Goal: Task Accomplishment & Management: Manage account settings

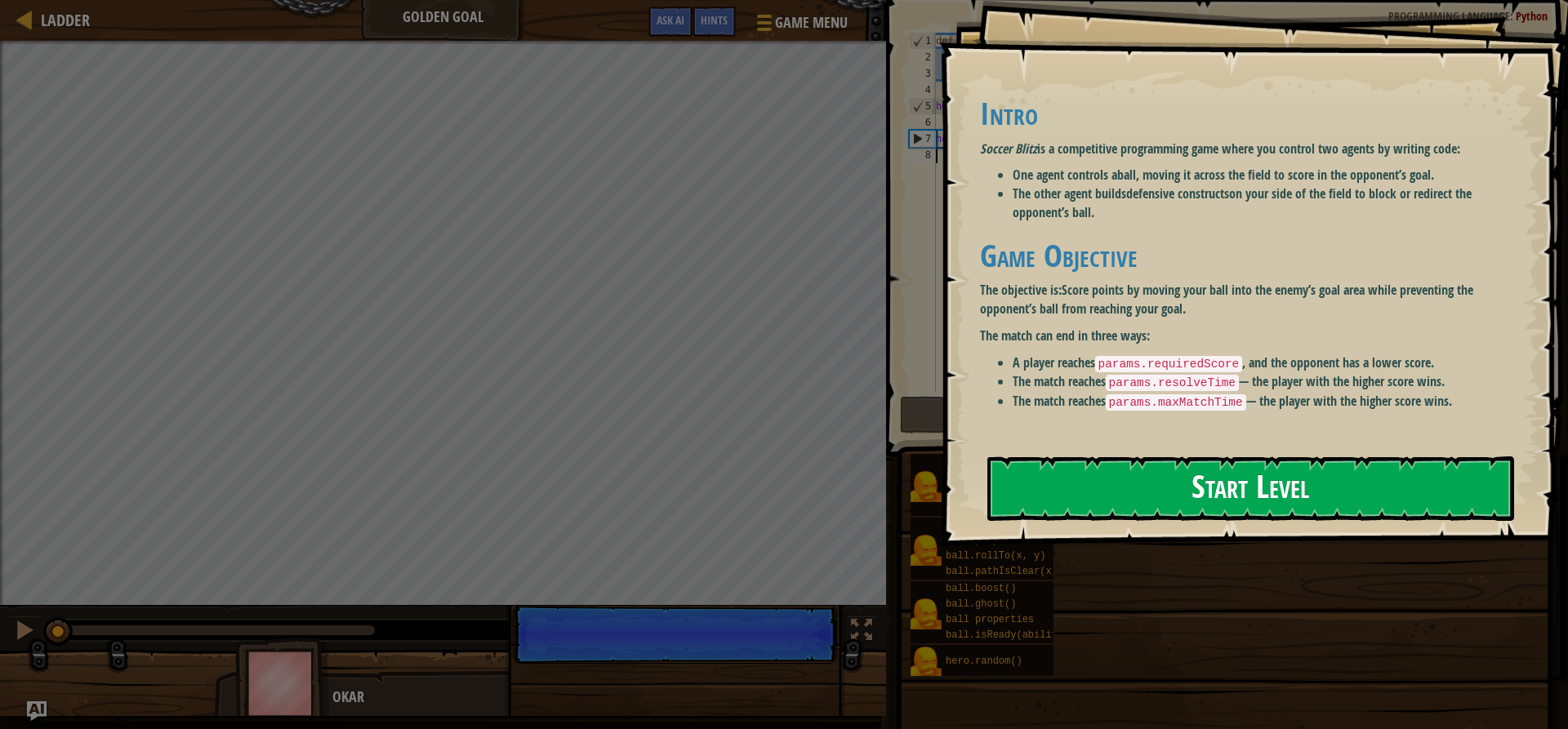
click at [1110, 456] on button "Start Level" at bounding box center [1251, 488] width 527 height 65
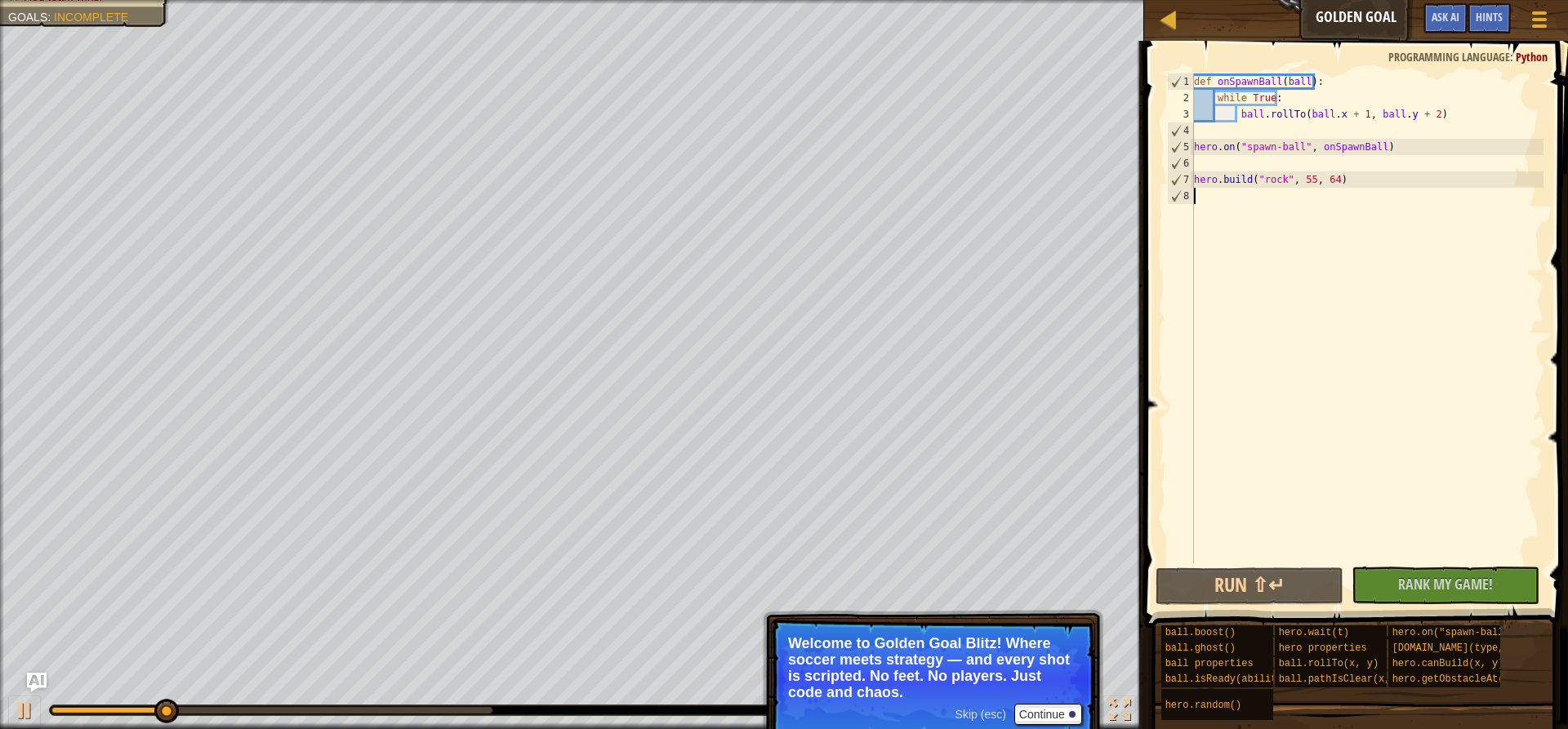
click at [1227, 206] on div "def onSpawnBall ( ball ) : while True : ball . rollTo ( ball . x + 1 , ball . y…" at bounding box center [1367, 335] width 353 height 523
type textarea "j"
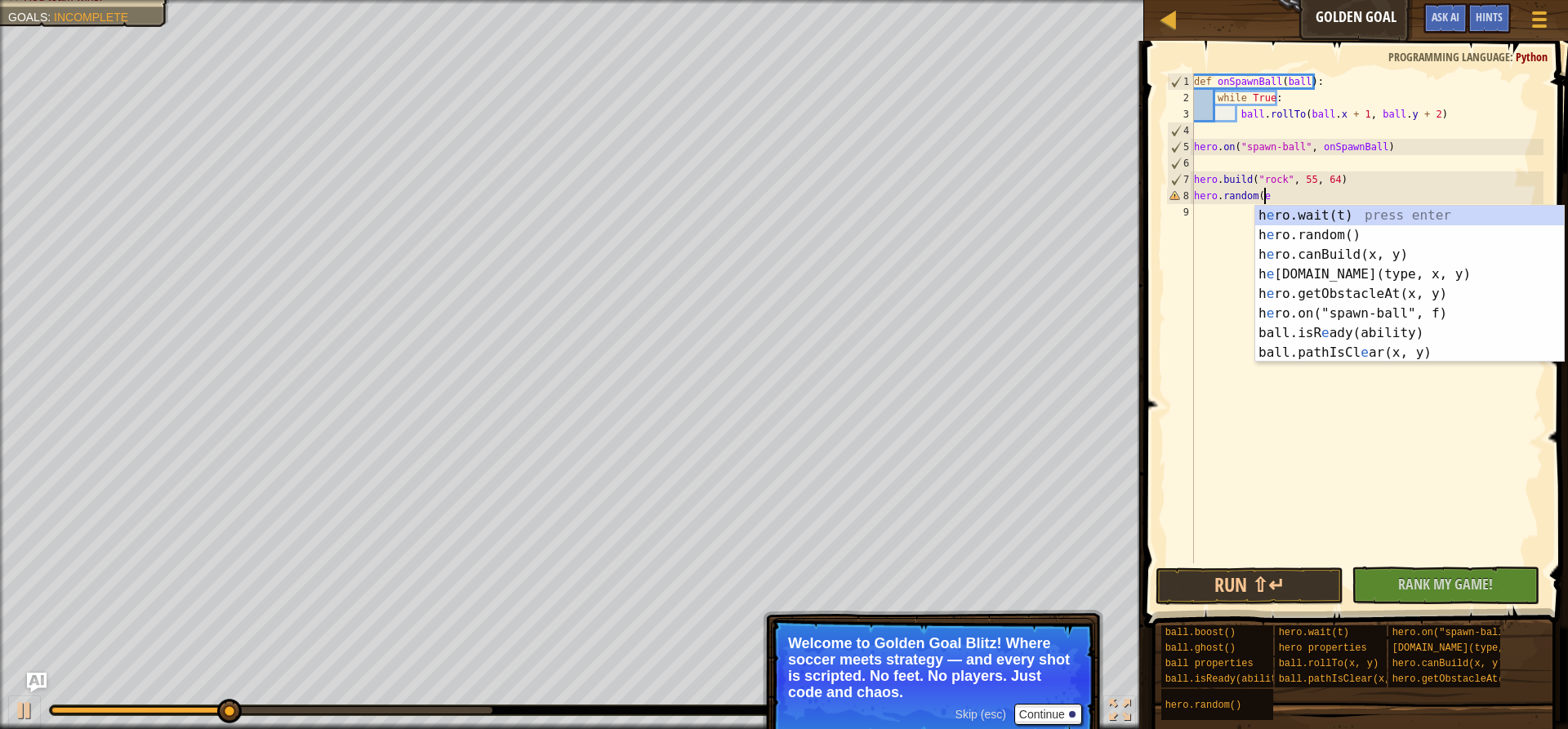
scroll to position [8, 5]
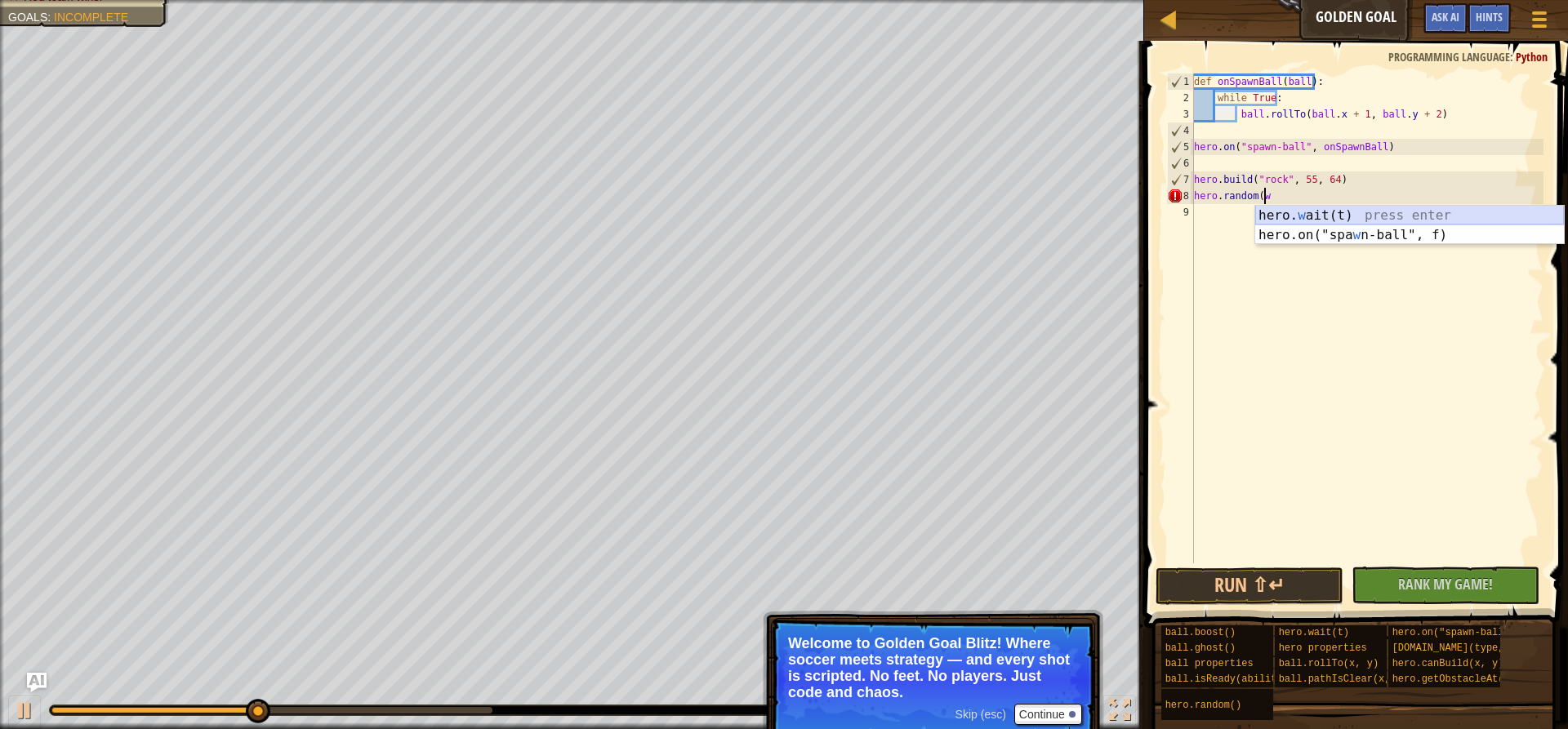
click at [1298, 218] on div "hero. w ait(t) press enter hero.on("spa w n-ball", f) press enter" at bounding box center [1410, 244] width 309 height 78
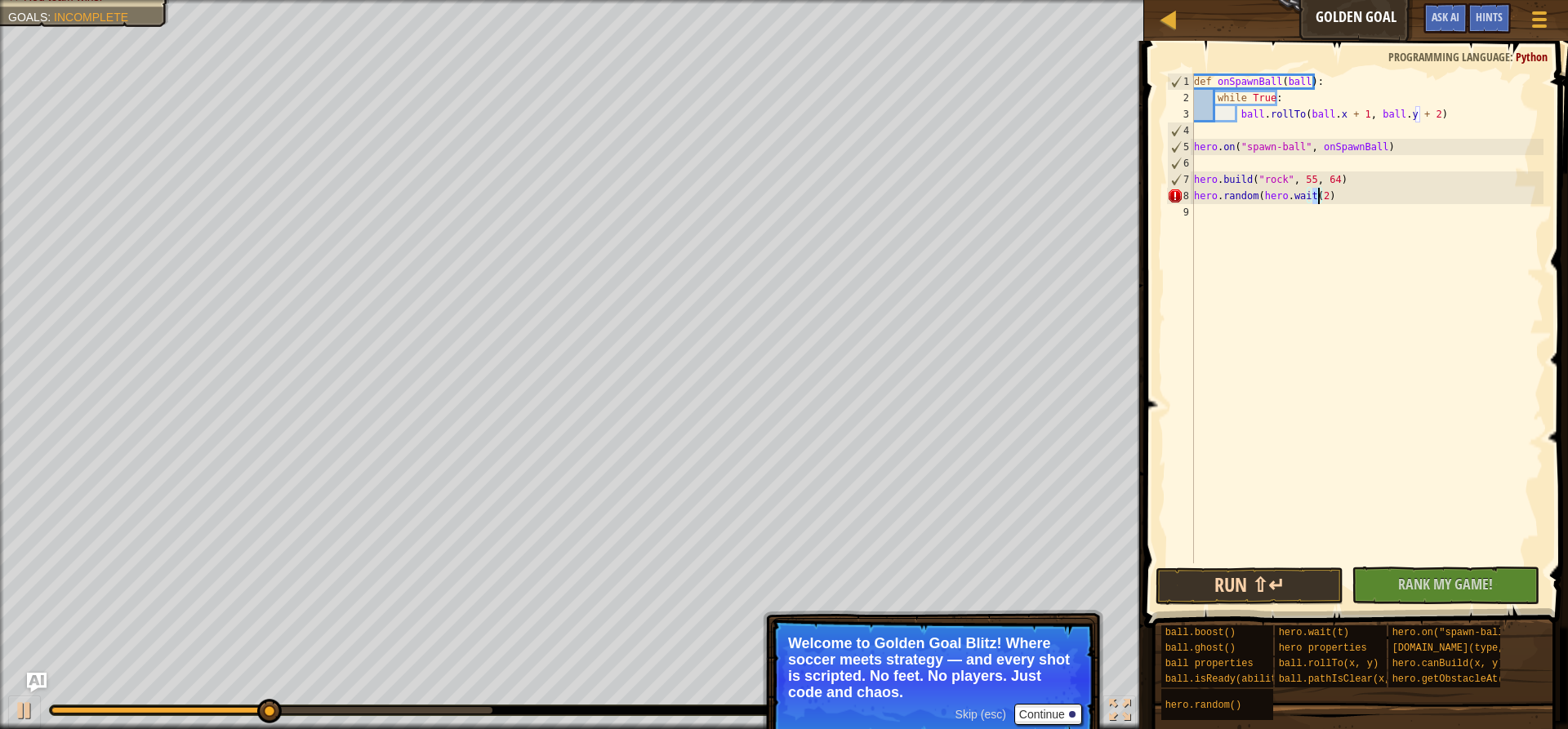
type textarea "hero.random(hero.wait(2)"
click at [1282, 598] on button "Run ⇧↵" at bounding box center [1249, 585] width 188 height 38
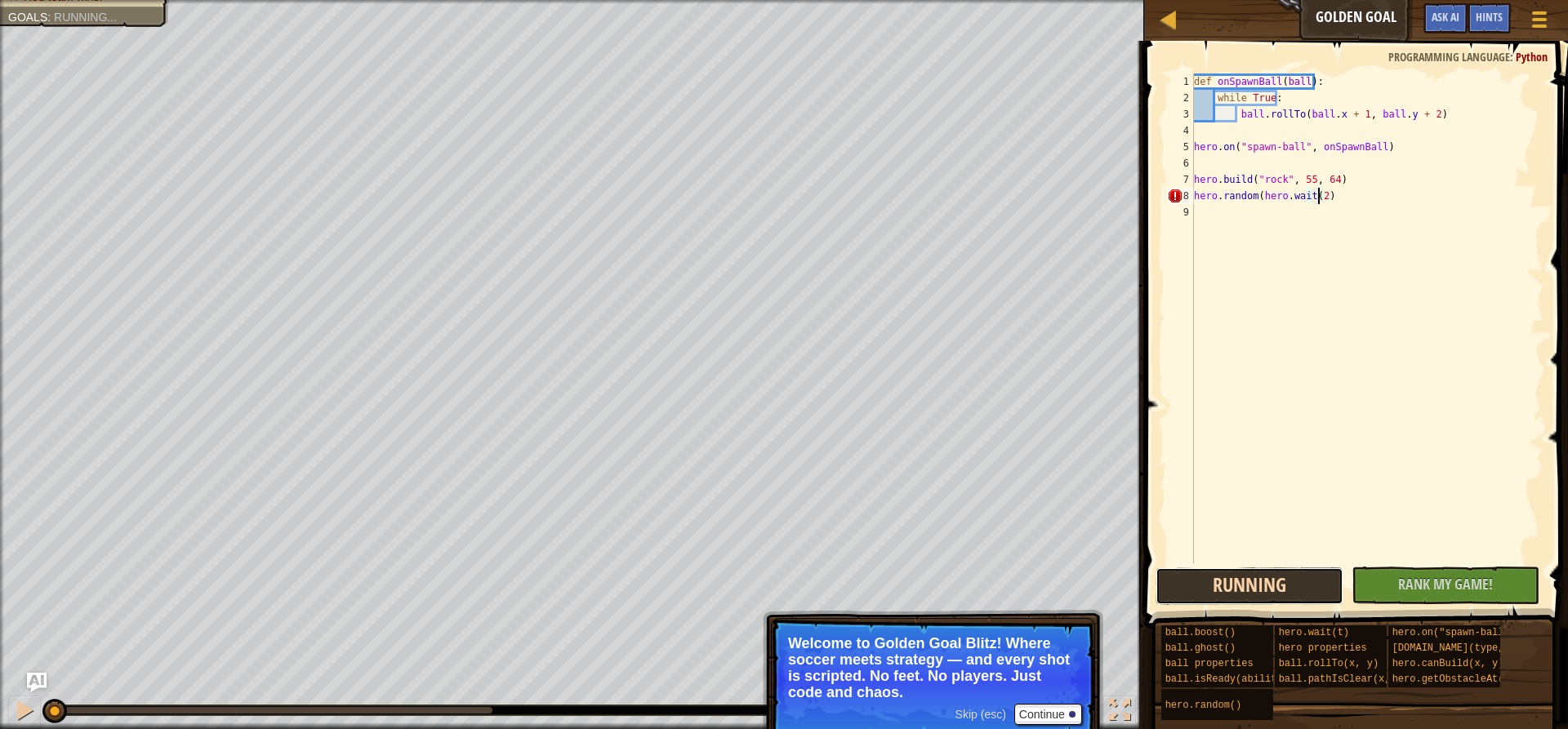
click at [1279, 587] on button "Running" at bounding box center [1249, 585] width 188 height 38
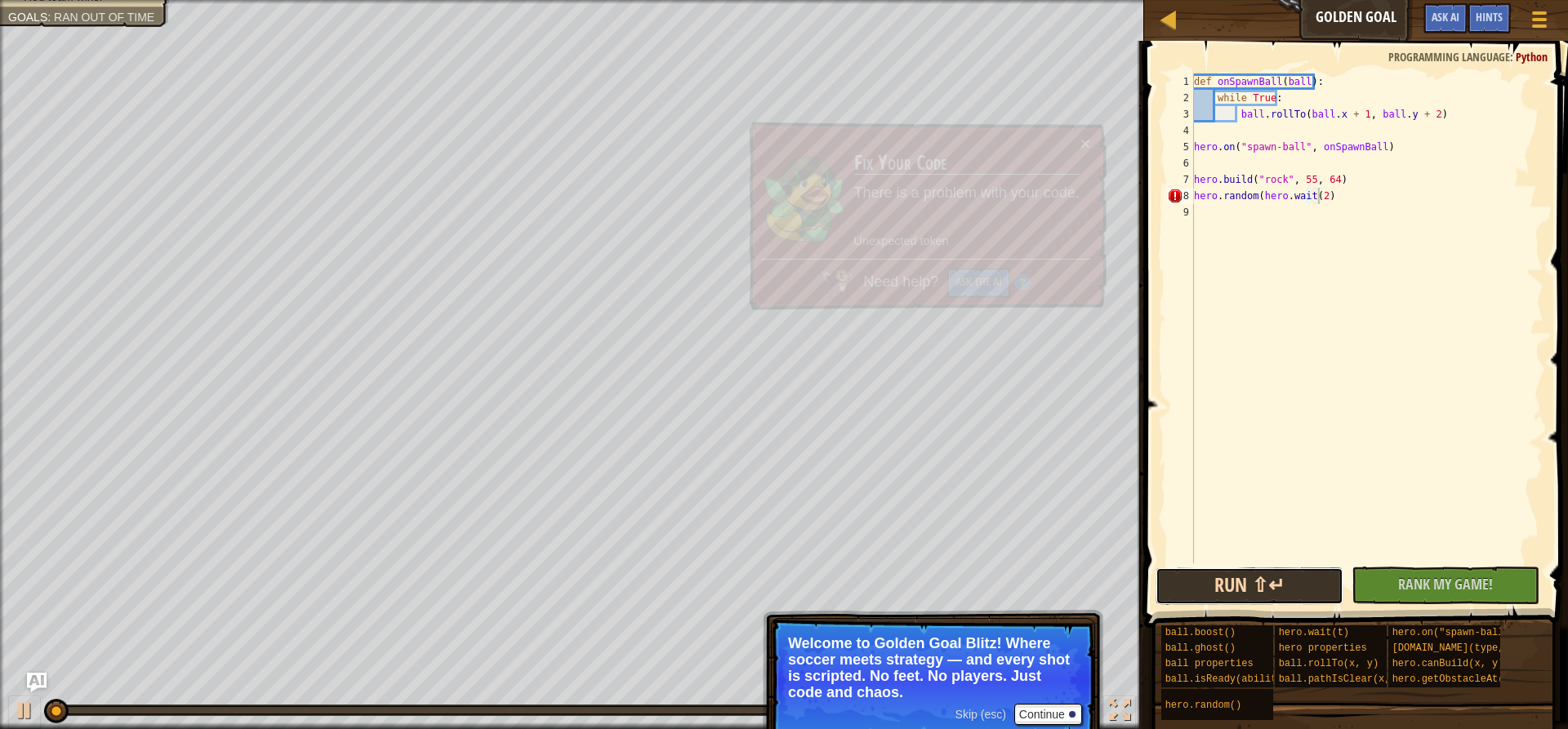
click at [1279, 587] on button "Run ⇧↵" at bounding box center [1249, 585] width 188 height 38
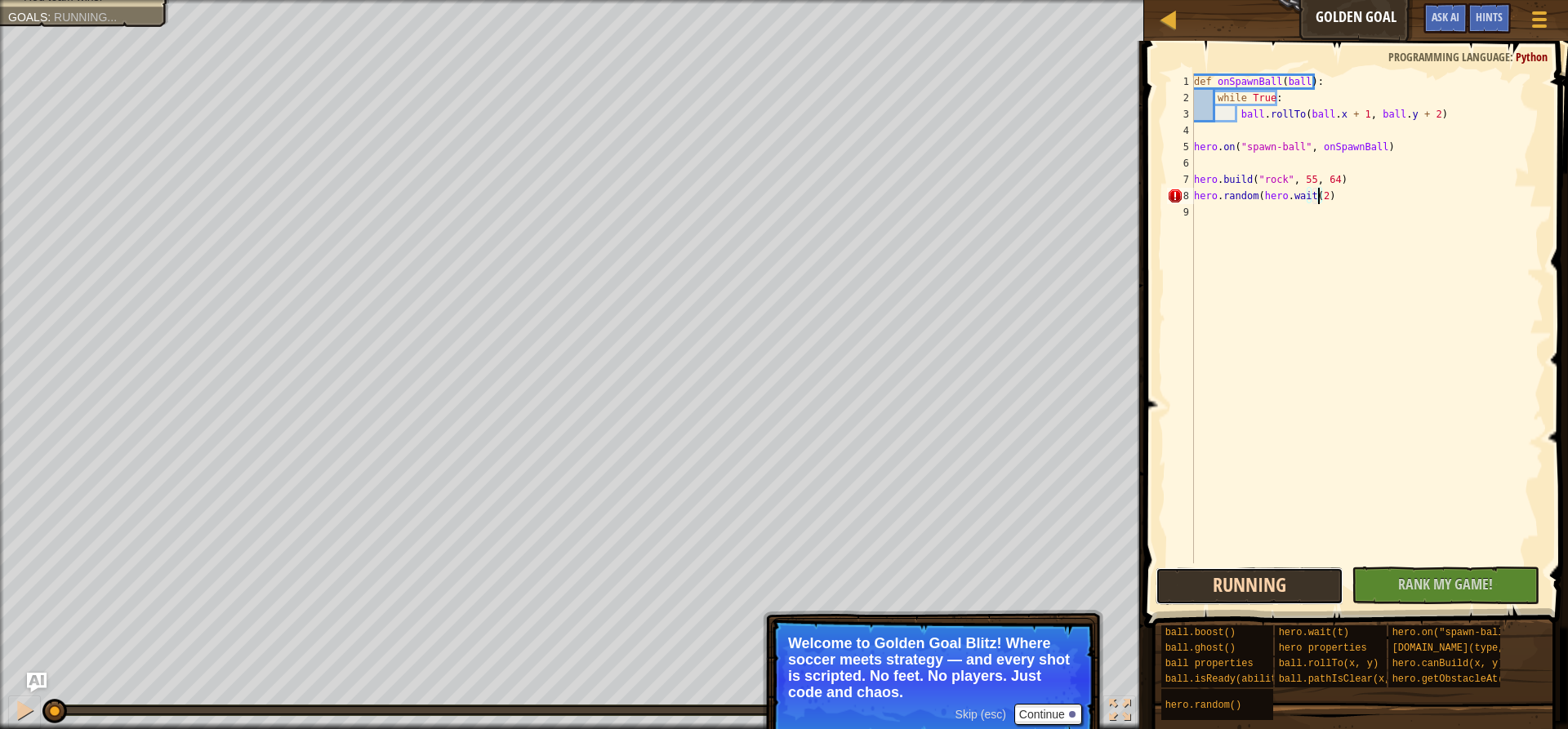
click at [1279, 587] on button "Running" at bounding box center [1249, 585] width 188 height 38
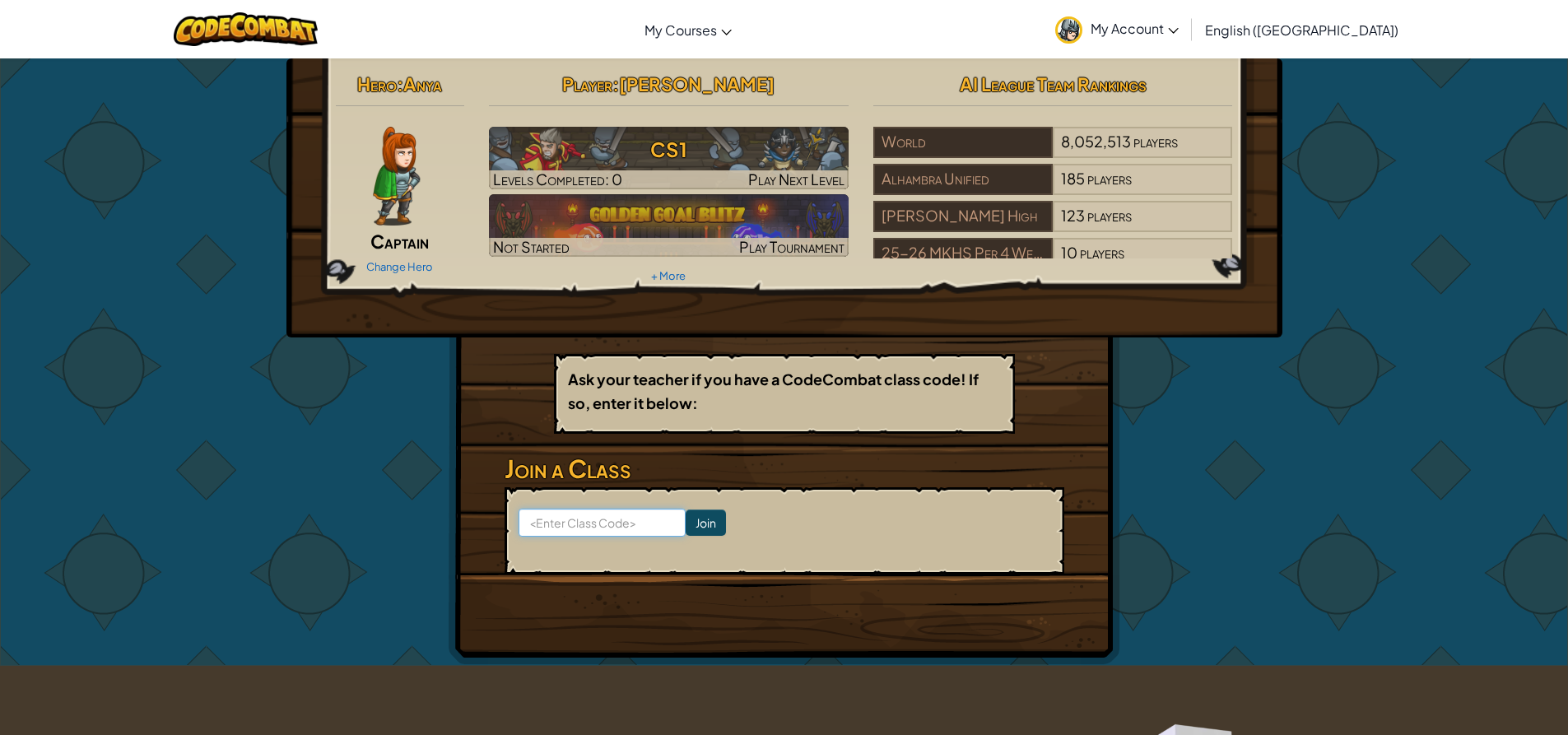
click at [551, 531] on input at bounding box center [602, 522] width 167 height 28
paste input "PlaneBackGoat"
type input "PlaneBackGoat"
click at [686, 522] on input "Join" at bounding box center [705, 522] width 40 height 26
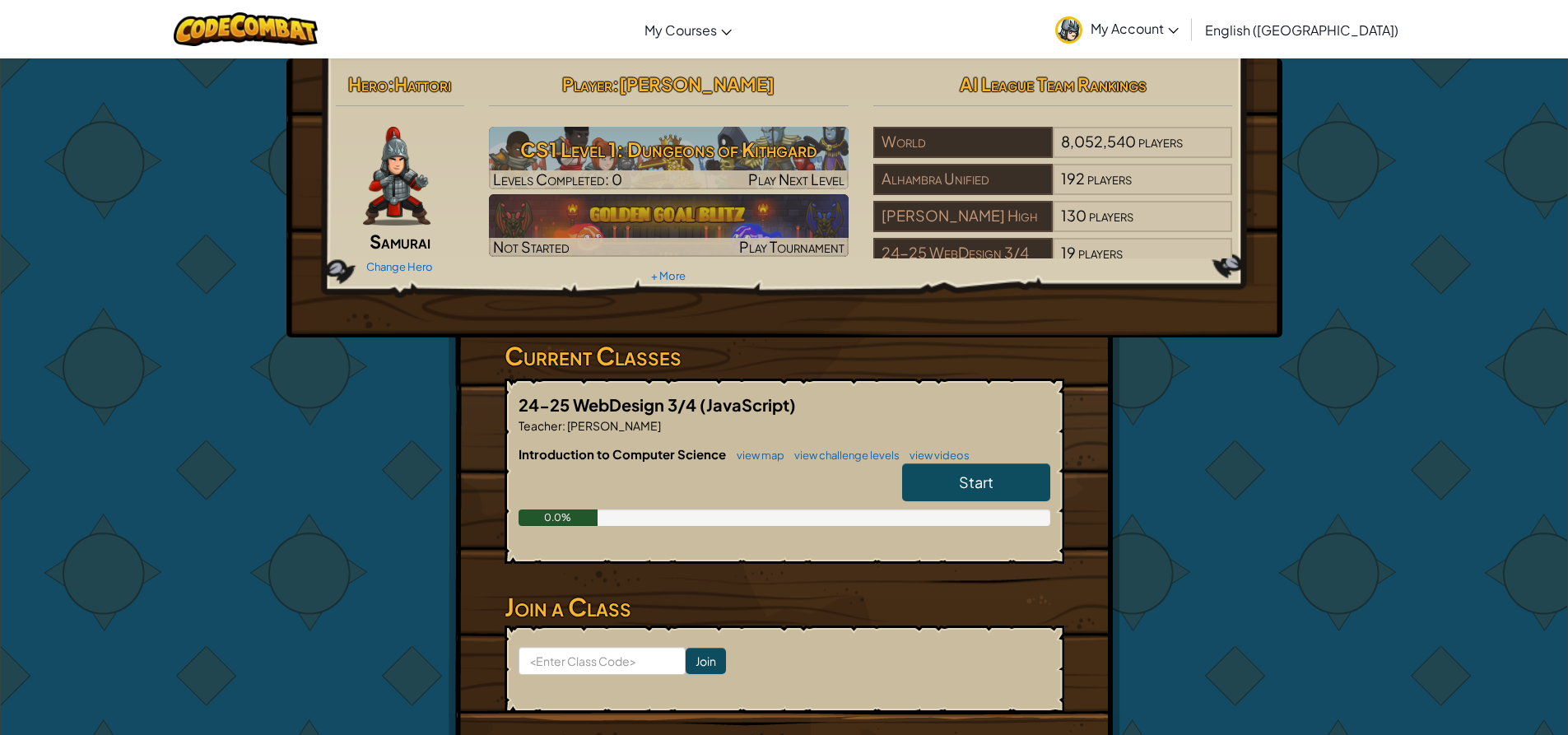
click at [955, 475] on link "Start" at bounding box center [976, 481] width 148 height 38
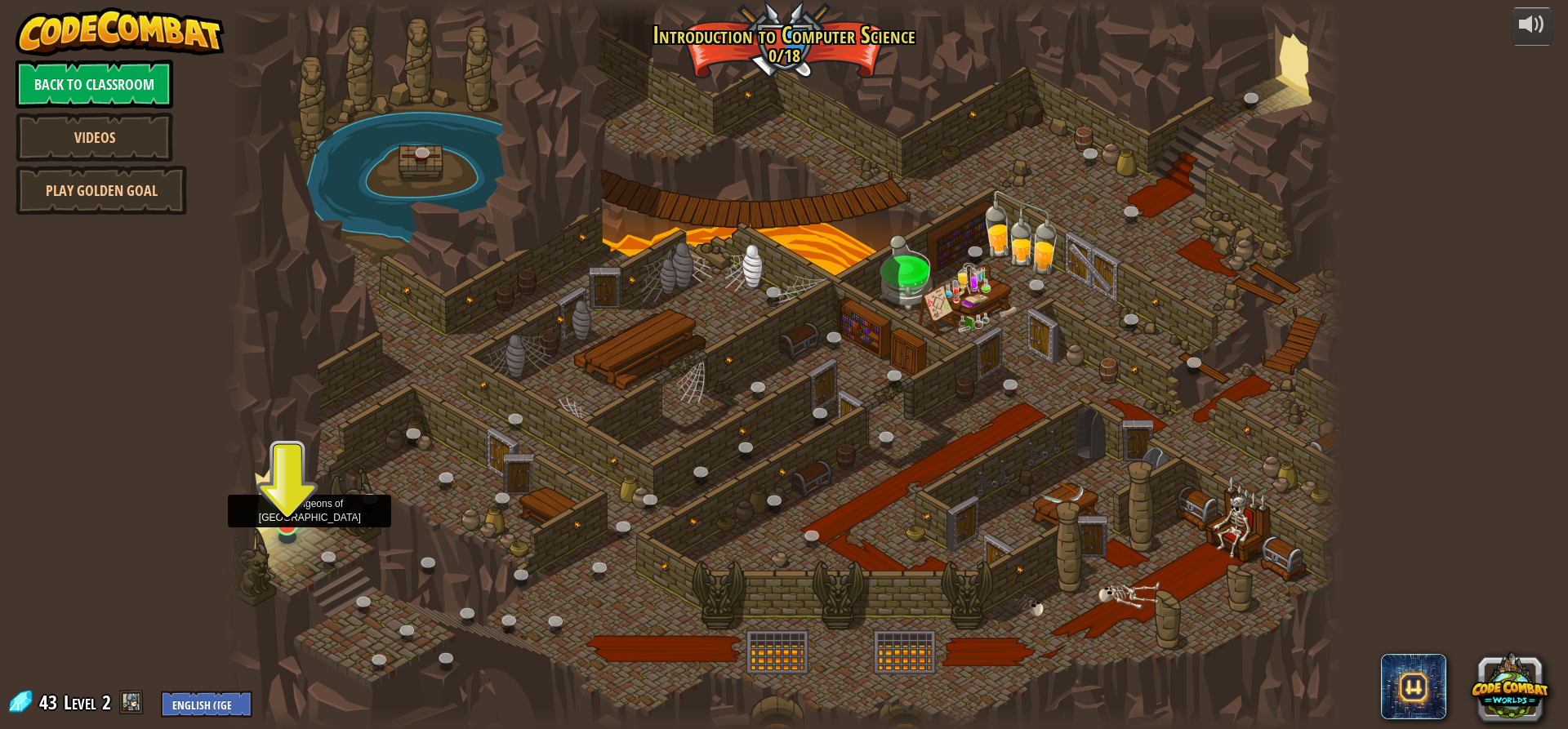
click at [289, 526] on img at bounding box center [288, 493] width 29 height 68
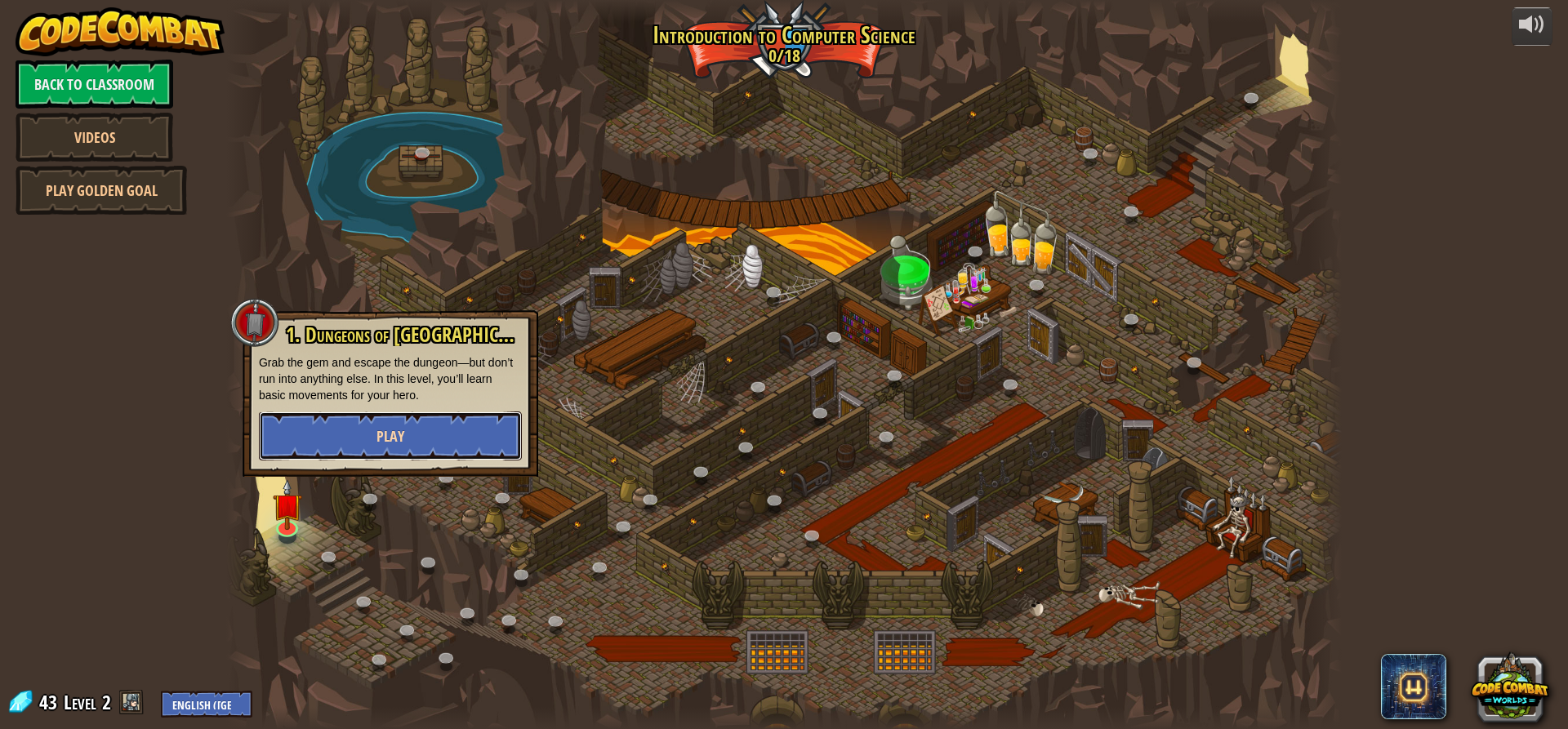
click at [334, 457] on button "Play" at bounding box center [390, 435] width 262 height 49
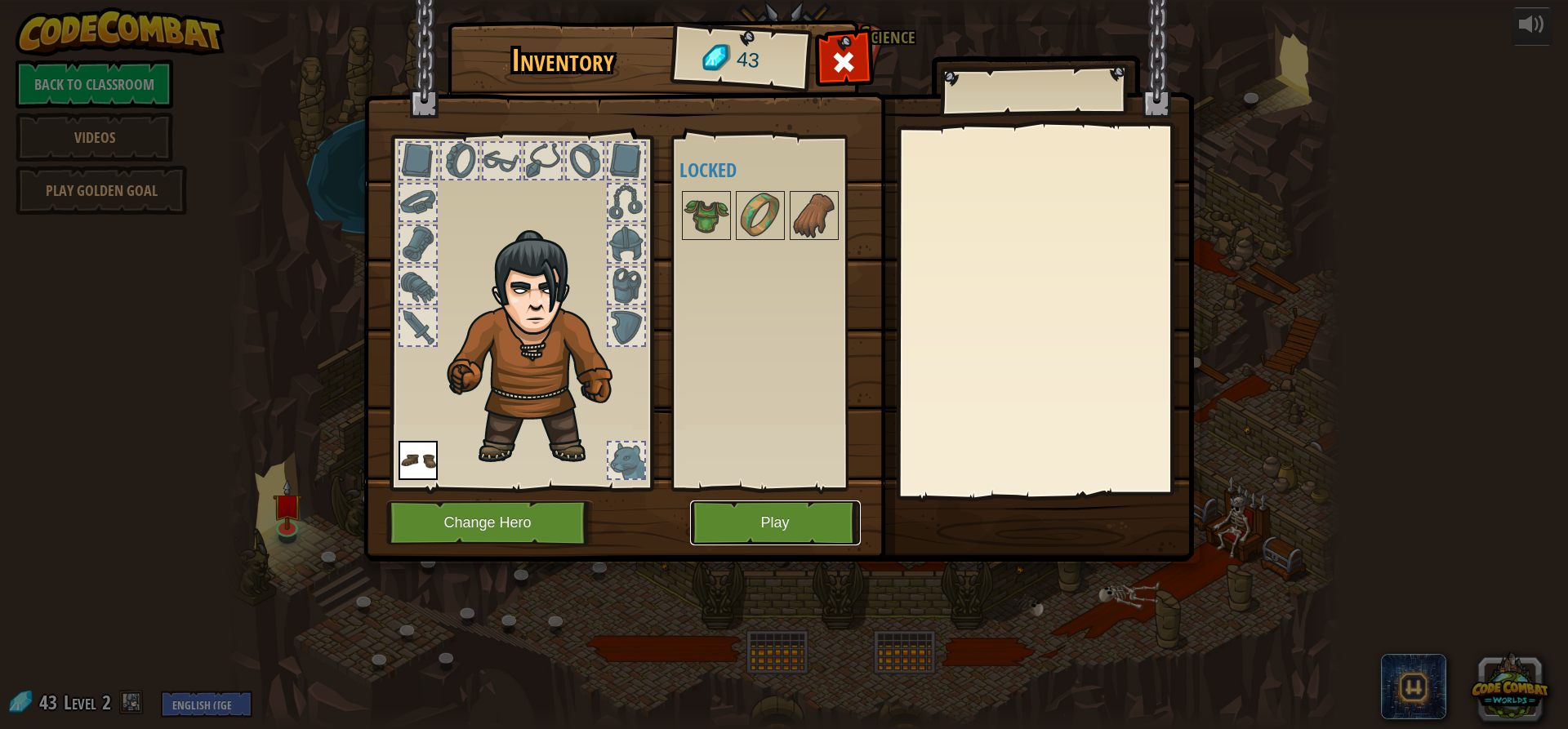
click at [753, 537] on button "Play" at bounding box center [775, 523] width 171 height 45
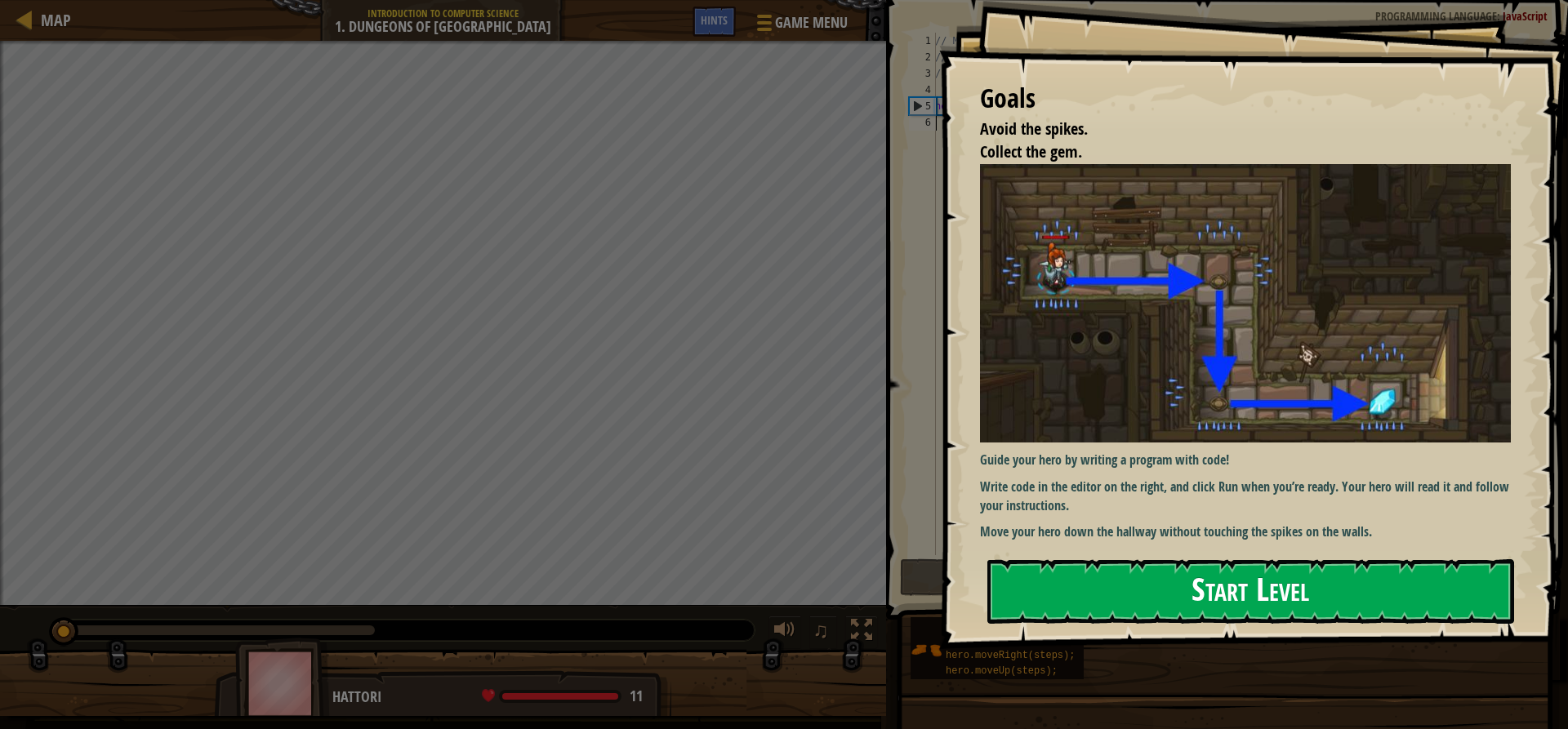
click at [1114, 595] on button "Start Level" at bounding box center [1251, 591] width 527 height 65
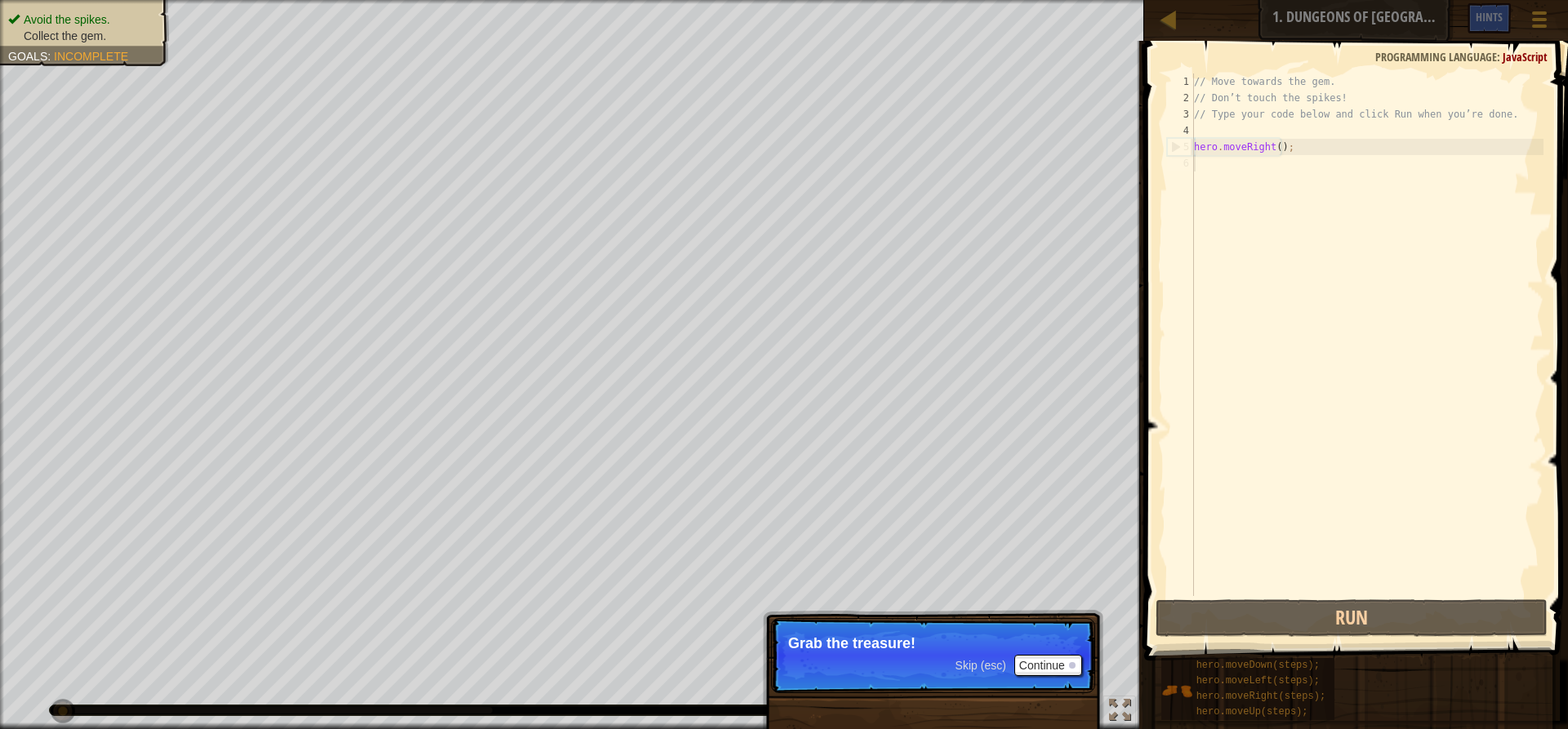
click at [985, 657] on div "Skip (esc) Continue" at bounding box center [1018, 665] width 126 height 21
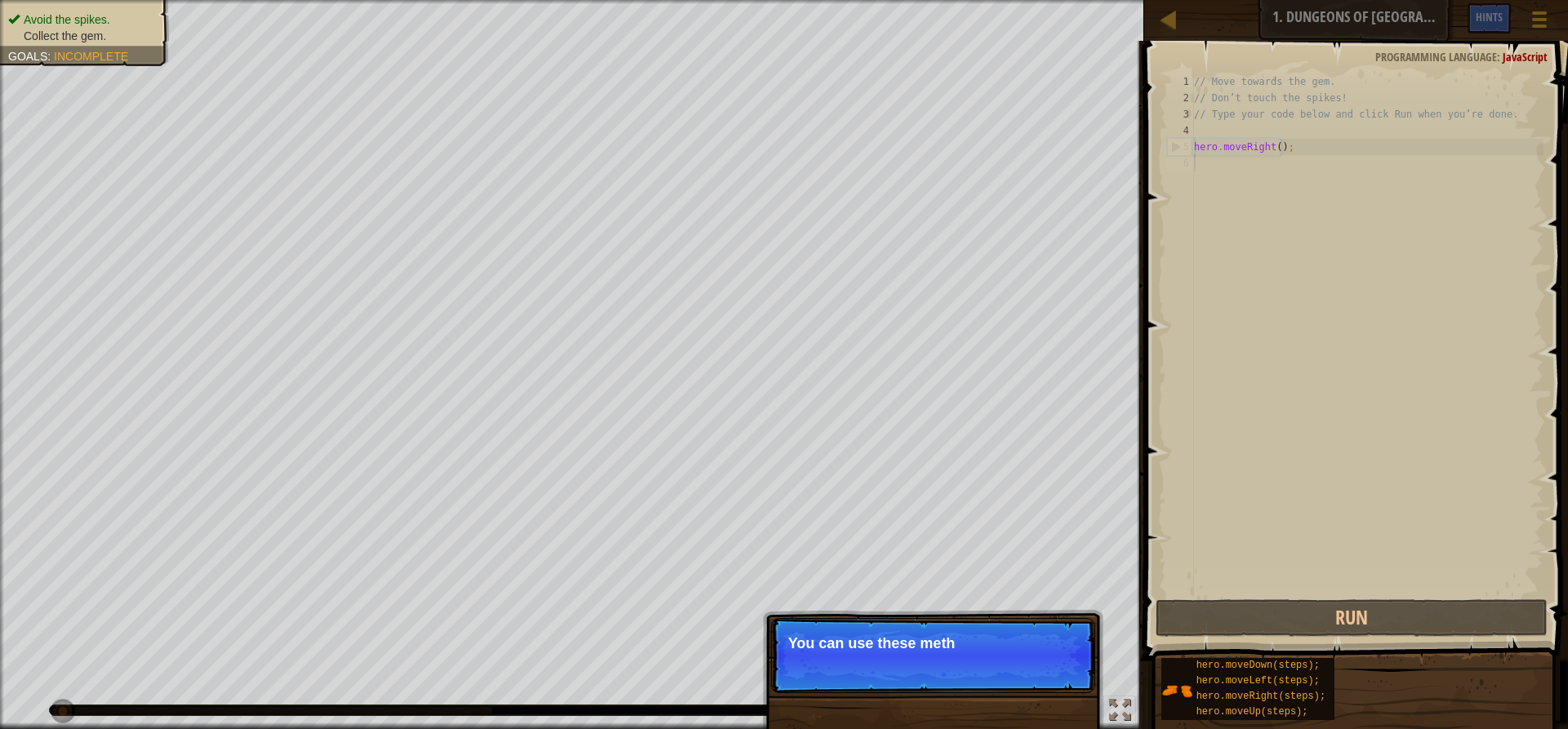
click at [1024, 655] on p "Skip (esc) Continue You can use these meth" at bounding box center [933, 656] width 324 height 75
click at [1308, 158] on div "// Move towards the gem. // Don’t touch the spikes! // Type your code below and…" at bounding box center [1367, 350] width 353 height 554
click at [1306, 149] on div "// Move towards the gem. // Don’t touch the spikes! // Type your code below and…" at bounding box center [1367, 350] width 353 height 554
type textarea "hero.moveRight();"
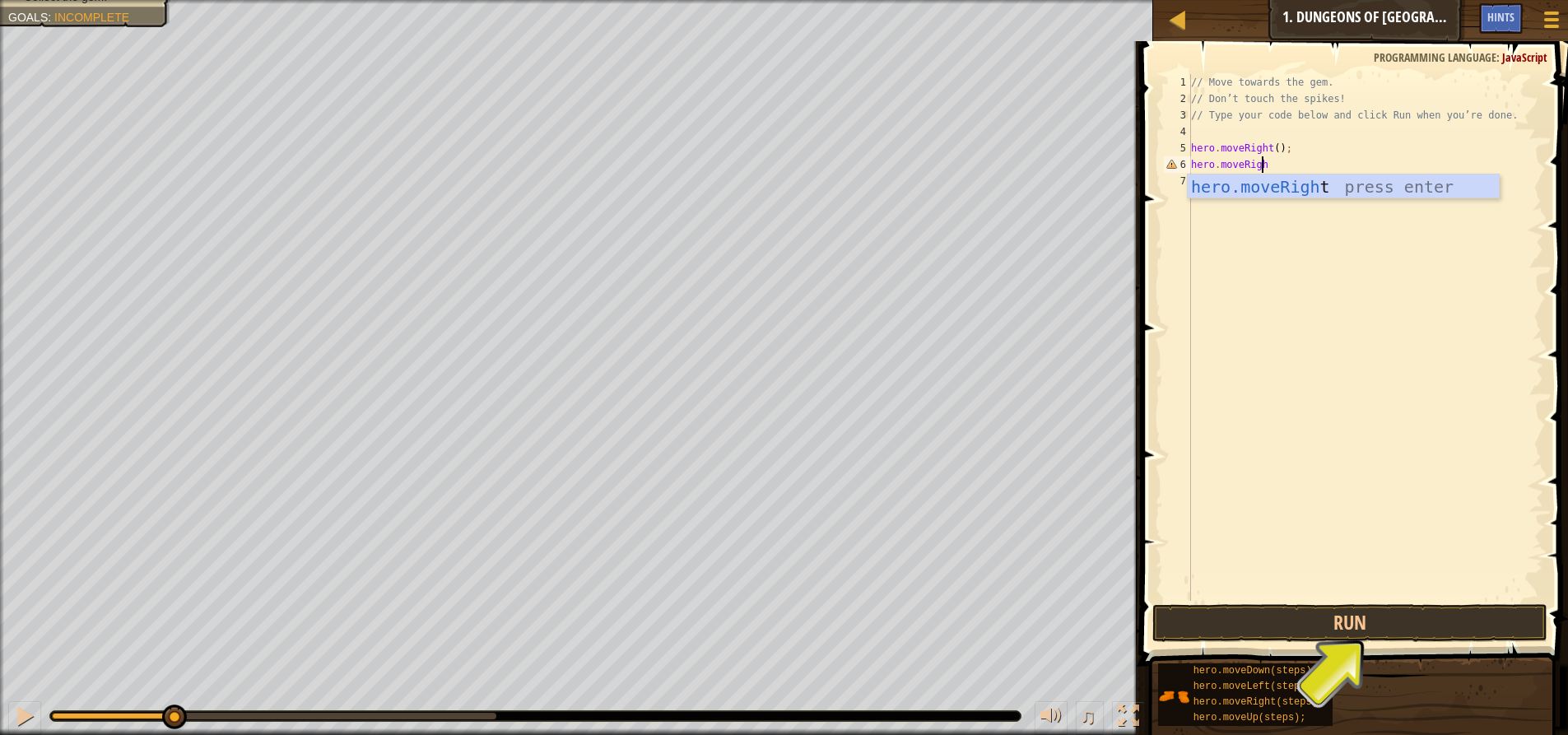
scroll to position [8, 5]
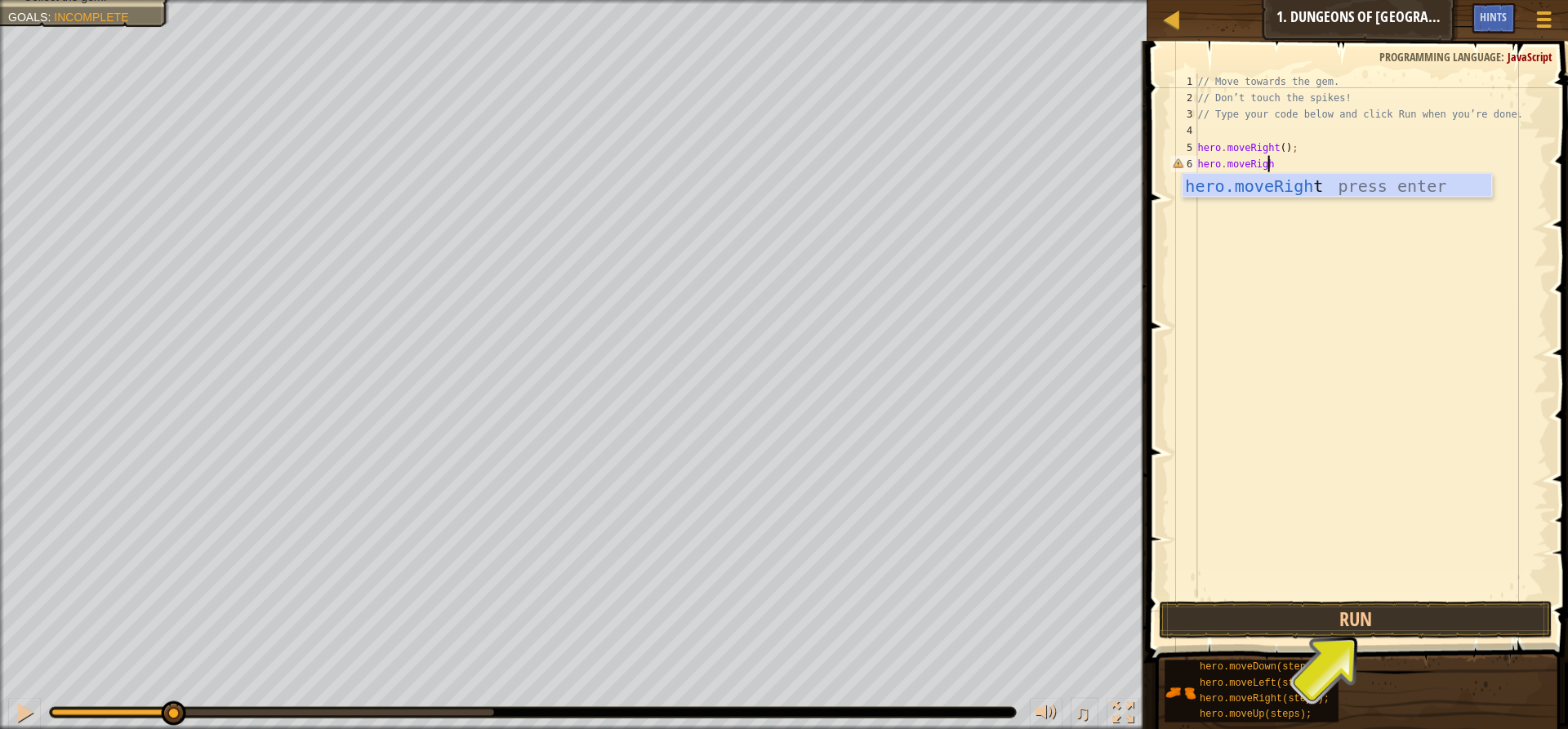
type textarea "hero.moveRight"
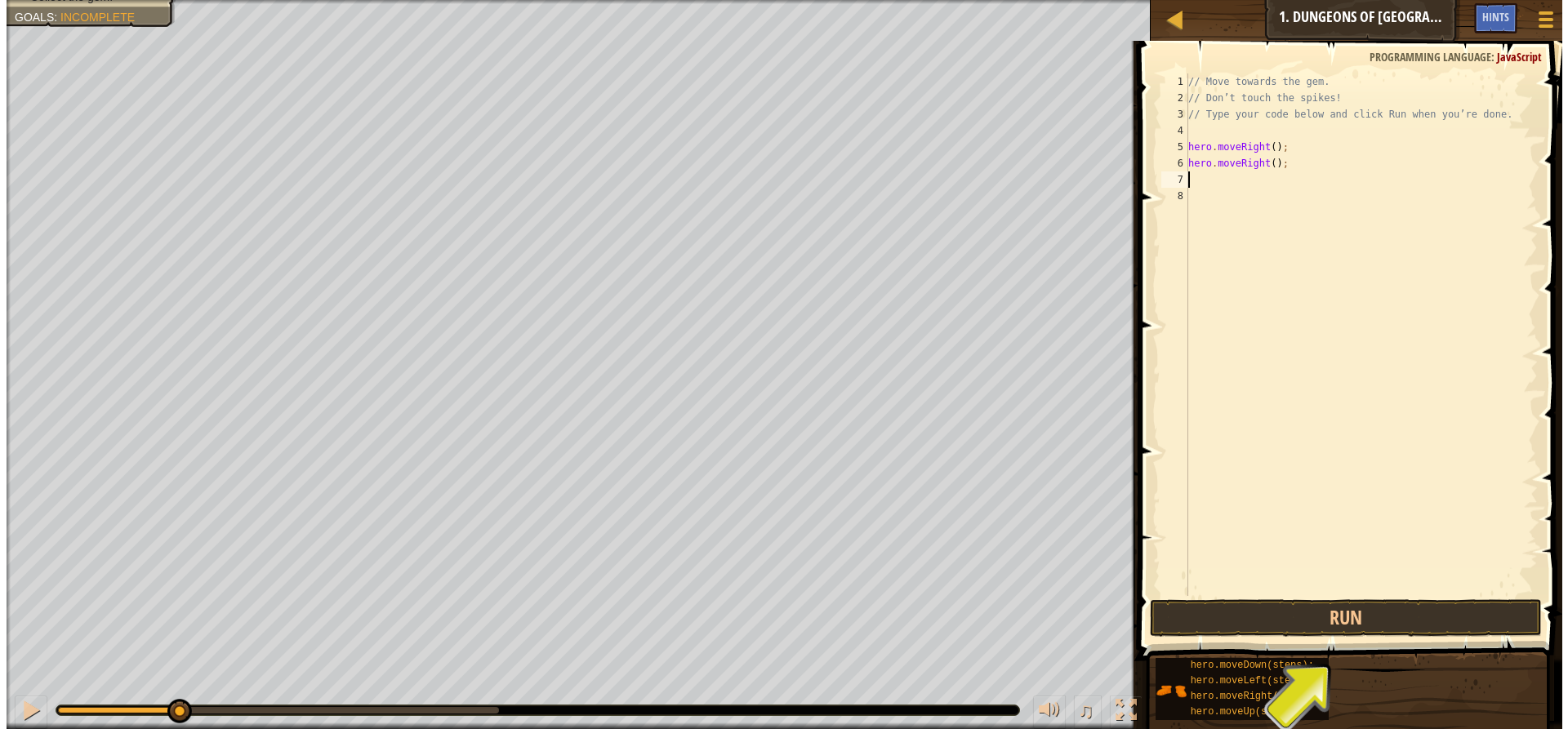
scroll to position [8, 0]
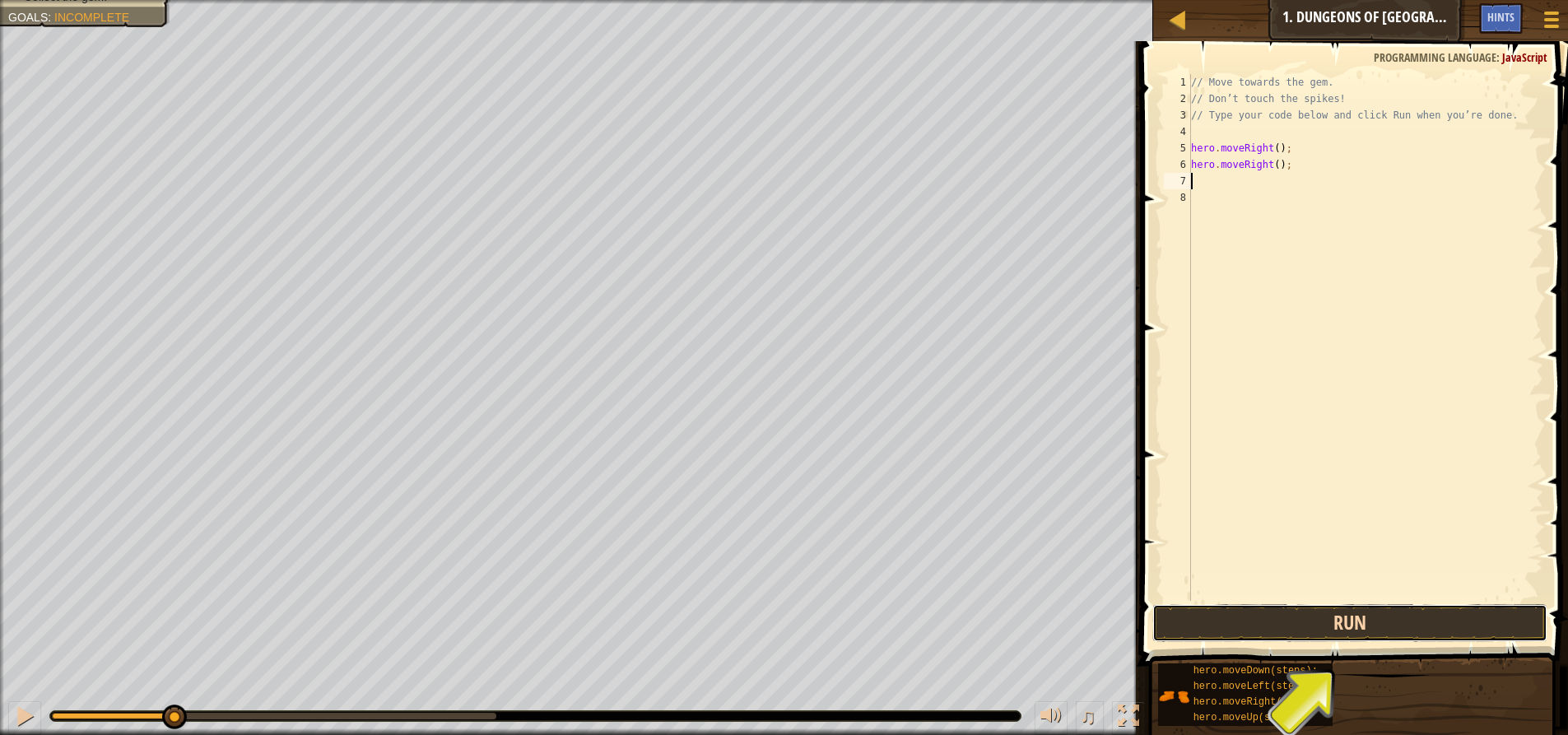
click at [1306, 625] on button "Run" at bounding box center [1350, 622] width 395 height 38
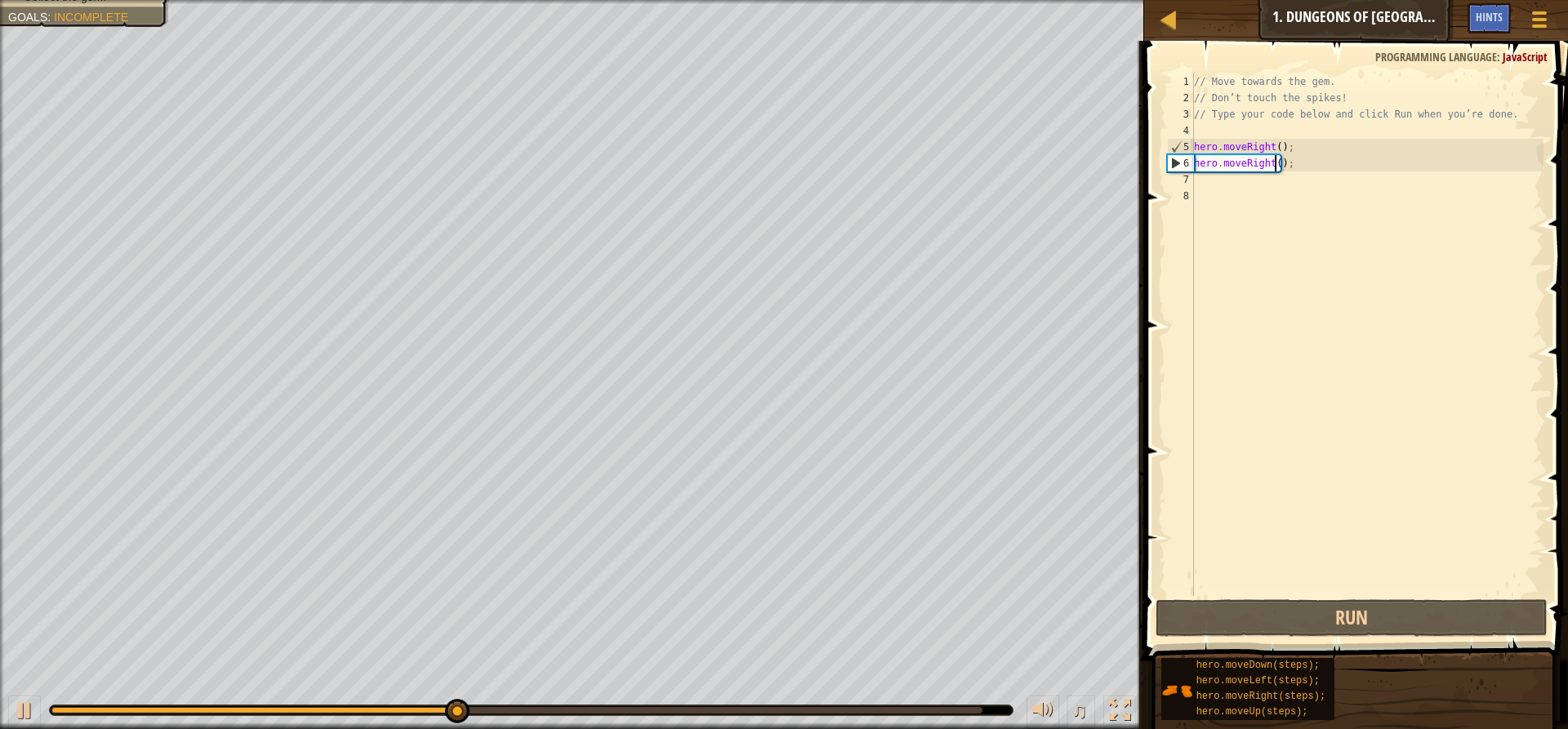
click at [1272, 159] on div "// Move towards the gem. // Don’t touch the spikes! // Type your code below and…" at bounding box center [1367, 350] width 353 height 554
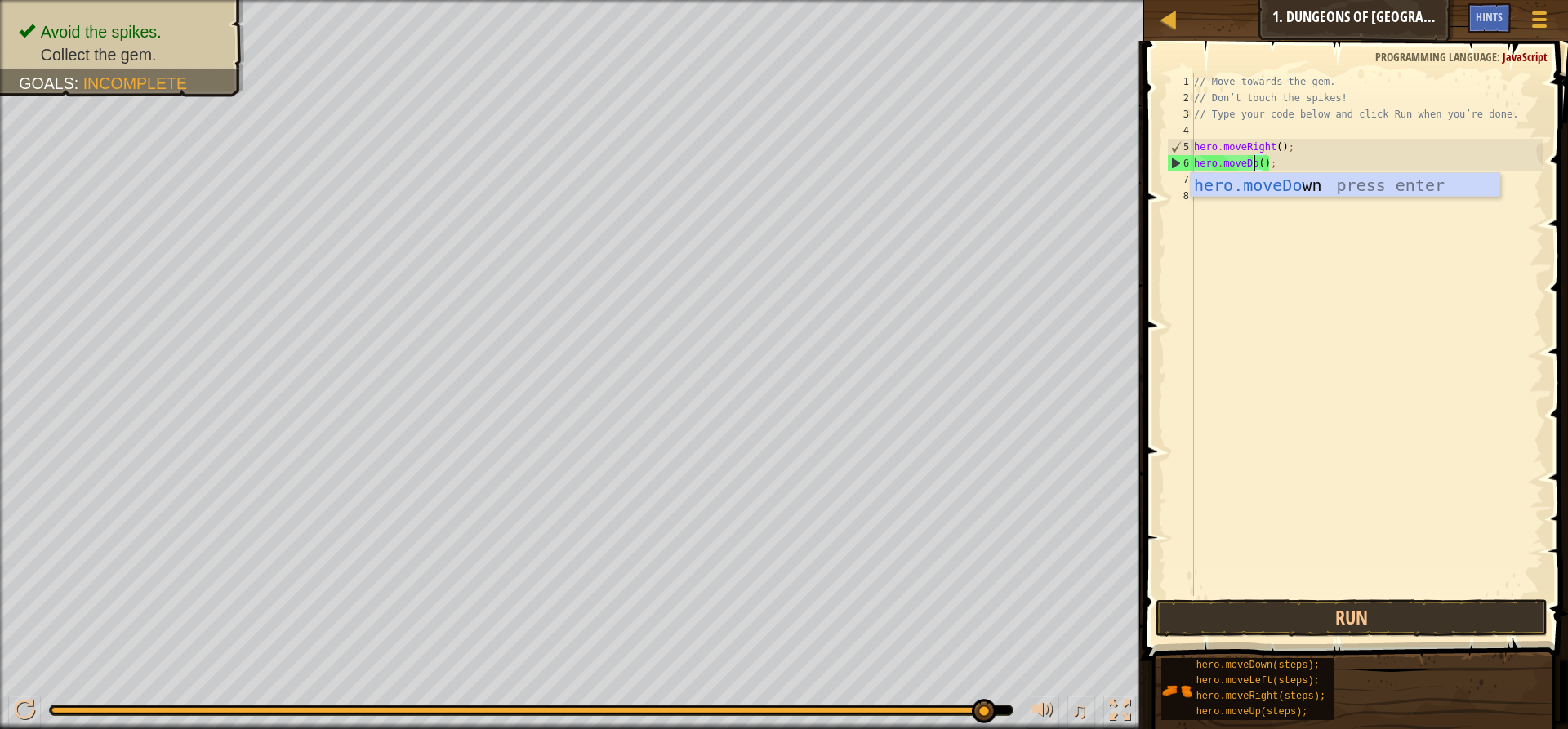
type textarea "hero.moveDown();"
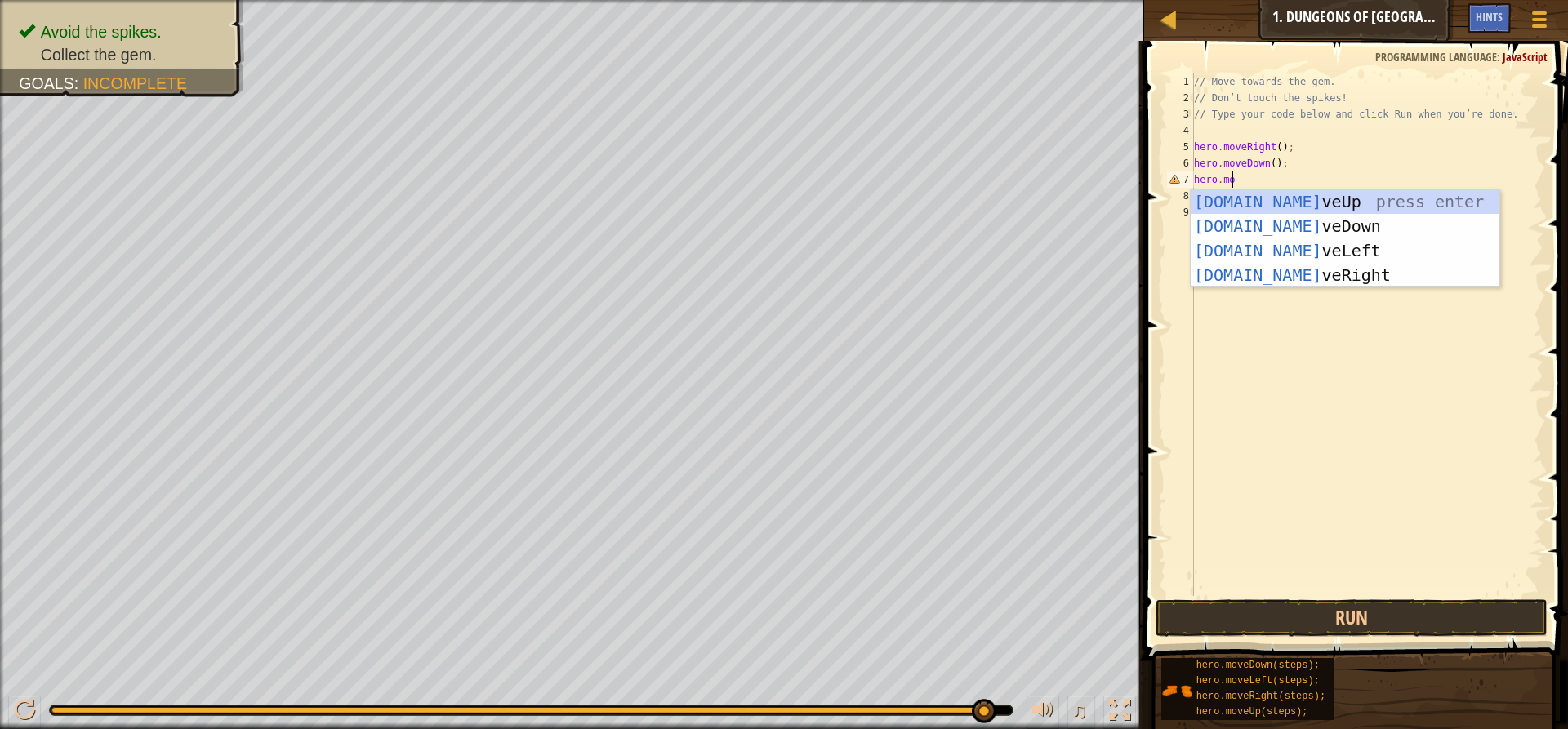
scroll to position [8, 3]
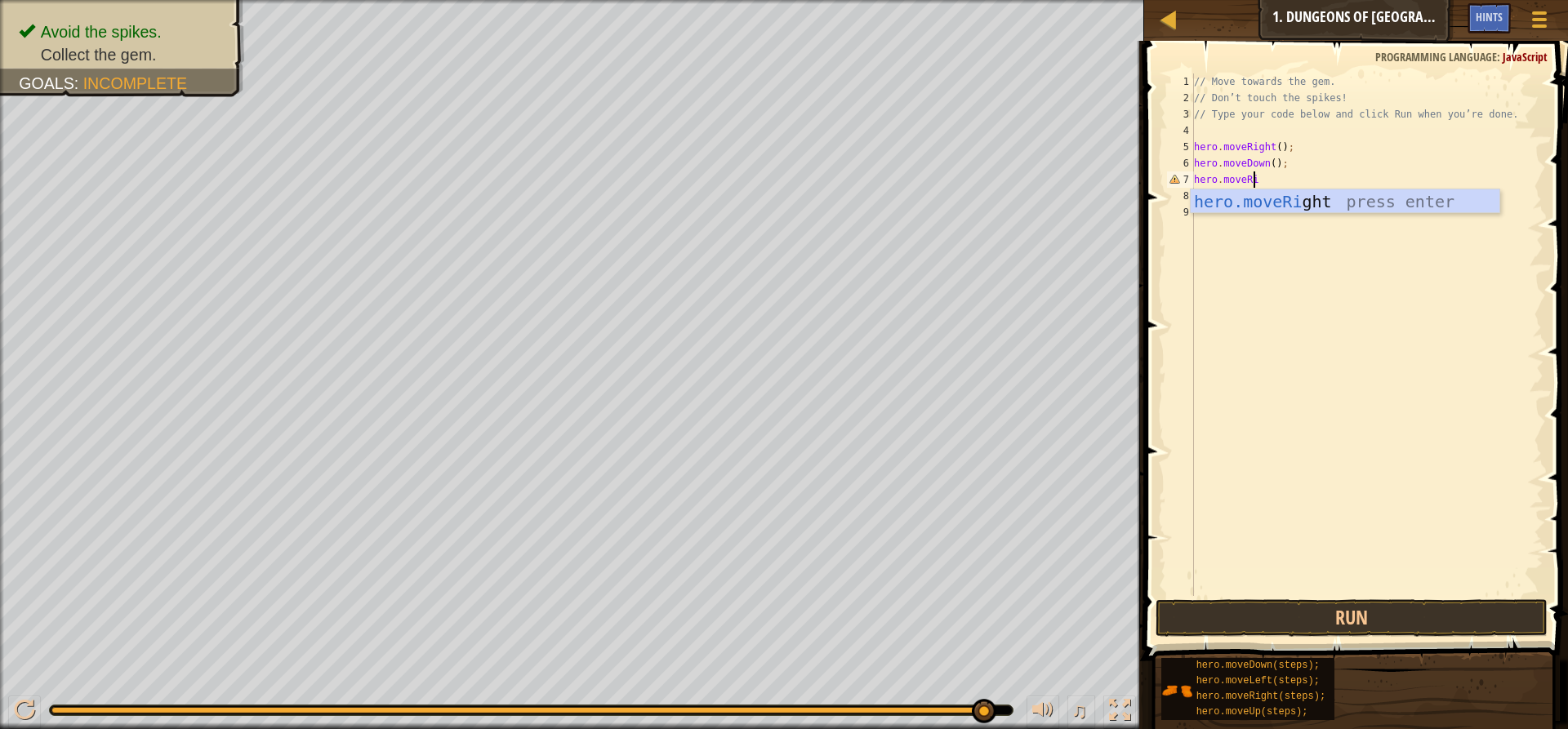
type textarea "hero.moveRight"
click at [1331, 602] on button "Run" at bounding box center [1351, 617] width 392 height 38
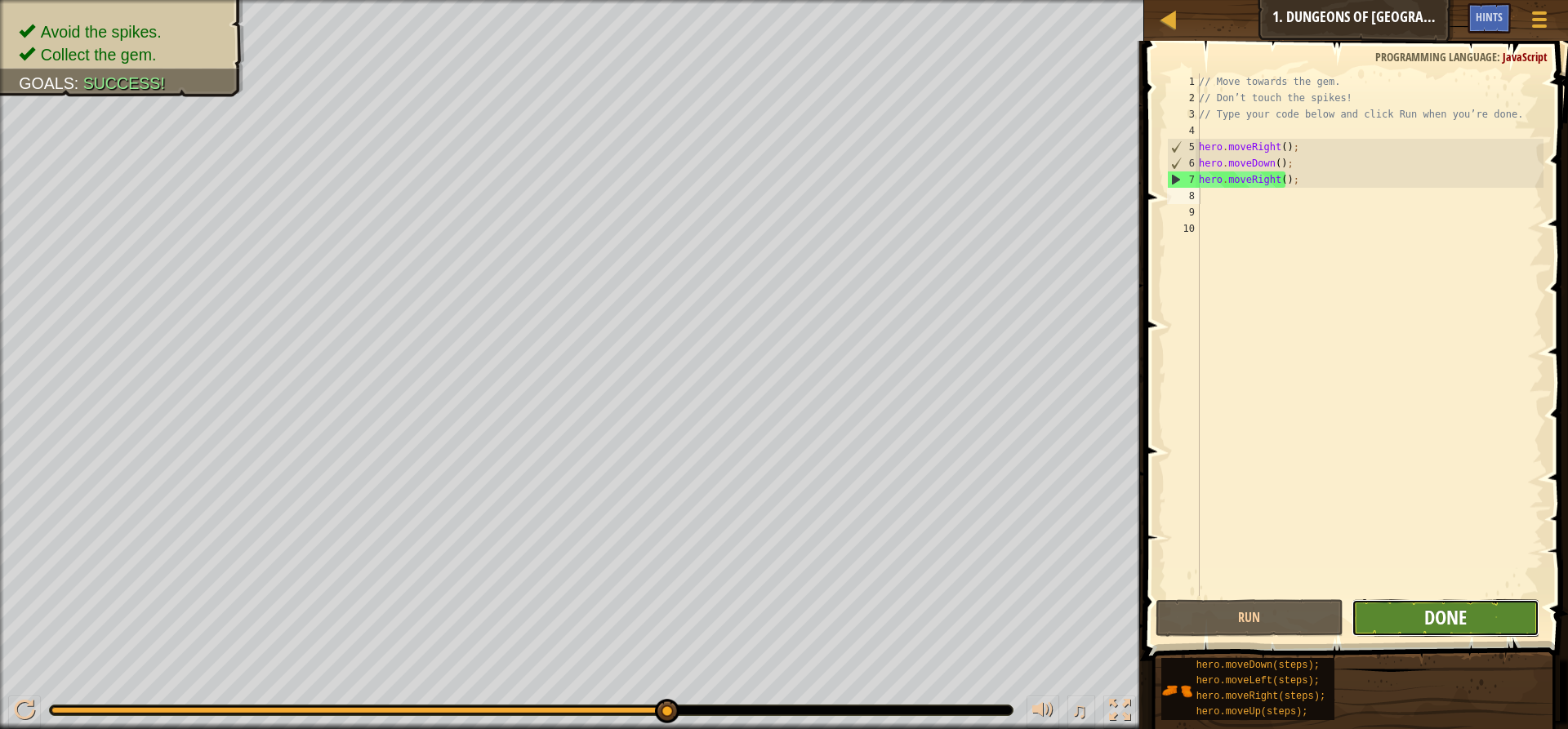
click at [1458, 608] on span "Done" at bounding box center [1445, 616] width 42 height 26
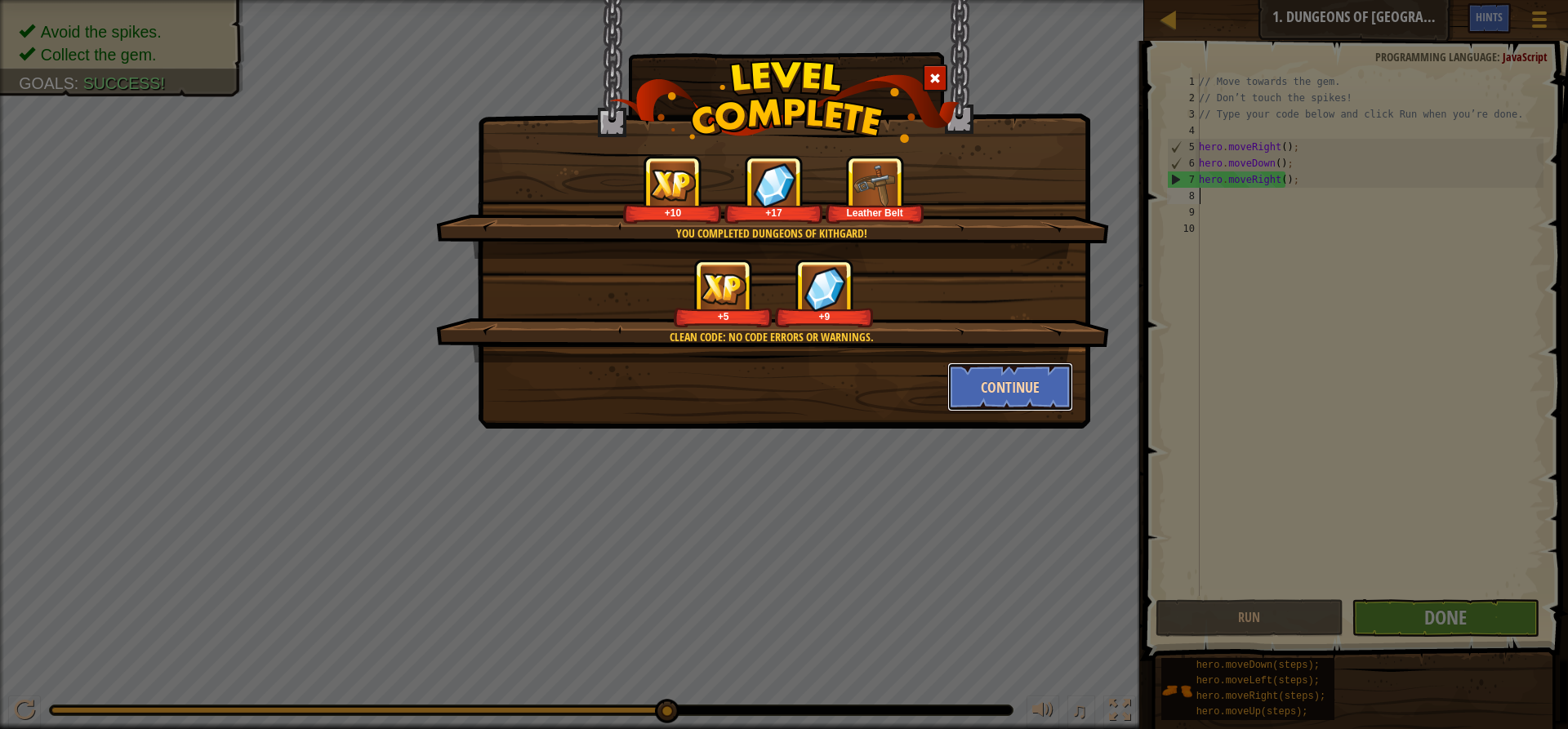
click at [995, 384] on button "Continue" at bounding box center [1010, 387] width 126 height 49
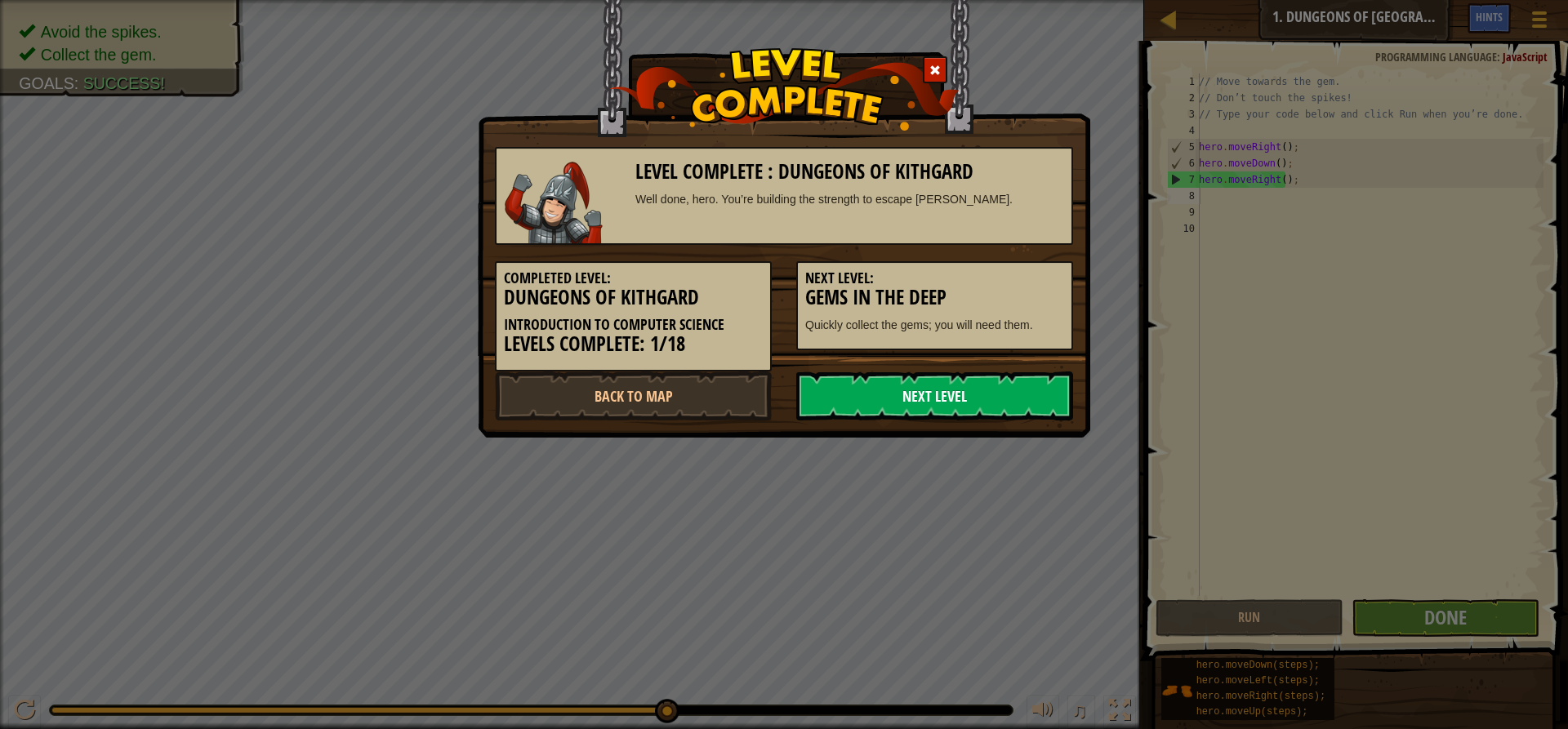
click at [914, 395] on link "Next Level" at bounding box center [934, 395] width 277 height 49
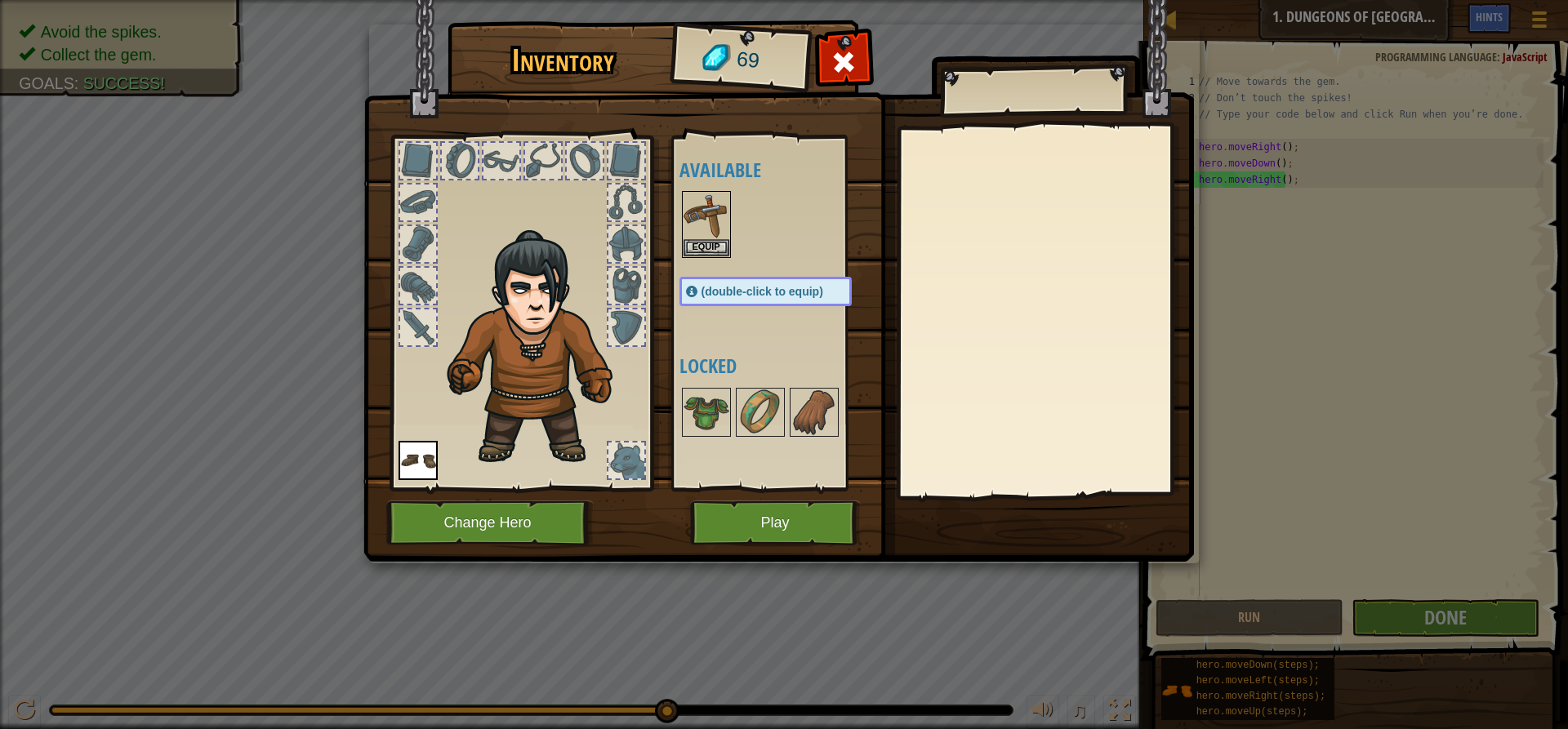
click at [714, 259] on div at bounding box center [782, 224] width 205 height 71
click at [714, 251] on button "Equip" at bounding box center [705, 247] width 45 height 17
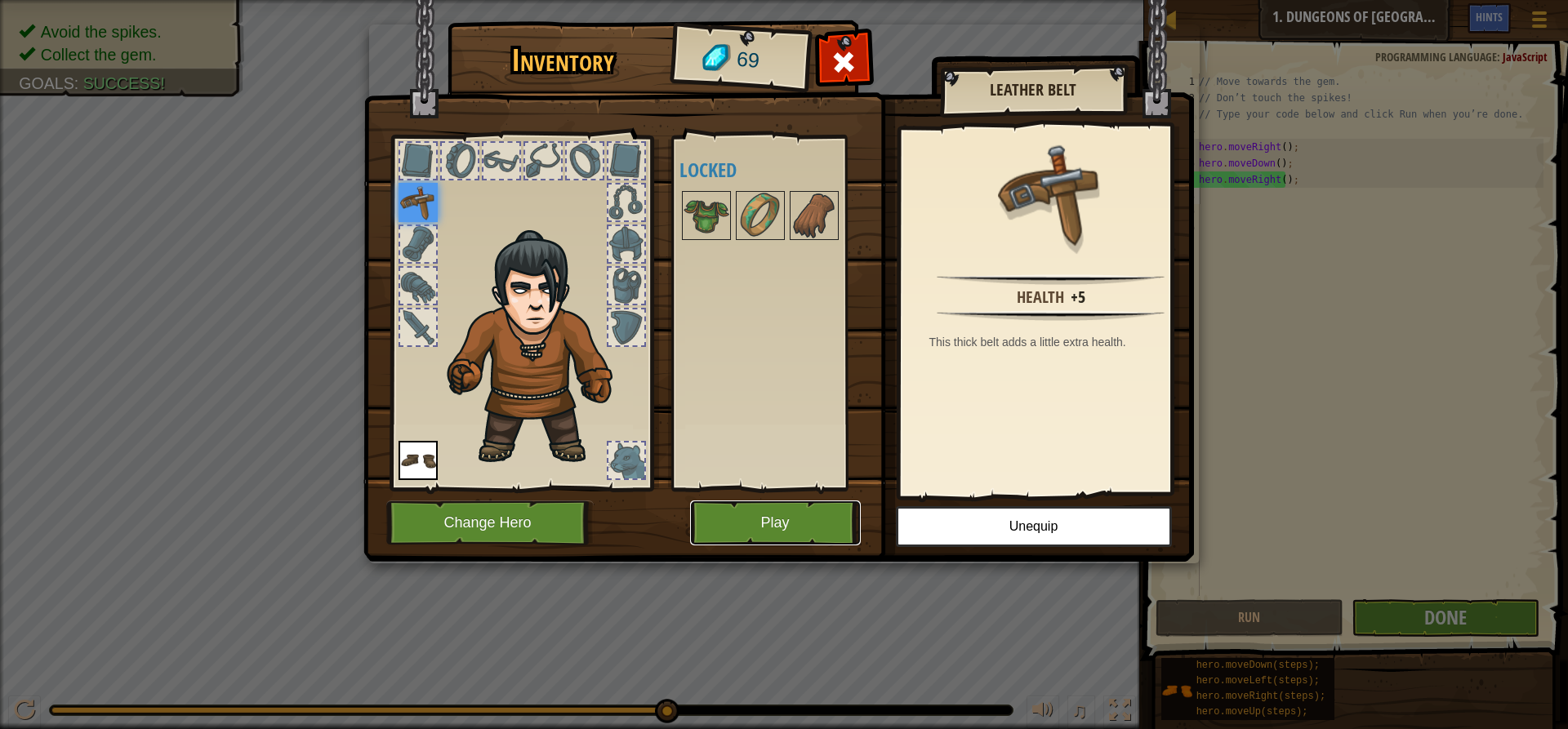
click at [785, 517] on button "Play" at bounding box center [775, 523] width 171 height 45
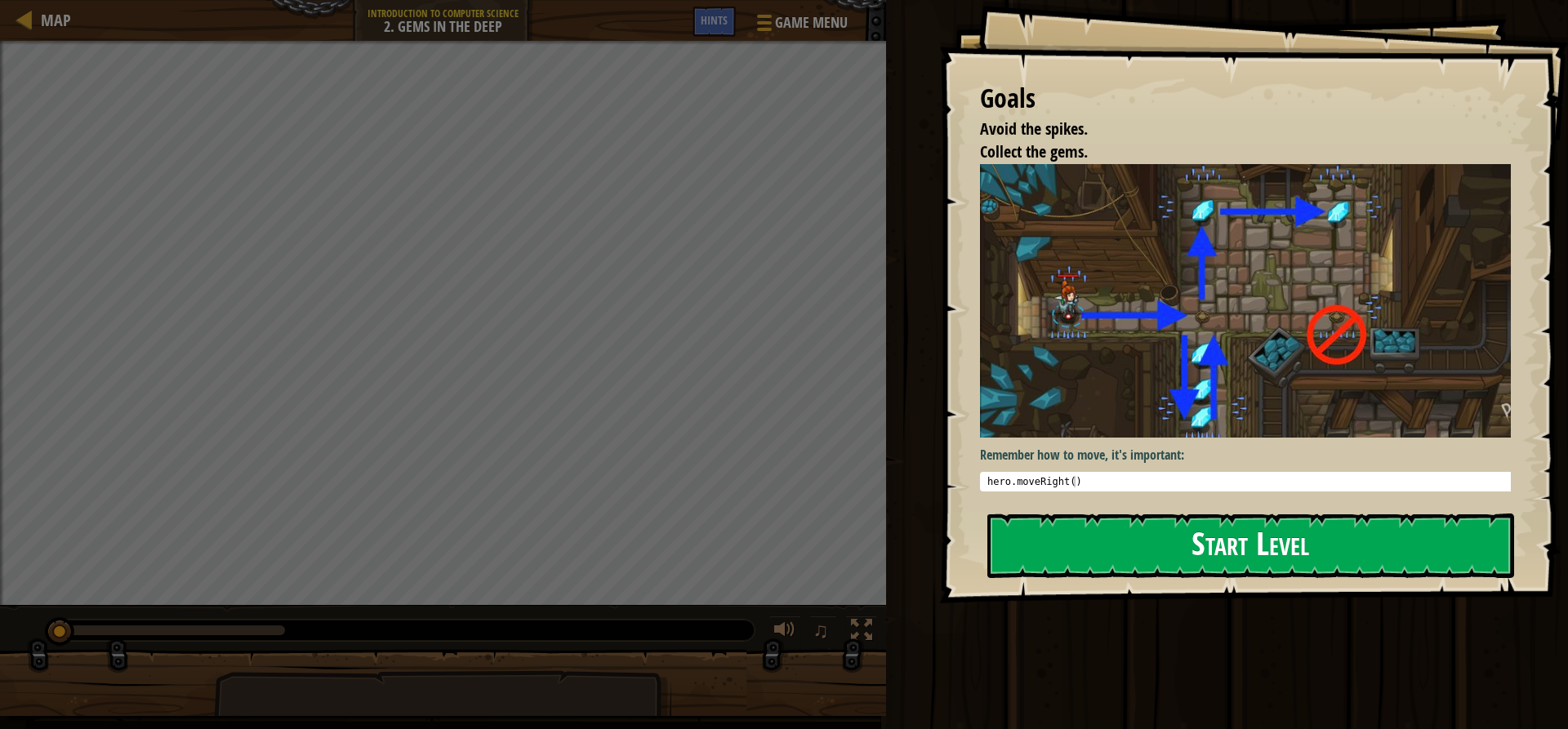
click at [1170, 530] on button "Start Level" at bounding box center [1251, 545] width 527 height 65
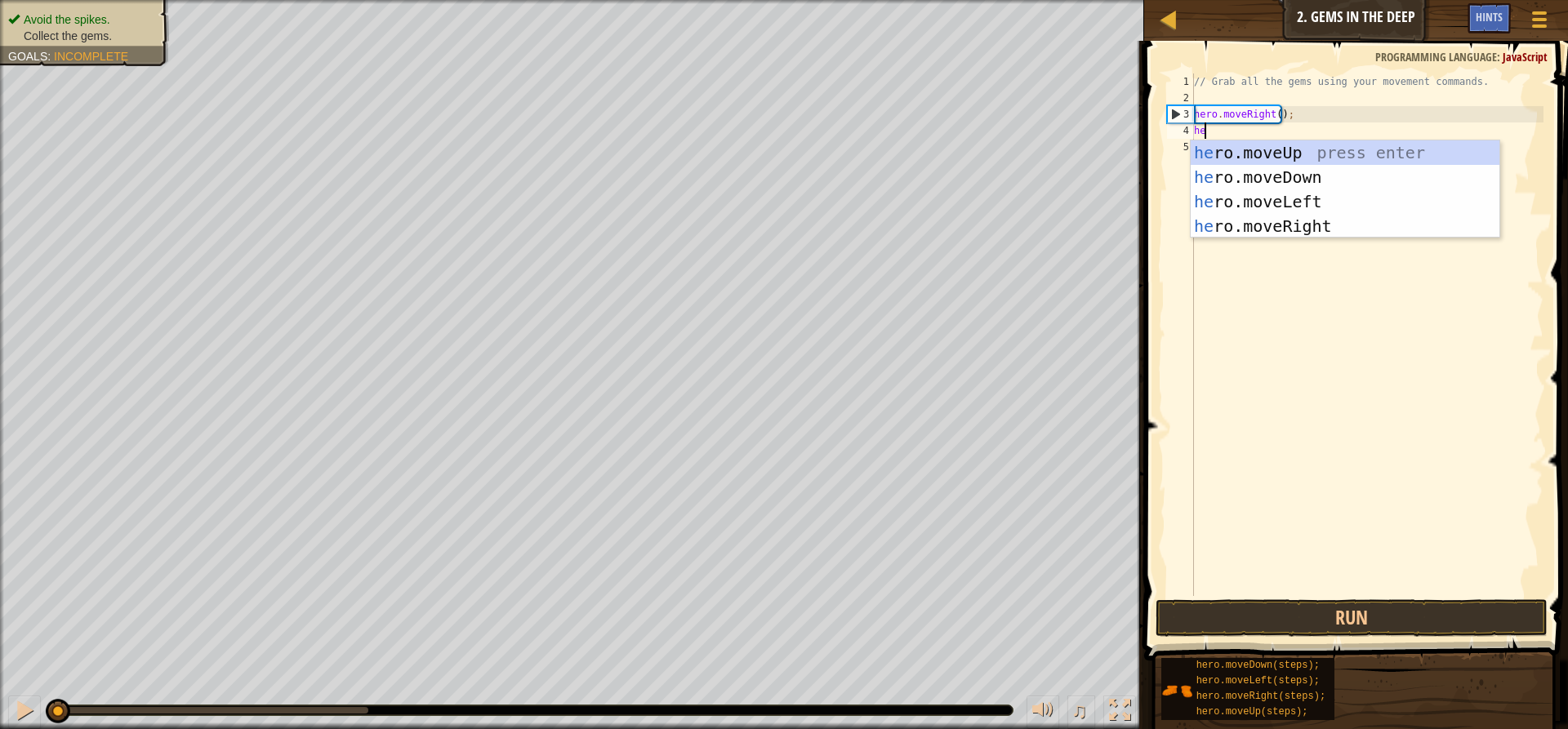
scroll to position [8, 1]
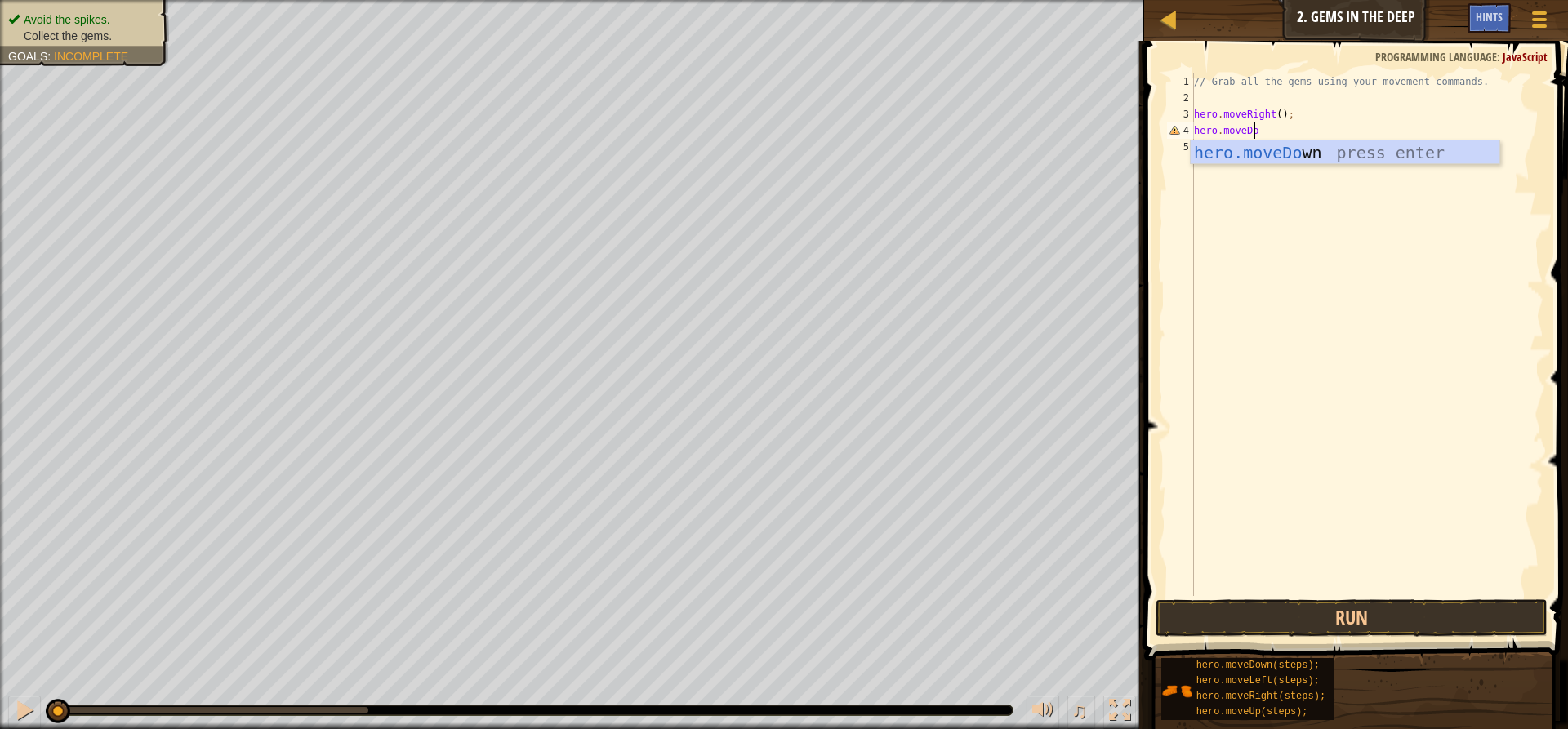
type textarea "hero.moveDown"
type textarea "H"
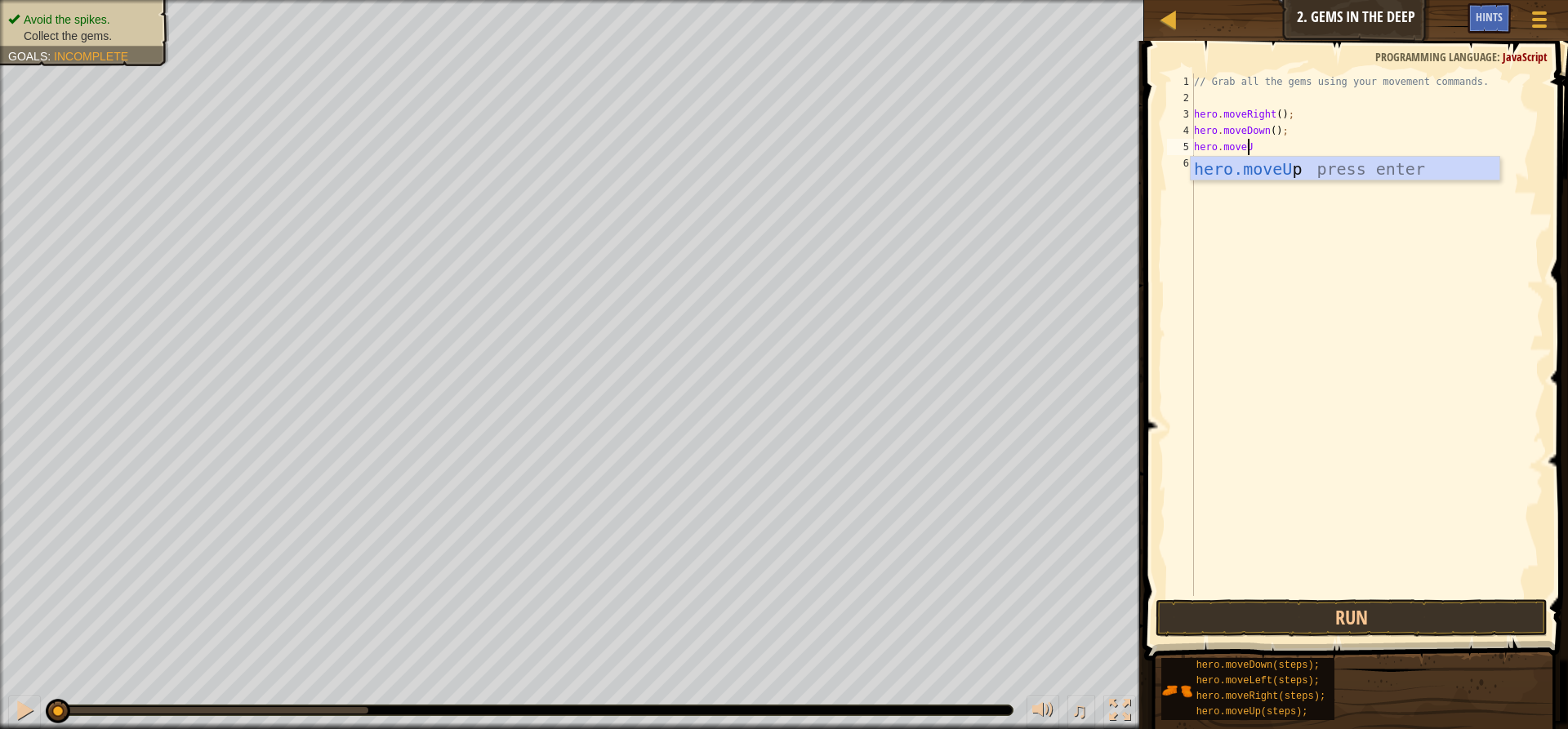
type textarea "hero.moveUp"
type textarea "H"
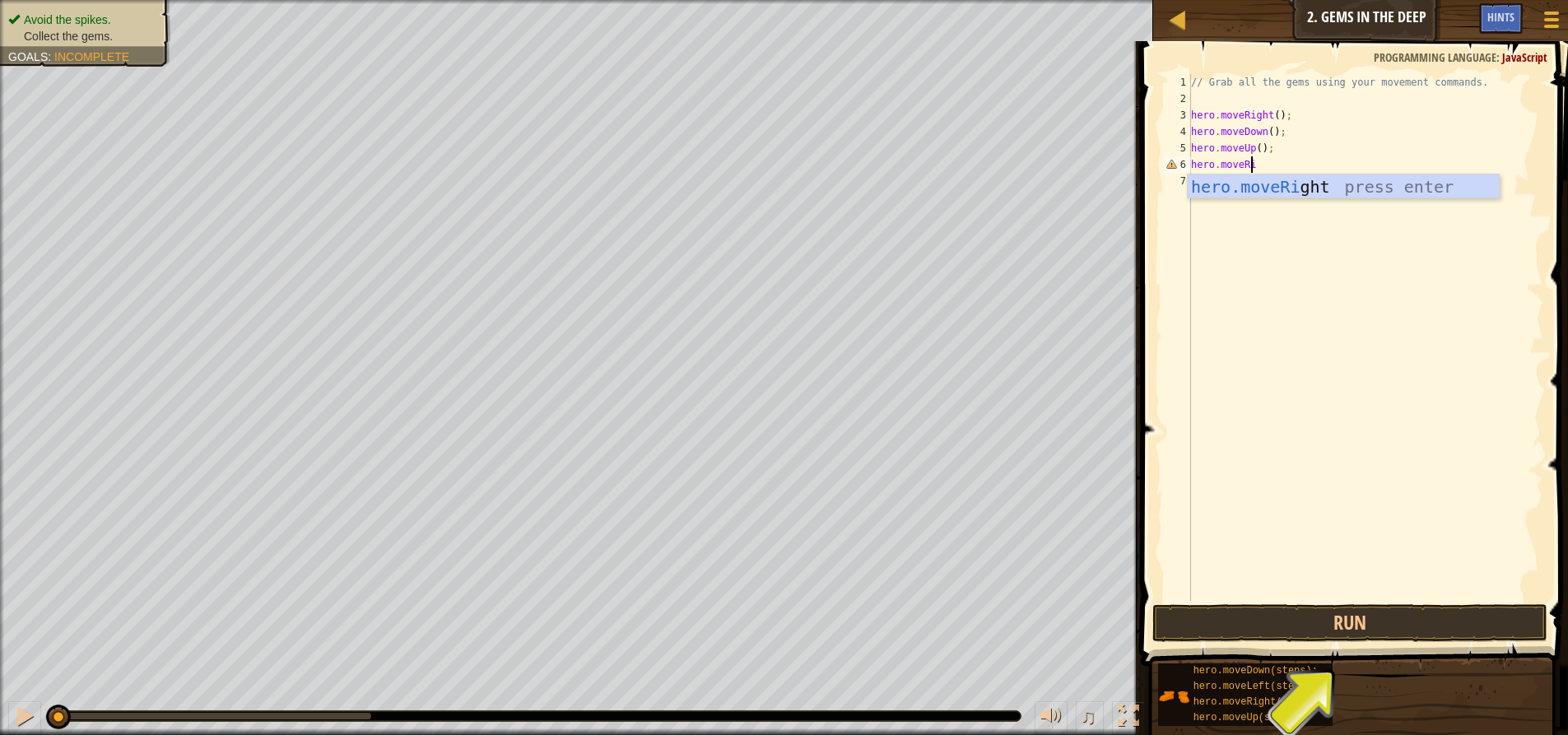
scroll to position [8, 5]
type textarea "hero.moveRight"
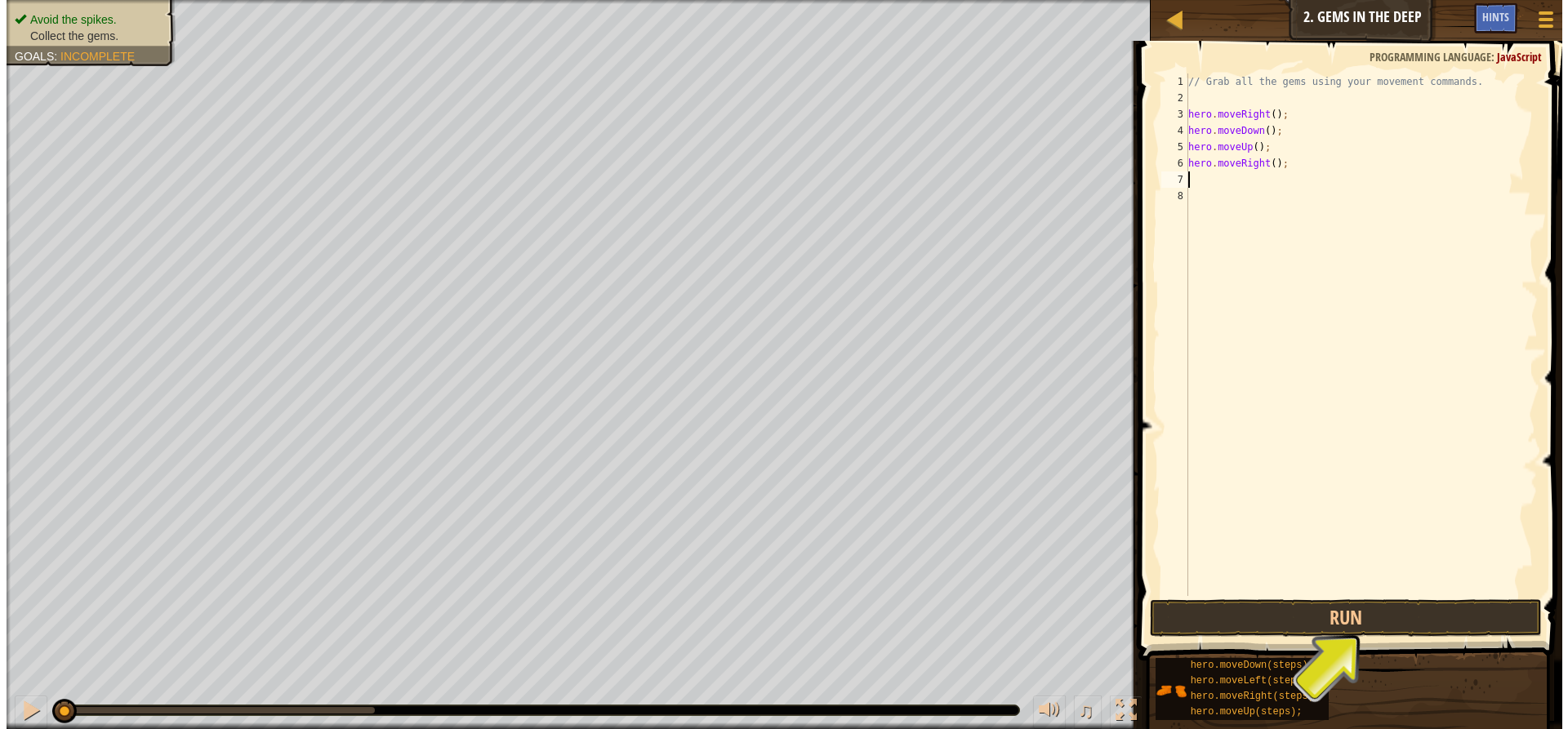
scroll to position [8, 0]
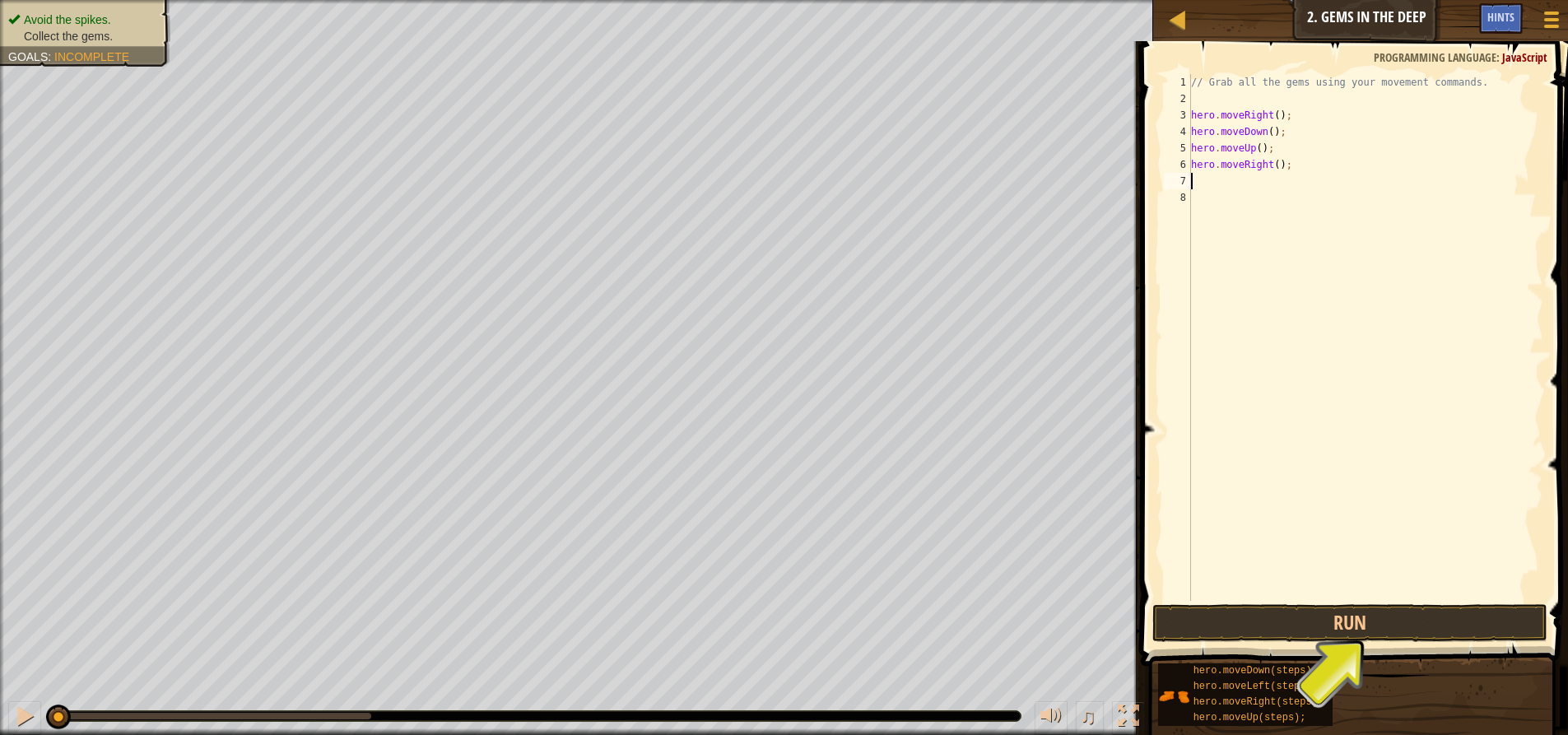
drag, startPoint x: 1404, startPoint y: 591, endPoint x: 1401, endPoint y: 600, distance: 9.5
click at [1402, 596] on div "// Grab all the gems using your movement commands. hero . moveRight ( ) ; hero …" at bounding box center [1366, 353] width 356 height 559
click at [1401, 612] on button "Run" at bounding box center [1350, 622] width 395 height 38
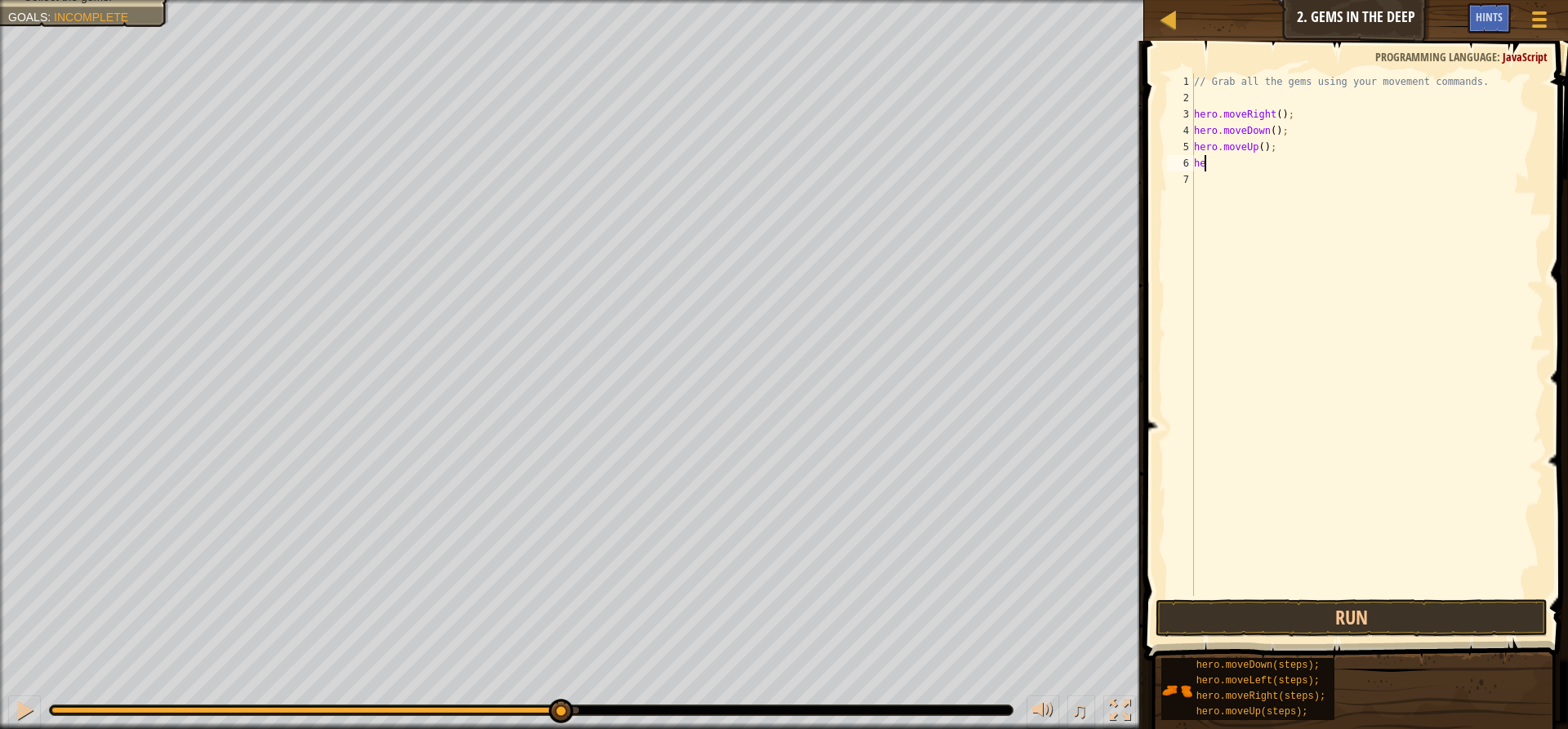
type textarea "h"
click at [1394, 623] on button "Run" at bounding box center [1351, 617] width 392 height 38
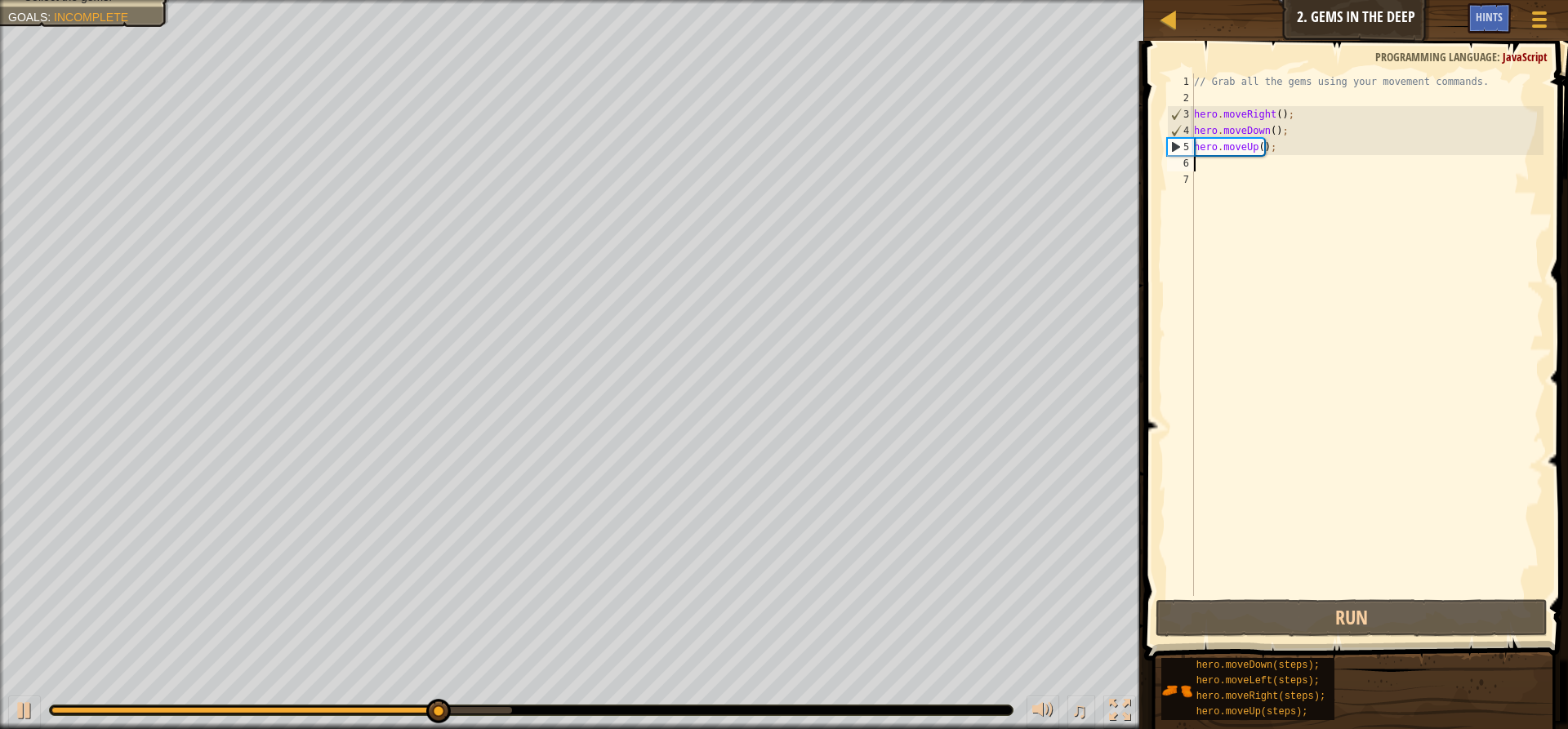
click at [1332, 173] on div "// Grab all the gems using your movement commands. hero . moveRight ( ) ; hero …" at bounding box center [1367, 350] width 353 height 554
click at [1329, 162] on div "// Grab all the gems using your movement commands. hero . moveRight ( ) ; hero …" at bounding box center [1367, 350] width 353 height 554
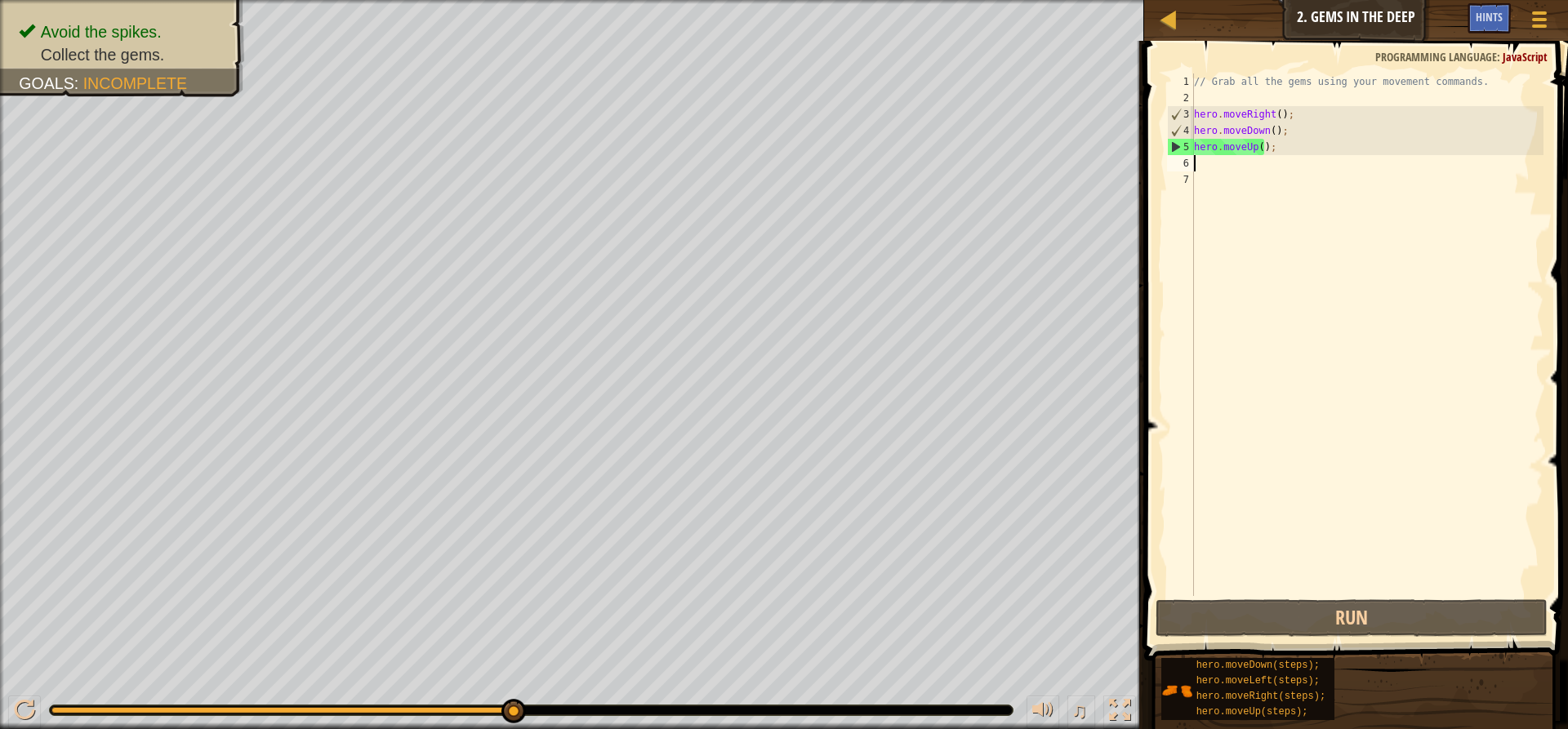
click at [1262, 148] on div "// Grab all the gems using your movement commands. hero . moveRight ( ) ; hero …" at bounding box center [1367, 350] width 353 height 554
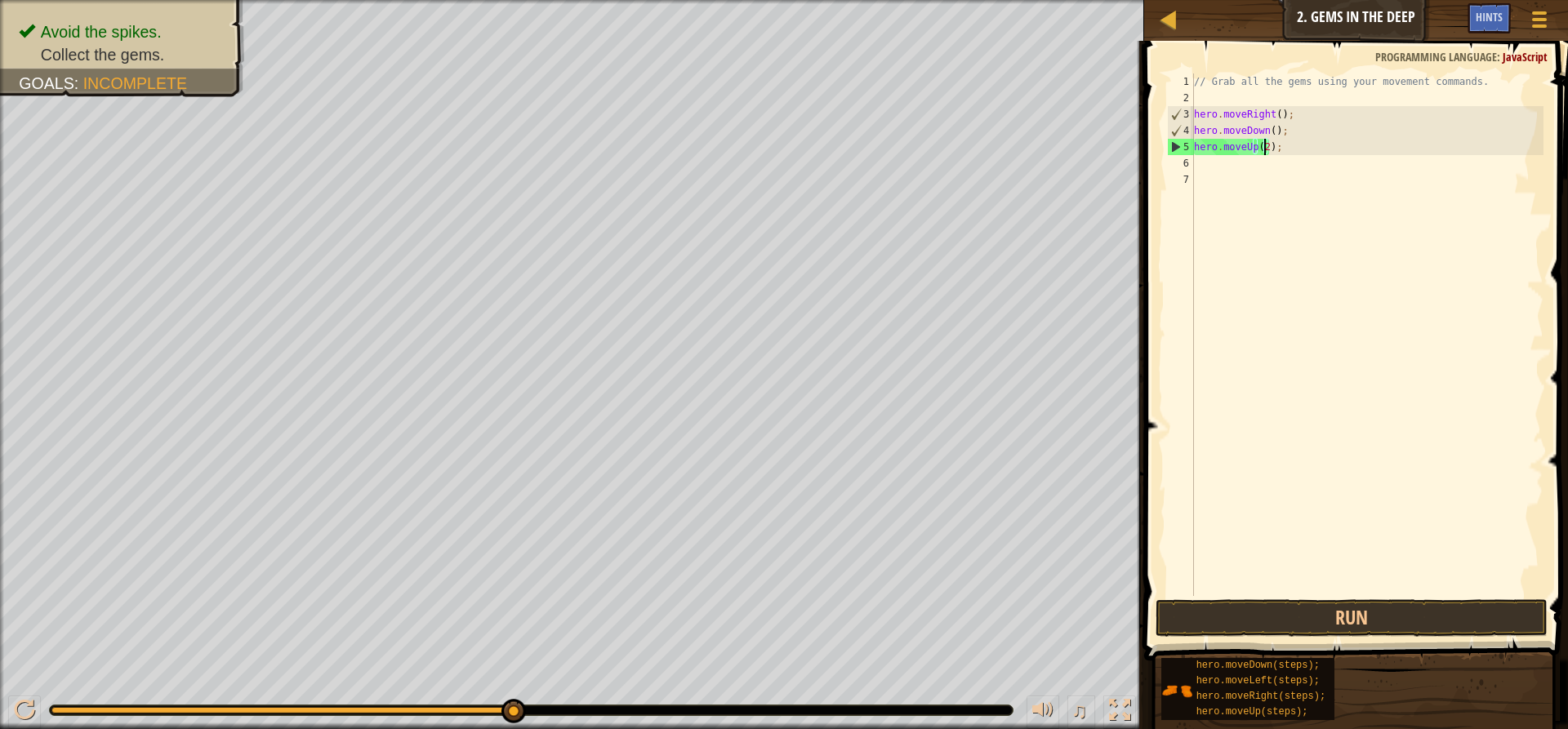
scroll to position [8, 6]
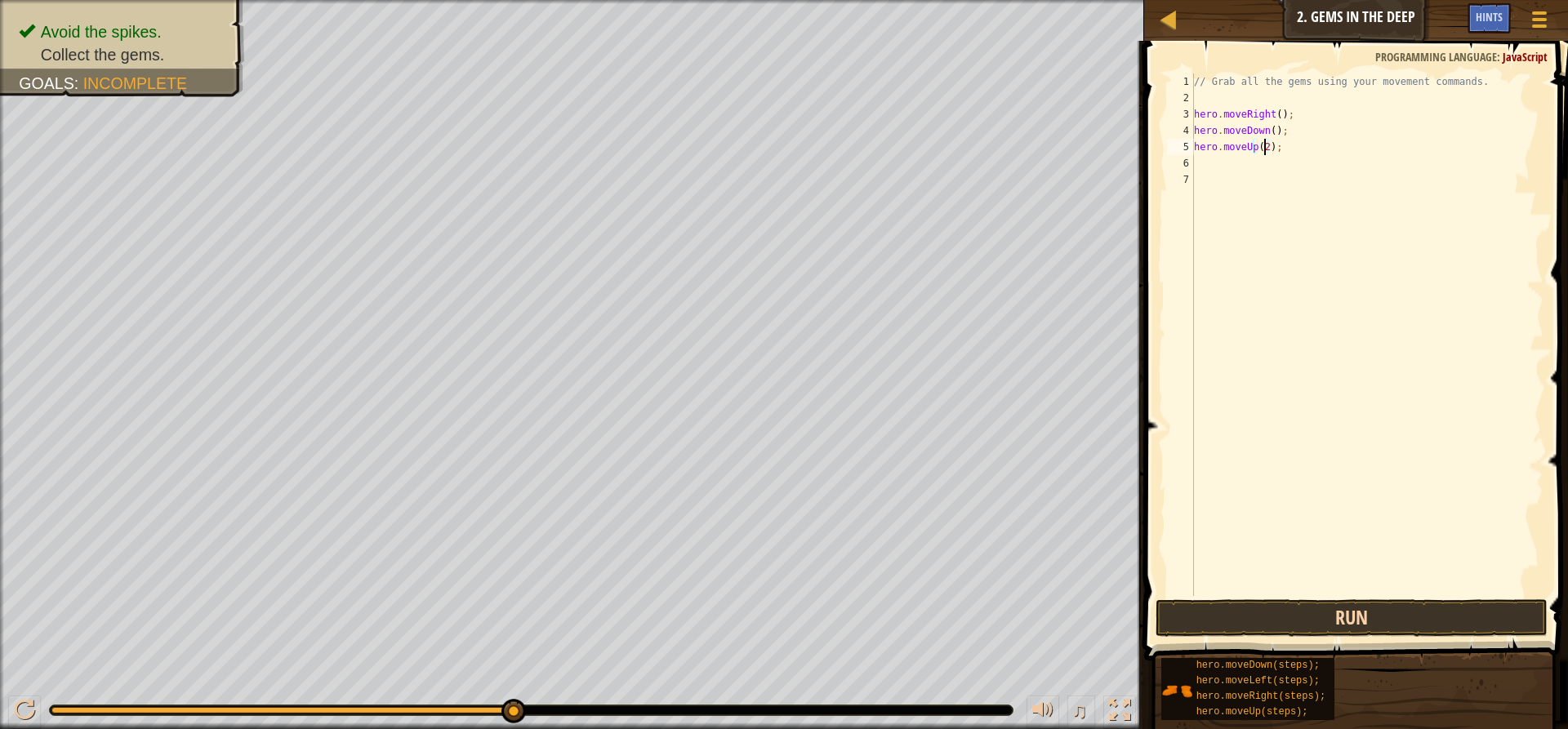
type textarea "hero.moveUp(2);"
click at [1354, 632] on button "Run" at bounding box center [1351, 617] width 392 height 38
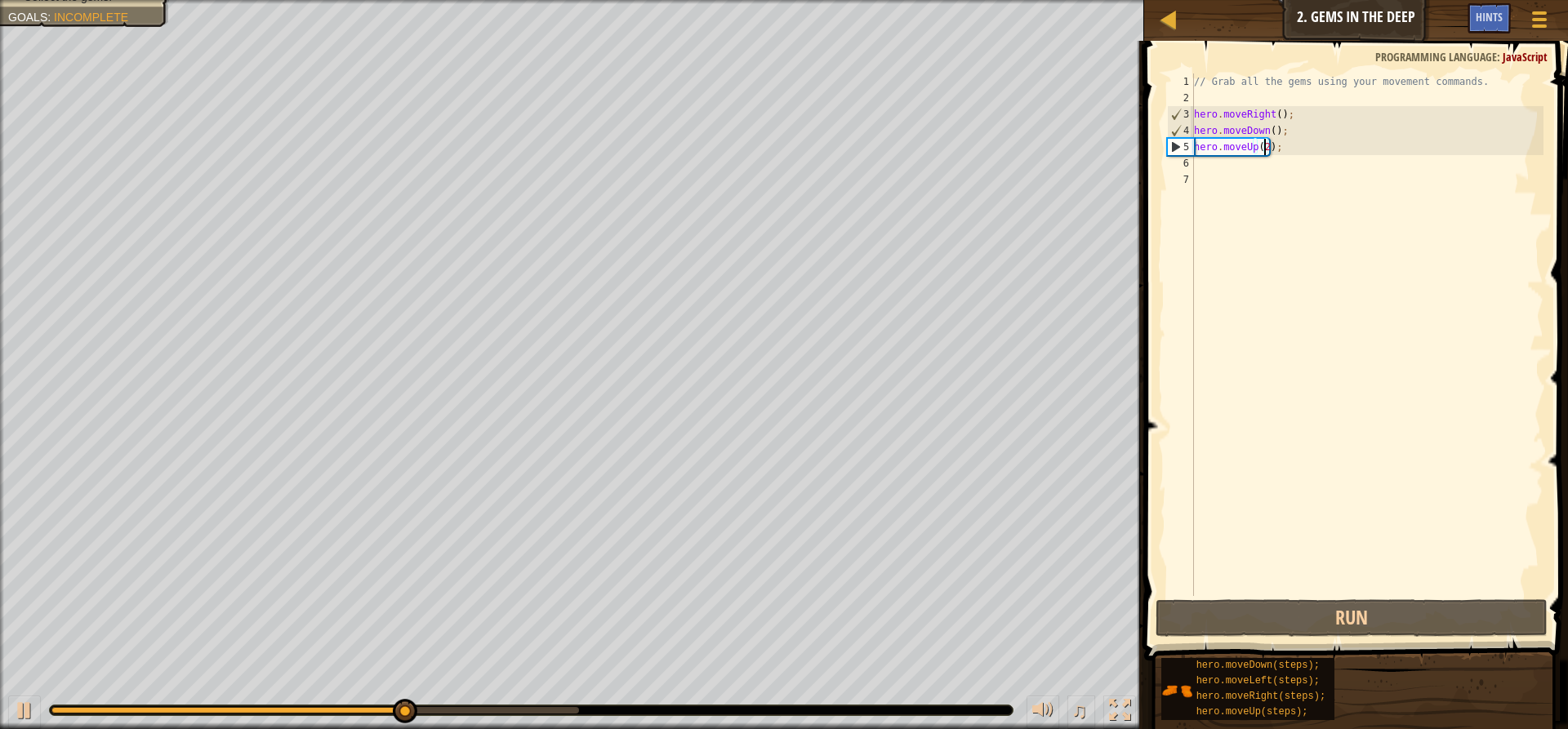
click at [1220, 176] on div "// Grab all the gems using your movement commands. hero . moveRight ( ) ; hero …" at bounding box center [1367, 350] width 353 height 554
click at [1223, 172] on div "// Grab all the gems using your movement commands. hero . moveRight ( ) ; hero …" at bounding box center [1367, 350] width 353 height 554
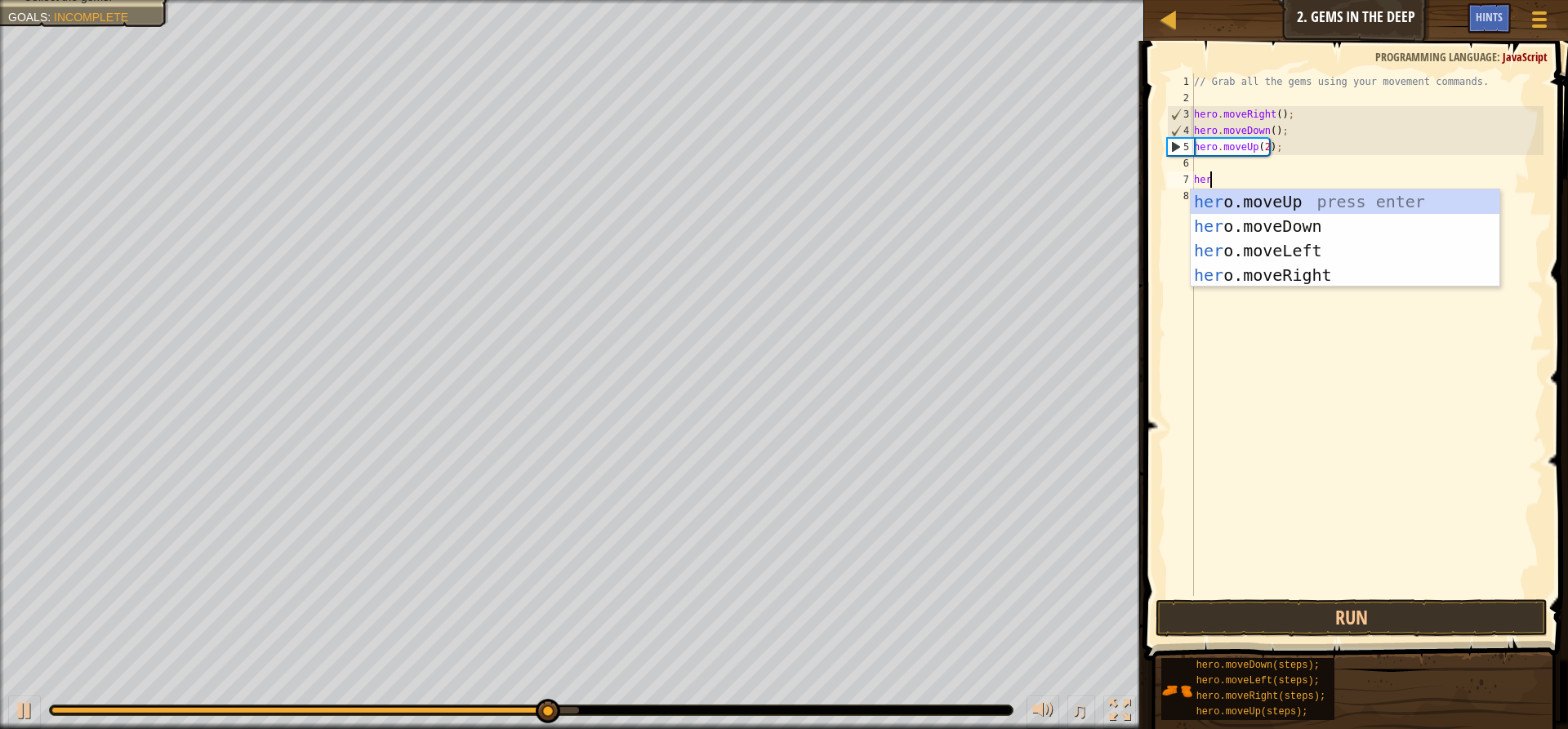
type textarea "h"
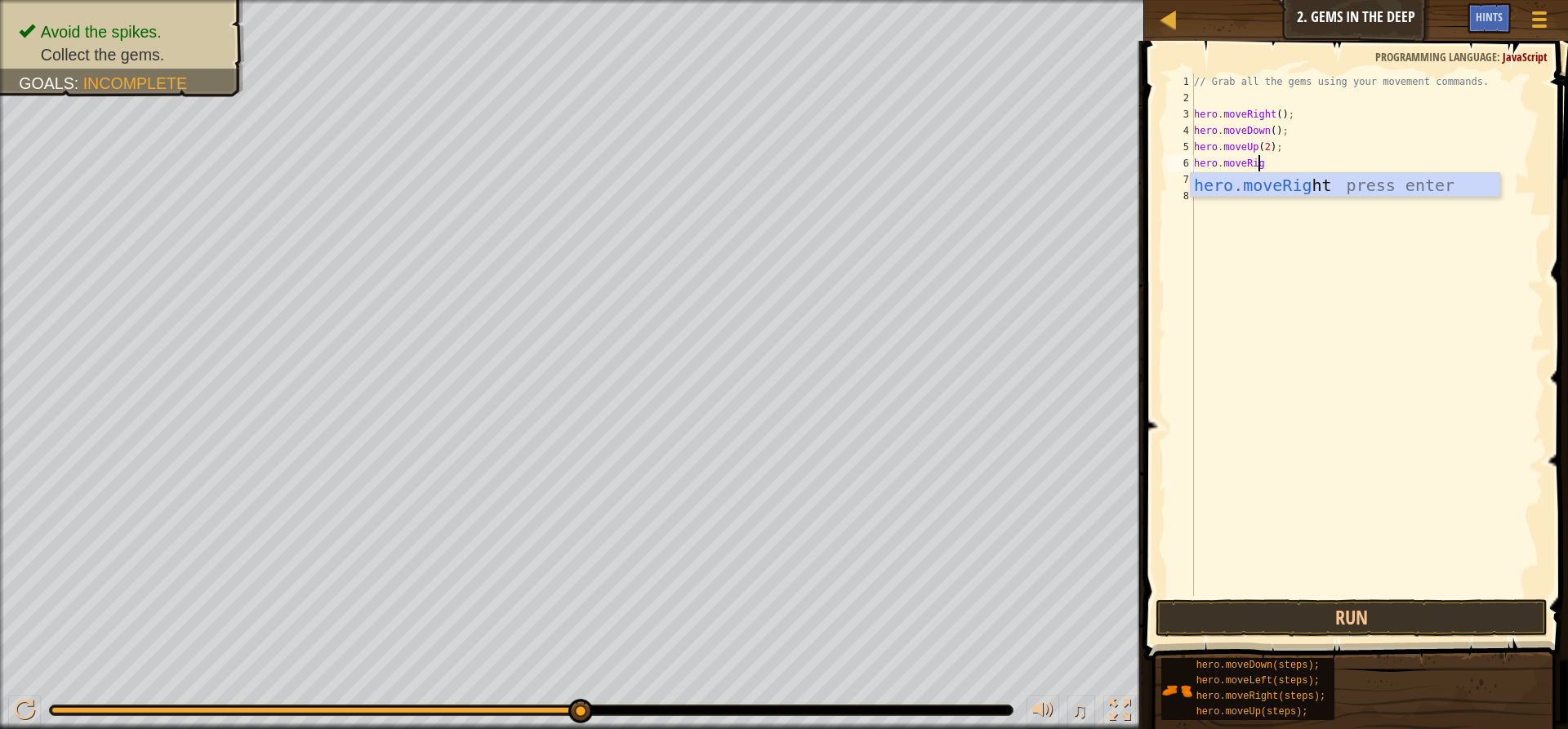
type textarea "hero.moveRight"
click at [1325, 623] on button "Run" at bounding box center [1351, 617] width 392 height 38
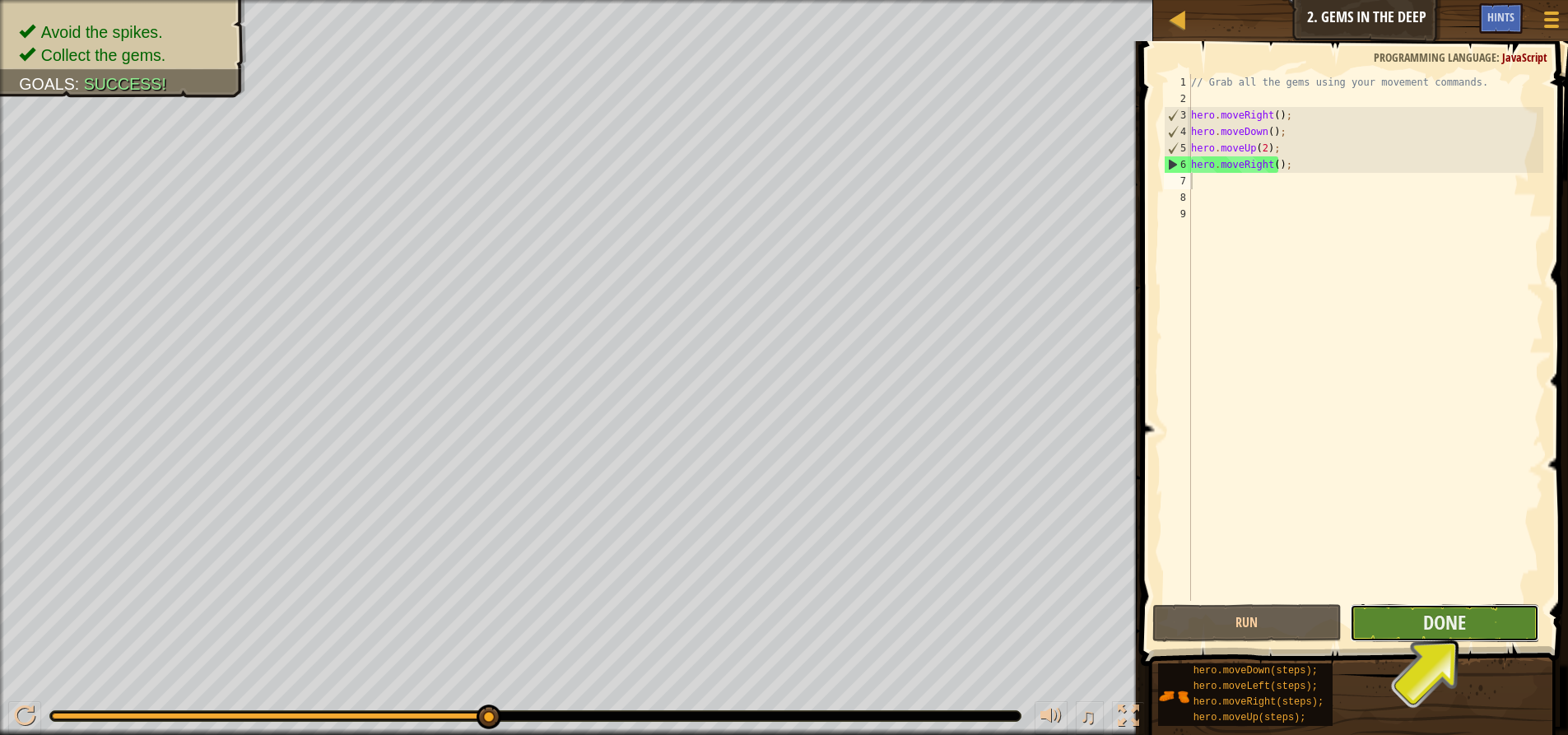
click at [1503, 629] on button "Done" at bounding box center [1444, 622] width 190 height 38
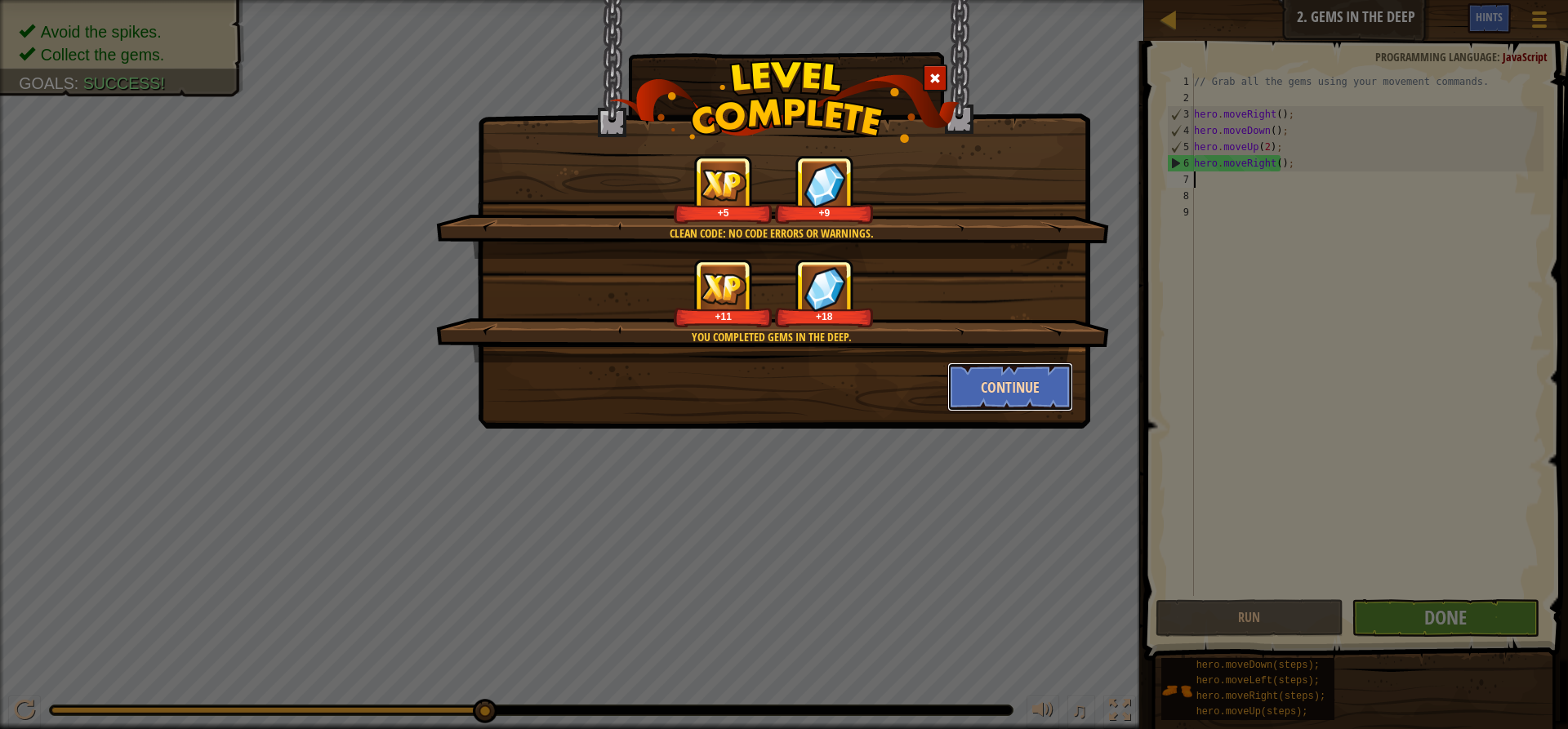
click at [998, 382] on button "Continue" at bounding box center [1010, 387] width 126 height 49
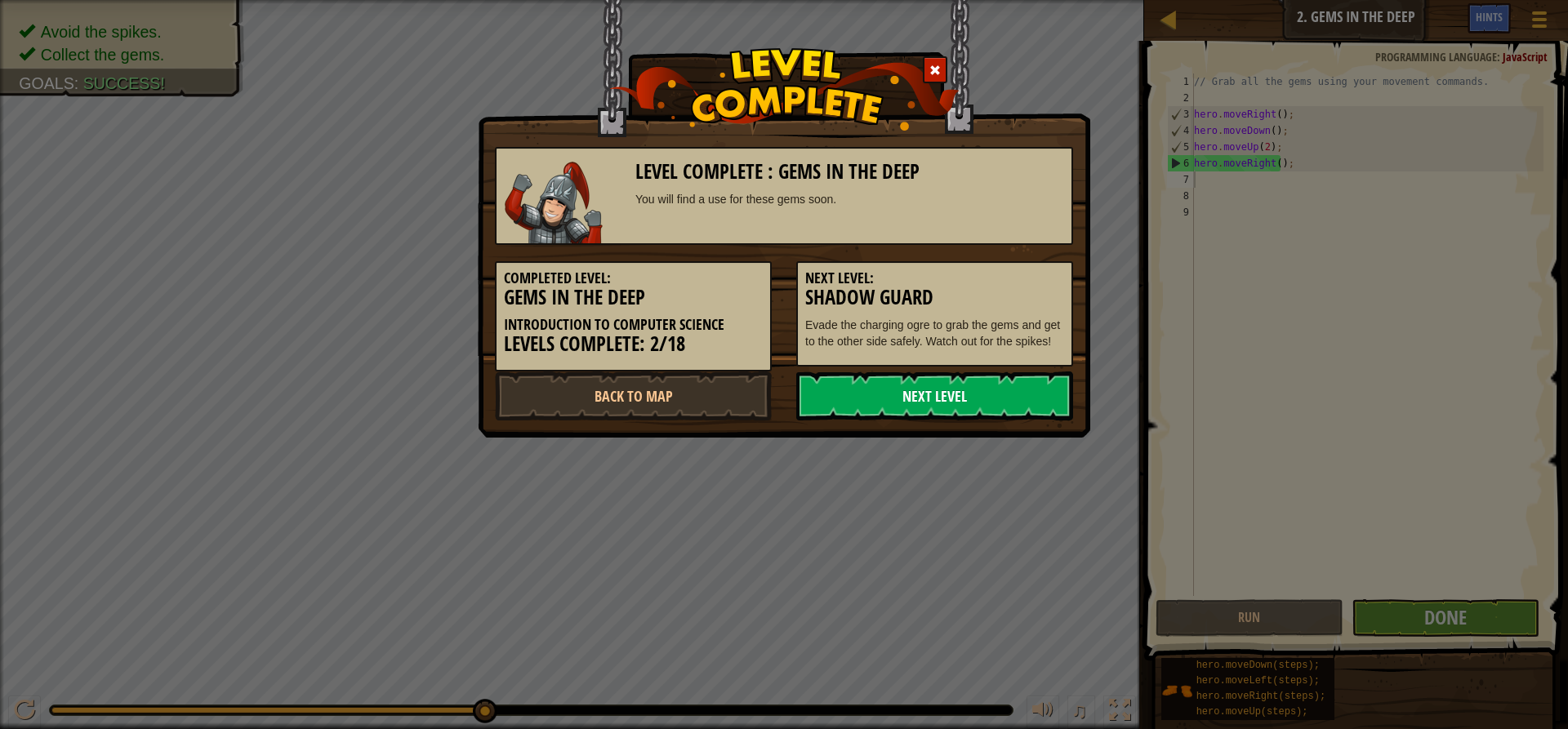
click at [1016, 388] on link "Next Level" at bounding box center [934, 395] width 277 height 49
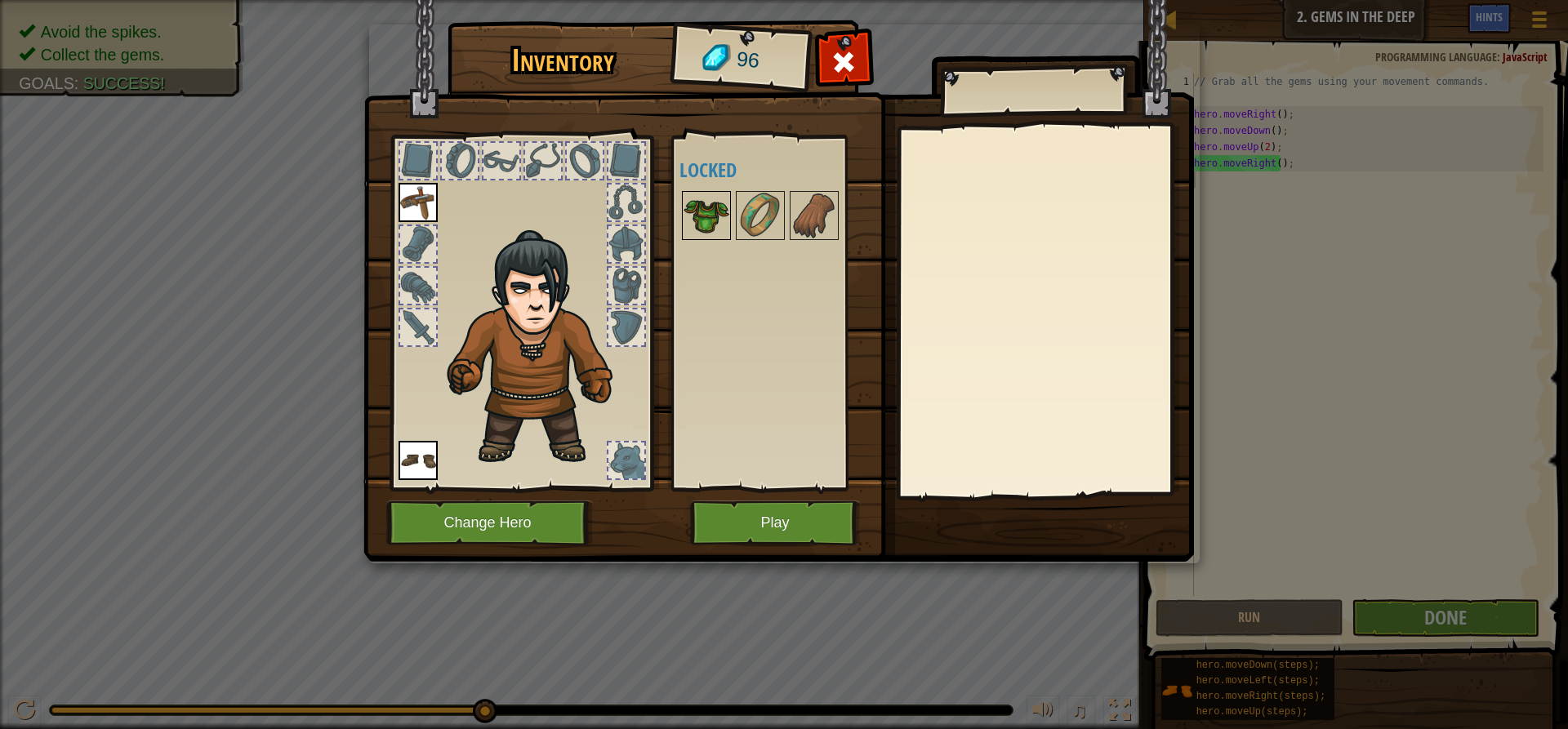
click at [710, 204] on img at bounding box center [705, 215] width 45 height 45
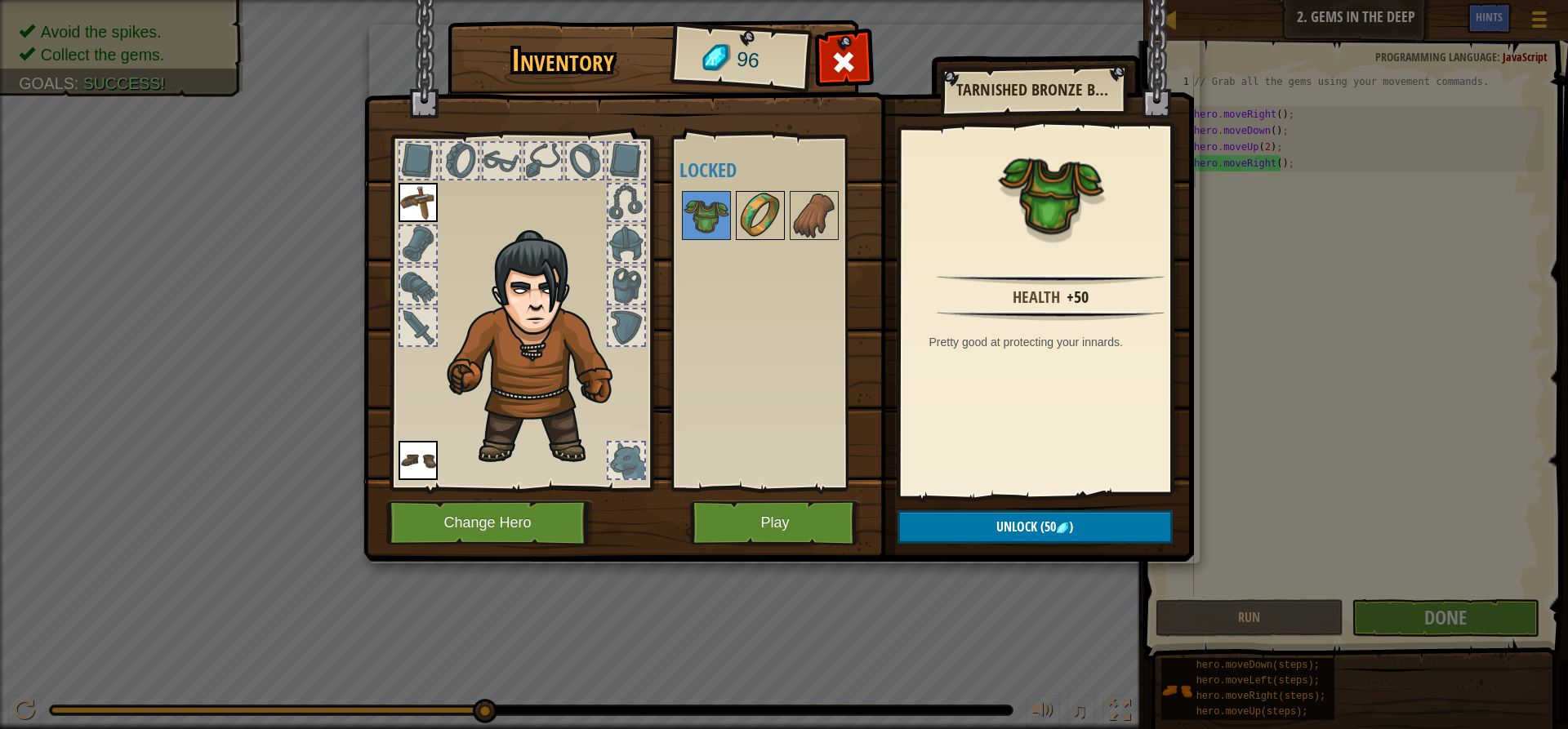
click at [743, 206] on img at bounding box center [759, 215] width 45 height 45
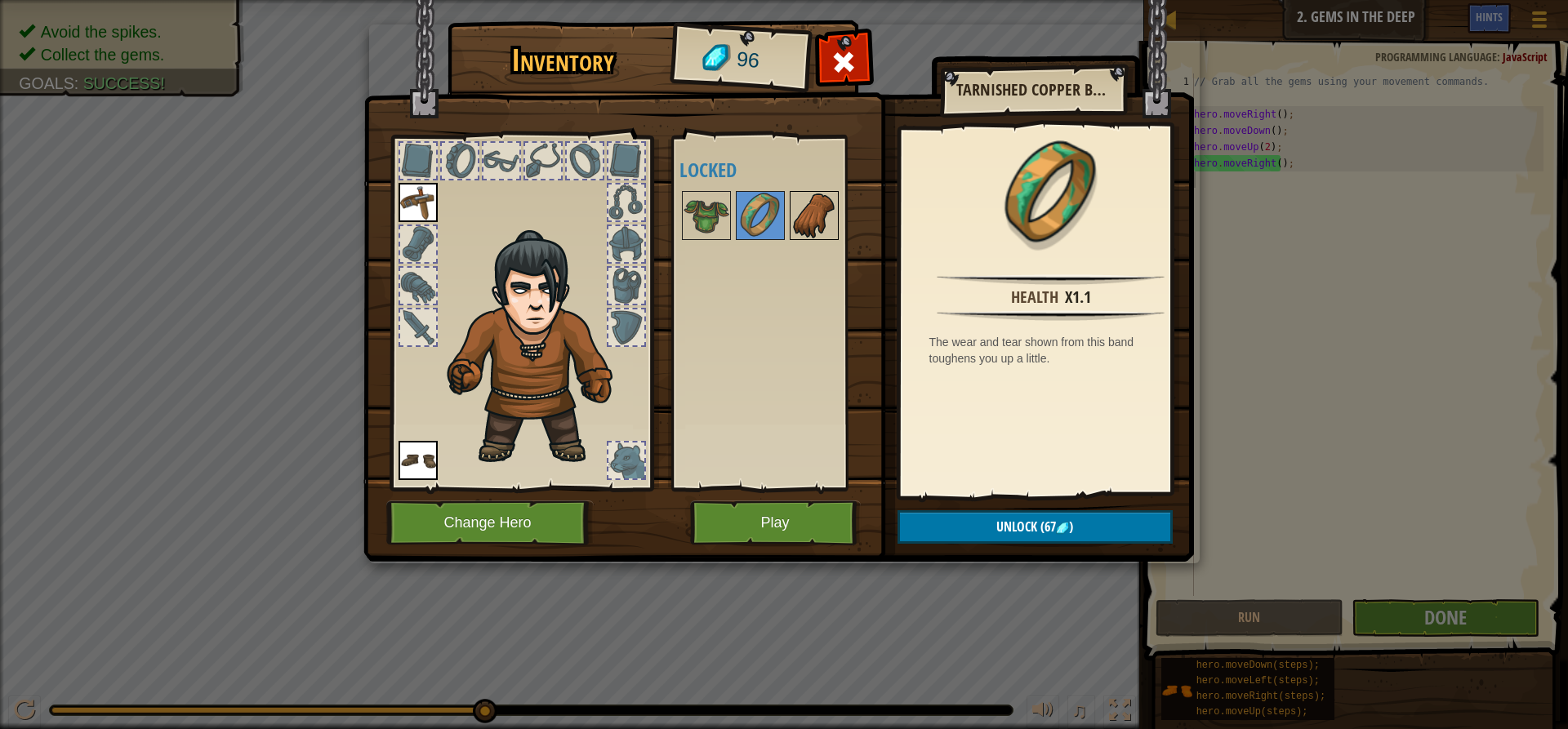
click at [798, 220] on img at bounding box center [813, 215] width 45 height 45
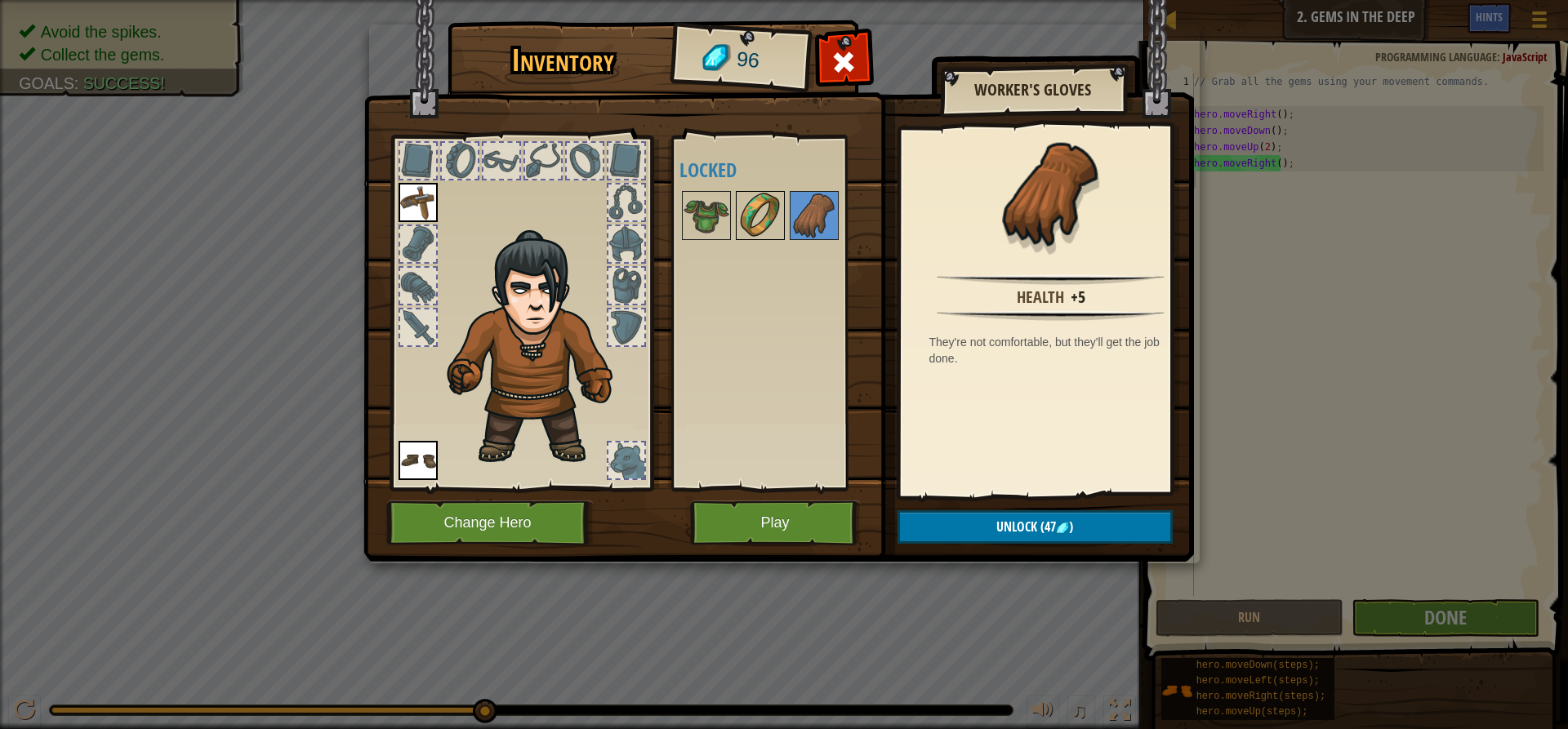
click at [756, 224] on img at bounding box center [759, 215] width 45 height 45
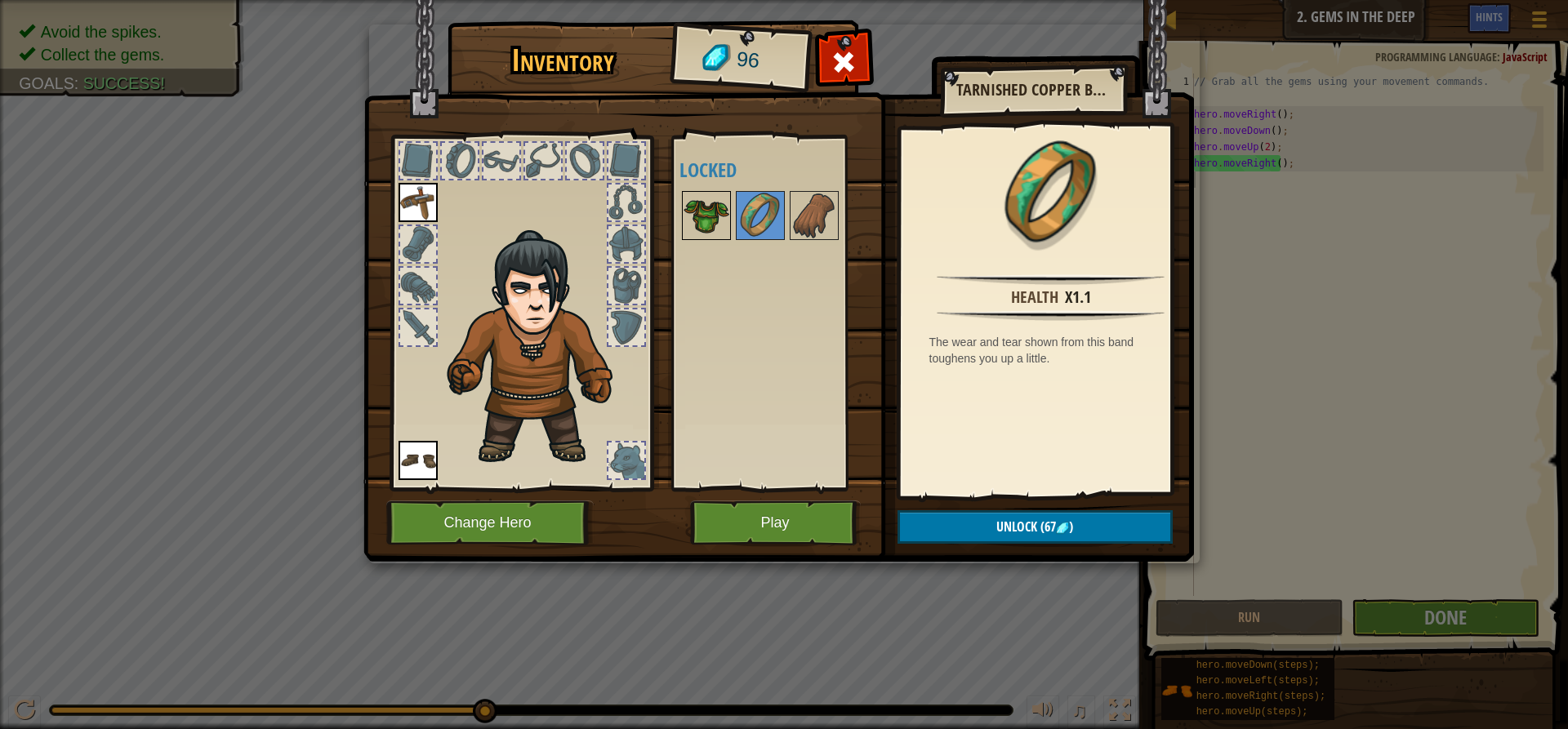
click at [683, 215] on img at bounding box center [705, 215] width 45 height 45
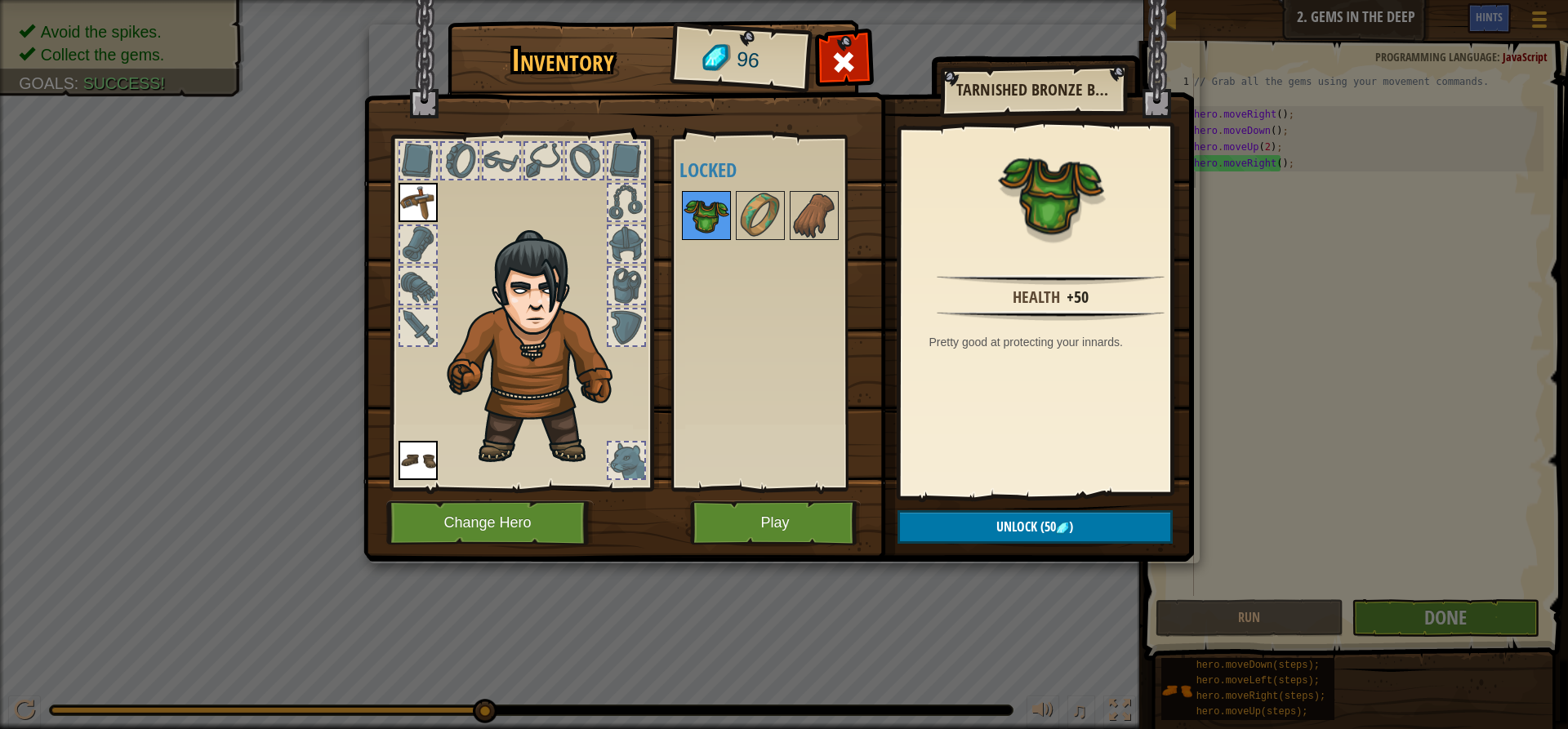
click at [706, 215] on img at bounding box center [705, 215] width 45 height 45
click at [751, 213] on img at bounding box center [759, 215] width 45 height 45
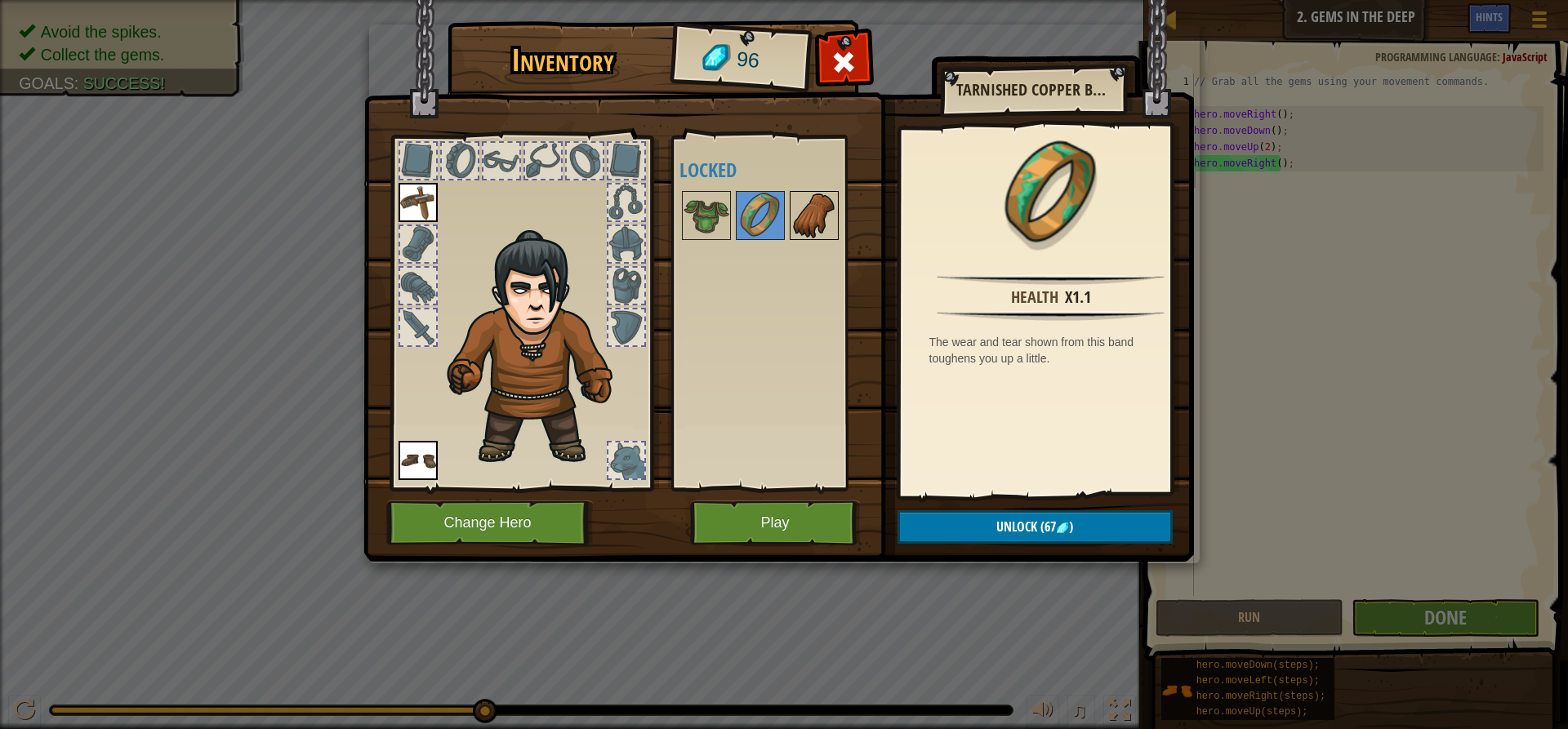
click at [793, 215] on img at bounding box center [813, 215] width 45 height 45
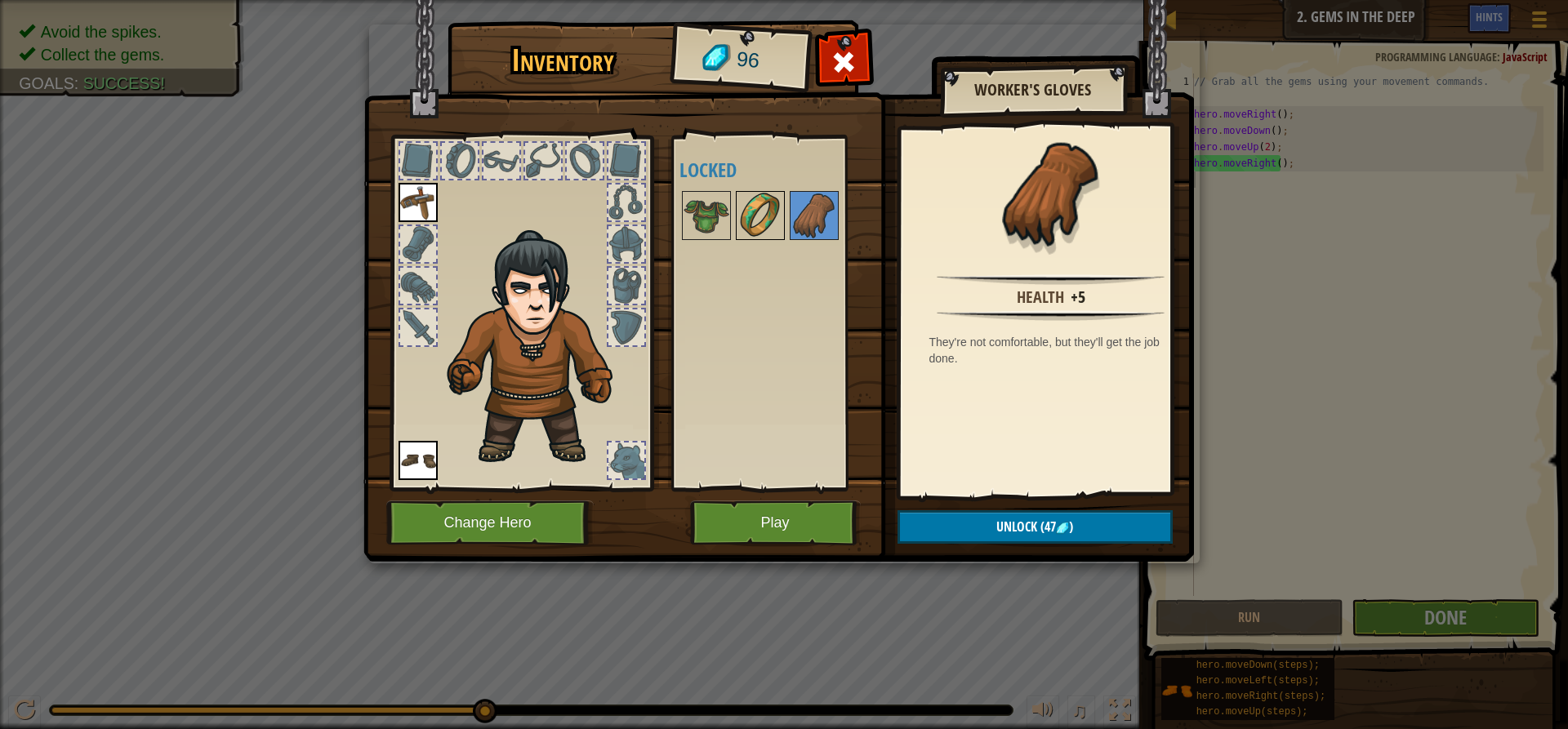
click at [748, 217] on img at bounding box center [759, 215] width 45 height 45
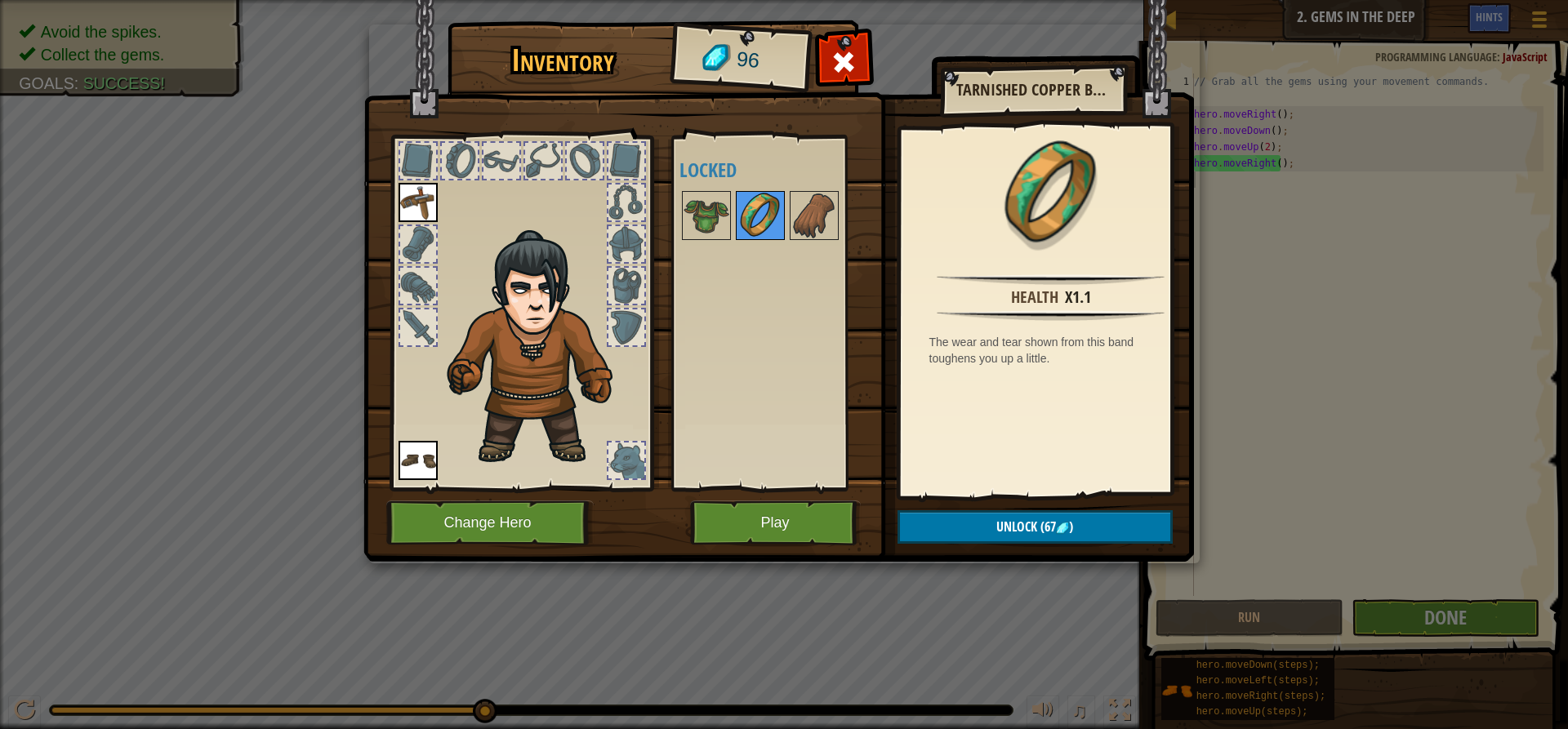
click at [775, 216] on img at bounding box center [759, 215] width 45 height 45
click at [721, 221] on img at bounding box center [705, 215] width 45 height 45
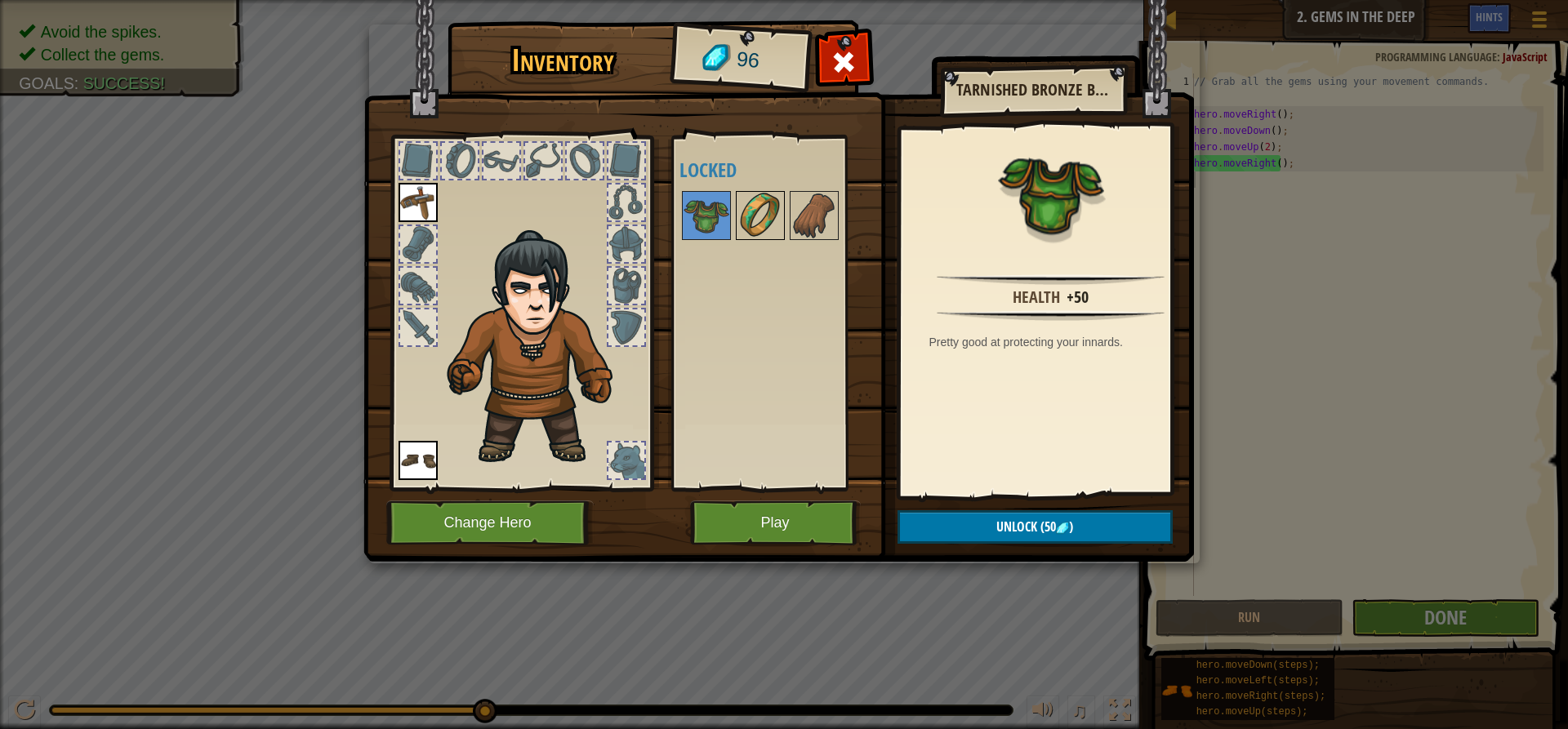
click at [756, 219] on img at bounding box center [759, 215] width 45 height 45
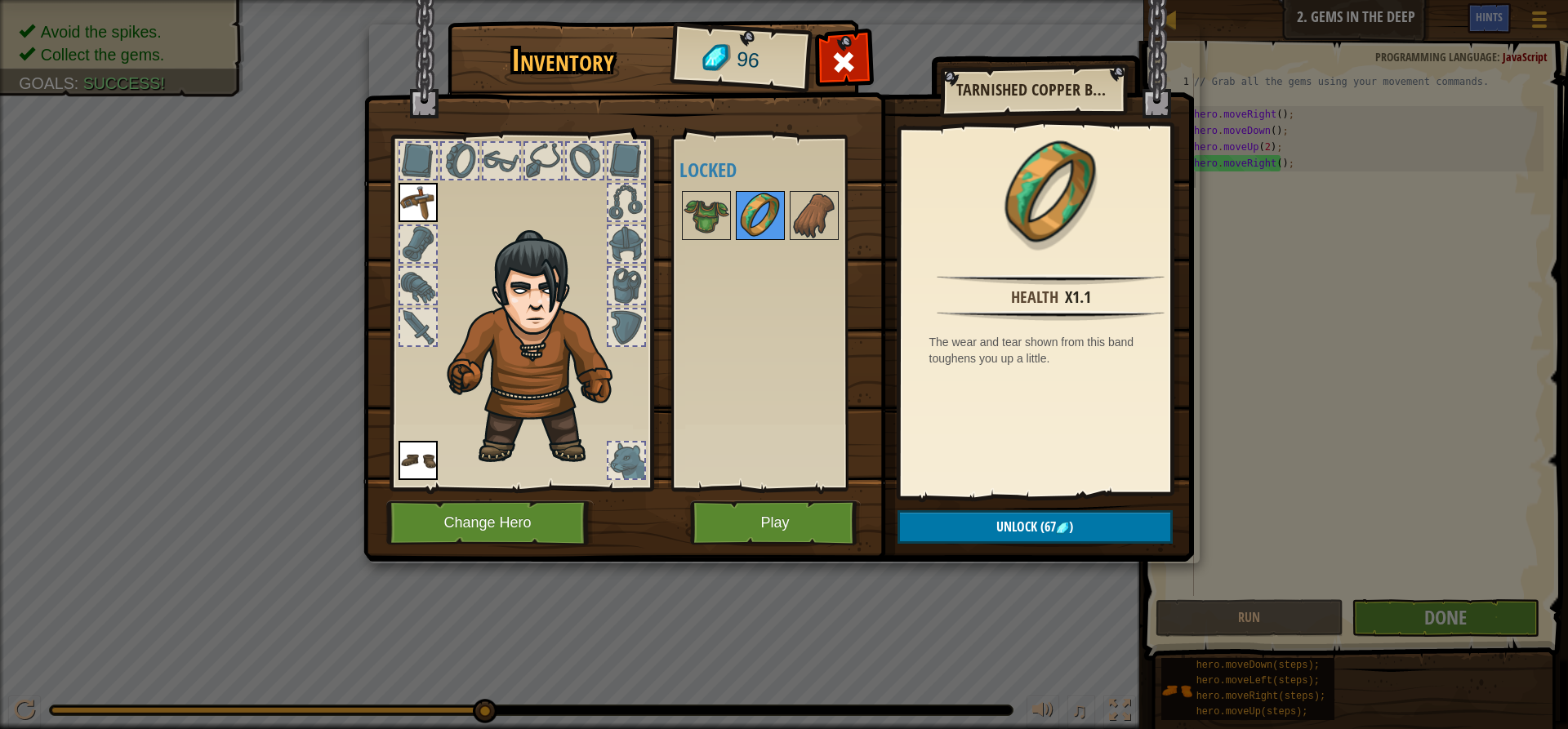
click at [738, 217] on img at bounding box center [759, 215] width 45 height 45
click at [711, 222] on img at bounding box center [705, 215] width 45 height 45
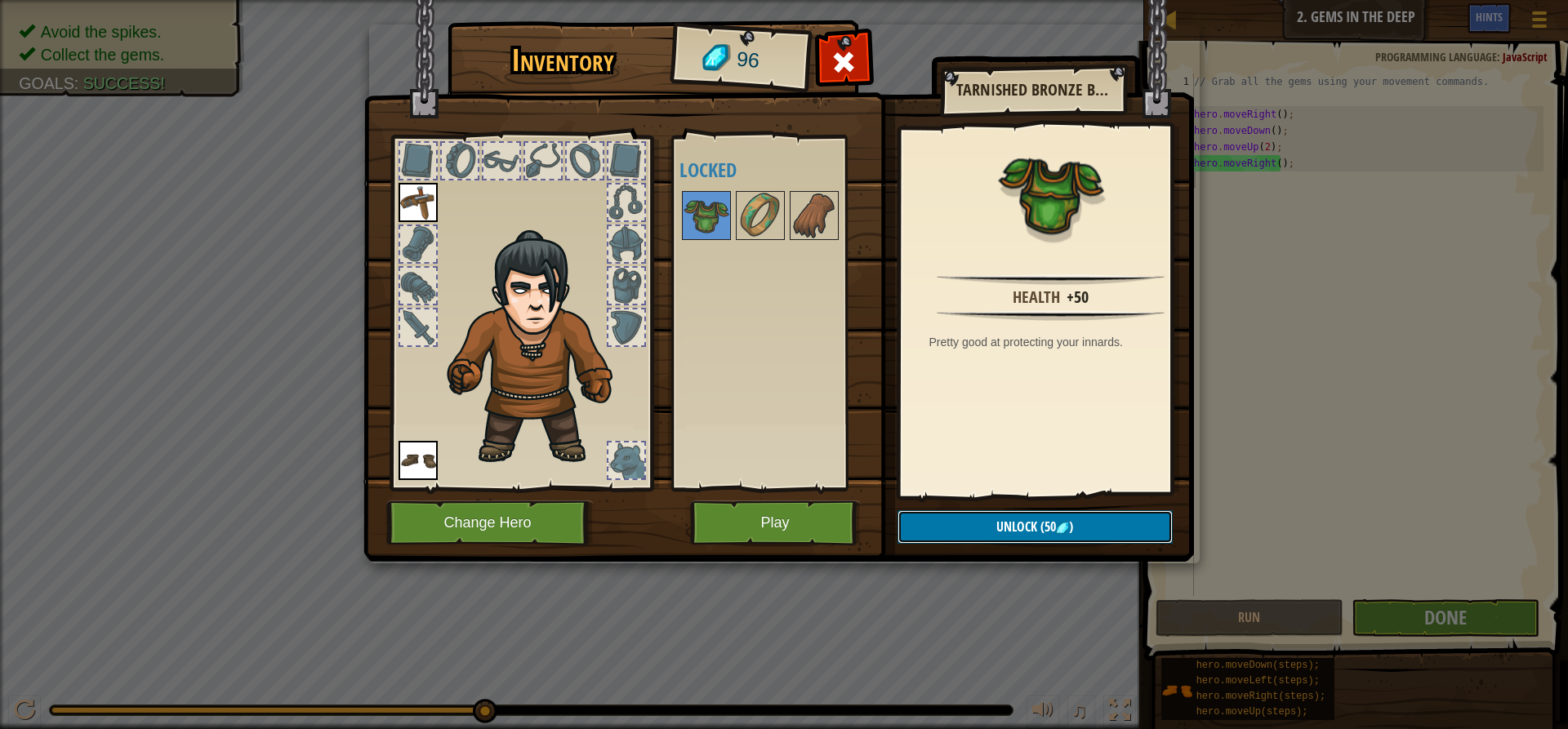
click at [1041, 532] on span "(50" at bounding box center [1046, 526] width 18 height 18
click at [1008, 525] on button "Confirm" at bounding box center [1034, 526] width 275 height 34
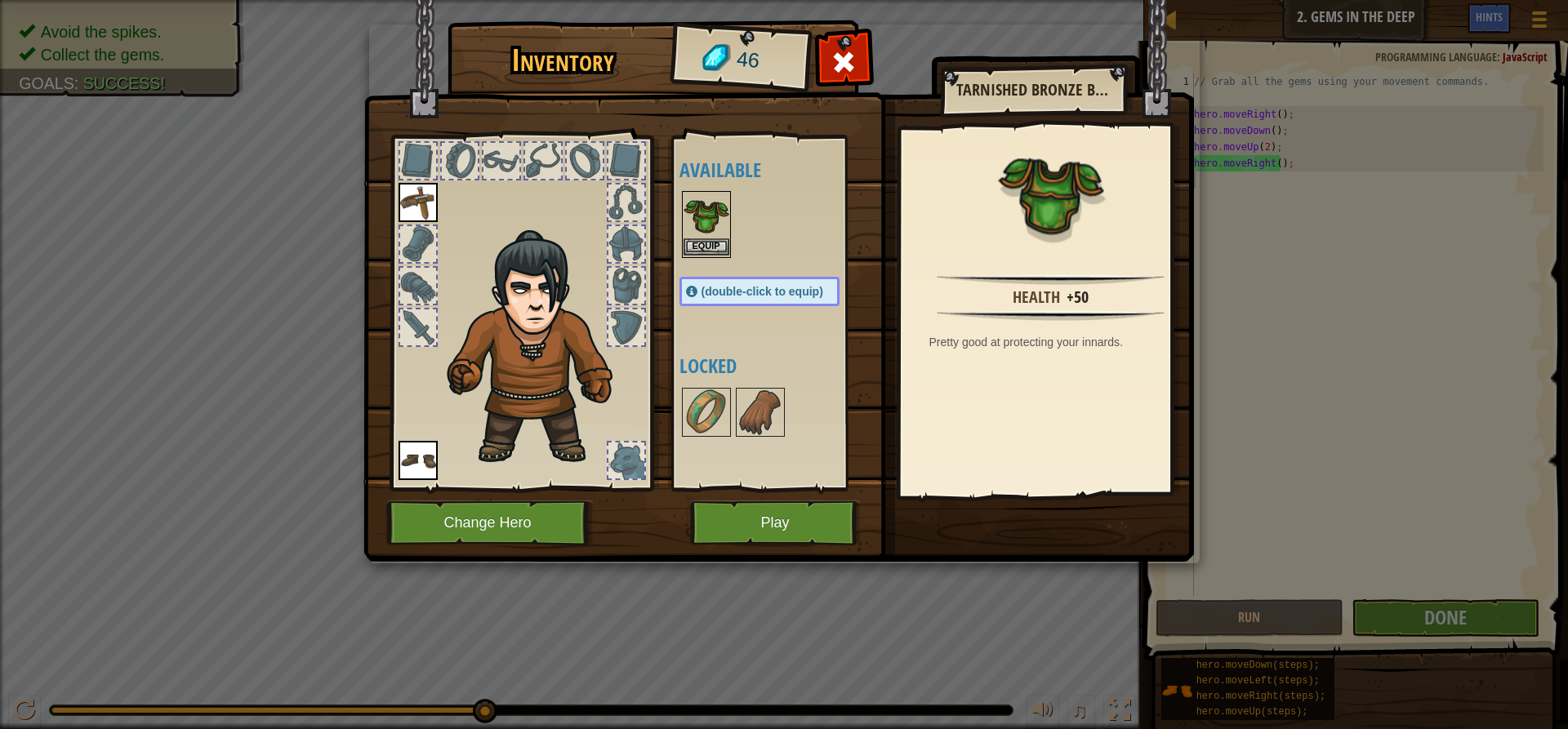
click at [709, 236] on img at bounding box center [705, 215] width 45 height 45
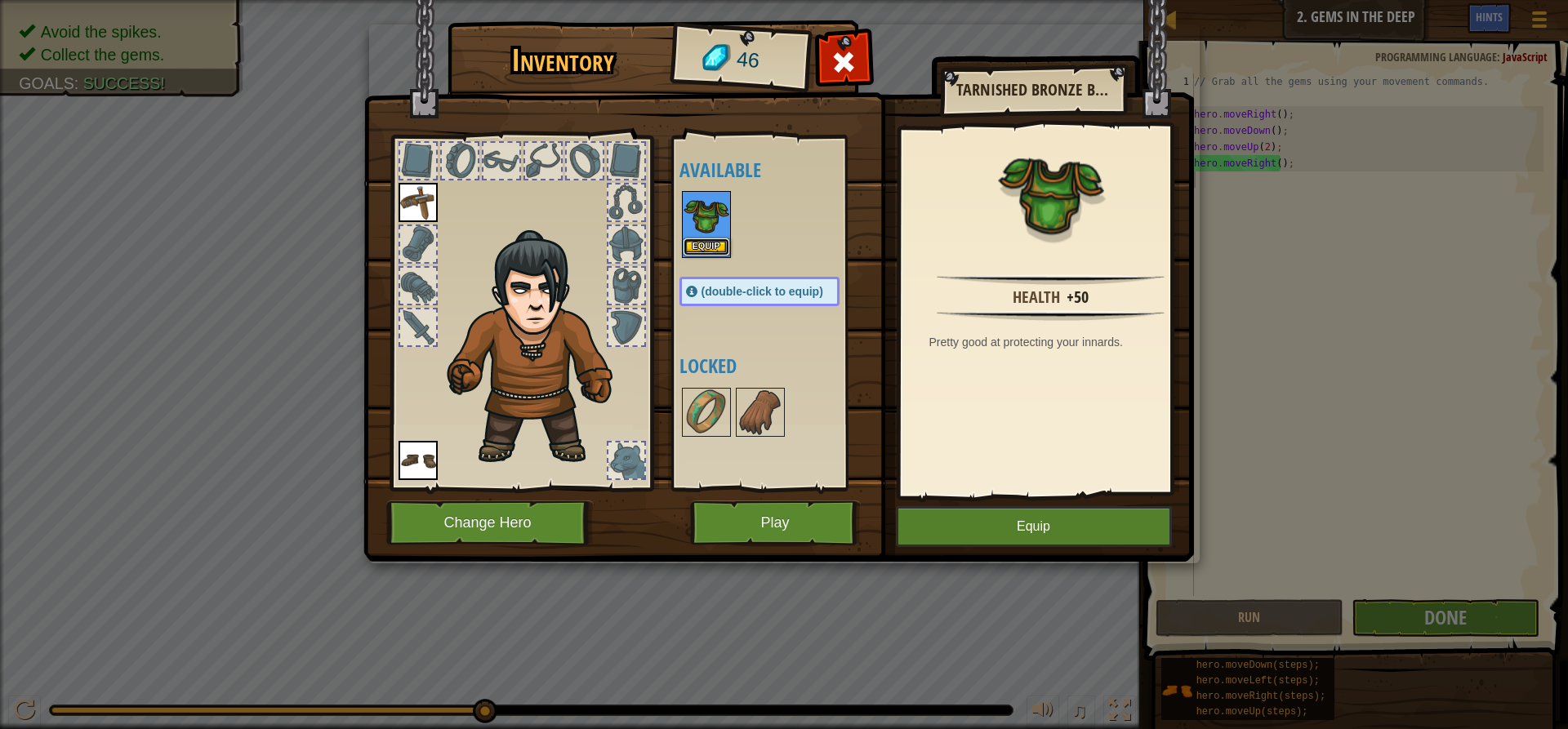
click at [711, 252] on button "Equip" at bounding box center [705, 247] width 45 height 17
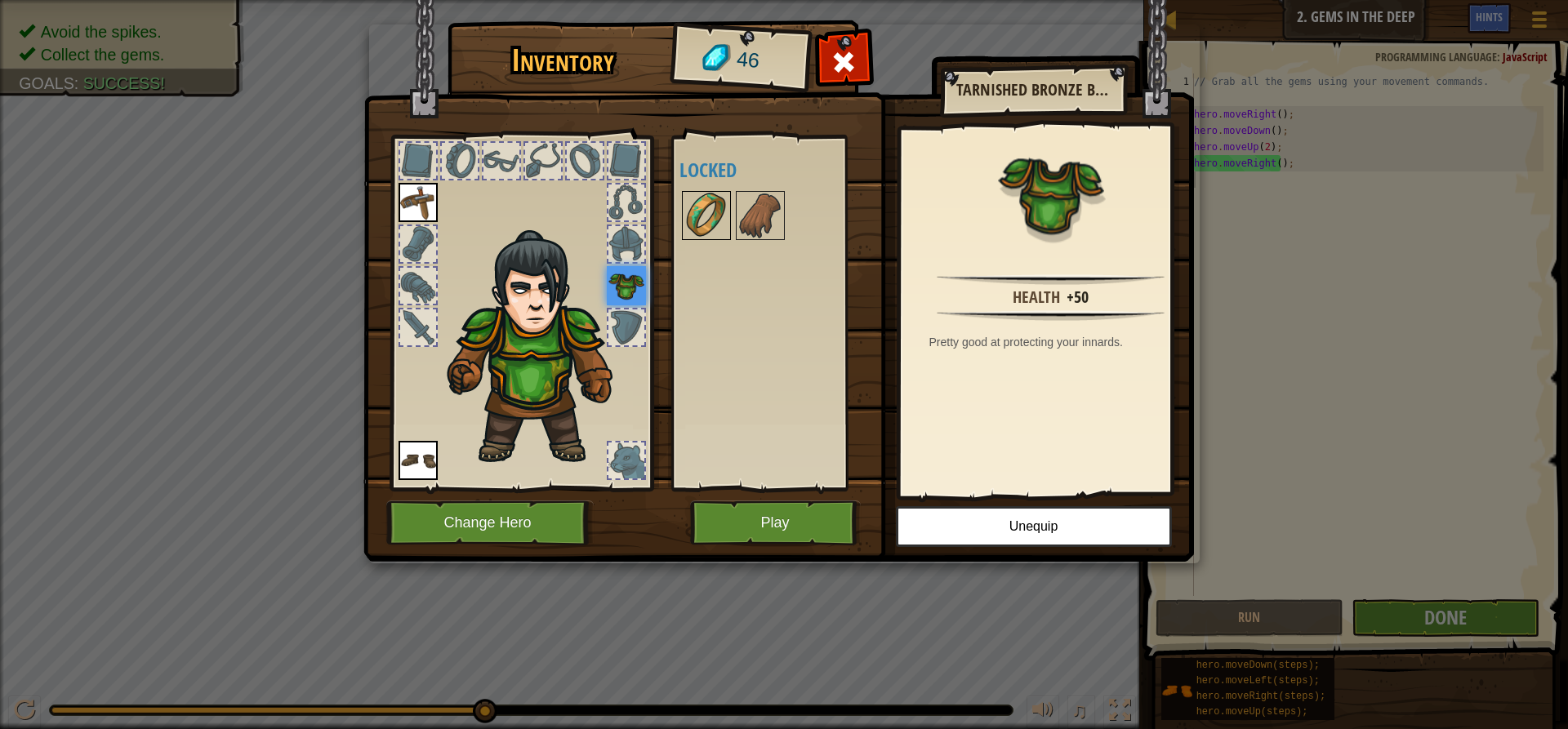
click at [719, 229] on img at bounding box center [705, 215] width 45 height 45
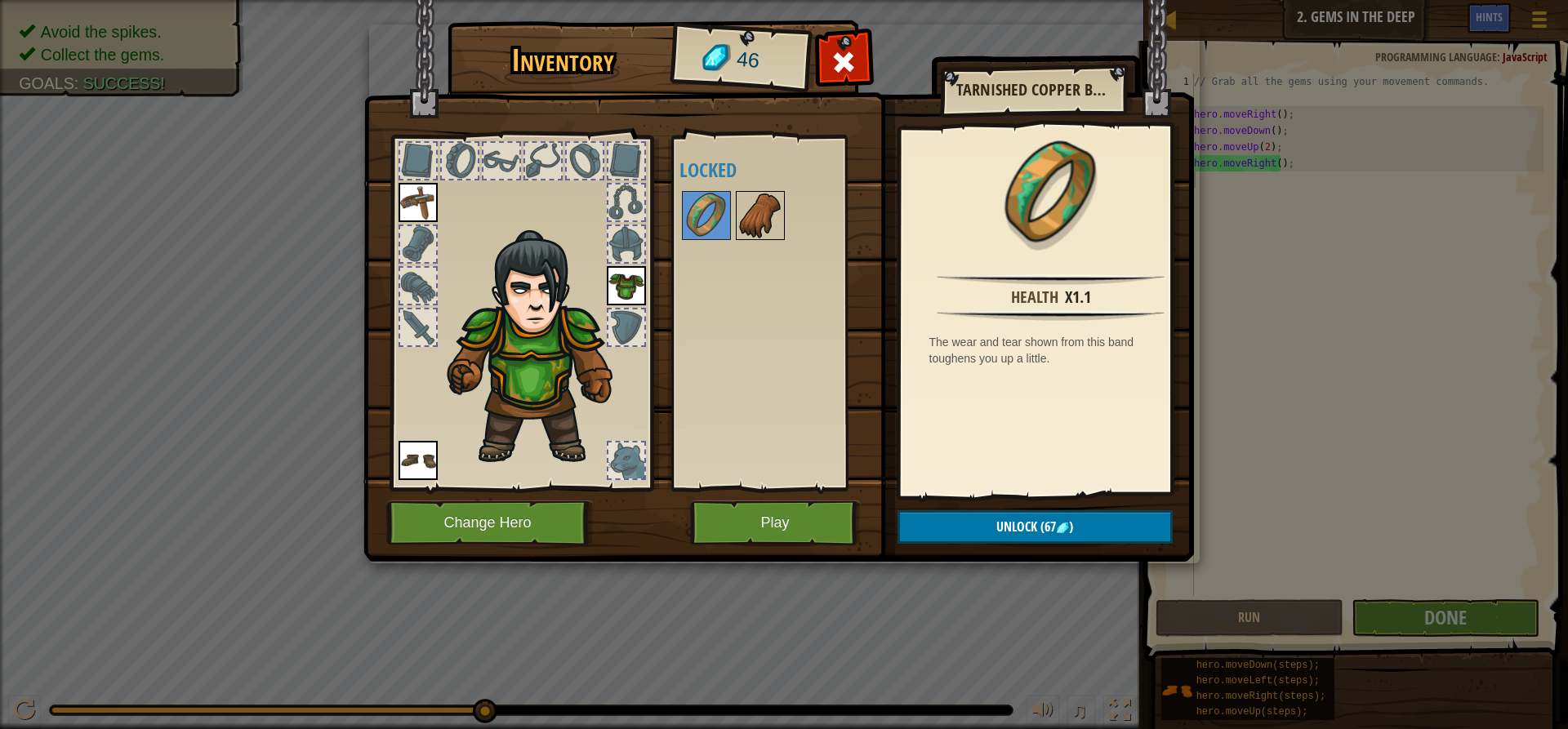
click at [737, 228] on img at bounding box center [759, 215] width 45 height 45
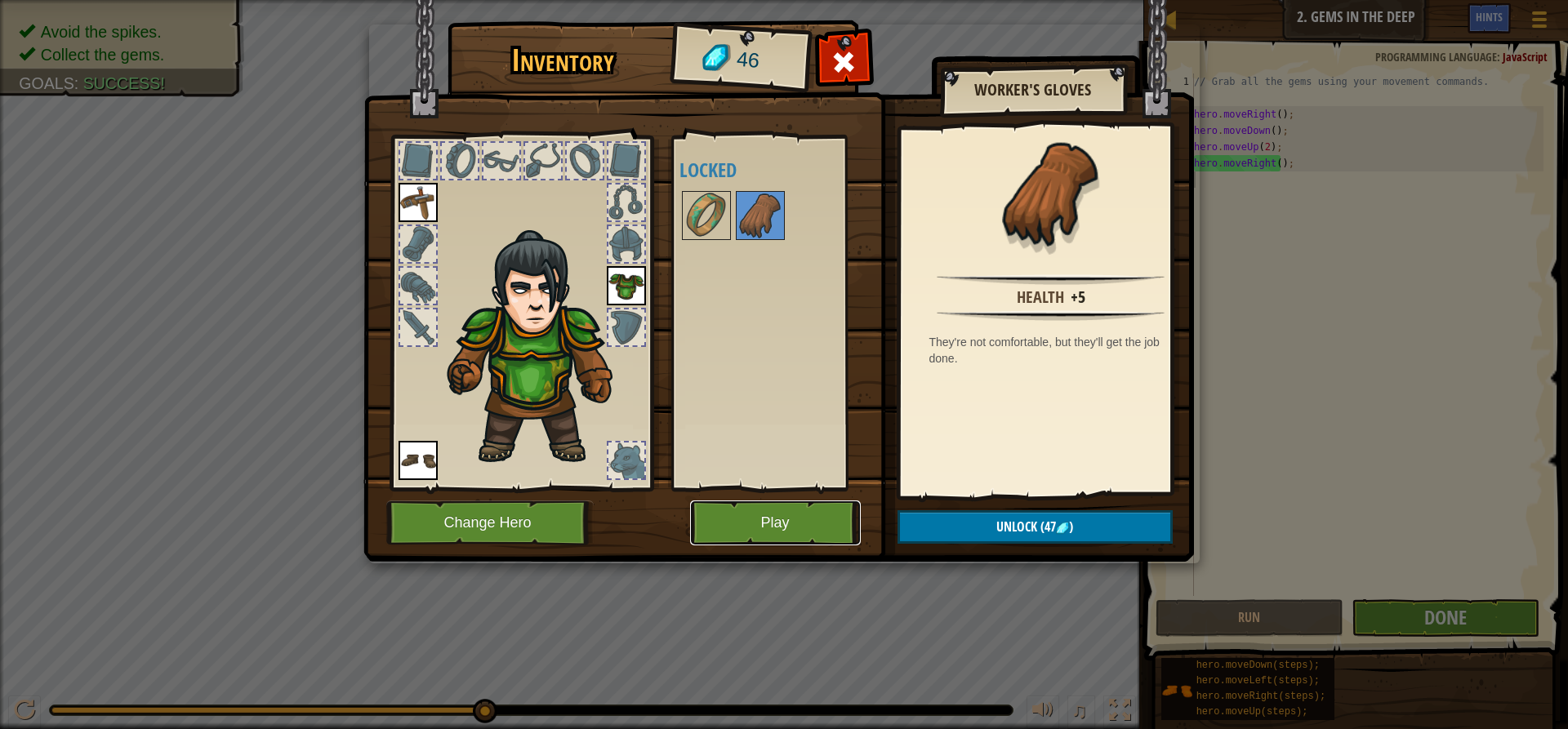
click at [767, 526] on button "Play" at bounding box center [775, 523] width 171 height 45
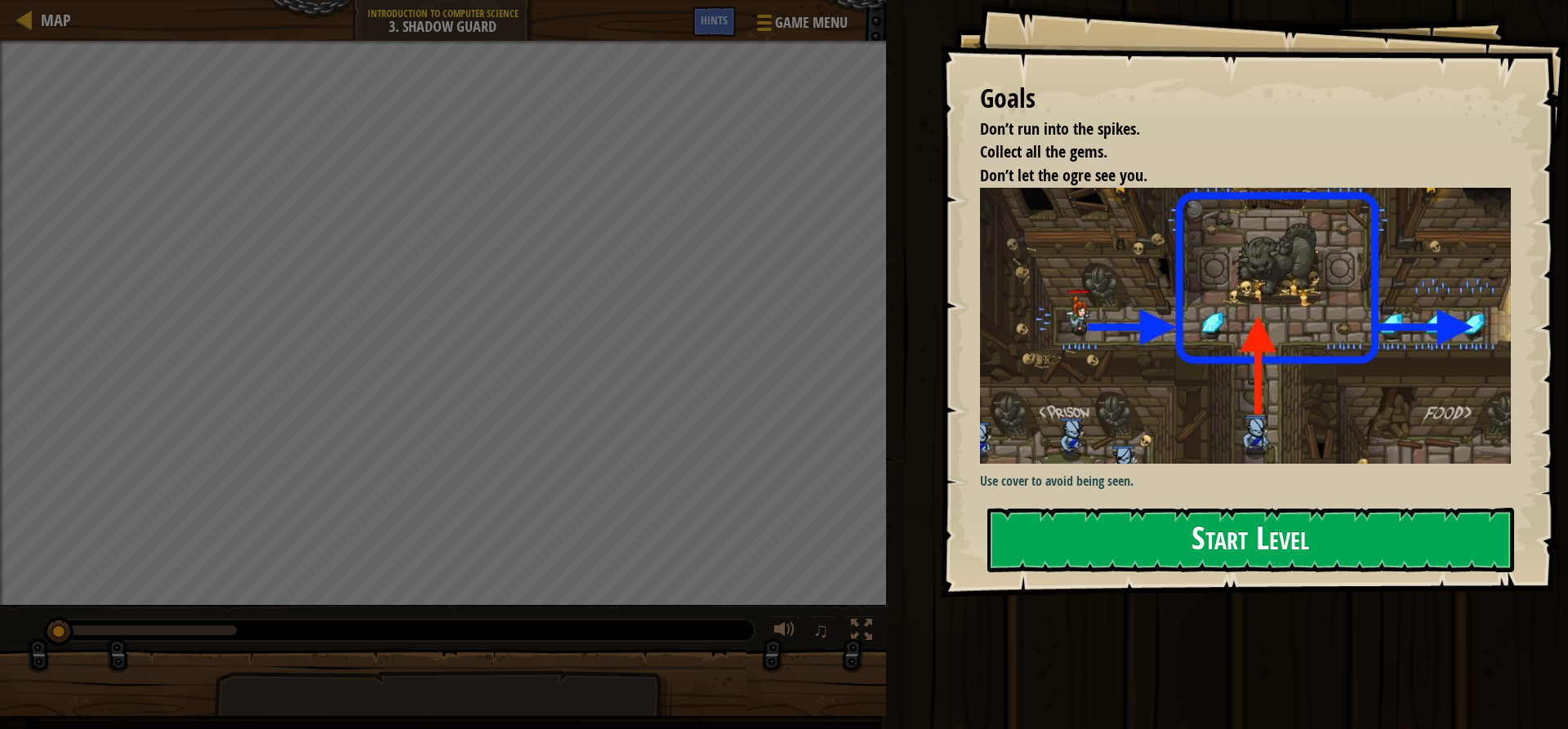
click at [1191, 556] on button "Start Level" at bounding box center [1251, 539] width 527 height 65
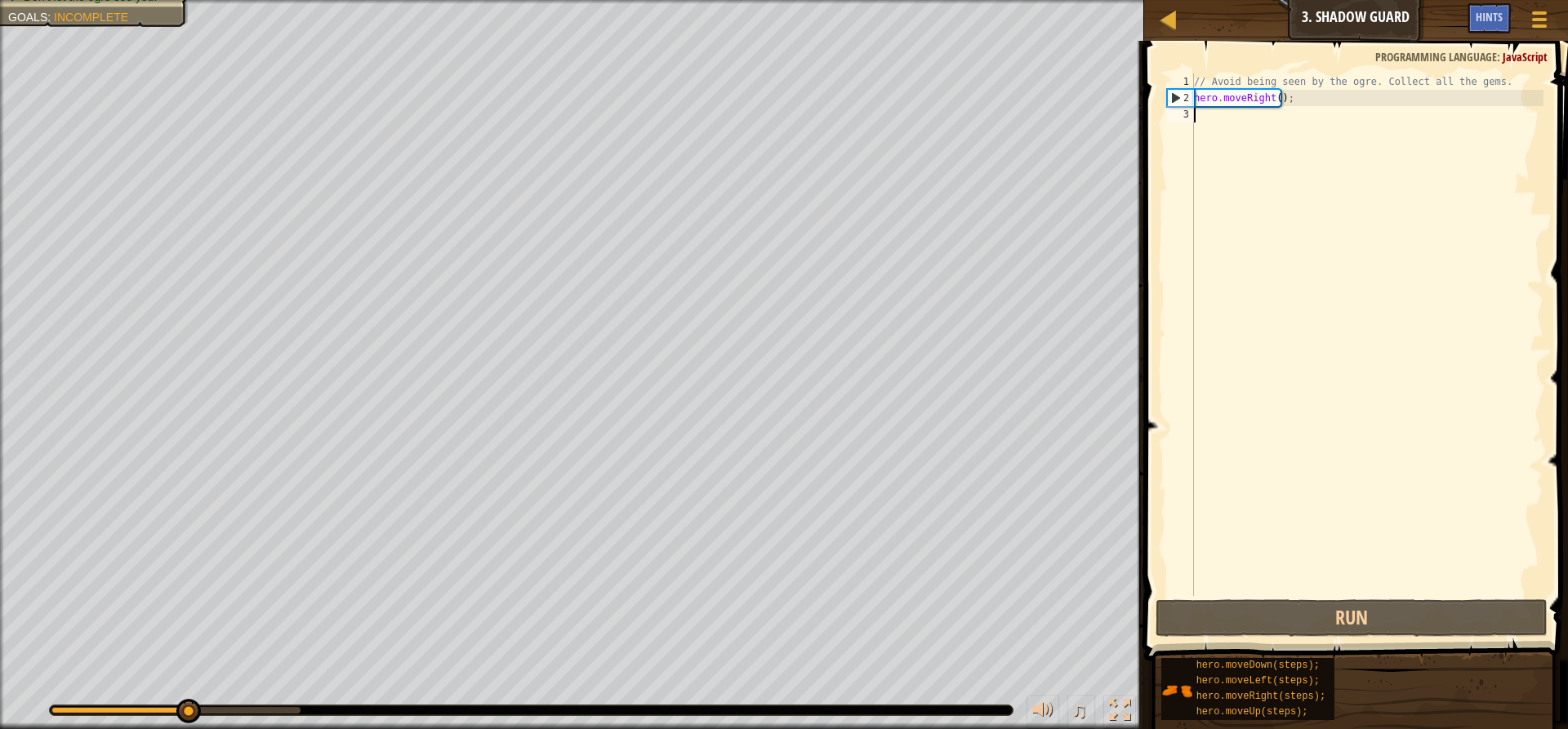
click at [1224, 129] on div "// Avoid being seen by the ogre. Collect all the gems. hero . moveRight ( ) ;" at bounding box center [1367, 350] width 353 height 554
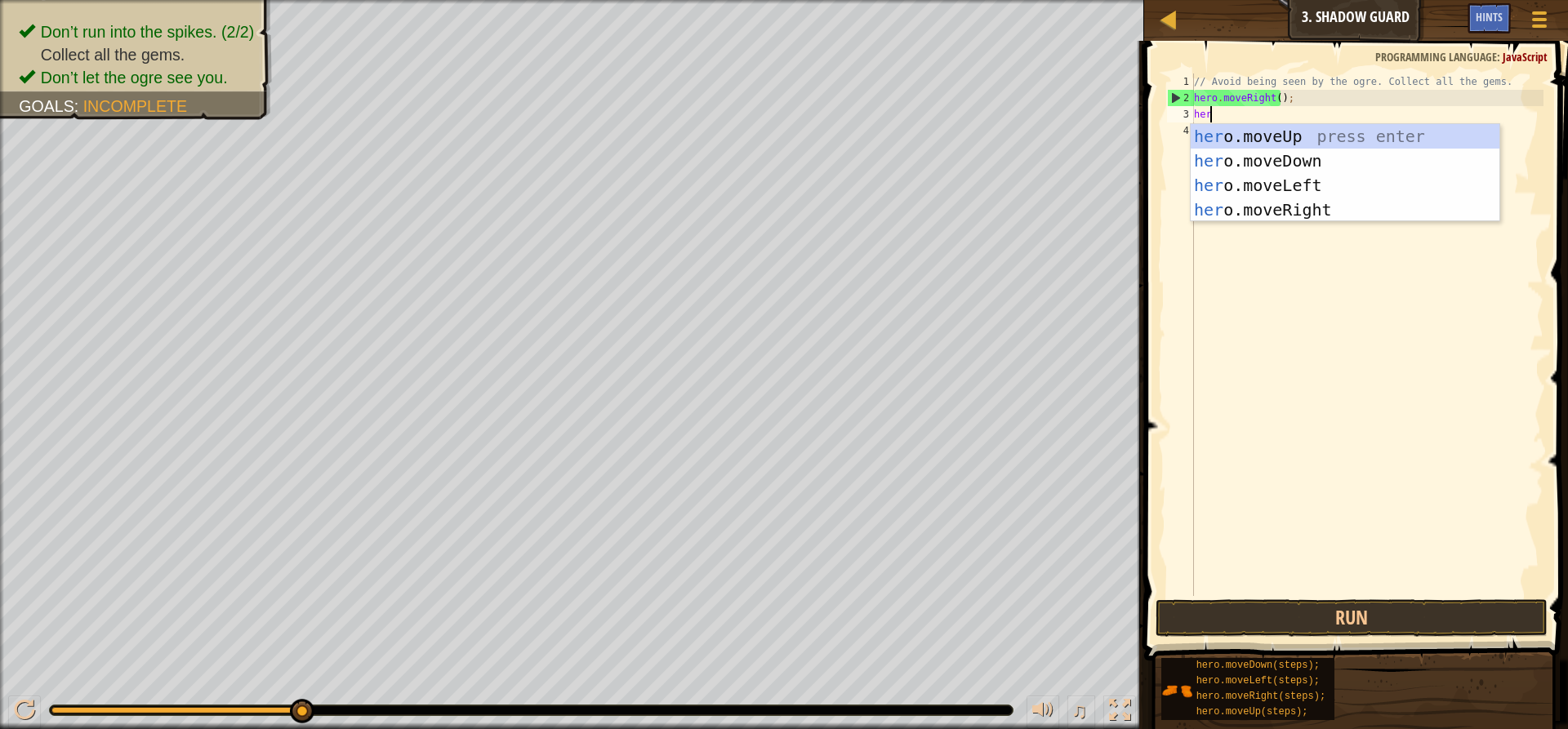
scroll to position [8, 1]
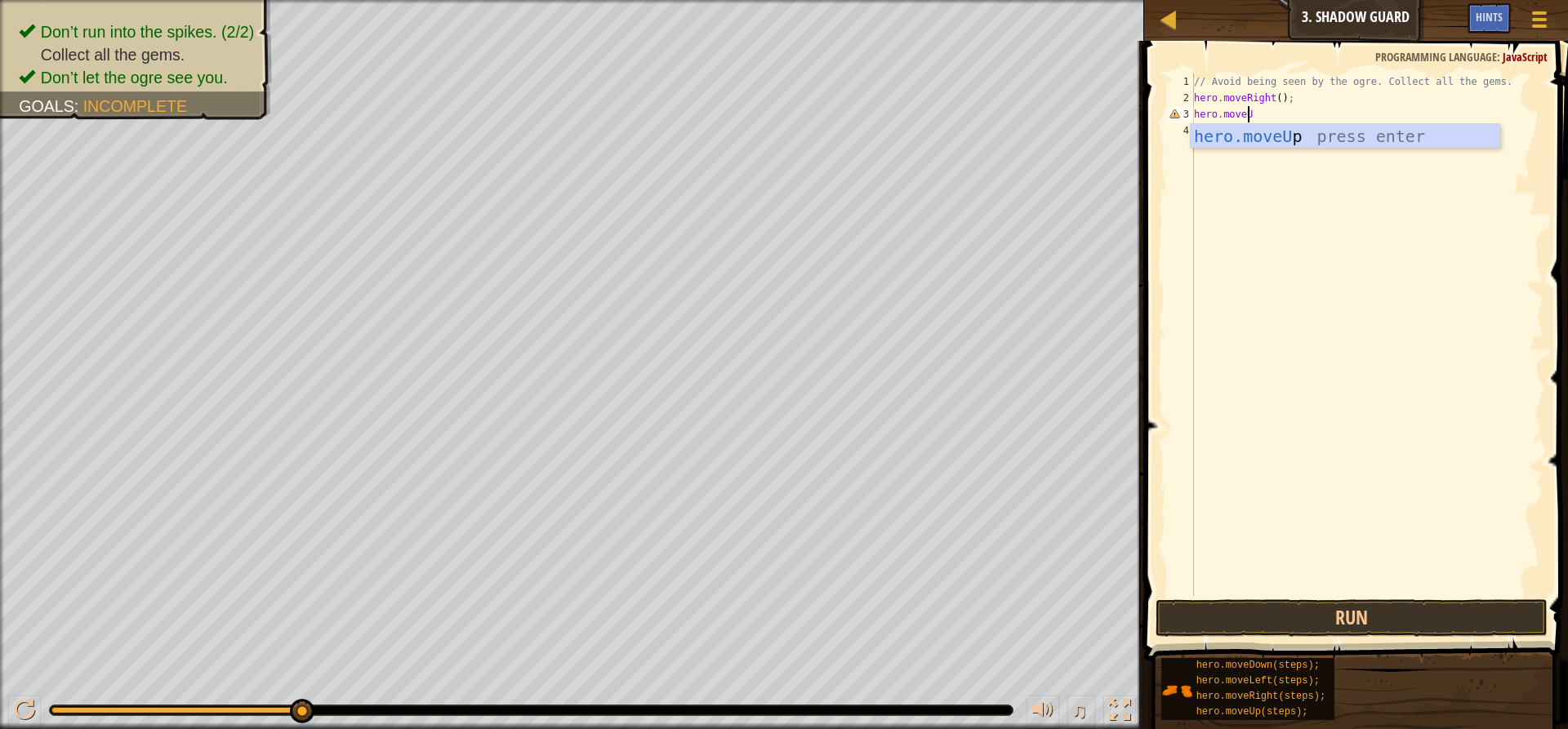
type textarea "hero.moveUp"
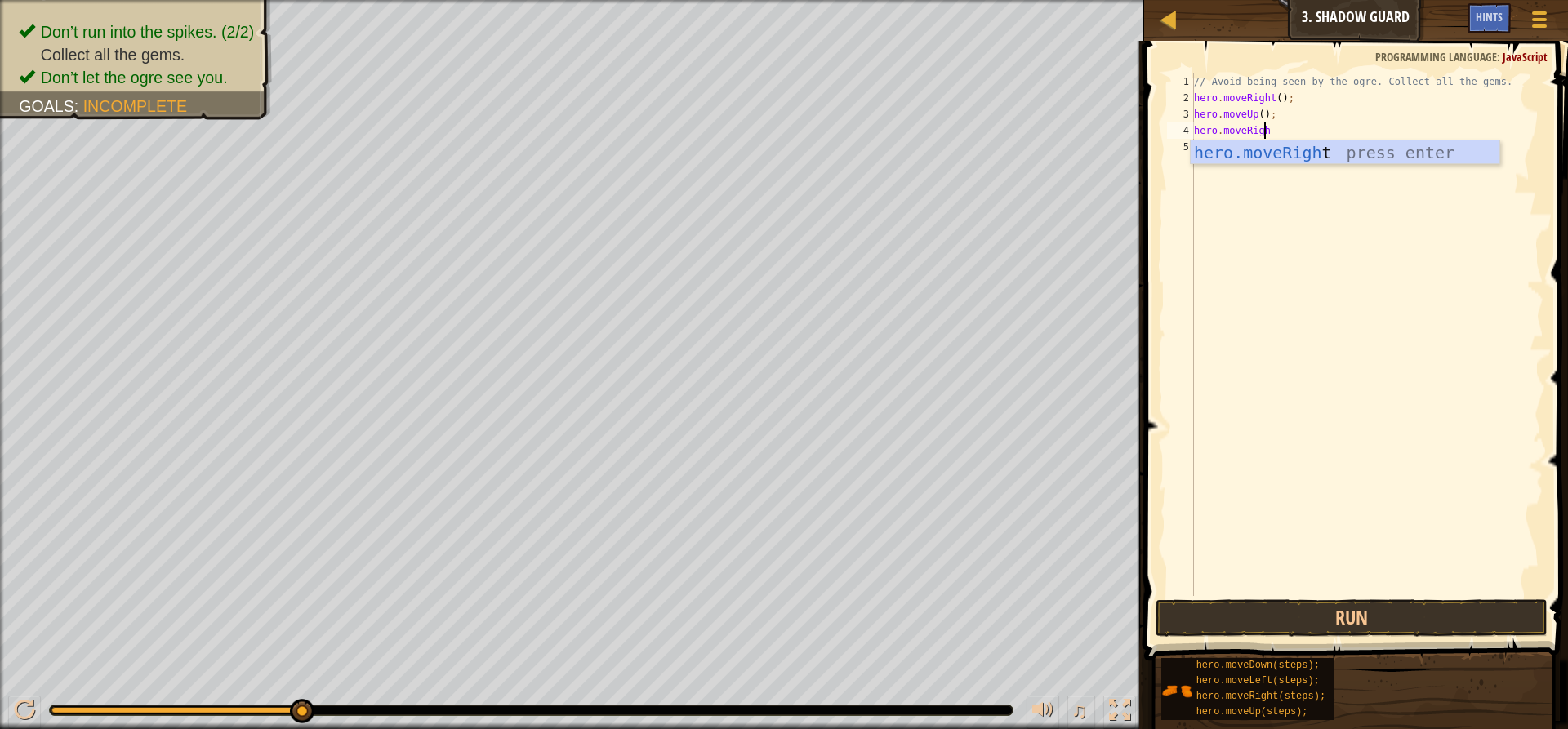
scroll to position [8, 5]
type textarea "hero.moveRight"
click at [1224, 607] on button "Run" at bounding box center [1351, 617] width 392 height 38
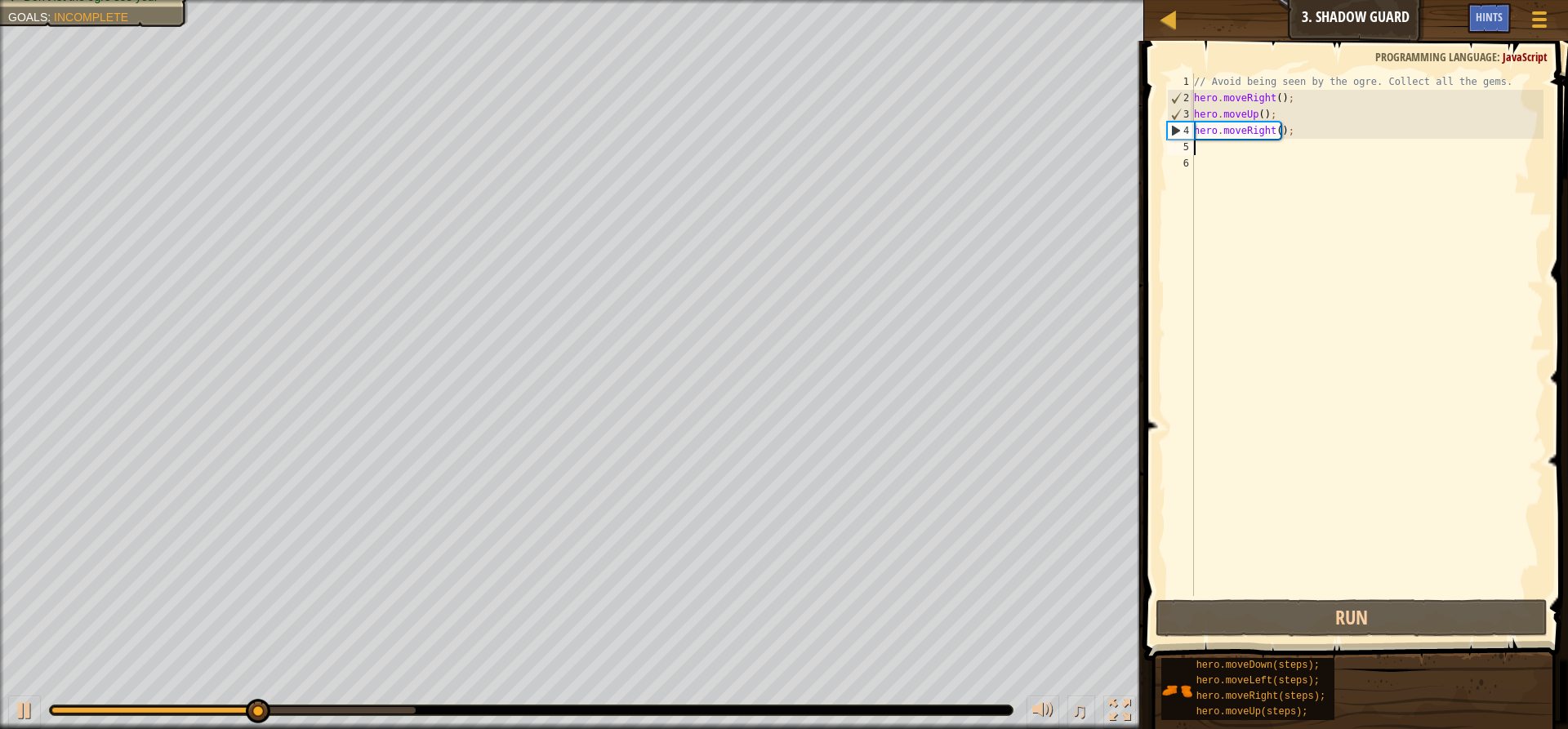
click at [1255, 155] on div "// Avoid being seen by the ogre. Collect all the gems. hero . moveRight ( ) ; h…" at bounding box center [1367, 350] width 353 height 554
click at [1250, 149] on div "// Avoid being seen by the ogre. Collect all the gems. hero . moveRight ( ) ; h…" at bounding box center [1367, 350] width 353 height 554
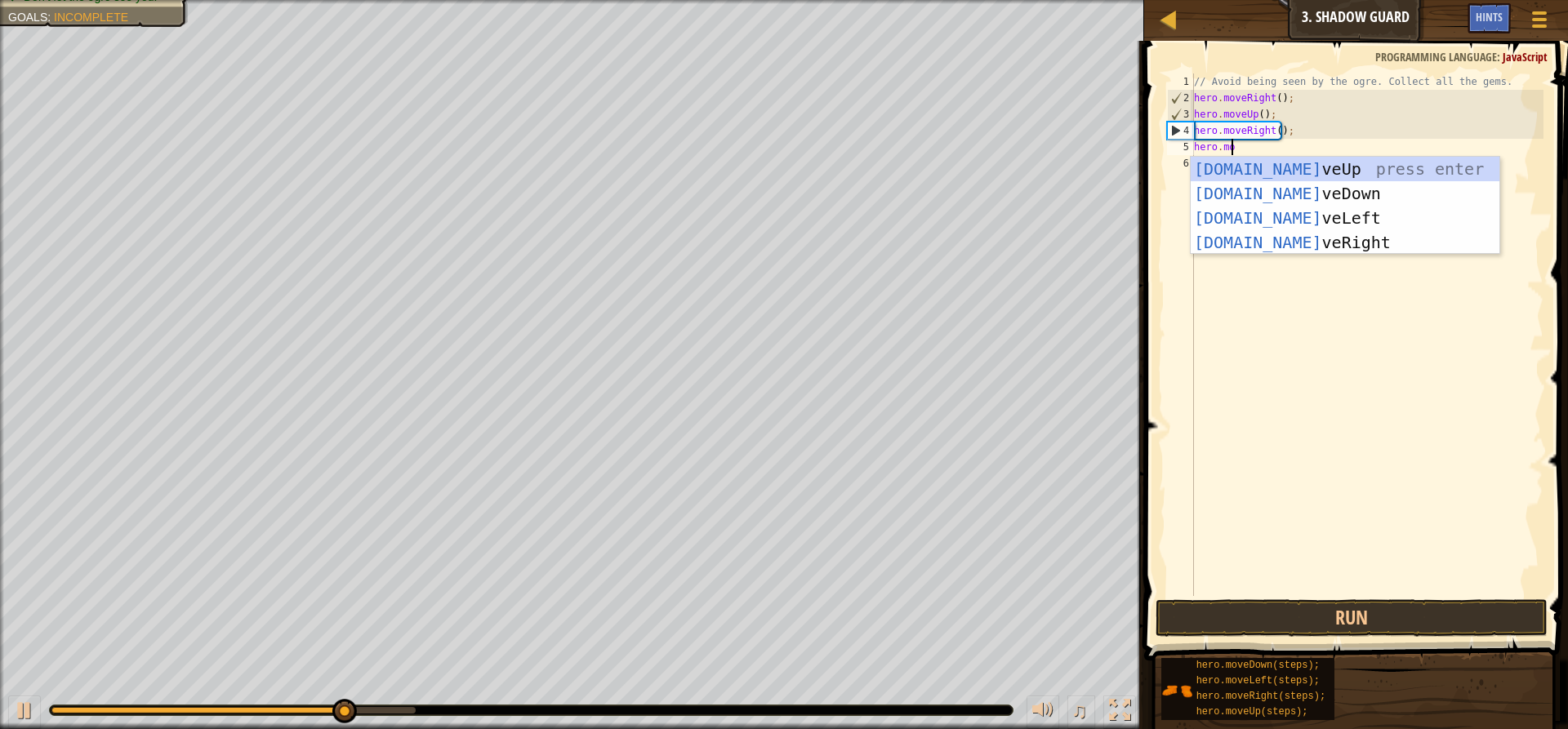
scroll to position [8, 3]
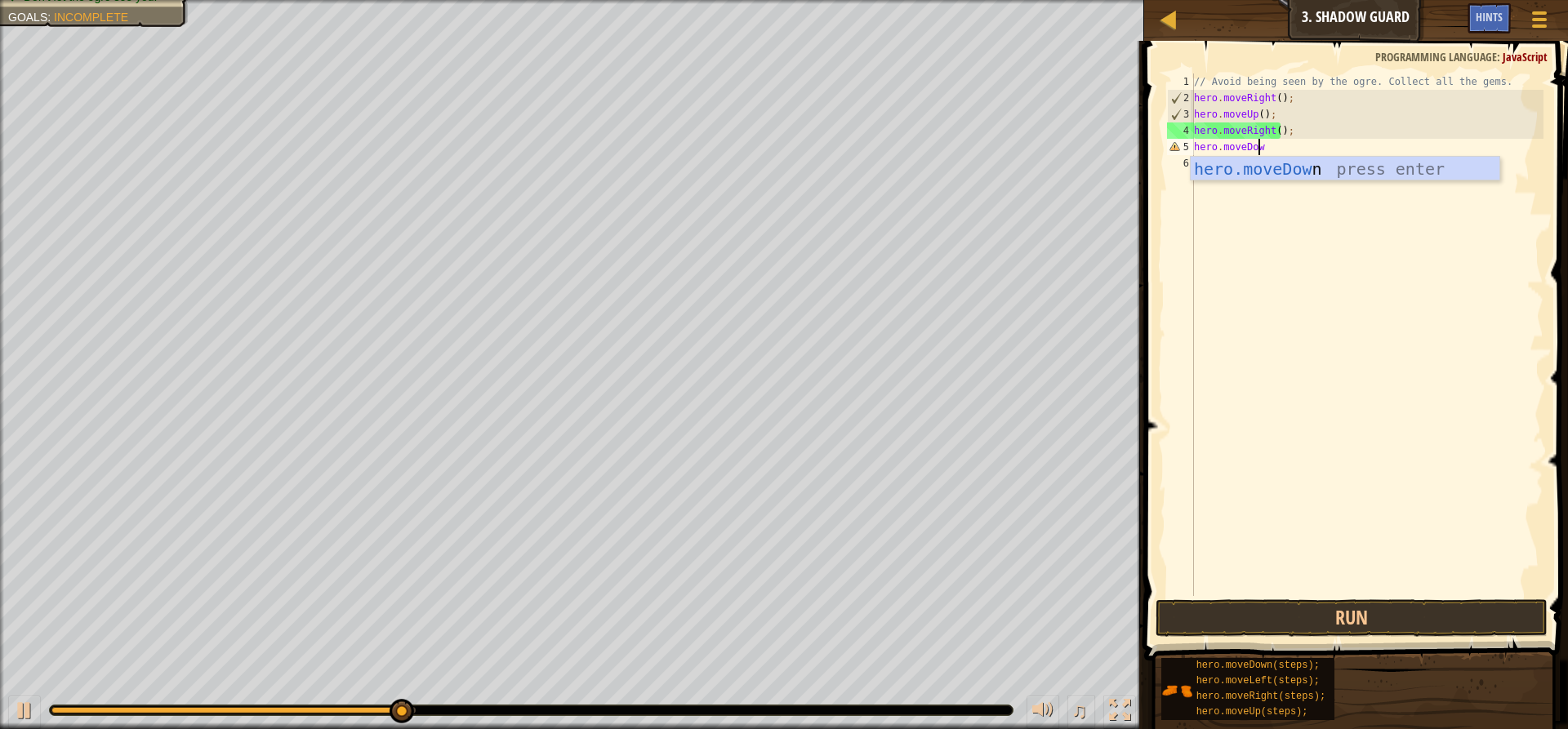
type textarea "hero.moveDown"
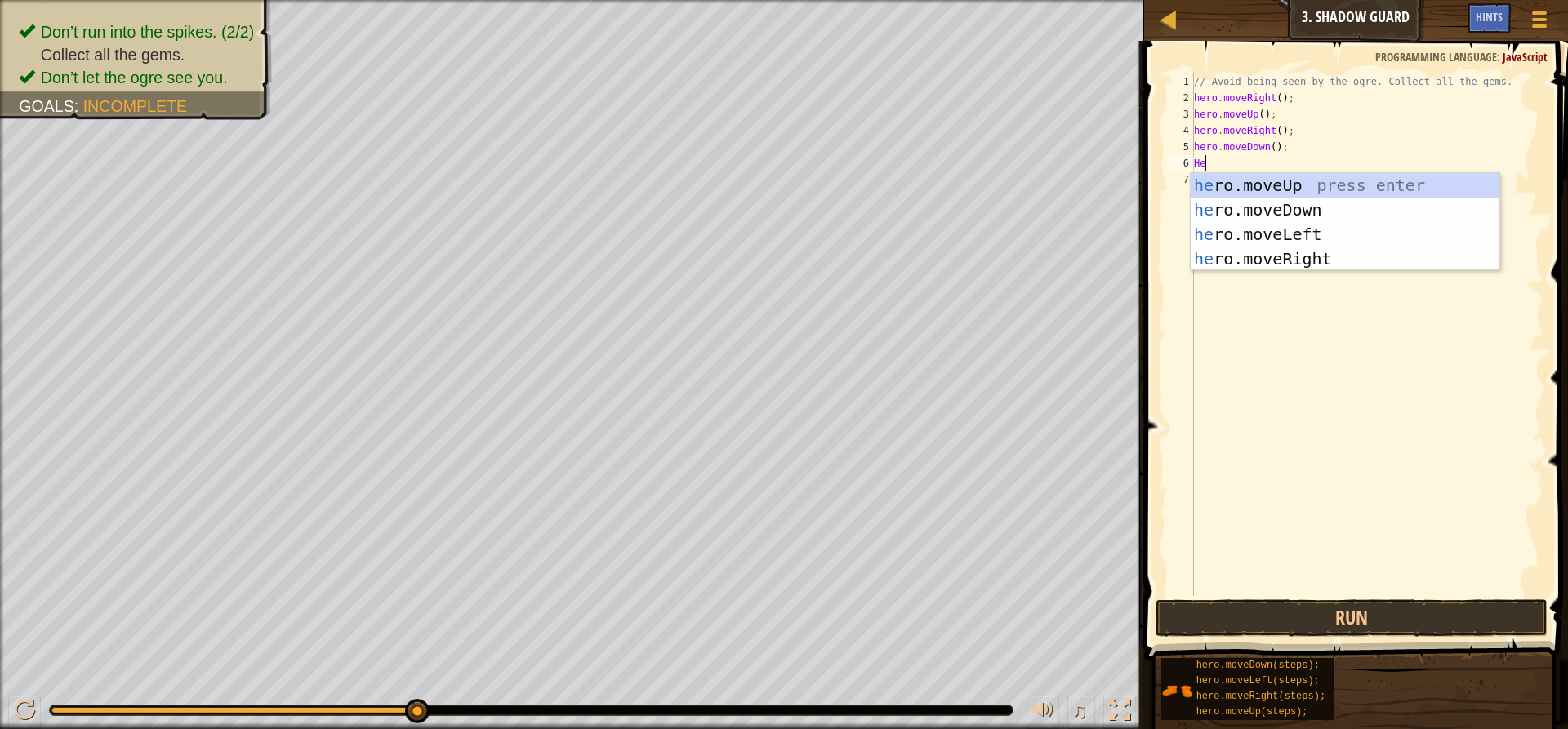
scroll to position [8, 0]
type textarea "H"
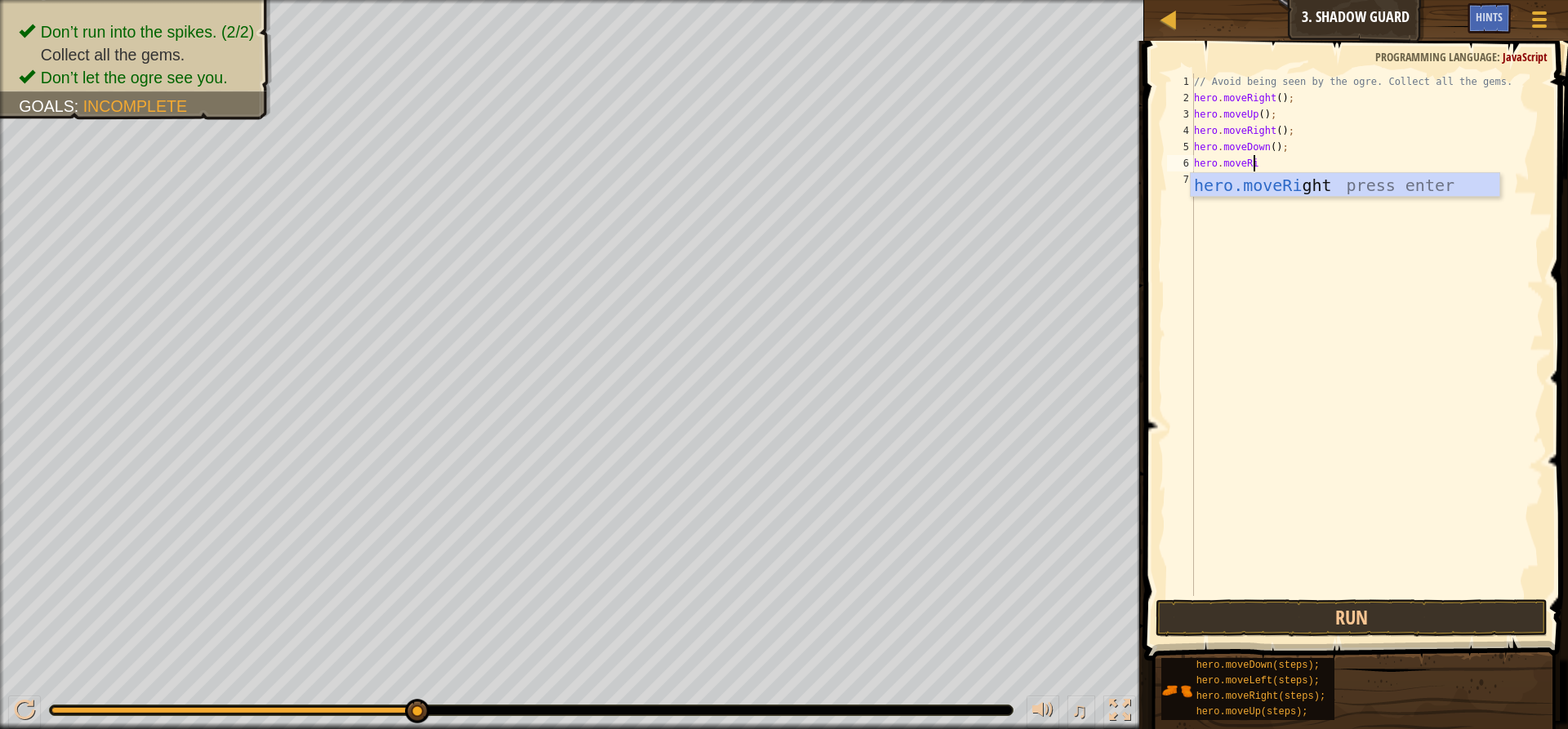
scroll to position [8, 5]
type textarea "hero.moveRight"
click at [1263, 626] on button "Run" at bounding box center [1351, 617] width 392 height 38
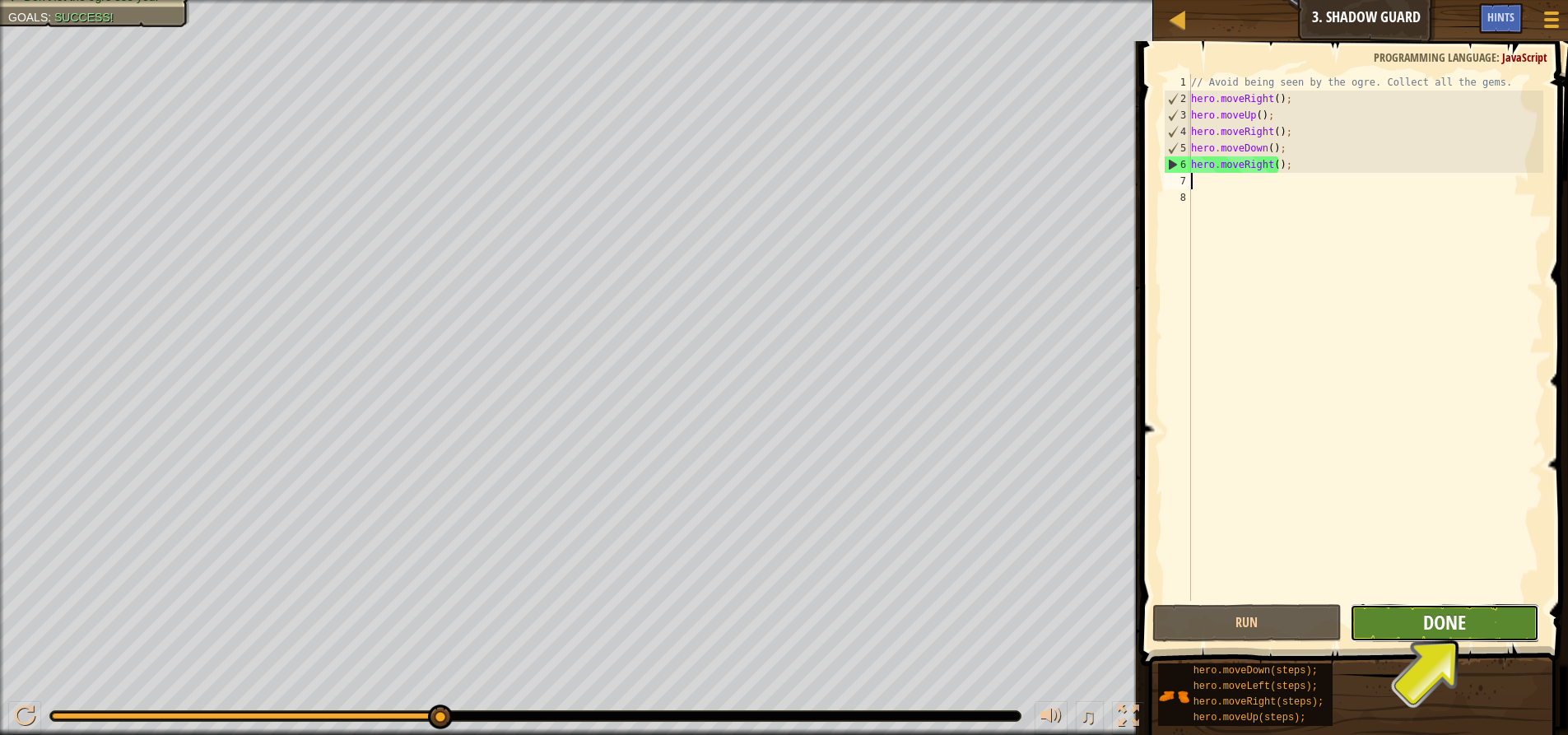
click at [1461, 617] on span "Done" at bounding box center [1444, 621] width 43 height 26
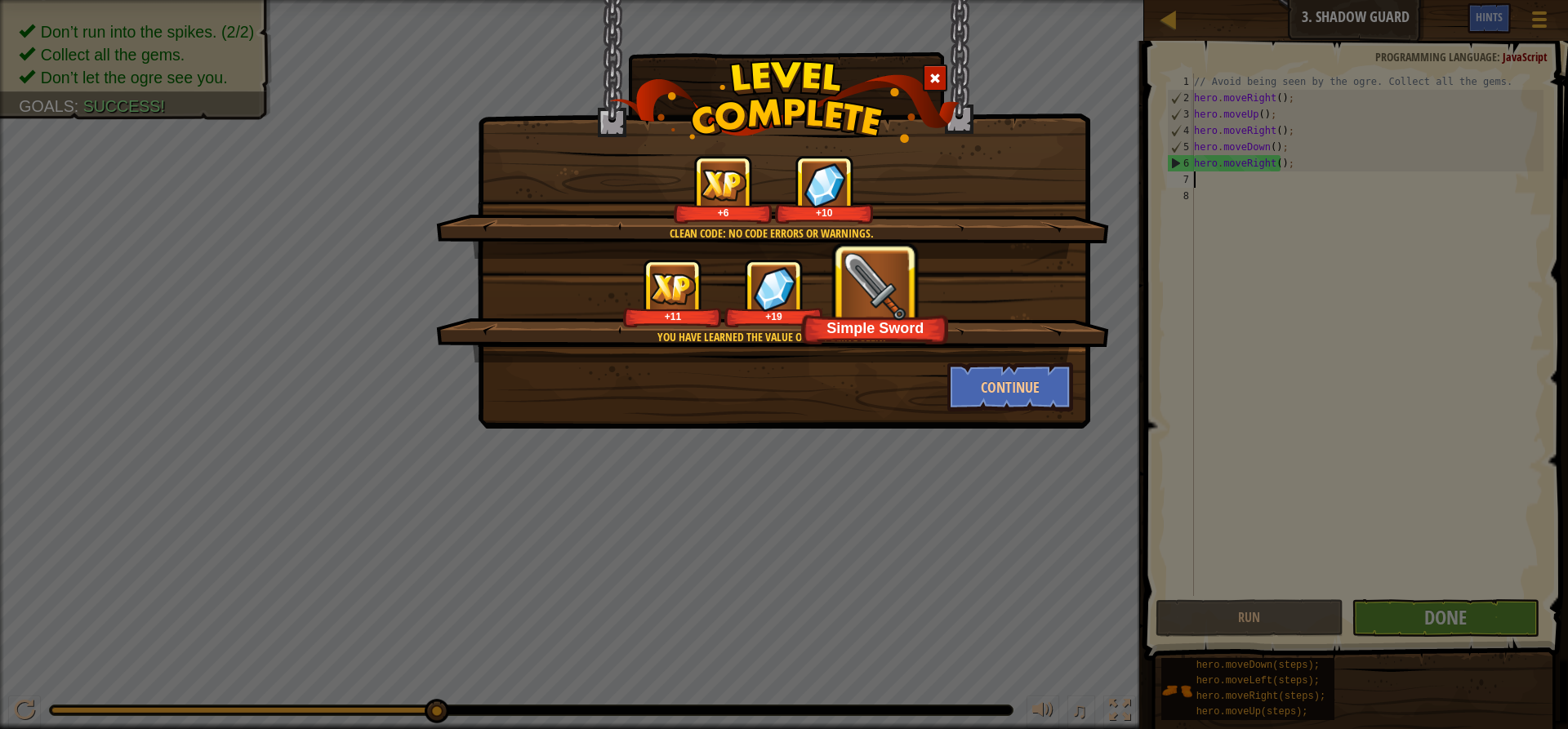
click at [887, 295] on img at bounding box center [875, 285] width 68 height 68
drag, startPoint x: 880, startPoint y: 335, endPoint x: 910, endPoint y: 355, distance: 36.1
click at [880, 336] on div "Simple Sword" at bounding box center [875, 327] width 139 height 18
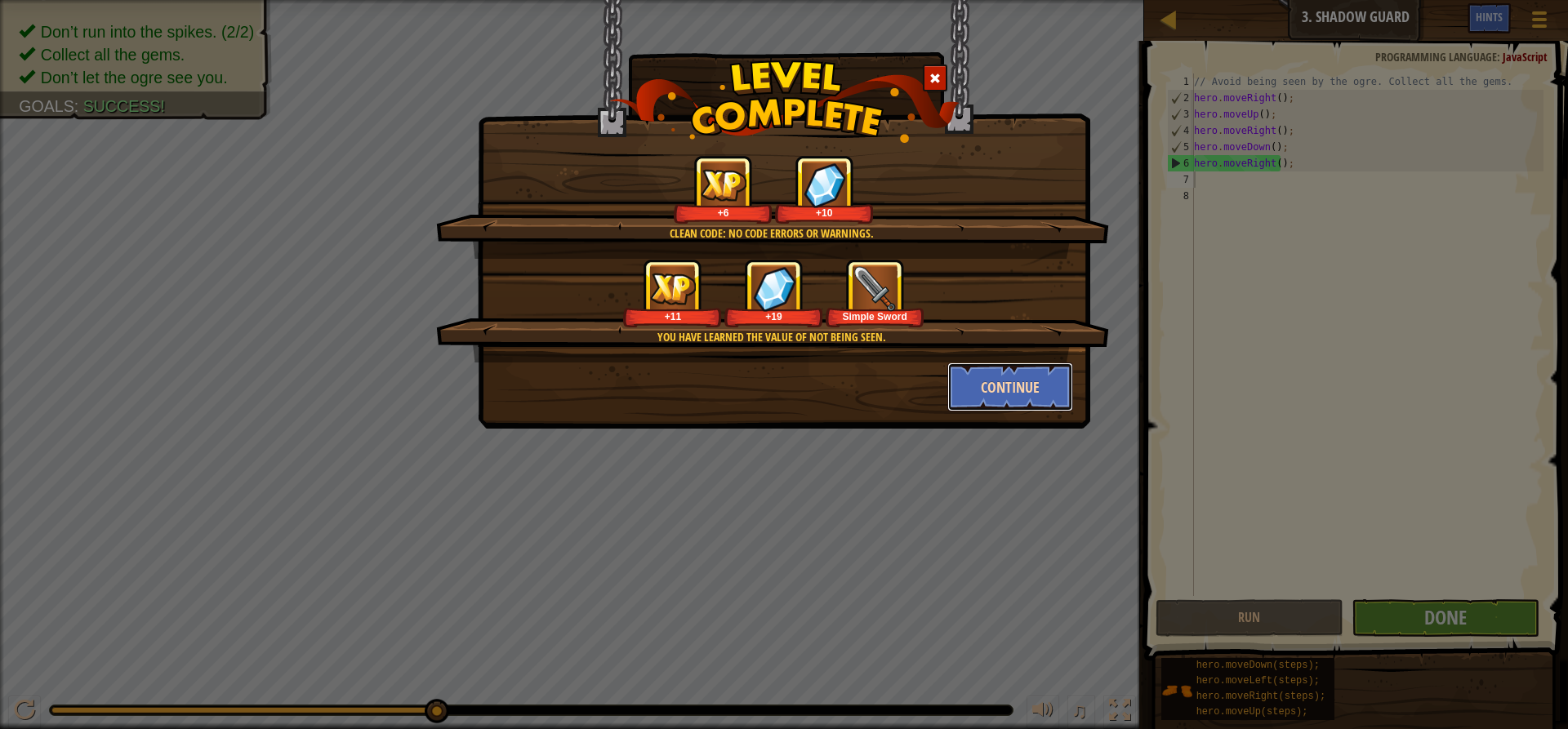
click at [990, 379] on button "Continue" at bounding box center [1010, 387] width 126 height 49
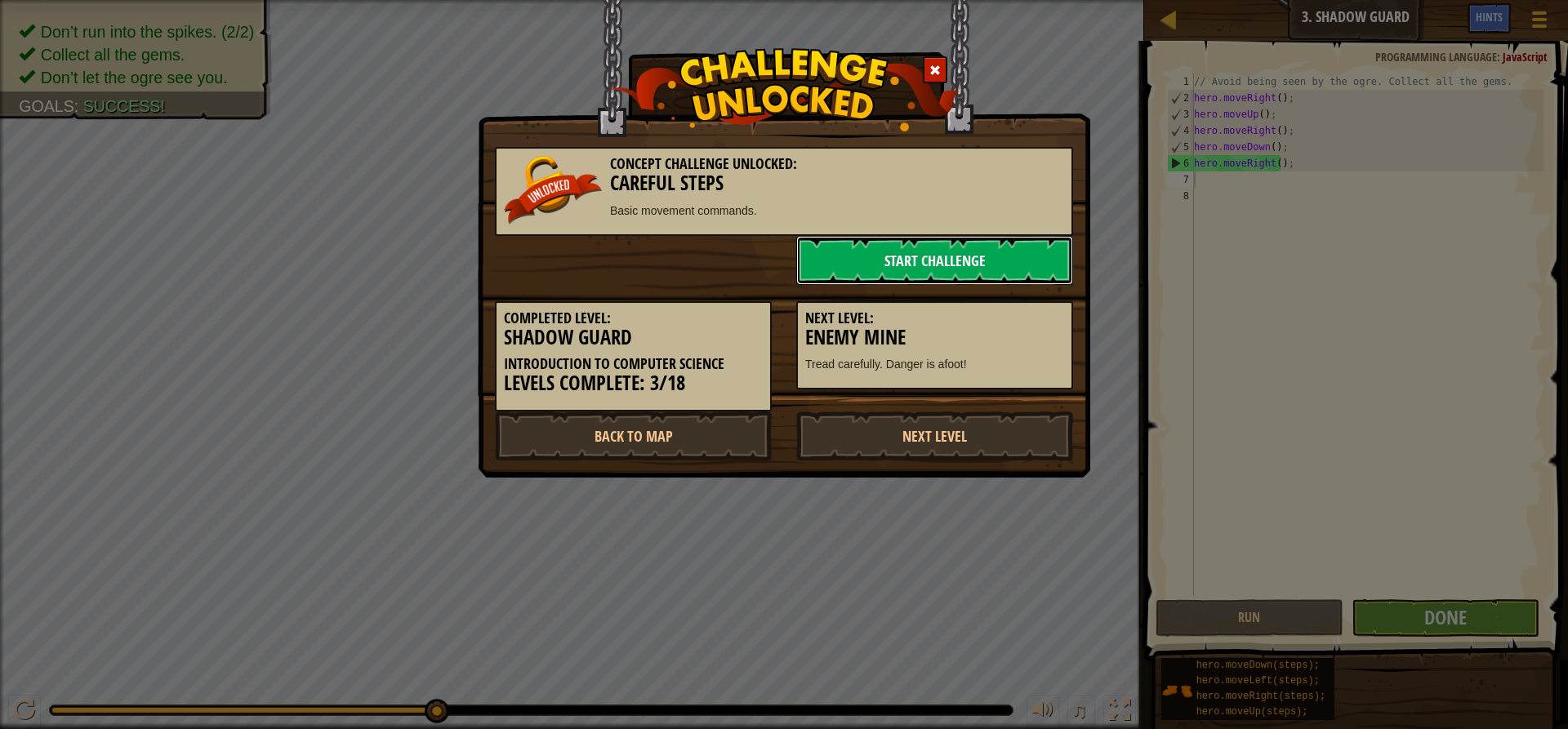
click at [890, 264] on link "Start Challenge" at bounding box center [934, 260] width 277 height 49
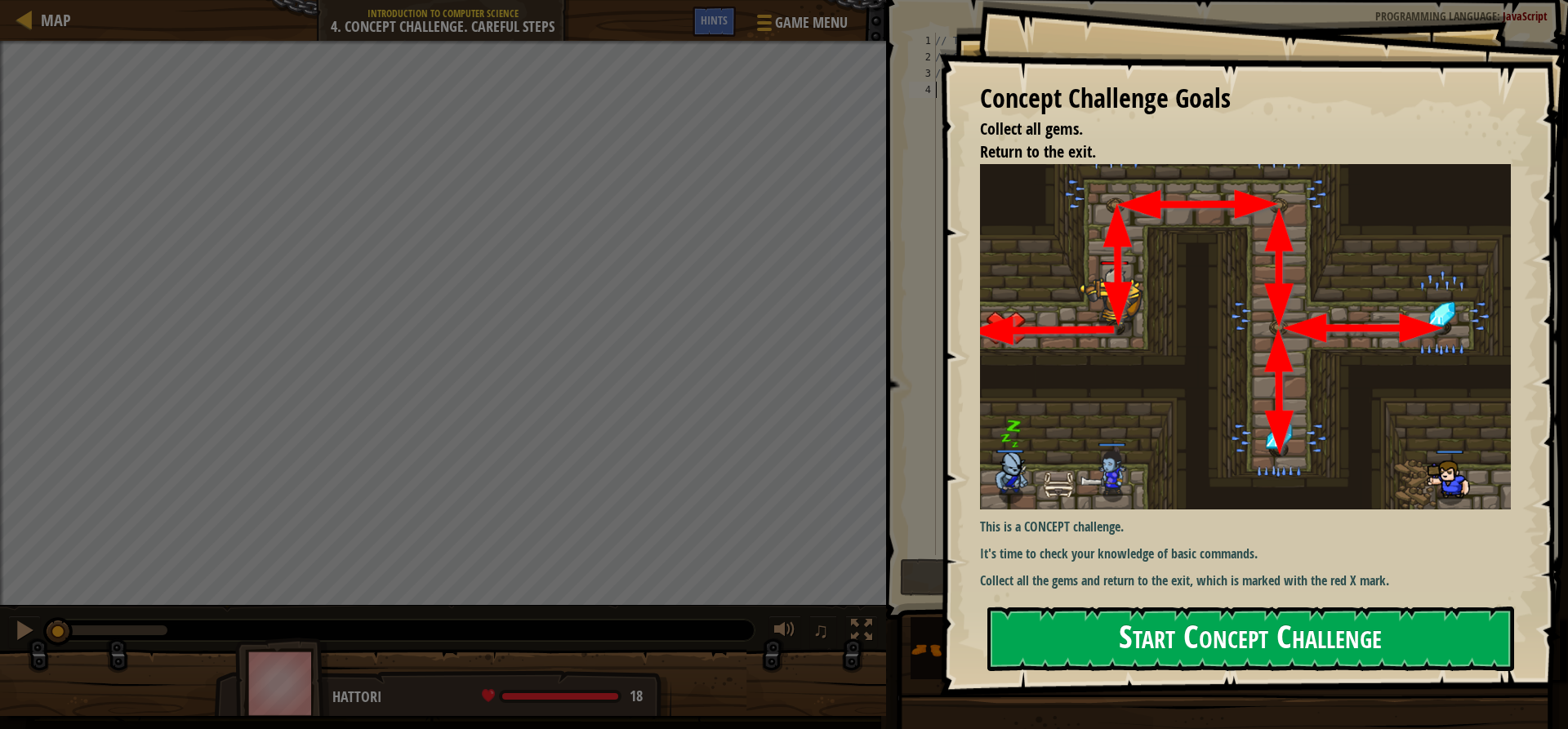
click at [1080, 620] on button "Start Concept Challenge" at bounding box center [1251, 638] width 527 height 65
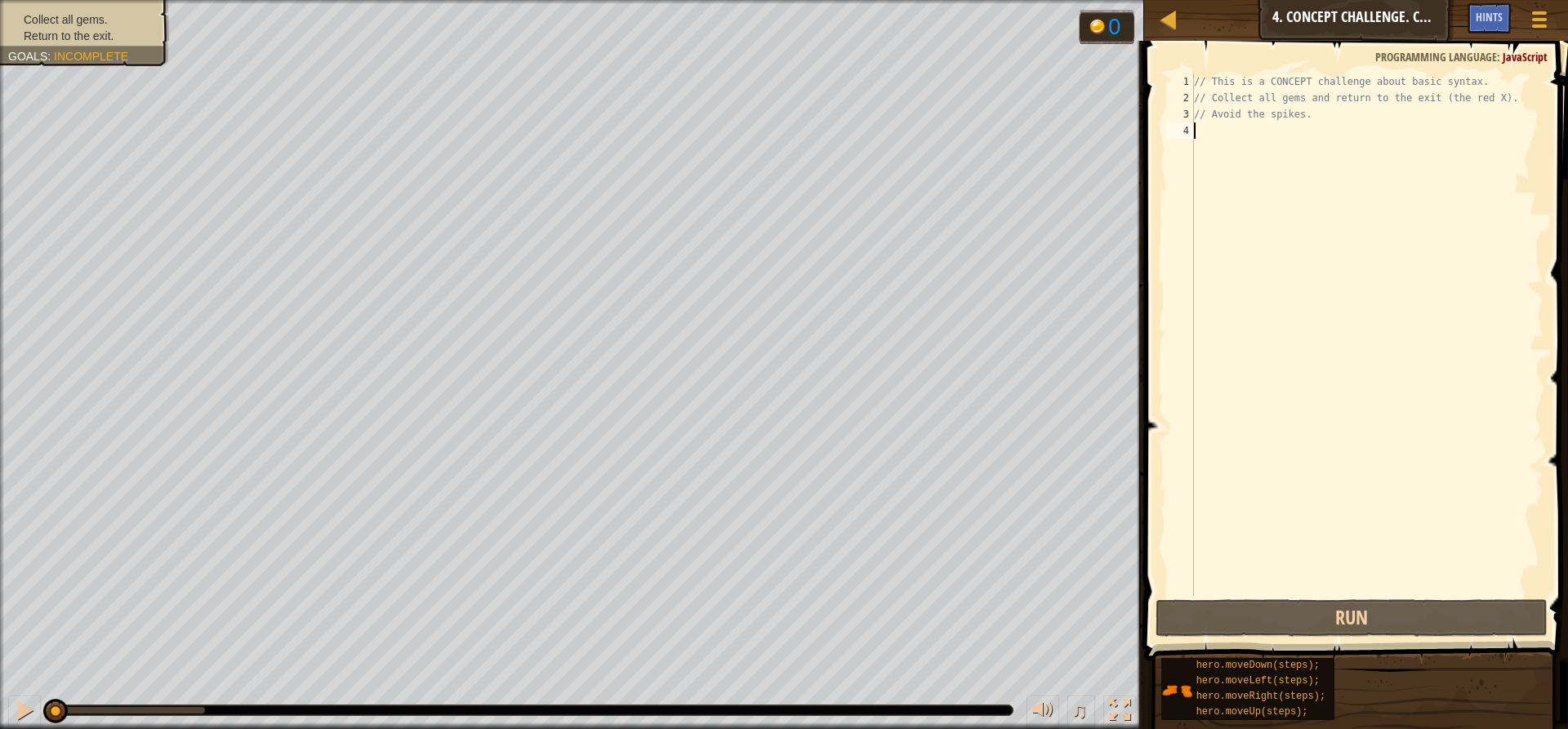
click at [1260, 138] on div "// This is a CONCEPT challenge about basic syntax. // Collect all gems and retu…" at bounding box center [1367, 350] width 353 height 554
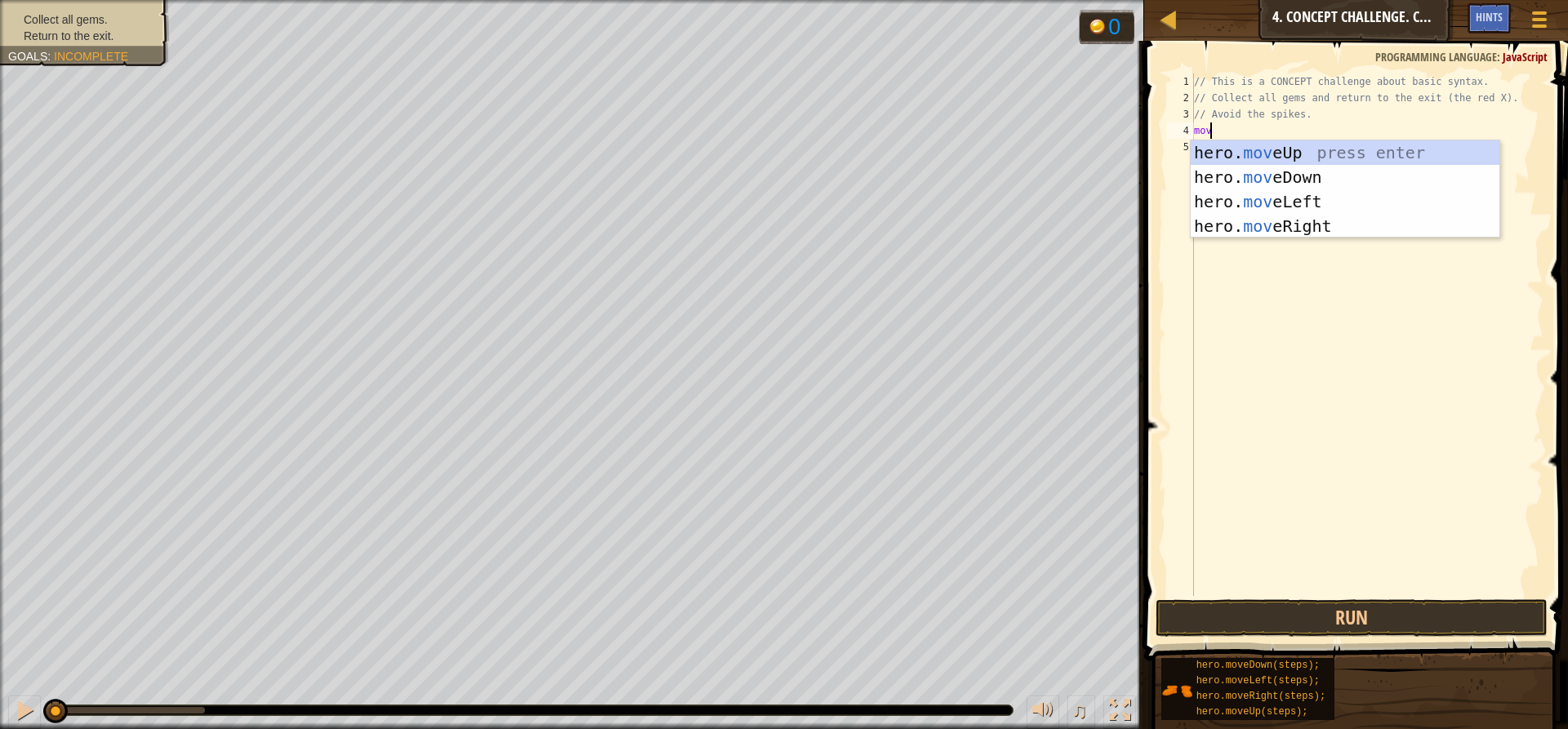
scroll to position [8, 0]
type textarea "m"
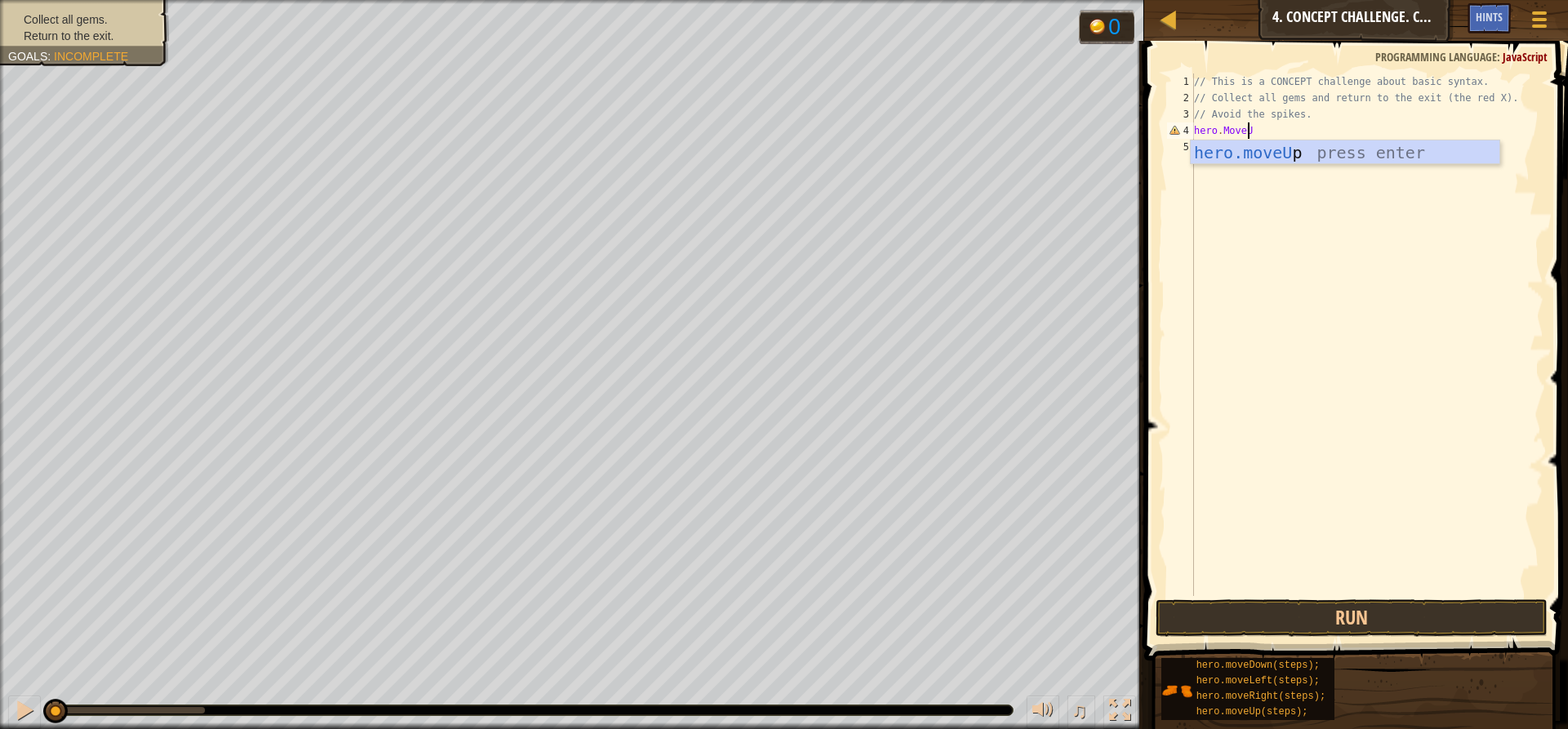
type textarea "hero.MoveUp"
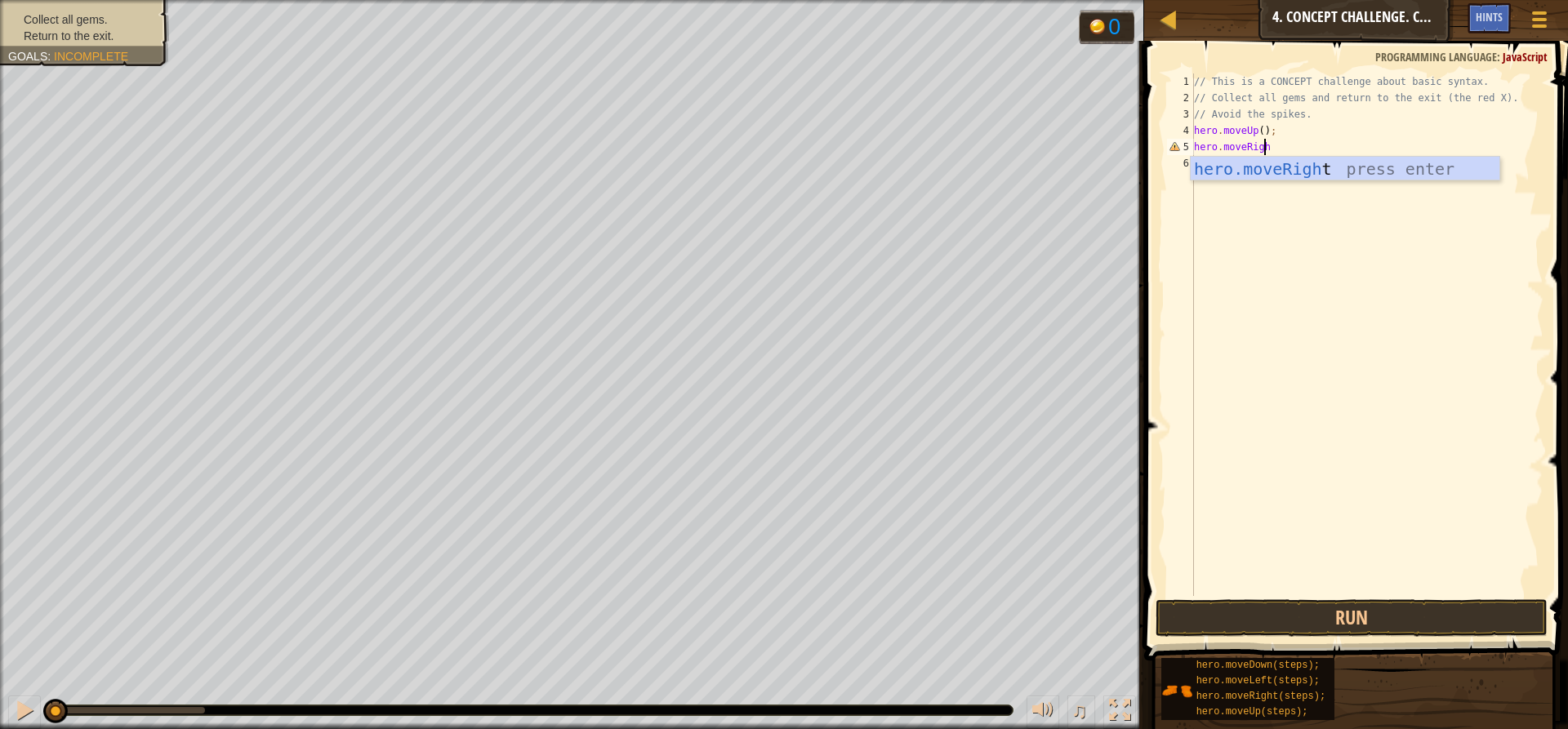
scroll to position [8, 5]
type textarea "hero.moveRight"
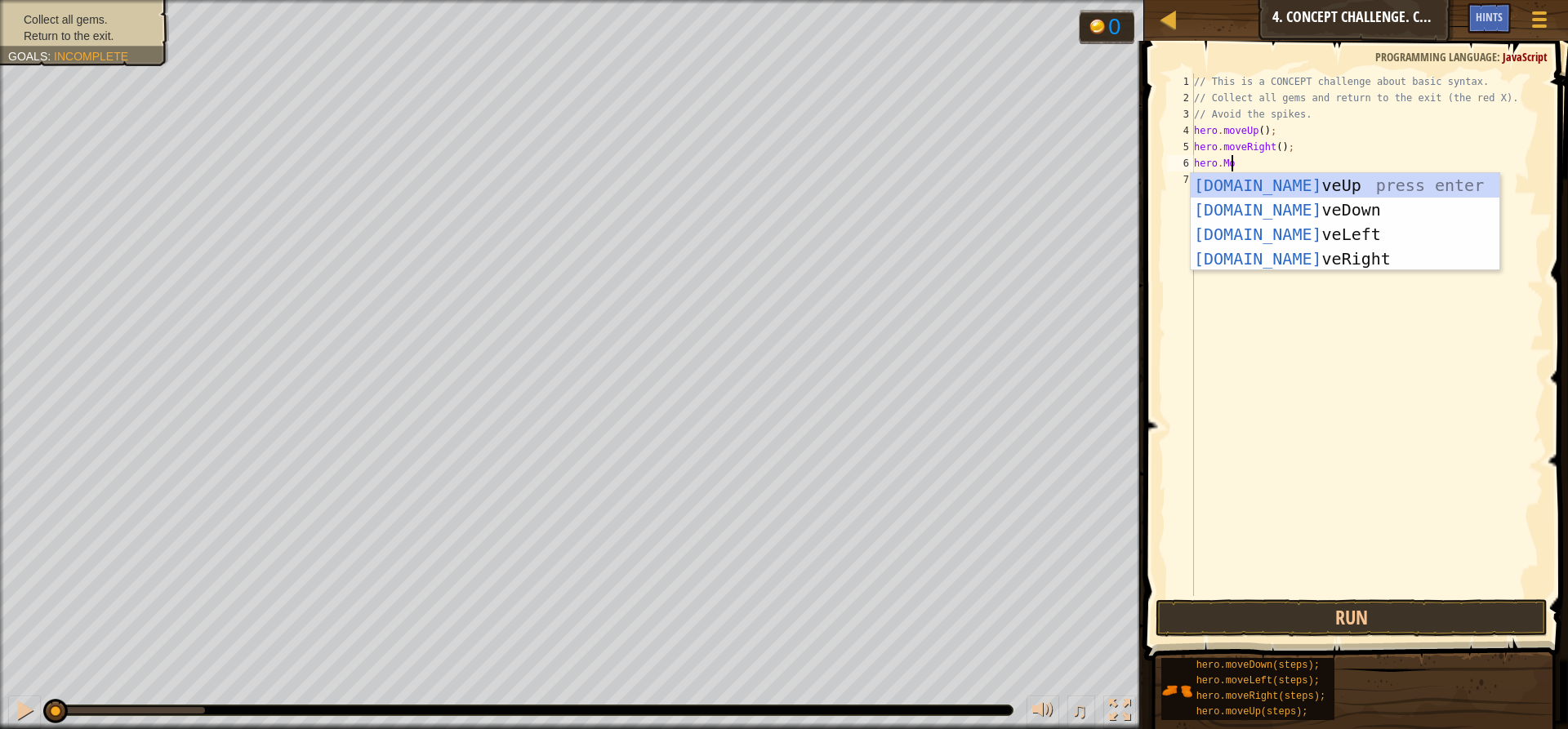
scroll to position [8, 3]
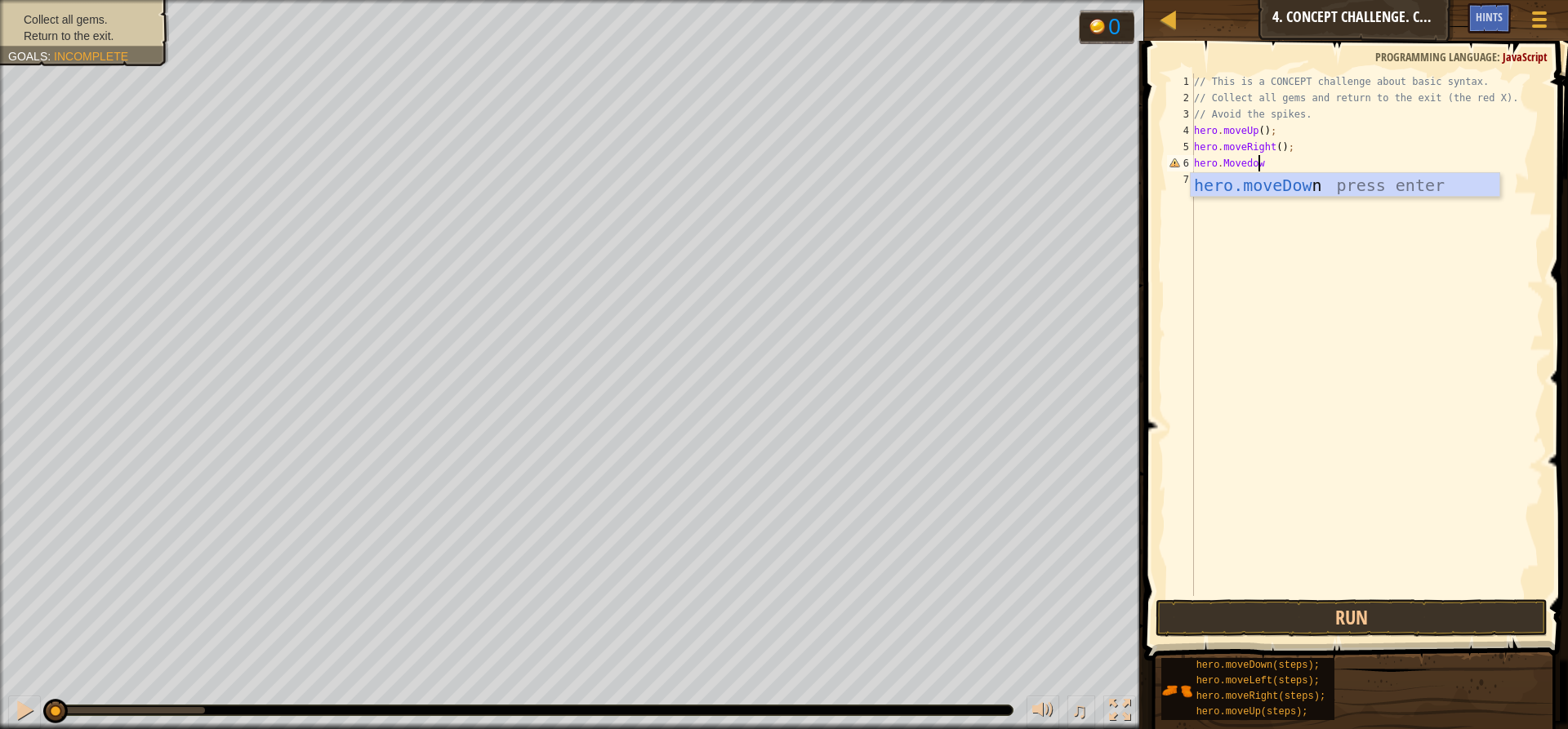
type textarea "hero.Movedown"
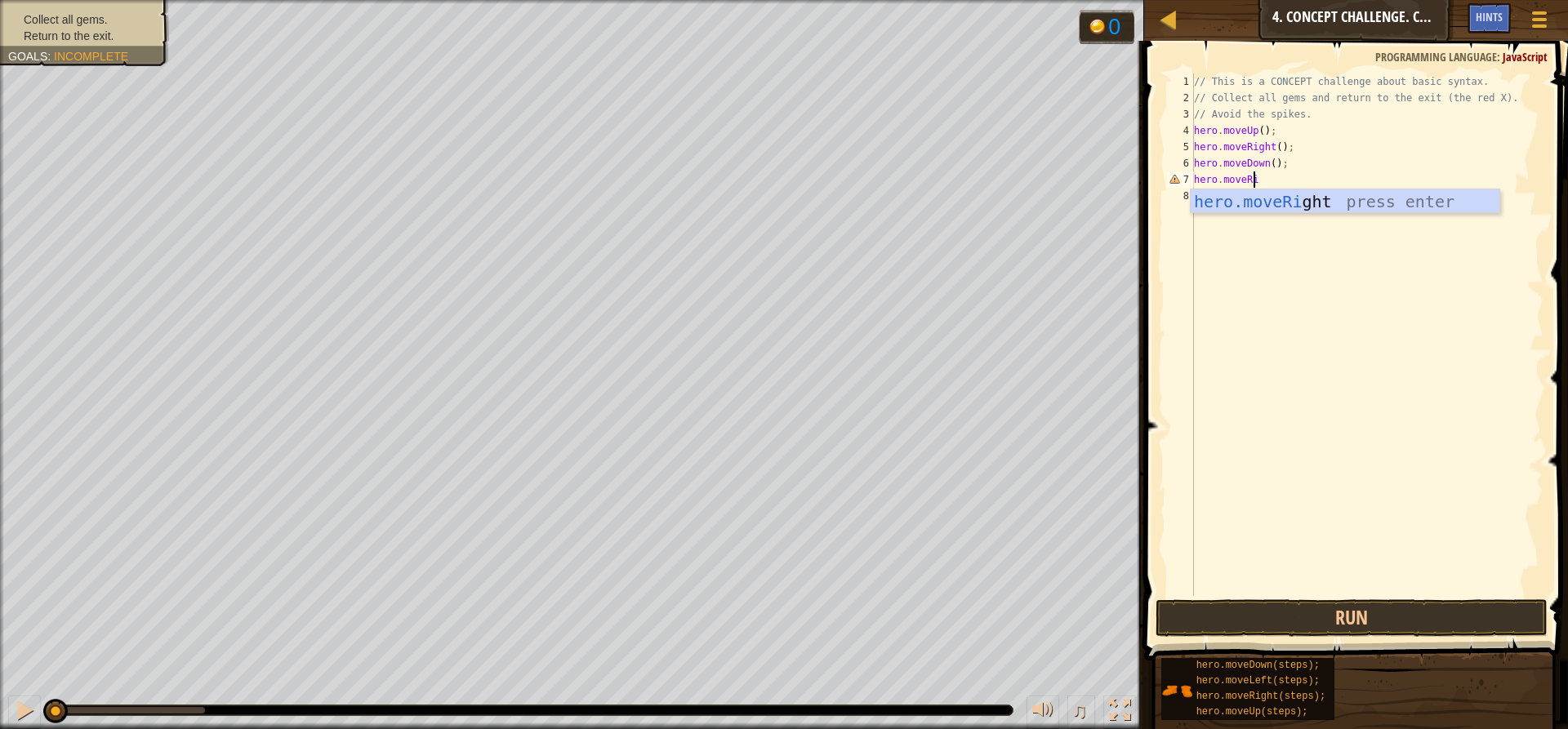
scroll to position [8, 5]
type textarea "hero.moveRight"
type textarea "H"
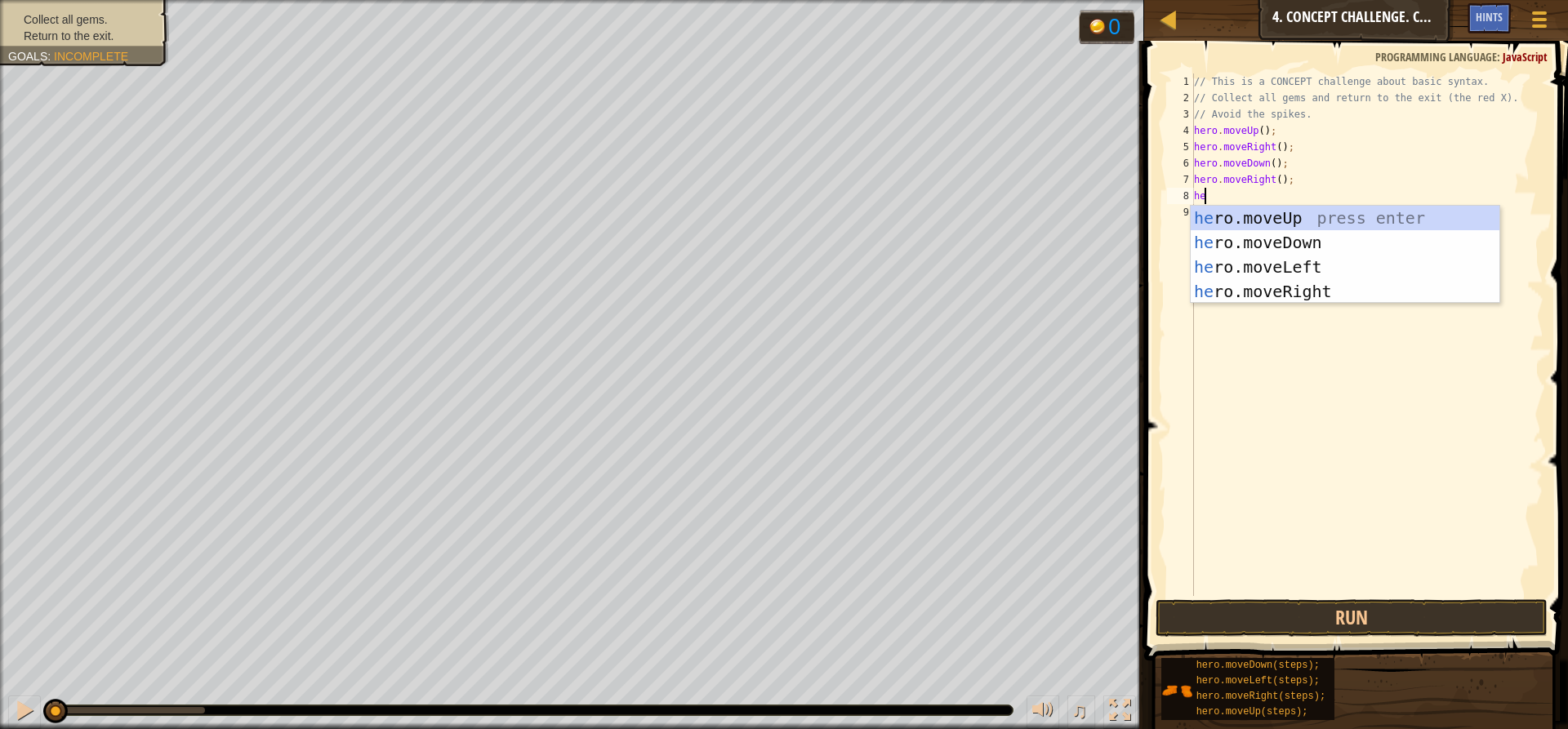
scroll to position [8, 1]
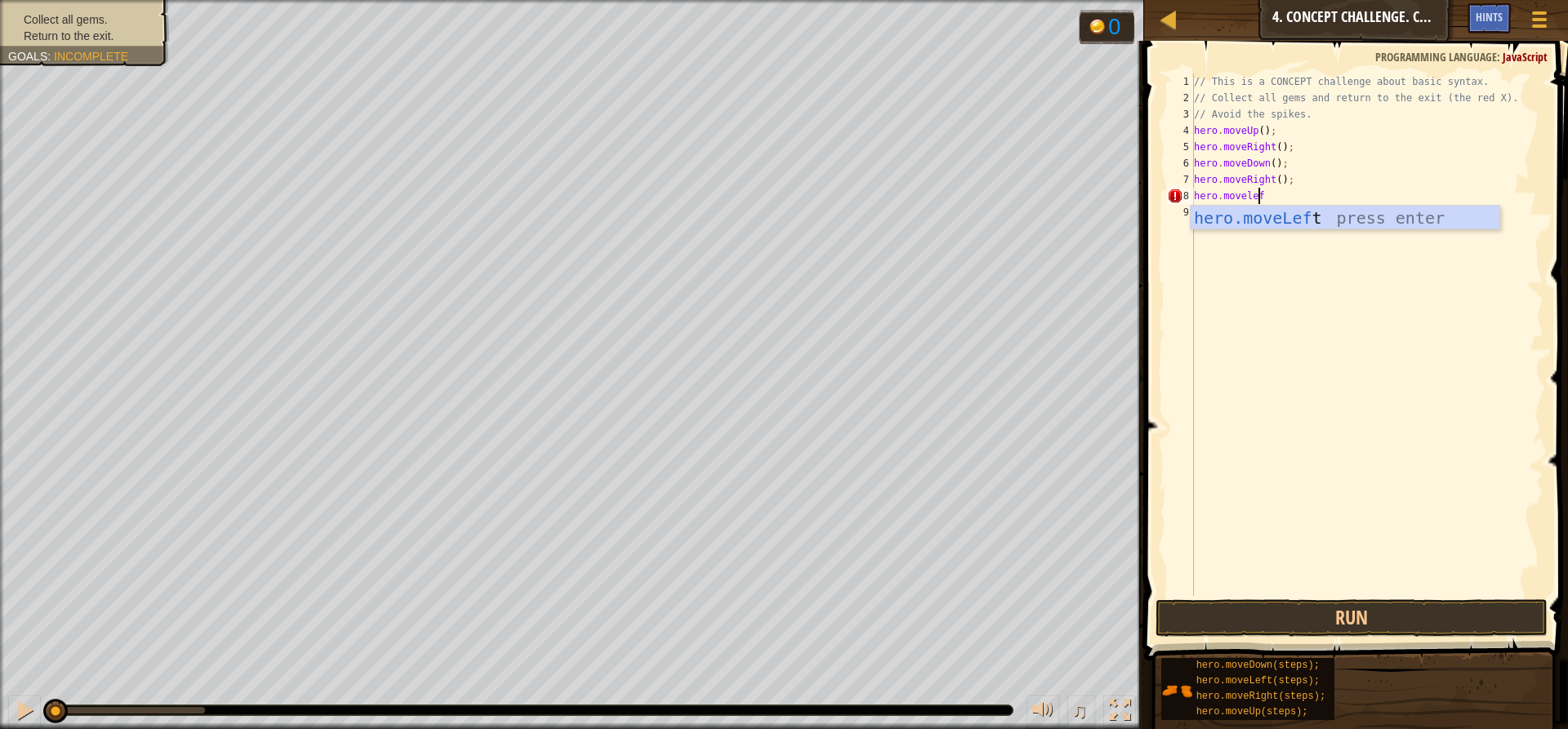
type textarea "hero.moveleft"
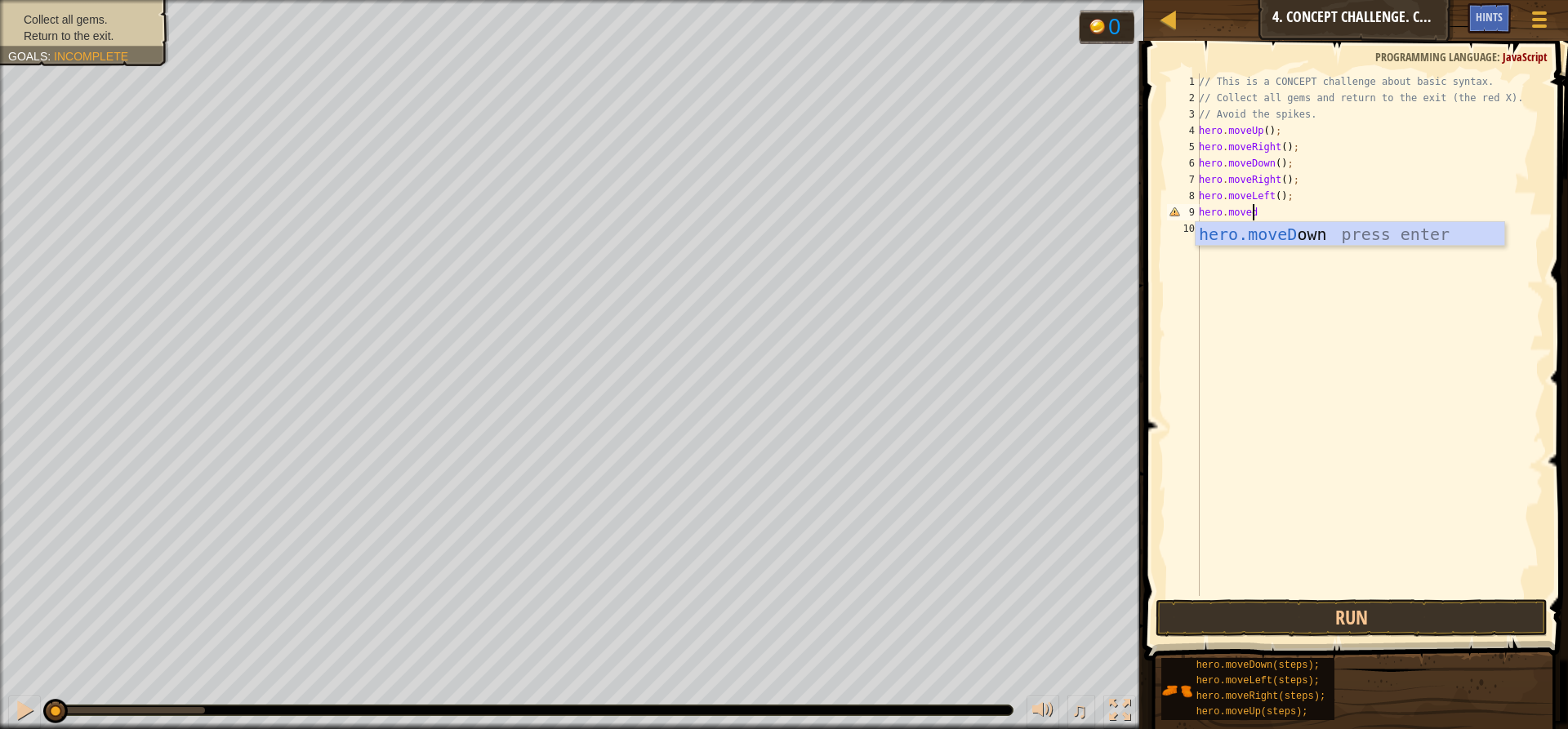
type textarea "hero.movedown"
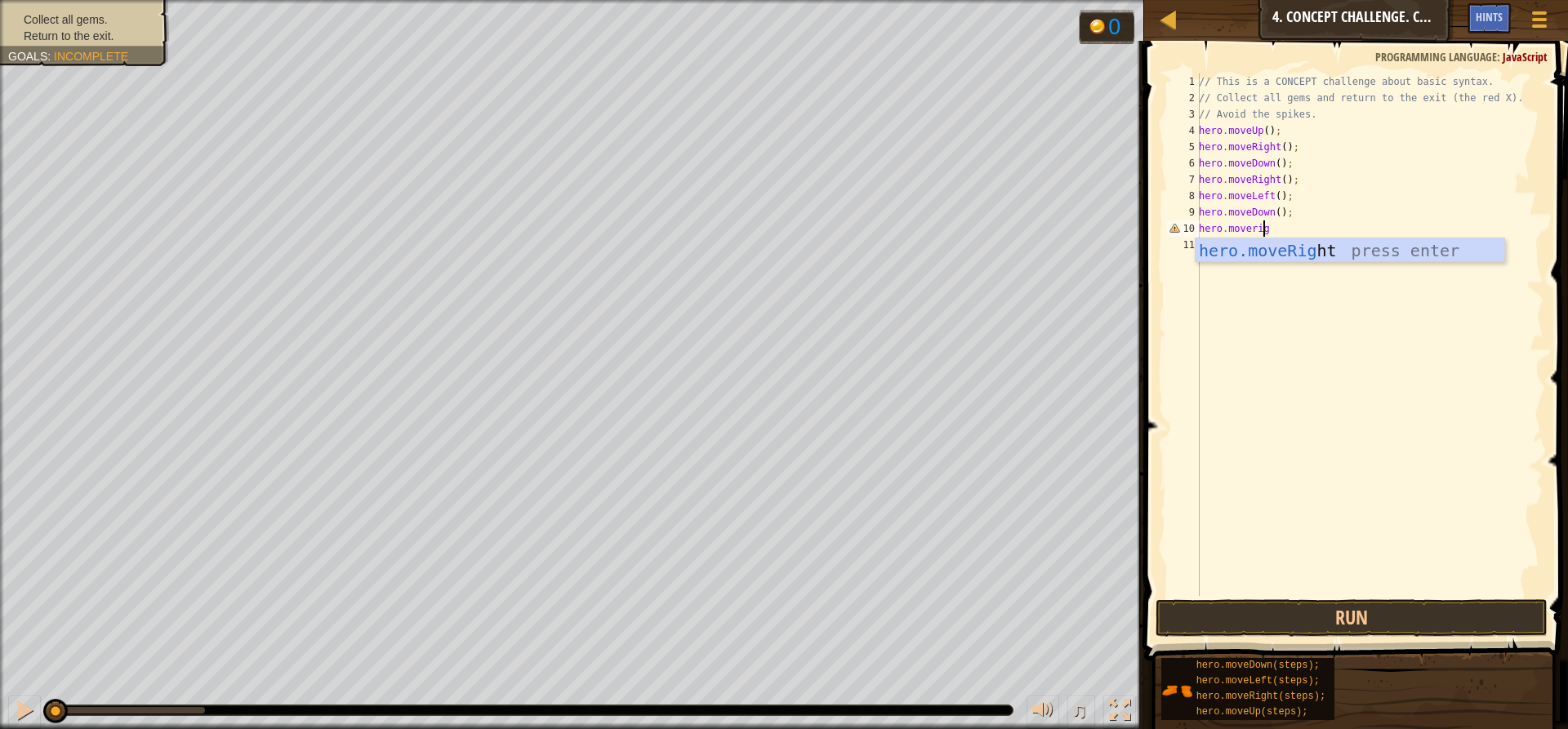
scroll to position [8, 5]
type textarea "hero.moveright(2)"
click at [1350, 617] on button "Run" at bounding box center [1351, 617] width 392 height 38
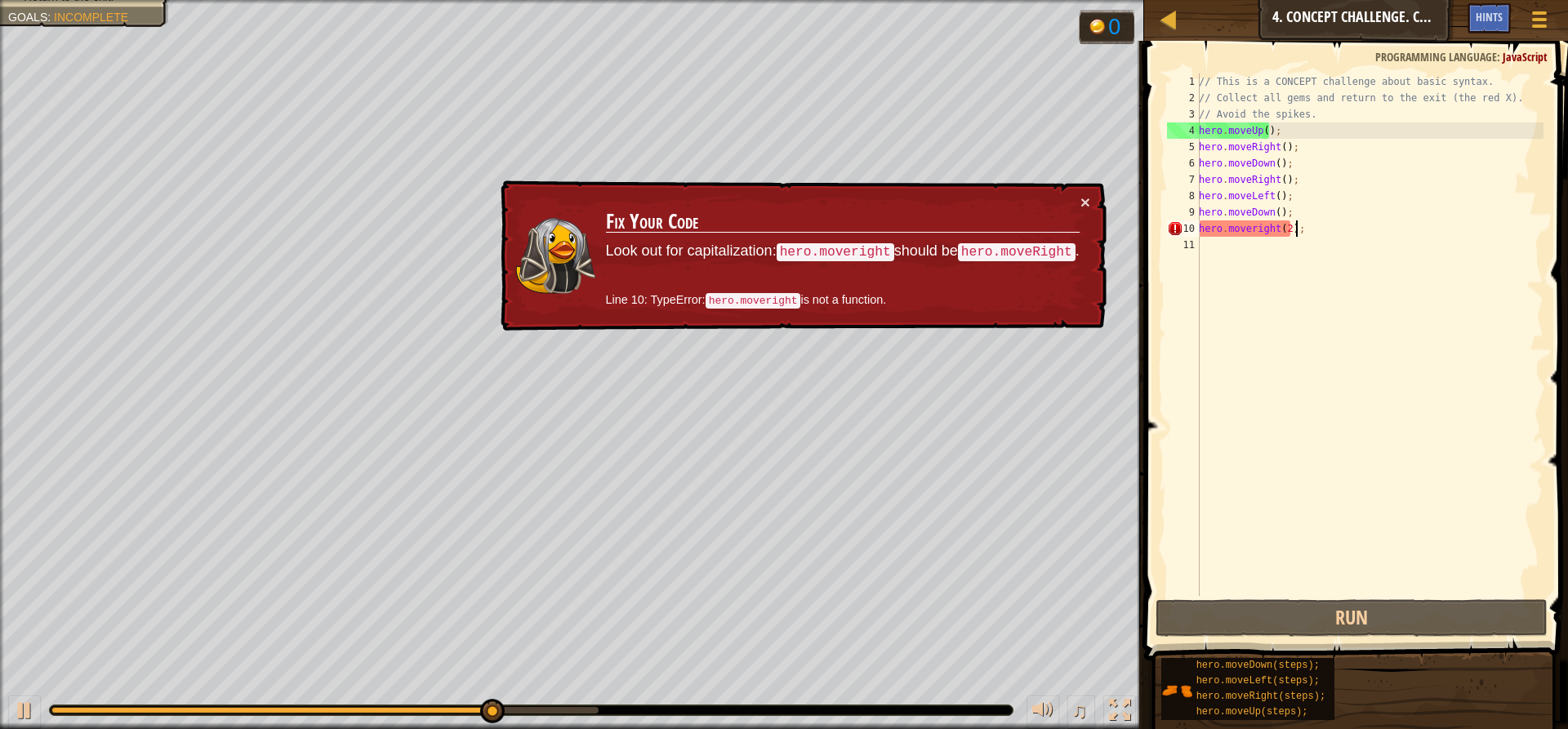
click at [1294, 221] on div "// This is a CONCEPT challenge about basic syntax. // Collect all gems and retu…" at bounding box center [1369, 350] width 347 height 554
click at [1296, 231] on div "// This is a CONCEPT challenge about basic syntax. // Collect all gems and retu…" at bounding box center [1369, 350] width 347 height 554
click at [1273, 223] on div "// This is a CONCEPT challenge about basic syntax. // Collect all gems and retu…" at bounding box center [1369, 350] width 347 height 554
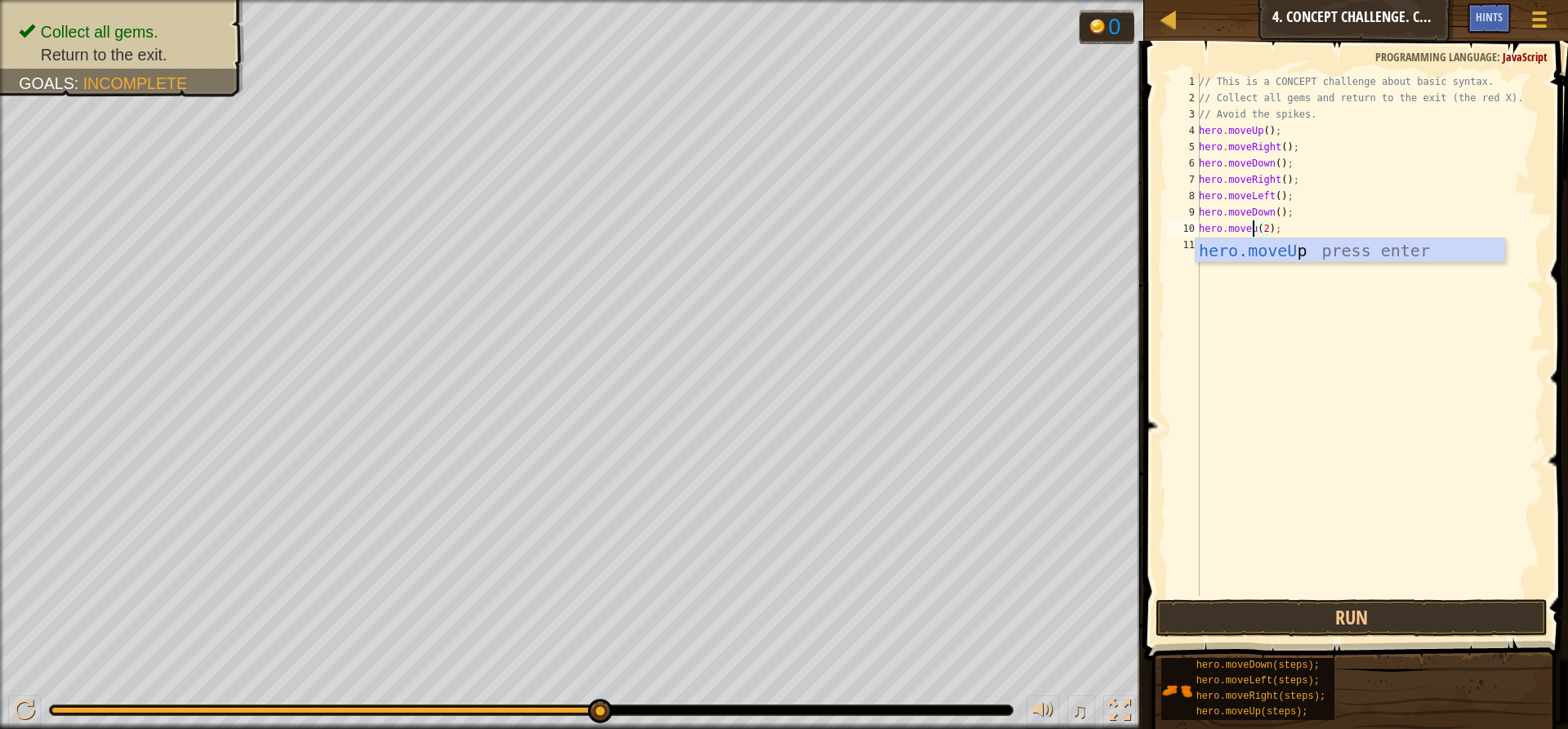
scroll to position [8, 5]
click at [1293, 241] on div "hero.moveUp press enter" at bounding box center [1350, 275] width 309 height 73
click at [1283, 613] on button "Run" at bounding box center [1351, 617] width 392 height 38
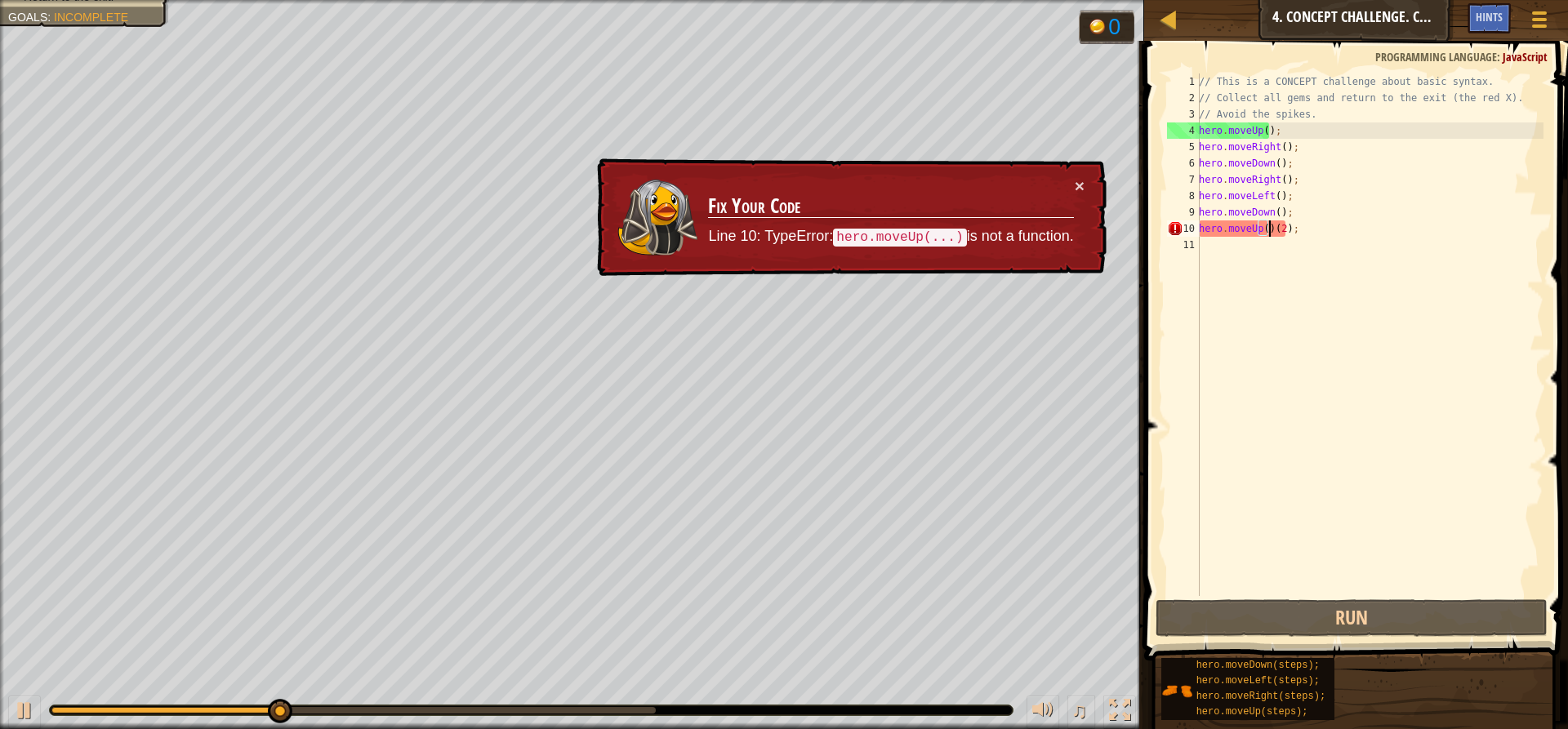
drag, startPoint x: 1244, startPoint y: 221, endPoint x: 1260, endPoint y: 226, distance: 16.8
click at [1256, 225] on div "// This is a CONCEPT challenge about basic syntax. // Collect all gems and retu…" at bounding box center [1369, 350] width 347 height 554
click at [1256, 226] on div "// This is a CONCEPT challenge about basic syntax. // Collect all gems and retu…" at bounding box center [1369, 350] width 347 height 554
click at [1252, 228] on div "// This is a CONCEPT challenge about basic syntax. // Collect all gems and retu…" at bounding box center [1369, 350] width 347 height 554
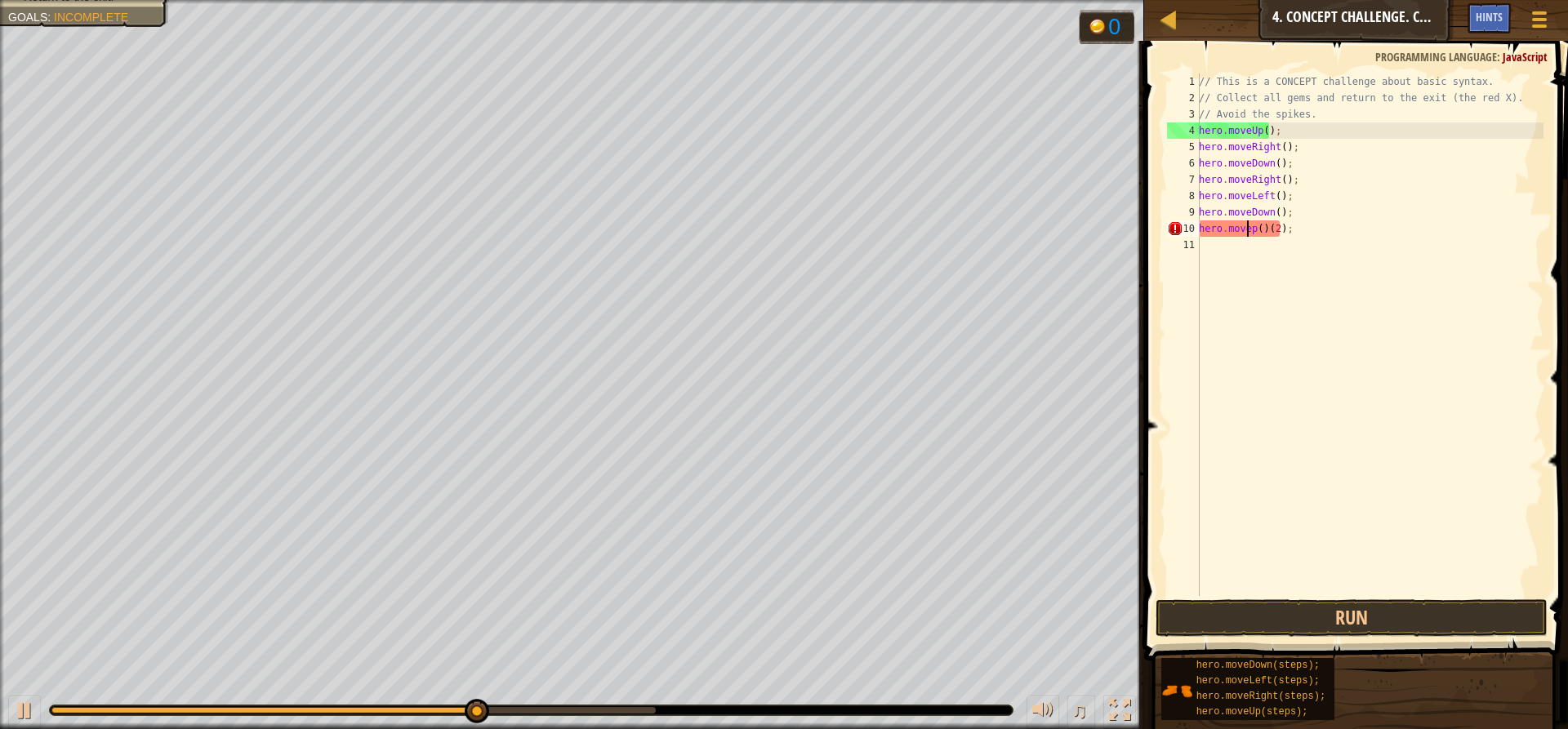
scroll to position [8, 4]
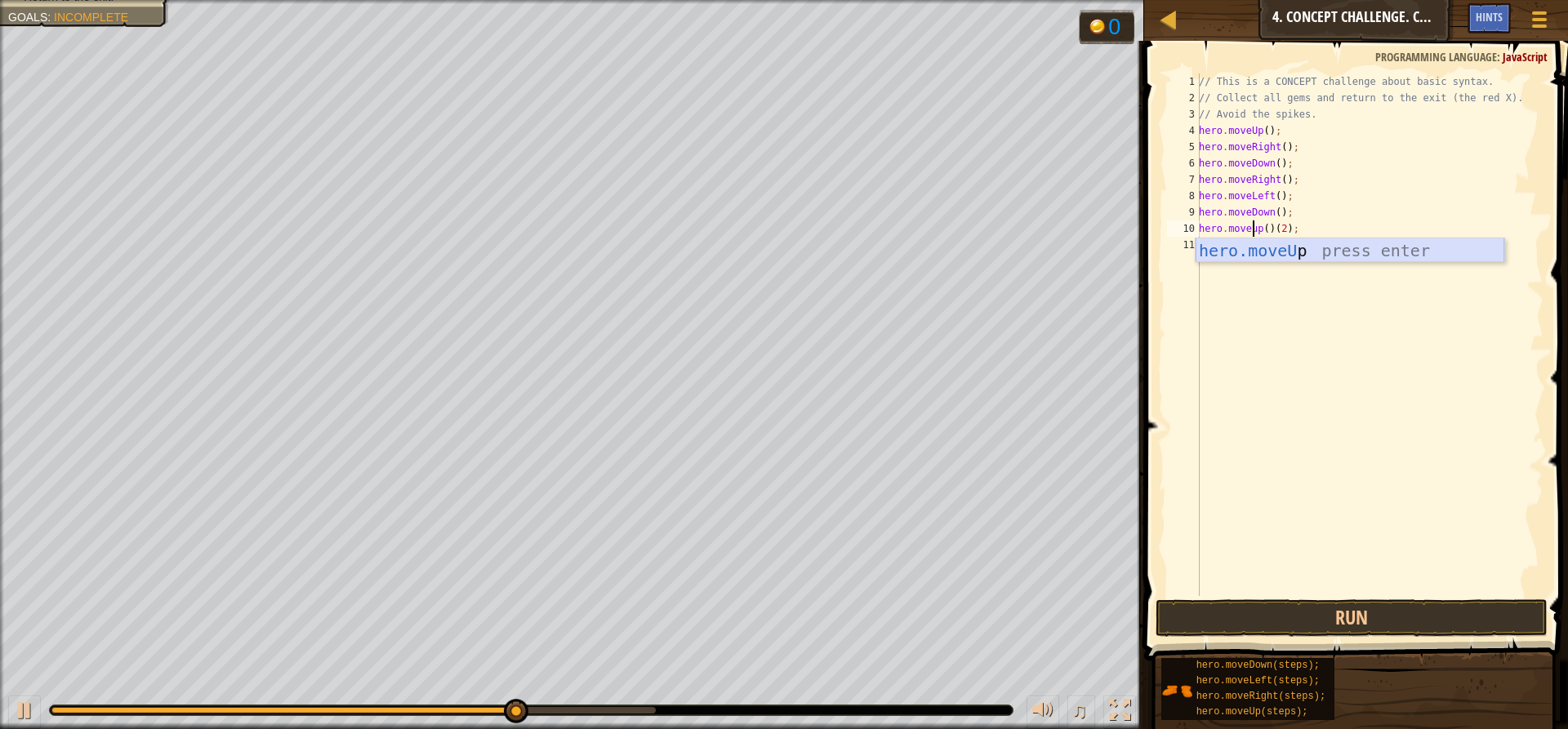
click at [1302, 254] on div "hero.moveU p press enter" at bounding box center [1350, 275] width 309 height 73
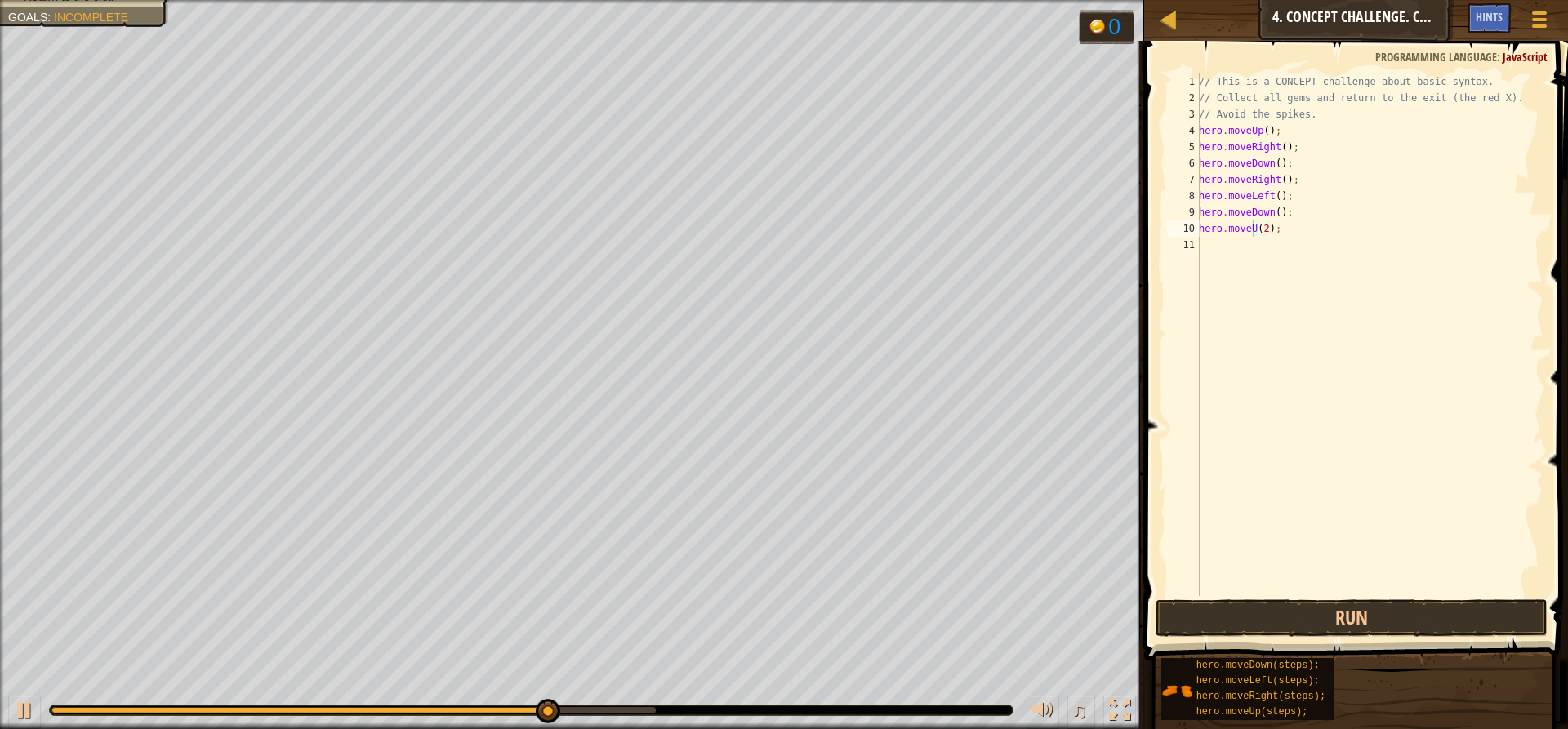
click at [1290, 636] on span at bounding box center [1357, 327] width 437 height 667
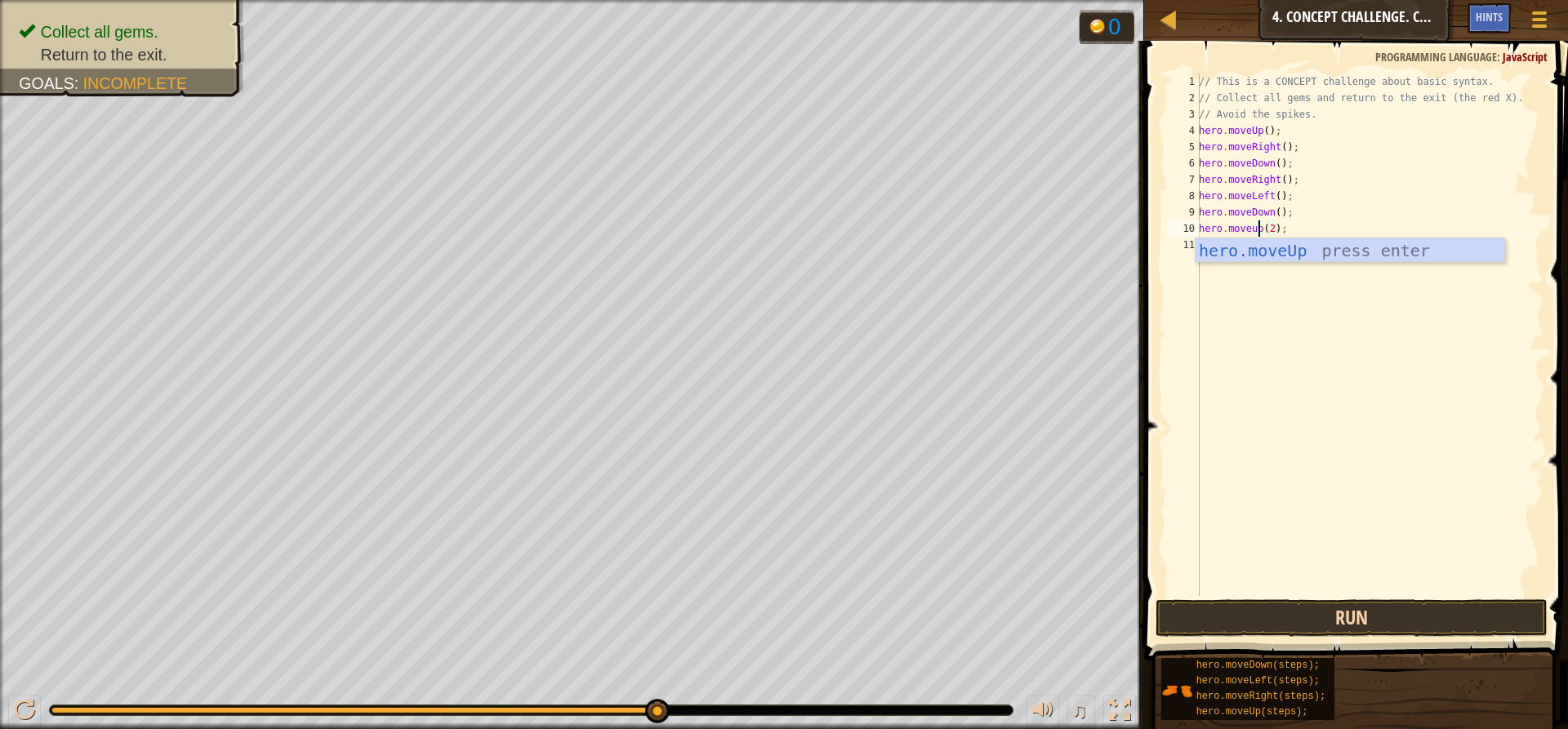
type textarea "hero.moveup(2);"
click at [1276, 621] on button "Run" at bounding box center [1351, 617] width 392 height 38
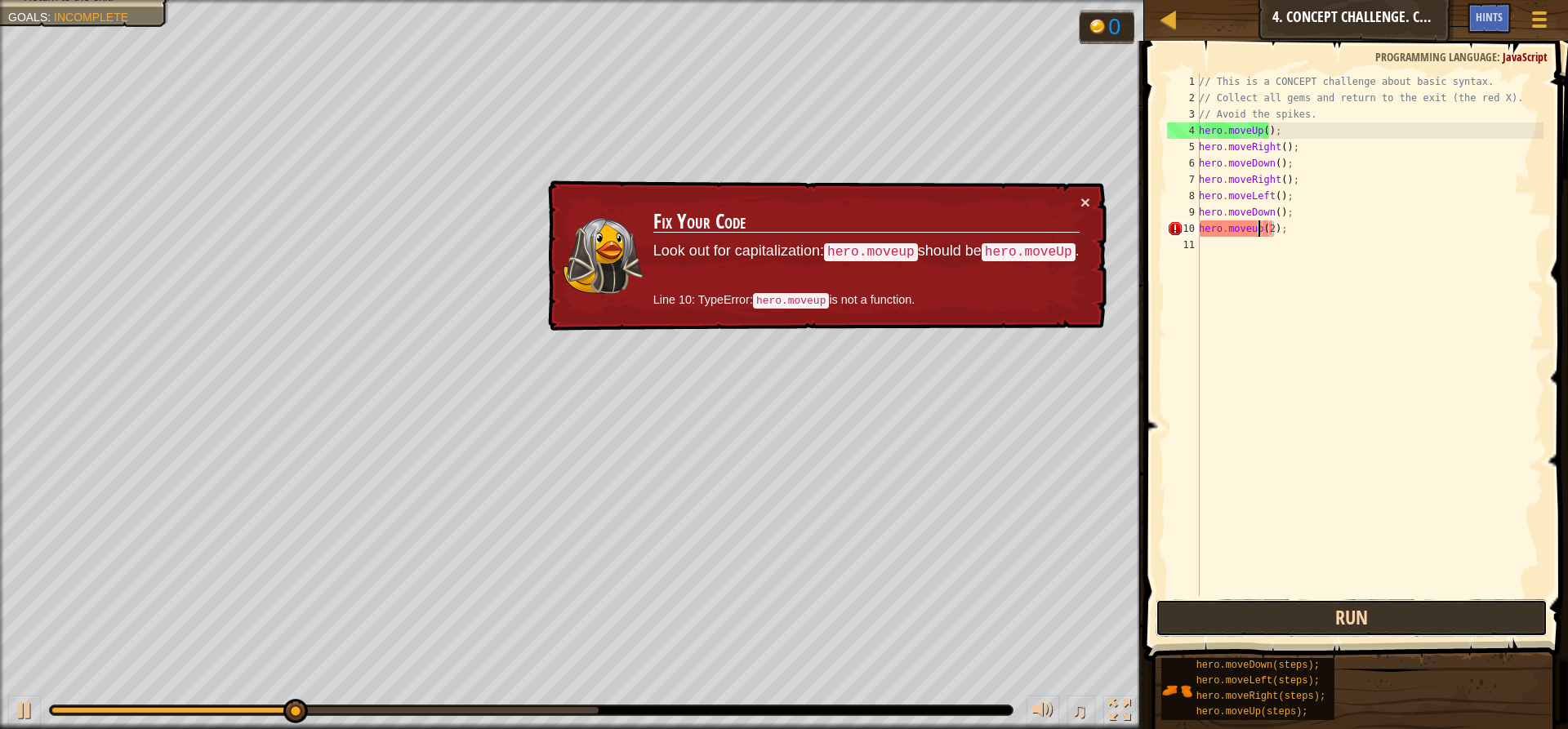
click at [1277, 617] on button "Run" at bounding box center [1351, 617] width 392 height 38
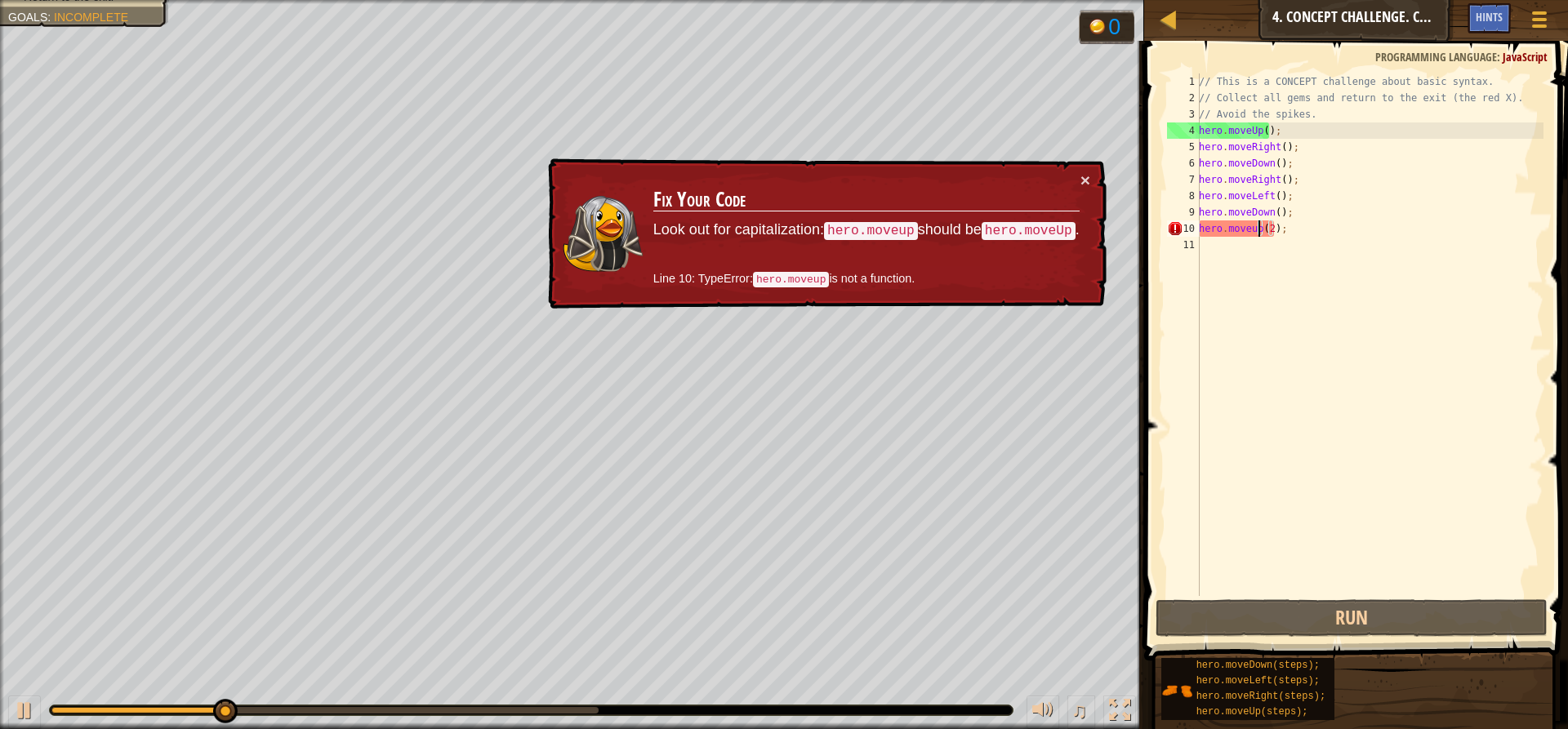
drag, startPoint x: 1277, startPoint y: 617, endPoint x: 1217, endPoint y: 439, distance: 187.8
click at [1217, 439] on div "// This is a CONCEPT challenge about basic syntax. // Collect all gems and retu…" at bounding box center [1369, 350] width 347 height 554
click at [1253, 236] on div "// This is a CONCEPT challenge about basic syntax. // Collect all gems and retu…" at bounding box center [1369, 350] width 347 height 554
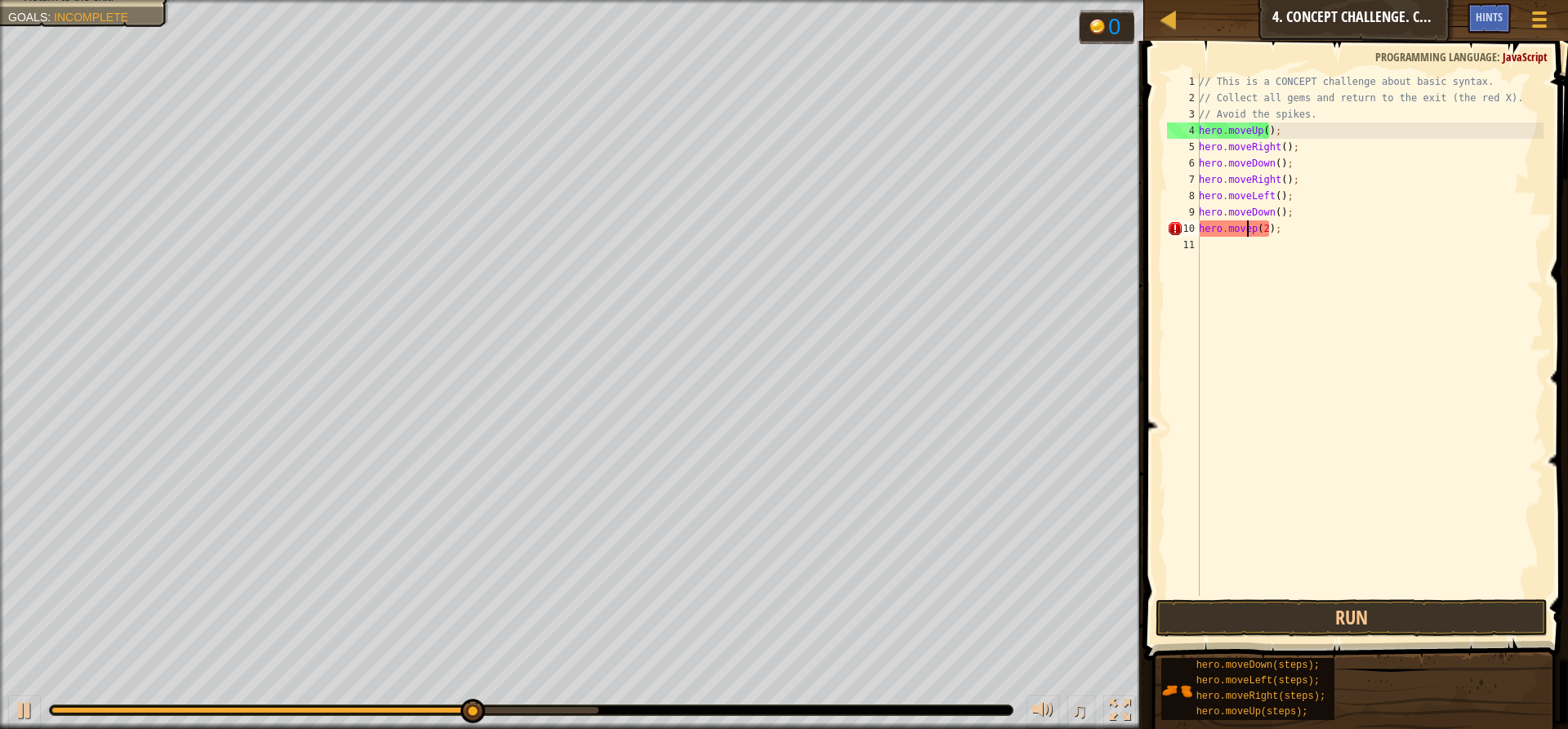
scroll to position [8, 4]
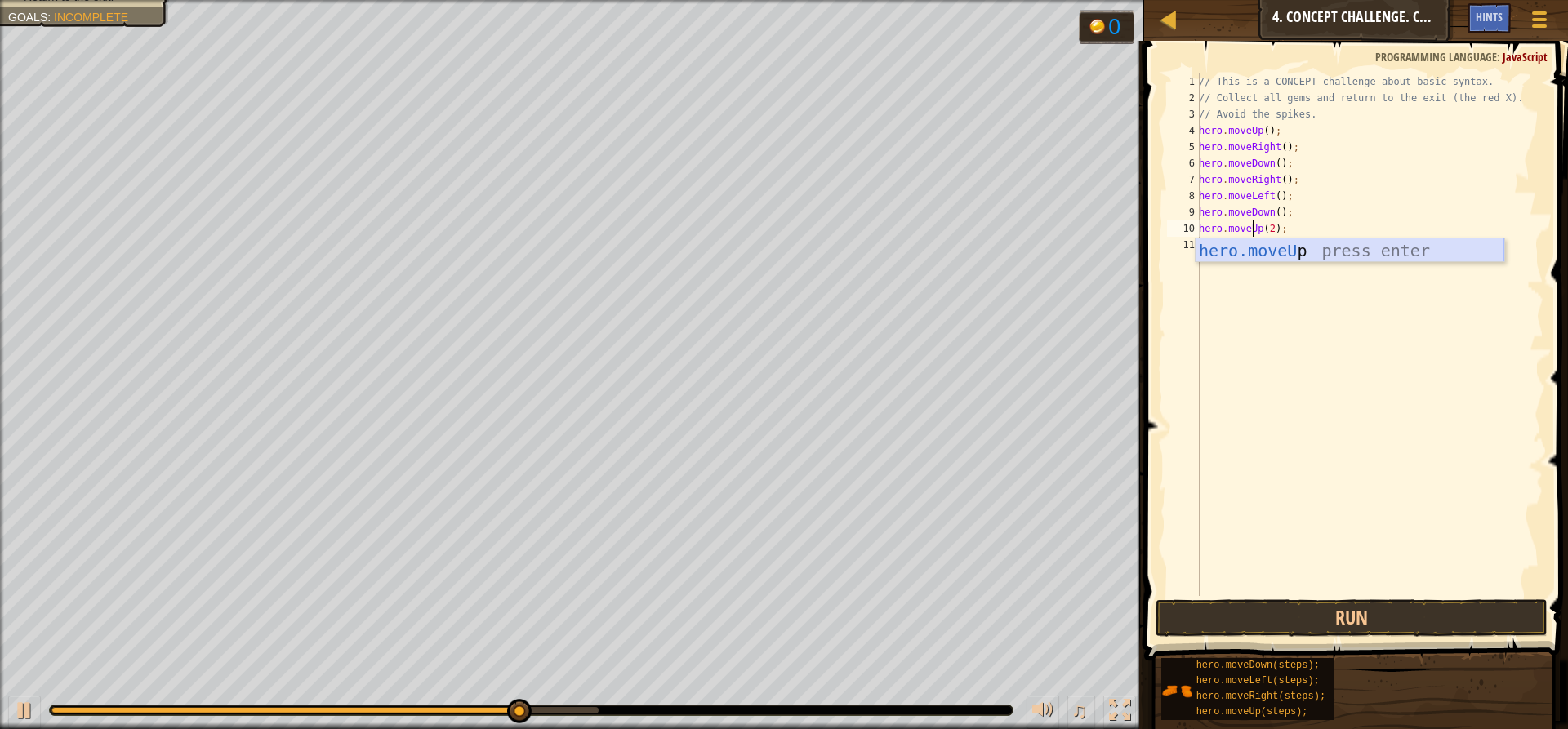
click at [1430, 247] on div "hero.moveU p press enter" at bounding box center [1350, 275] width 309 height 73
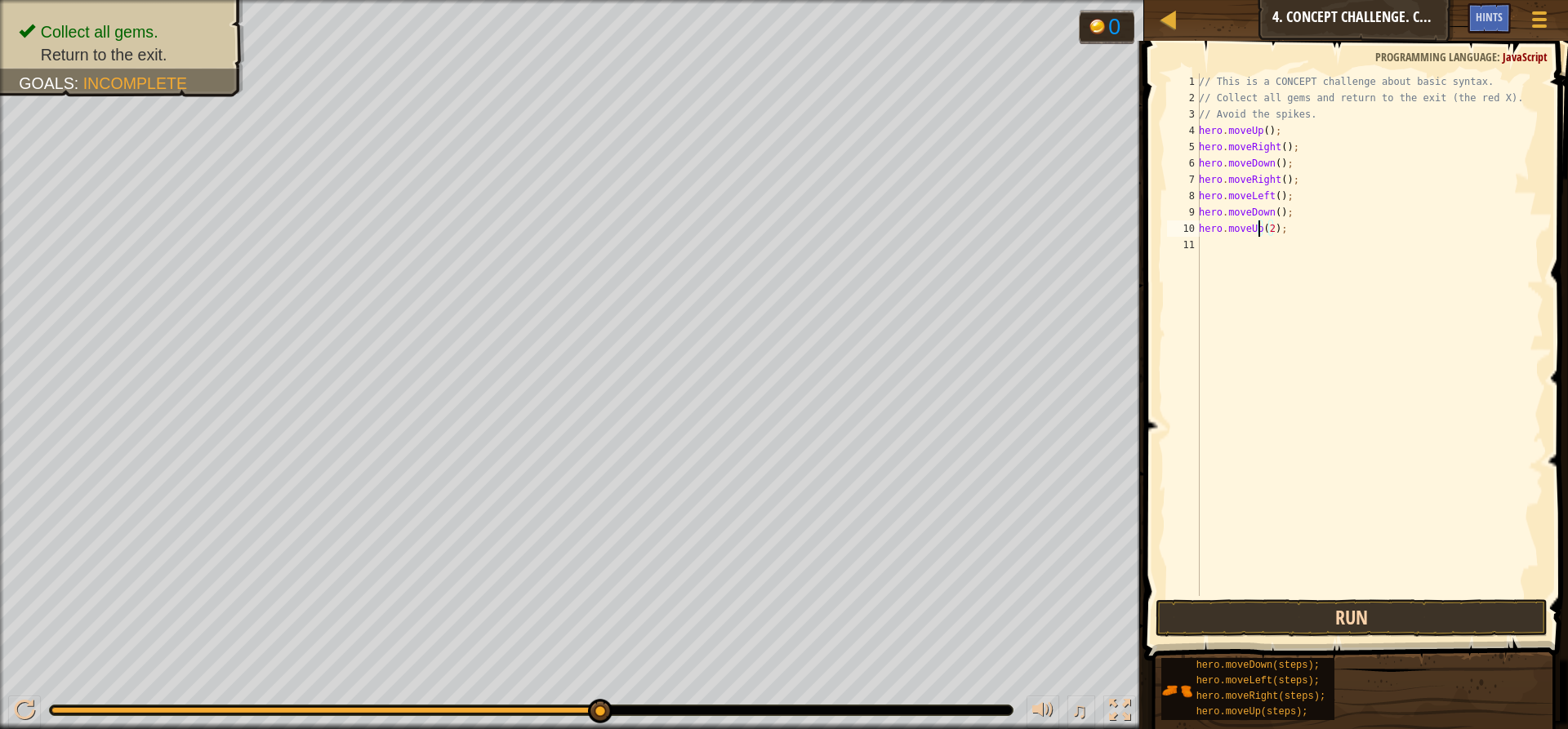
type textarea "hero.moveUp(2);"
click at [1334, 627] on button "Run" at bounding box center [1351, 617] width 392 height 38
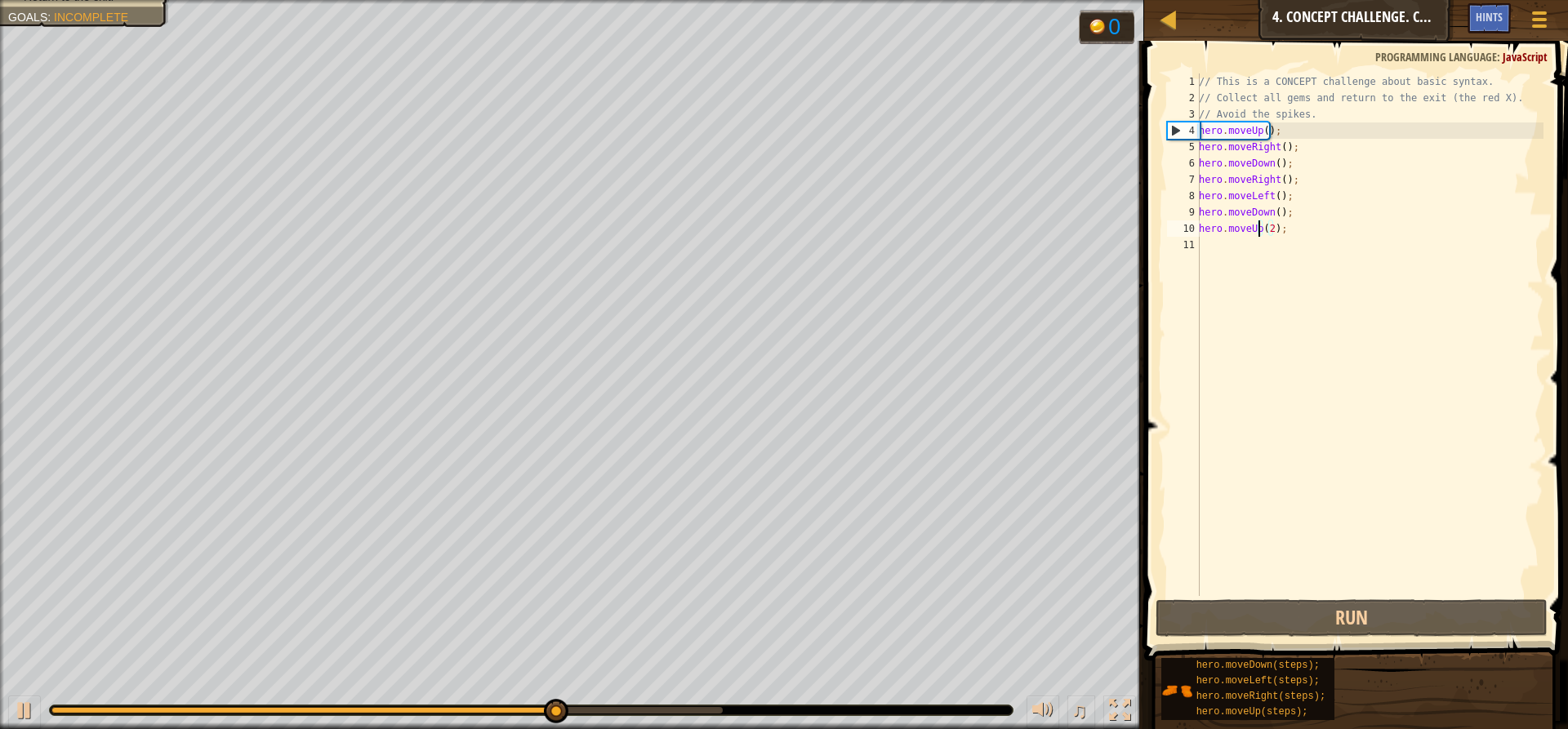
click at [1218, 243] on div "// This is a CONCEPT challenge about basic syntax. // Collect all gems and retu…" at bounding box center [1369, 350] width 347 height 554
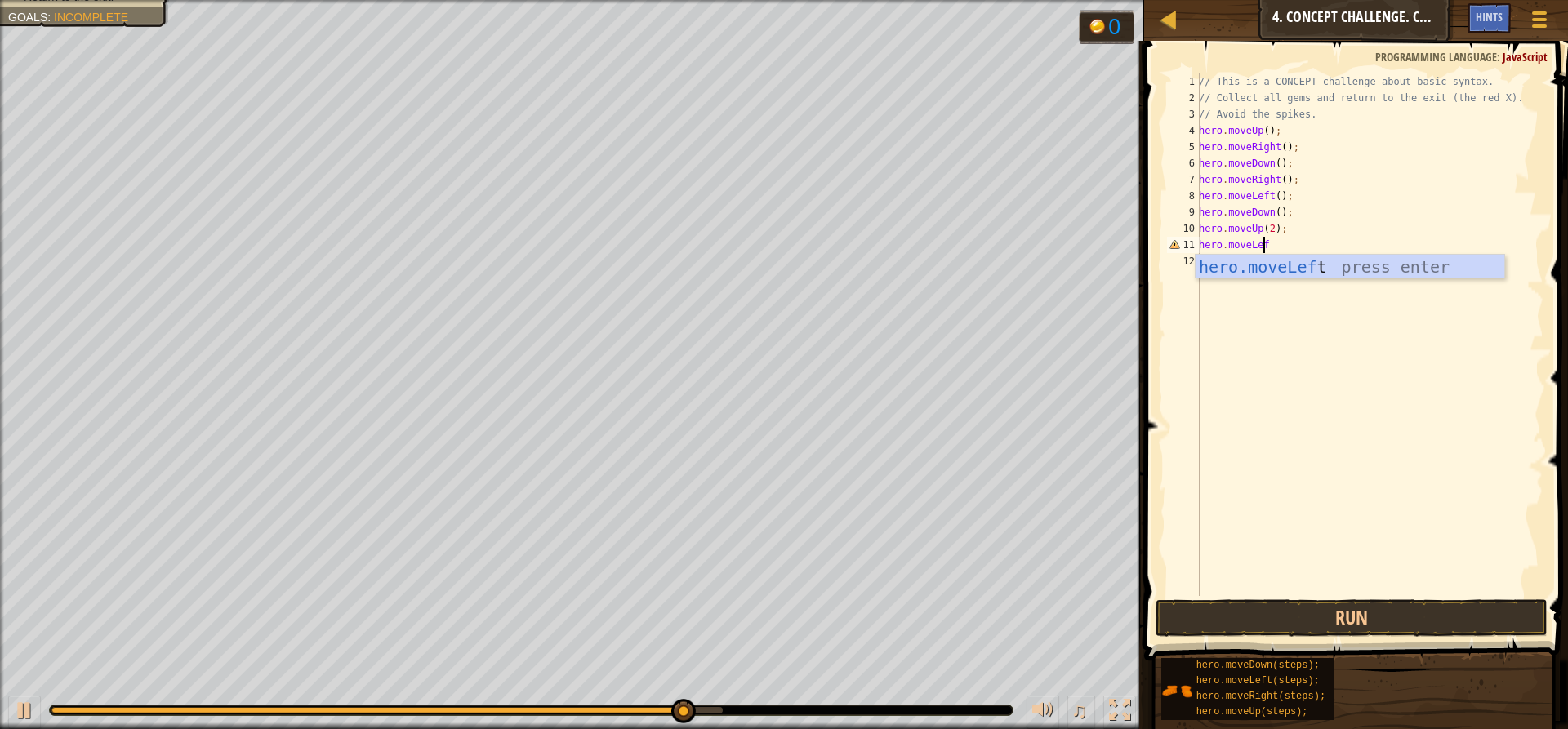
type textarea "hero.moveLeft"
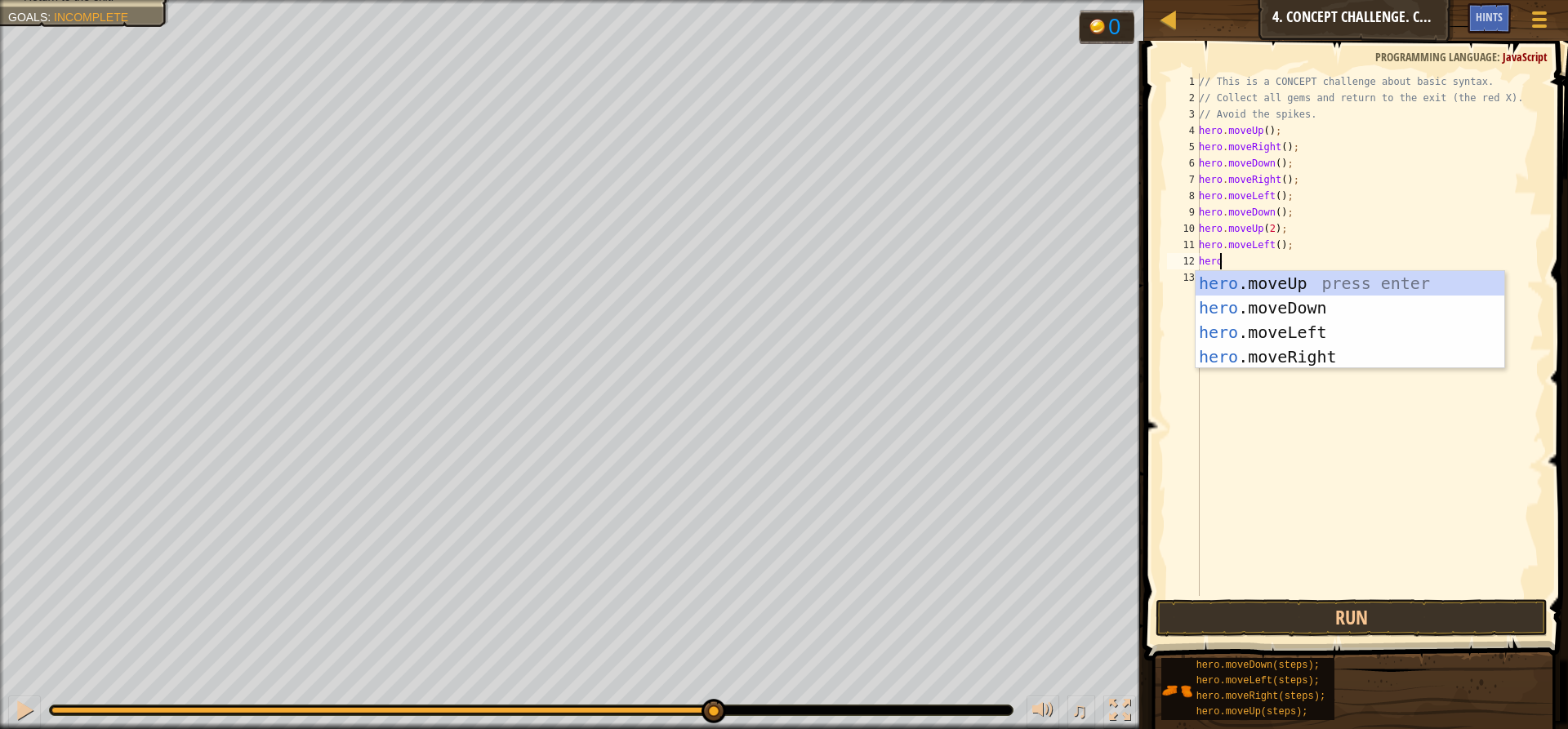
scroll to position [8, 1]
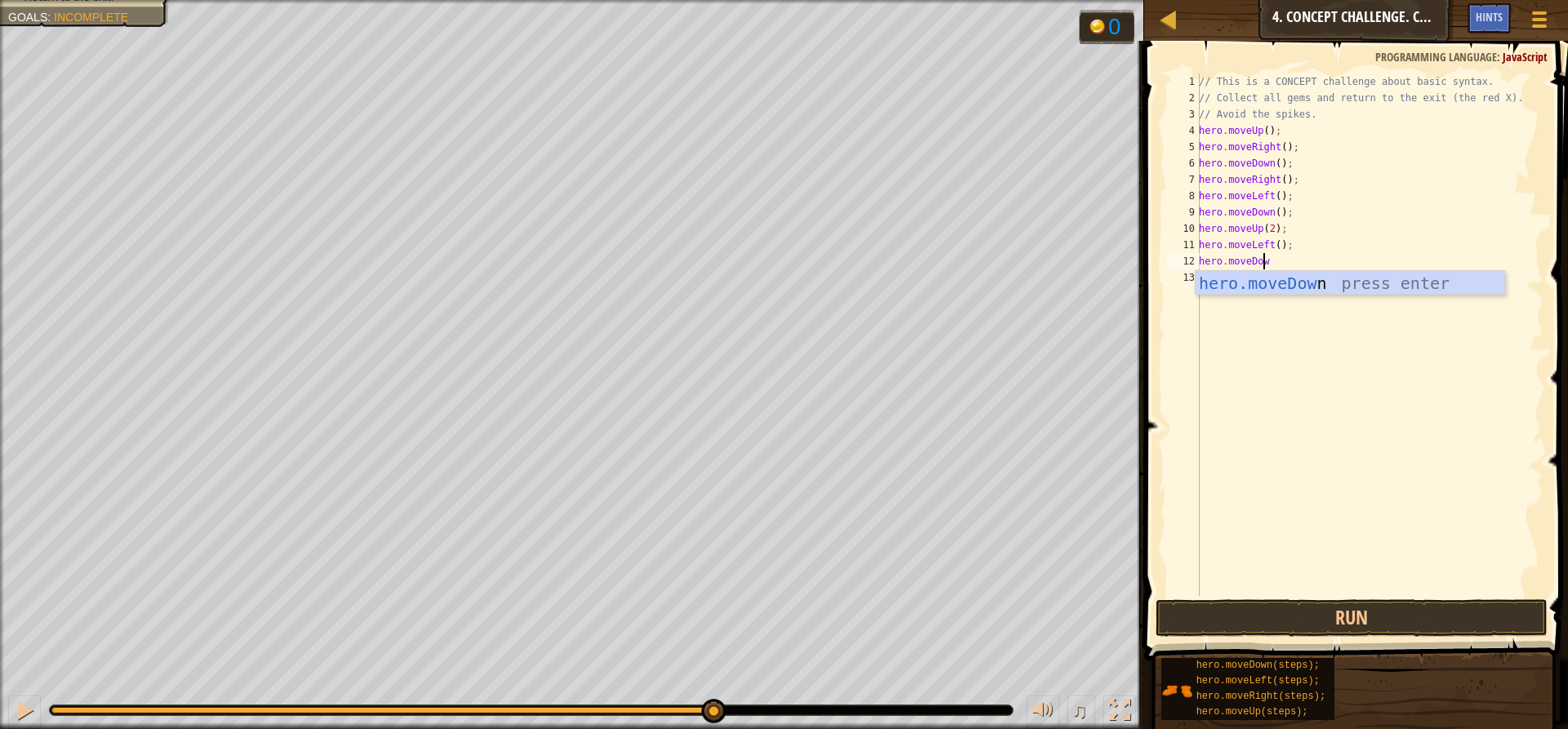
type textarea "hero.moveDown"
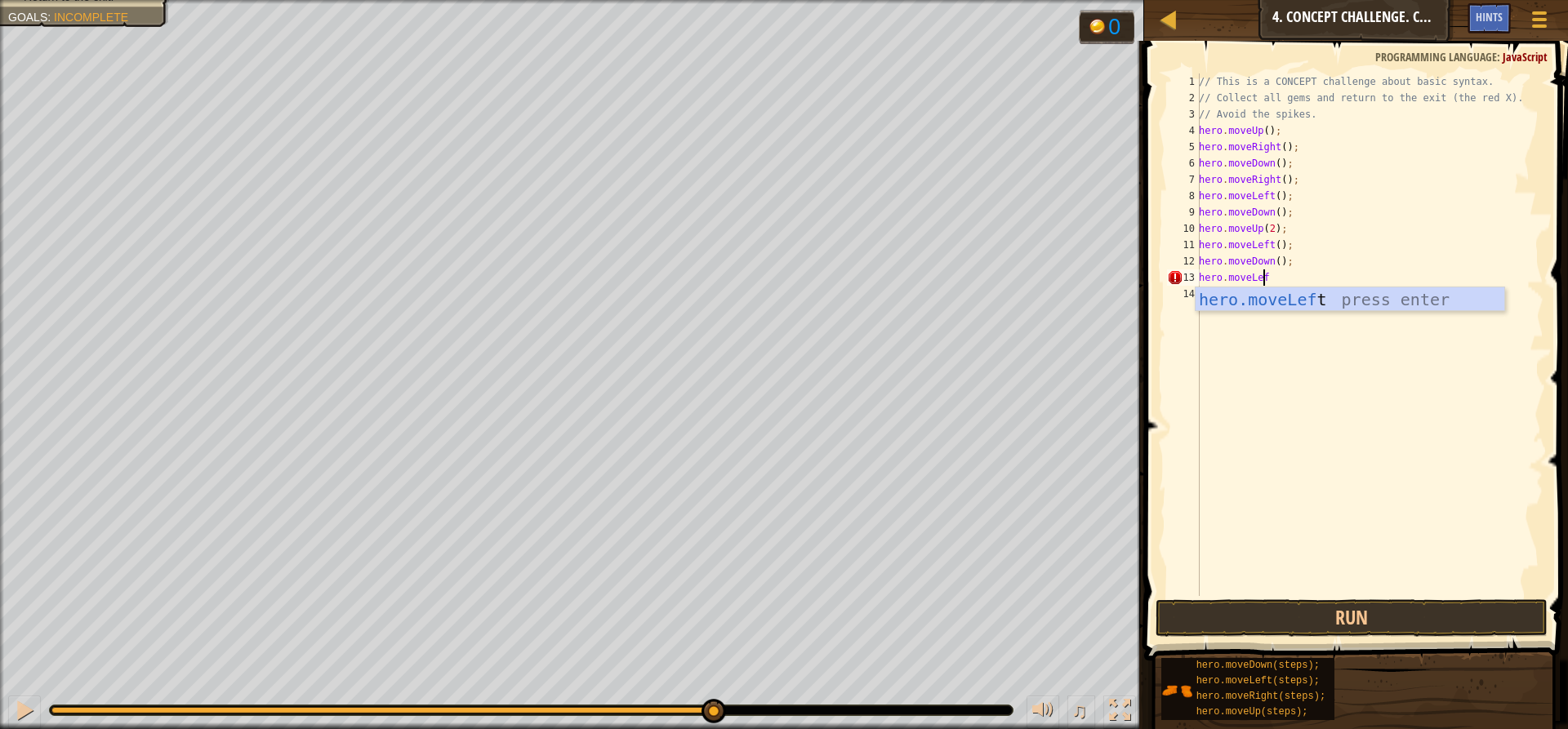
type textarea "hero.moveLeft"
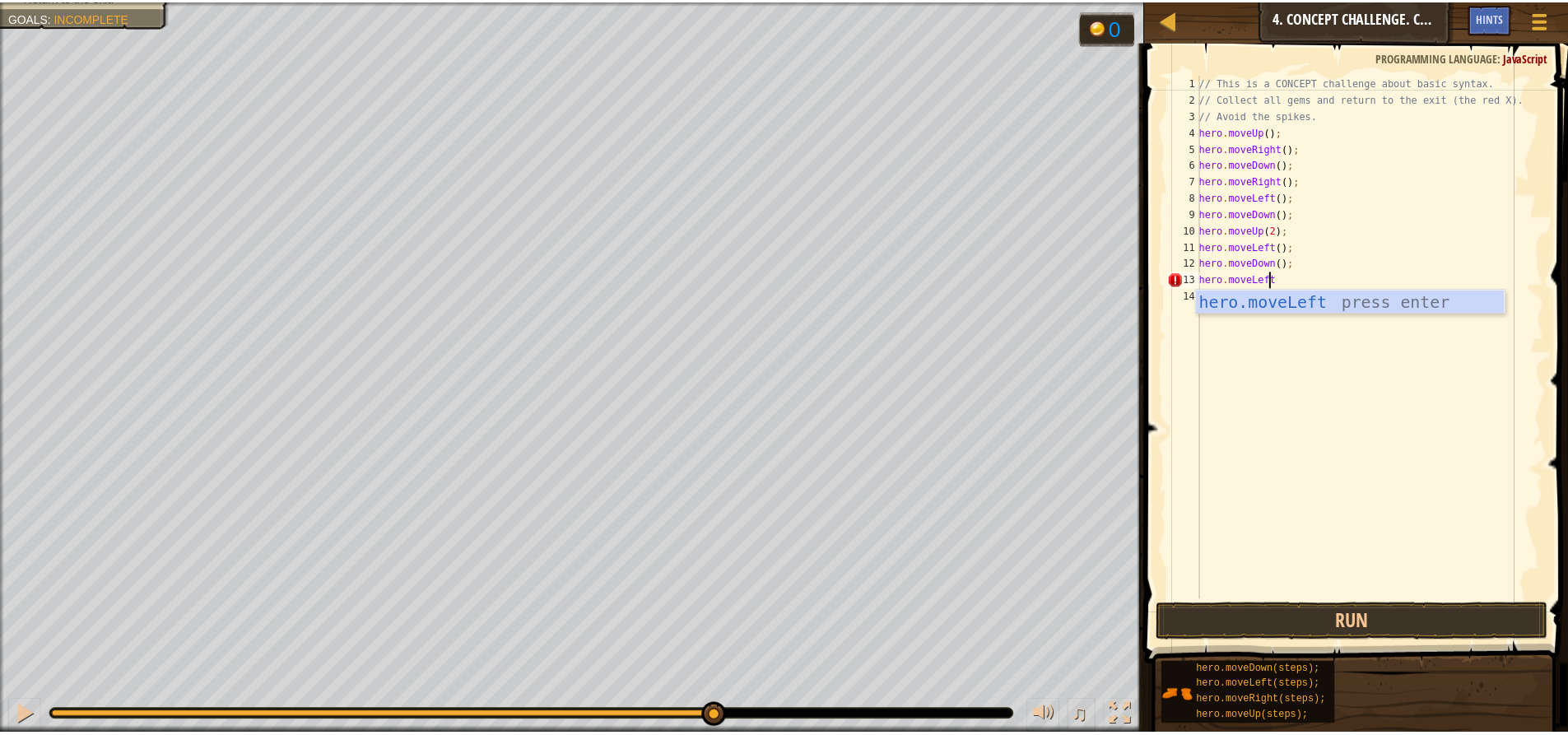
scroll to position [8, 0]
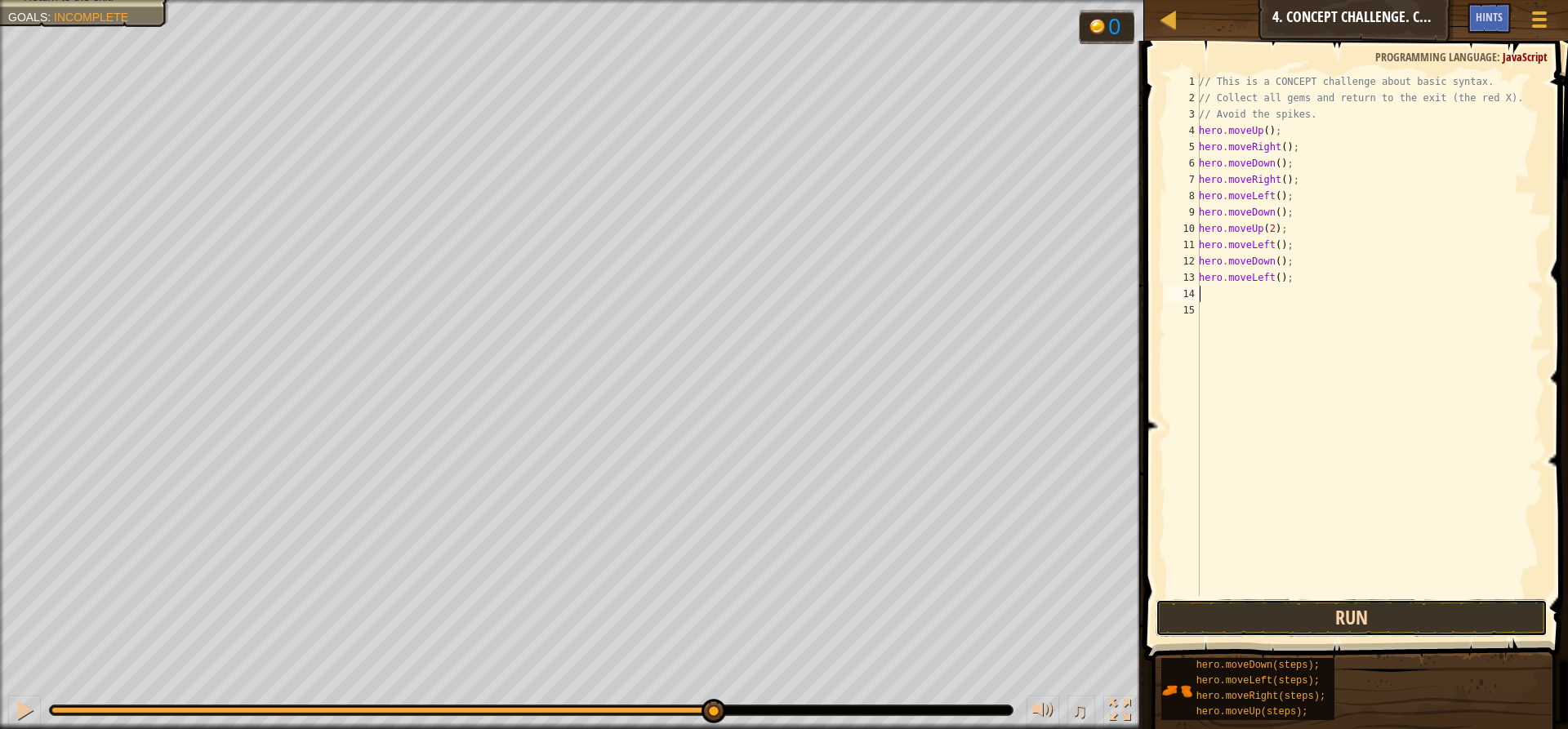
click at [1351, 608] on button "Run" at bounding box center [1351, 617] width 392 height 38
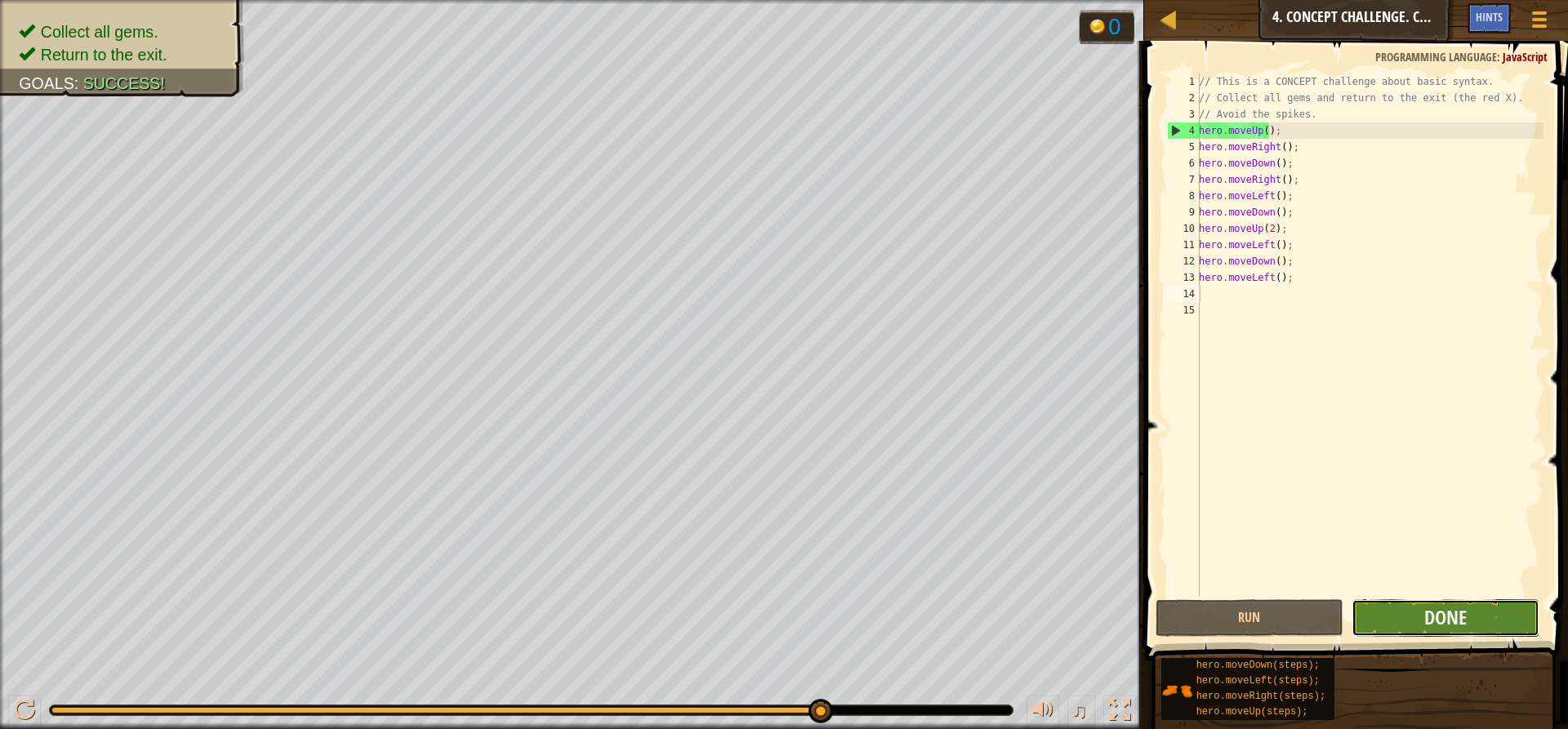
click at [1472, 608] on button "Done" at bounding box center [1444, 617] width 188 height 38
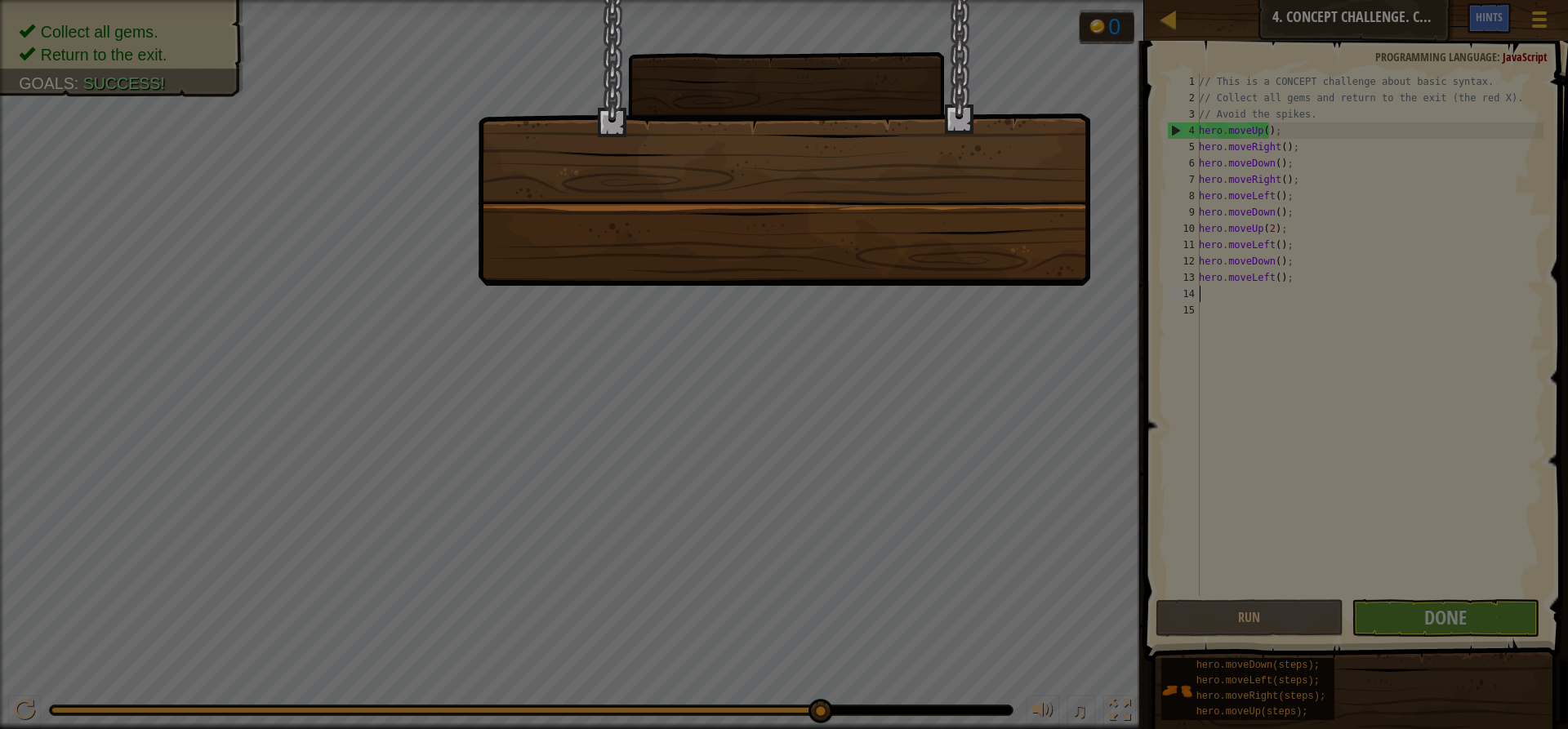
click at [857, 329] on div at bounding box center [784, 364] width 1568 height 729
click at [838, 63] on div at bounding box center [784, 143] width 613 height 285
drag, startPoint x: 846, startPoint y: 162, endPoint x: 863, endPoint y: 164, distance: 17.1
click at [852, 162] on div at bounding box center [784, 143] width 613 height 285
click at [1153, 165] on div at bounding box center [784, 364] width 1568 height 729
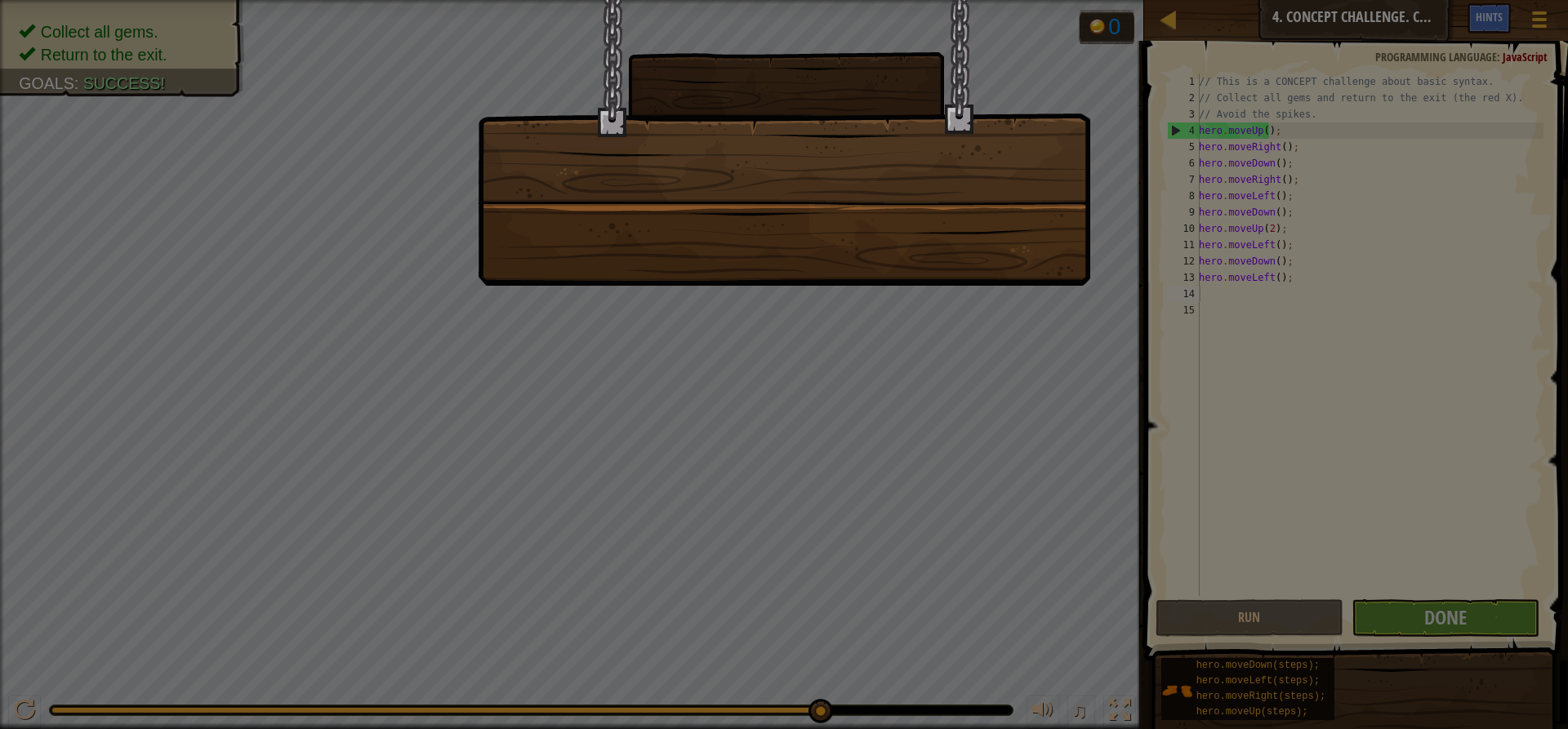
click at [1054, 528] on div at bounding box center [784, 364] width 1568 height 729
click at [1054, 534] on div at bounding box center [784, 364] width 1568 height 729
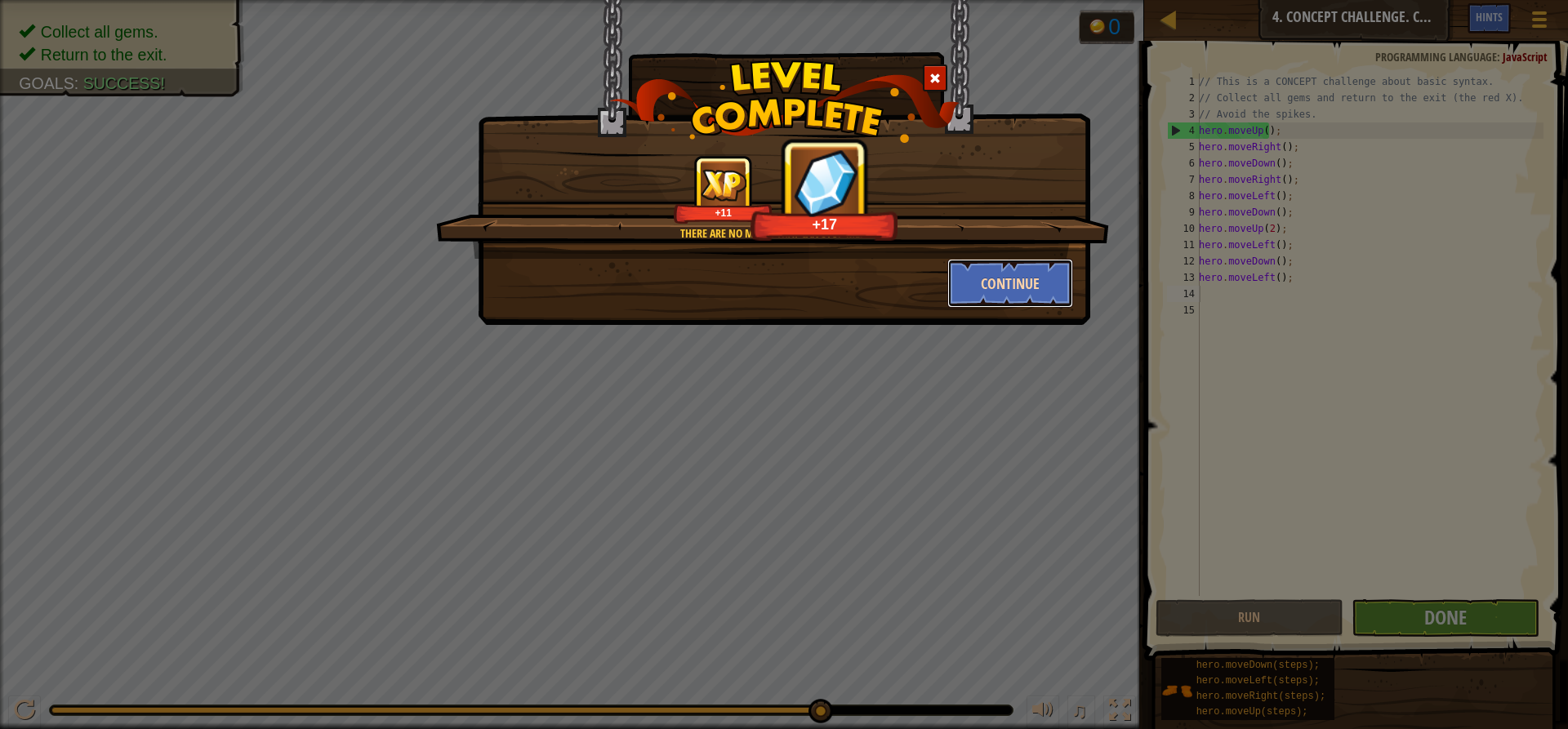
click at [982, 283] on button "Continue" at bounding box center [1010, 283] width 126 height 49
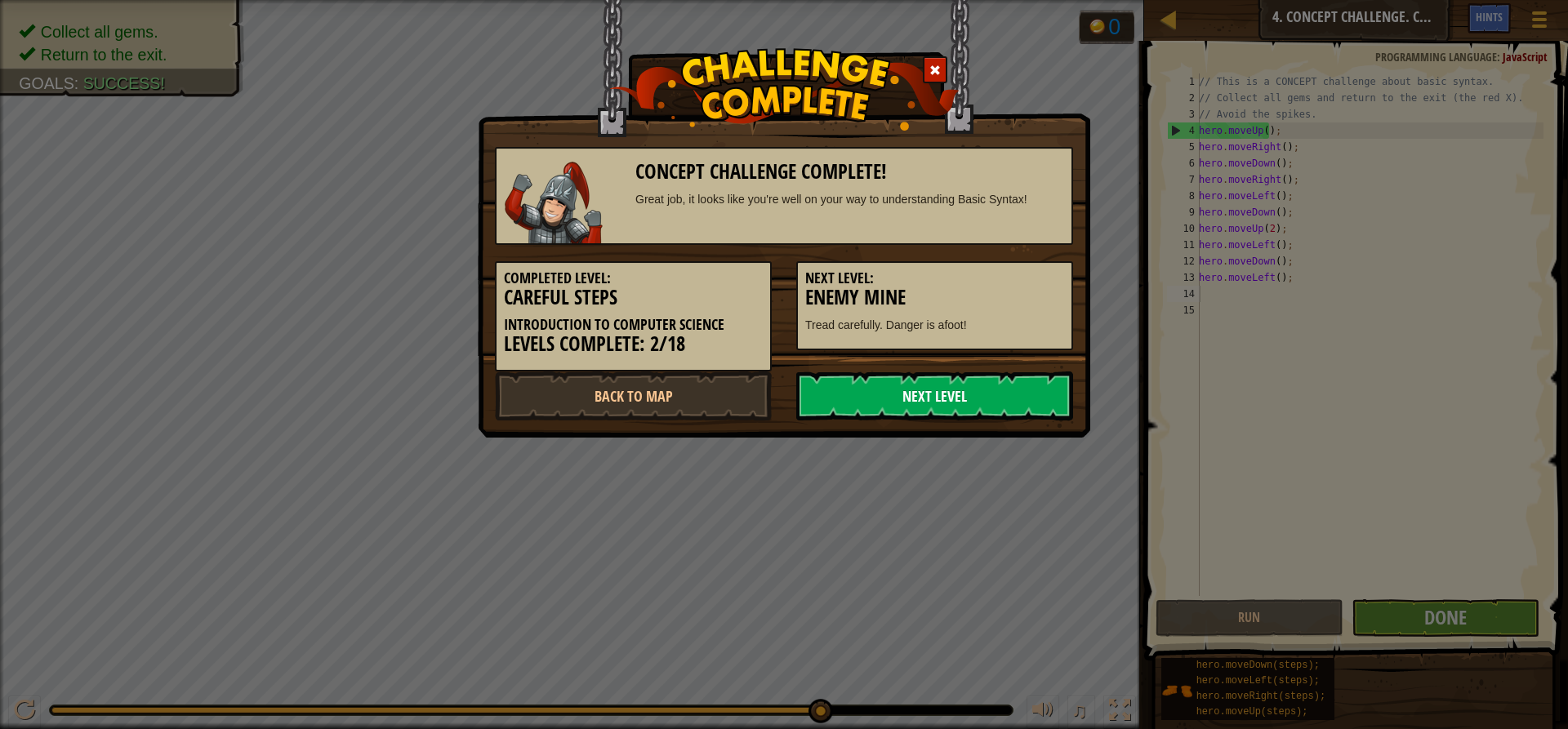
click at [884, 399] on link "Next Level" at bounding box center [934, 395] width 277 height 49
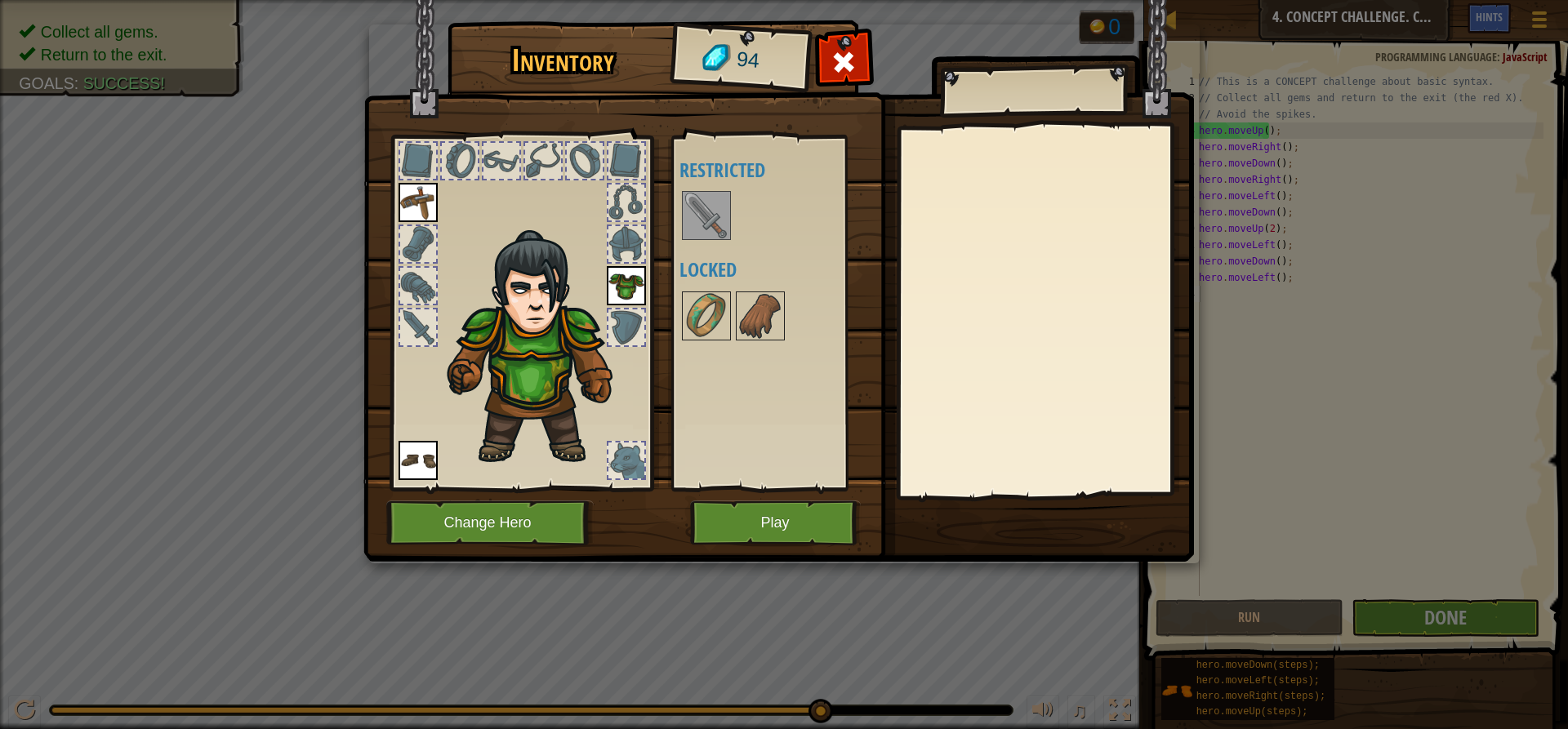
click at [695, 227] on img at bounding box center [705, 215] width 45 height 45
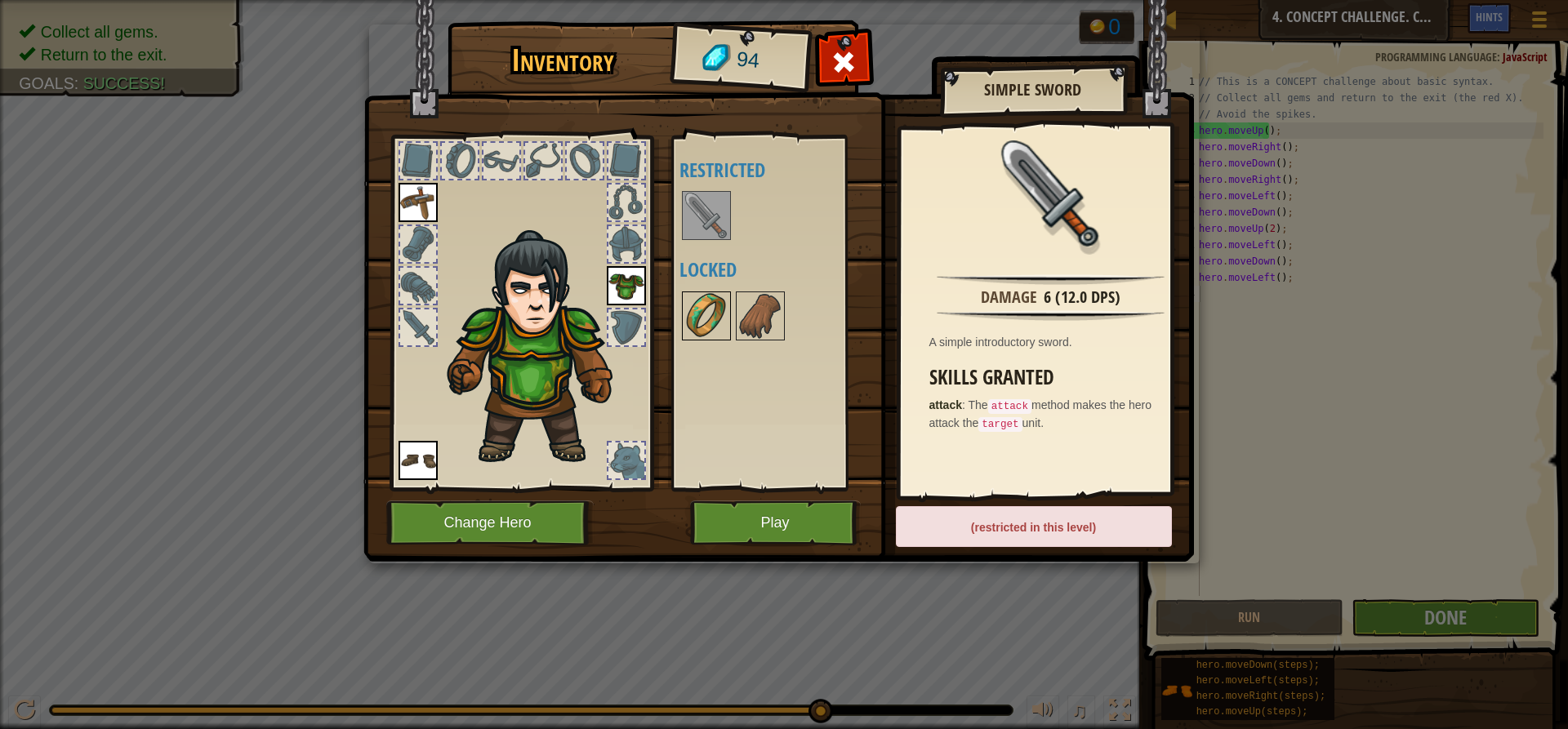
click at [710, 320] on img at bounding box center [705, 315] width 45 height 45
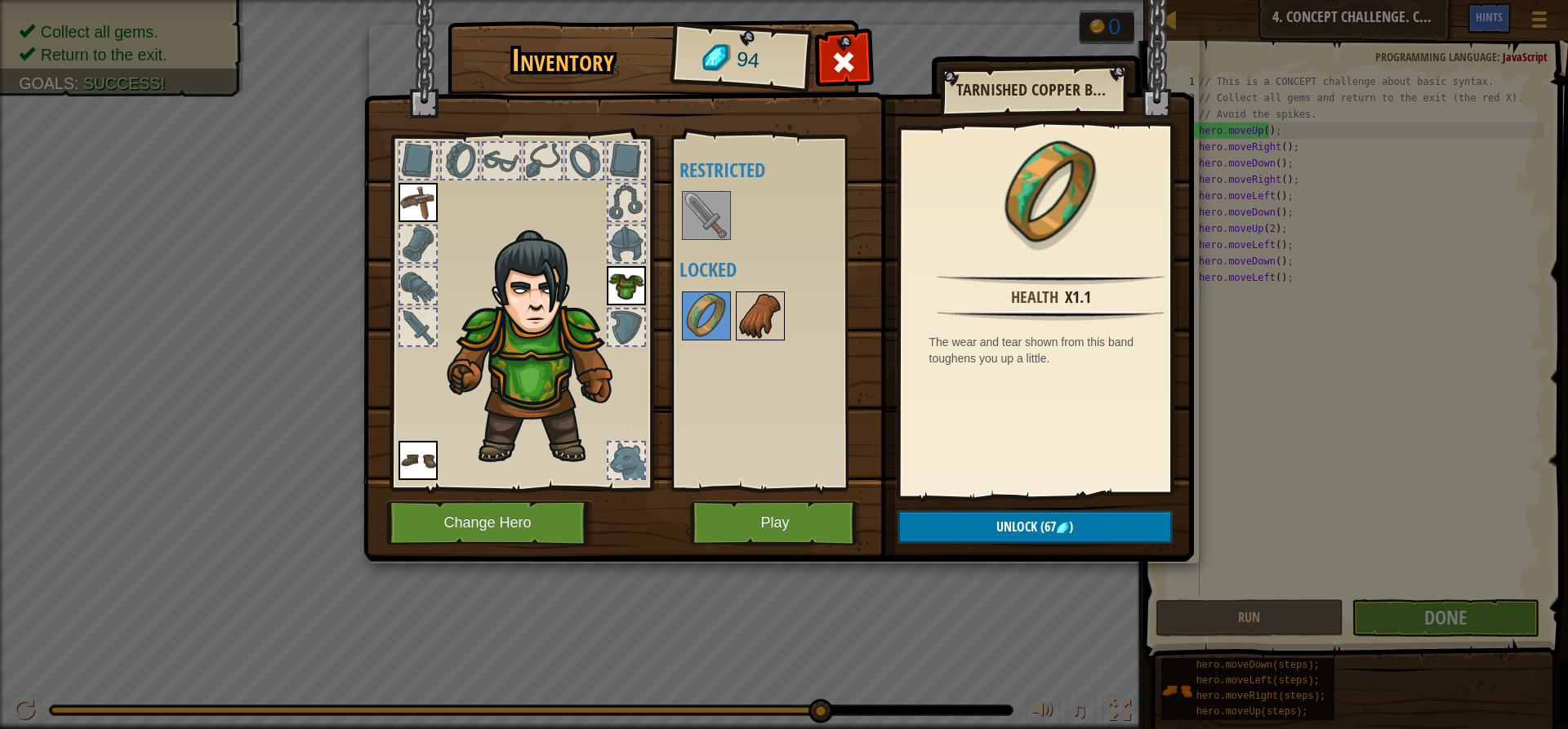
click at [750, 314] on img at bounding box center [759, 315] width 45 height 45
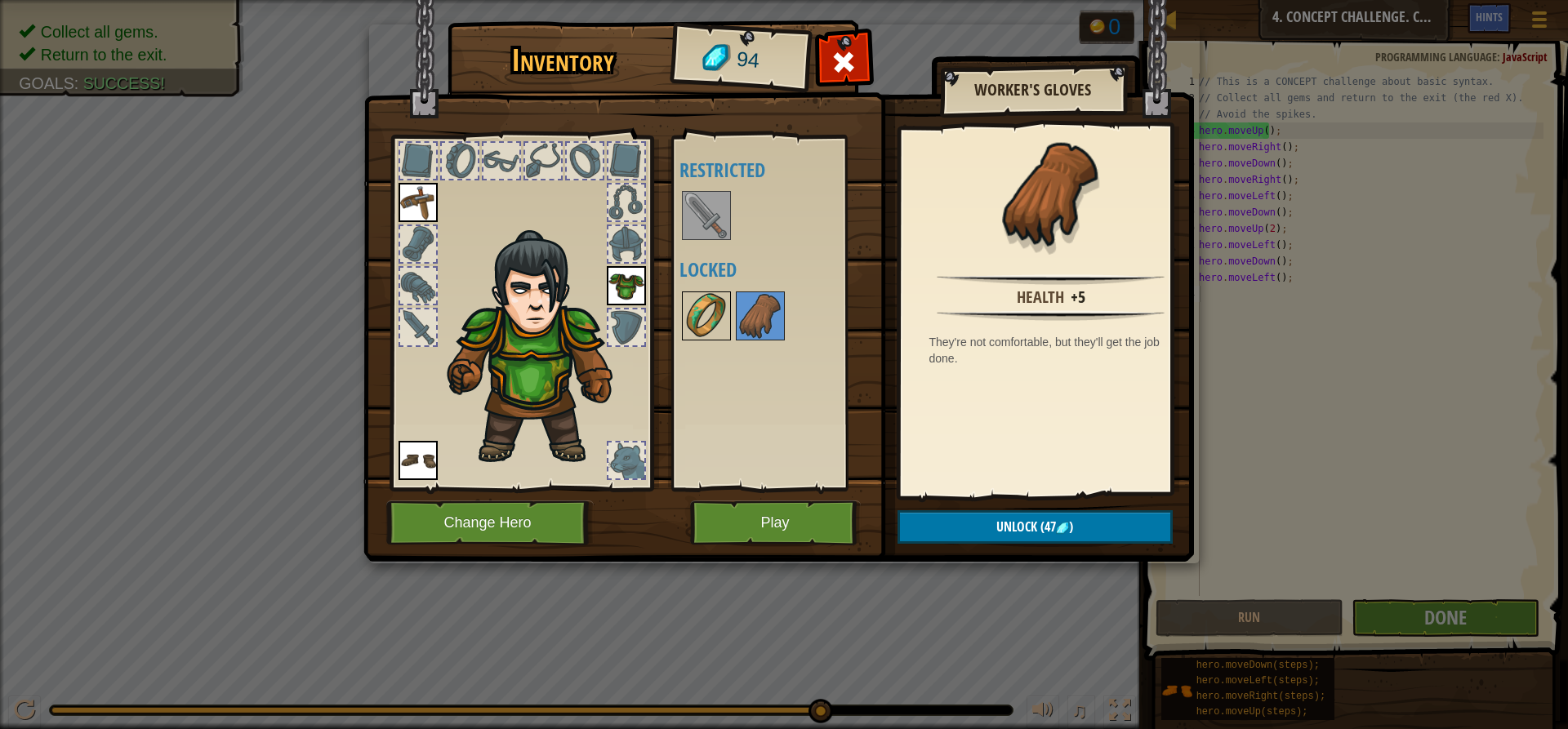
click at [710, 314] on img at bounding box center [705, 315] width 45 height 45
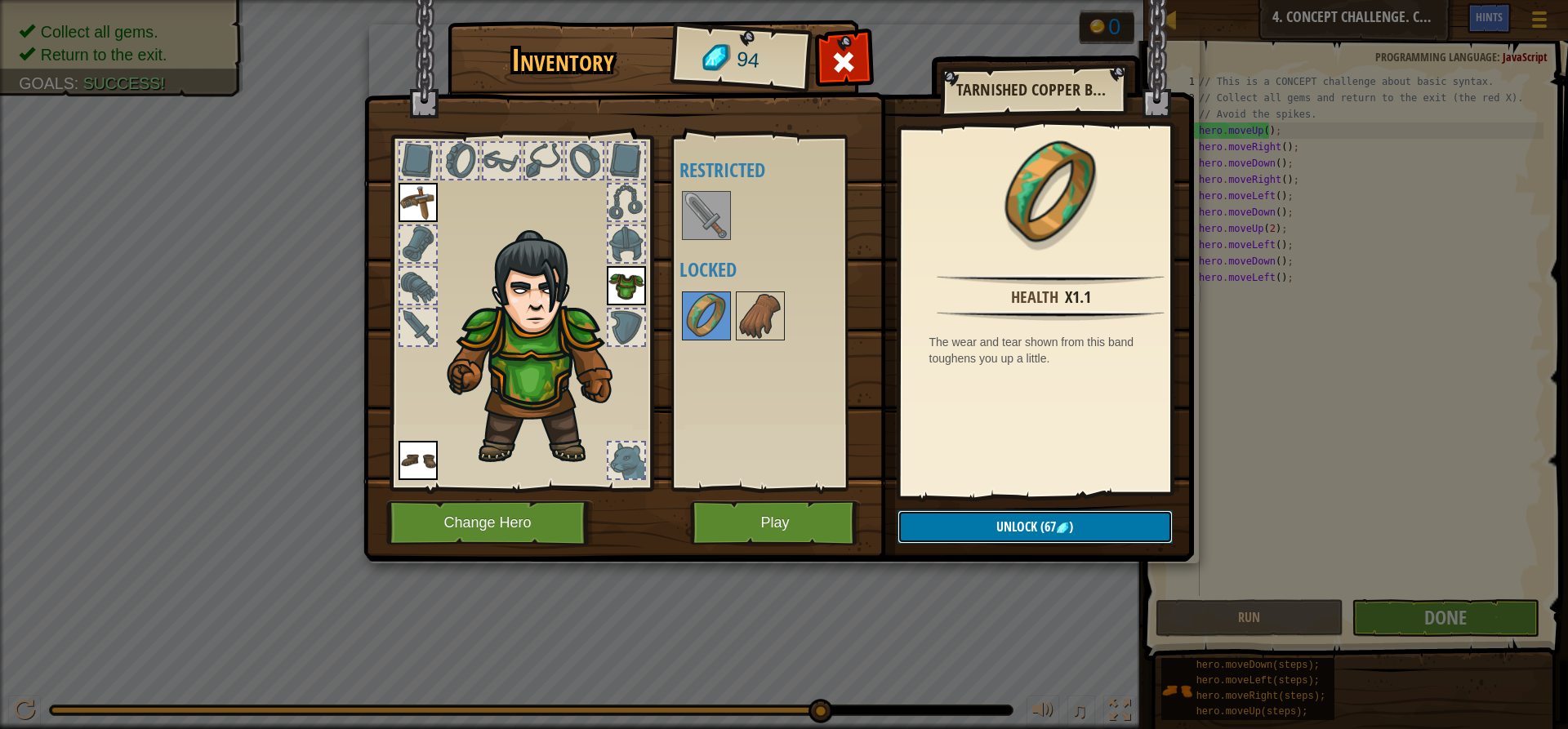
click at [1028, 523] on span "Unlock" at bounding box center [1016, 526] width 41 height 18
click at [1028, 523] on button "Confirm" at bounding box center [1034, 526] width 275 height 34
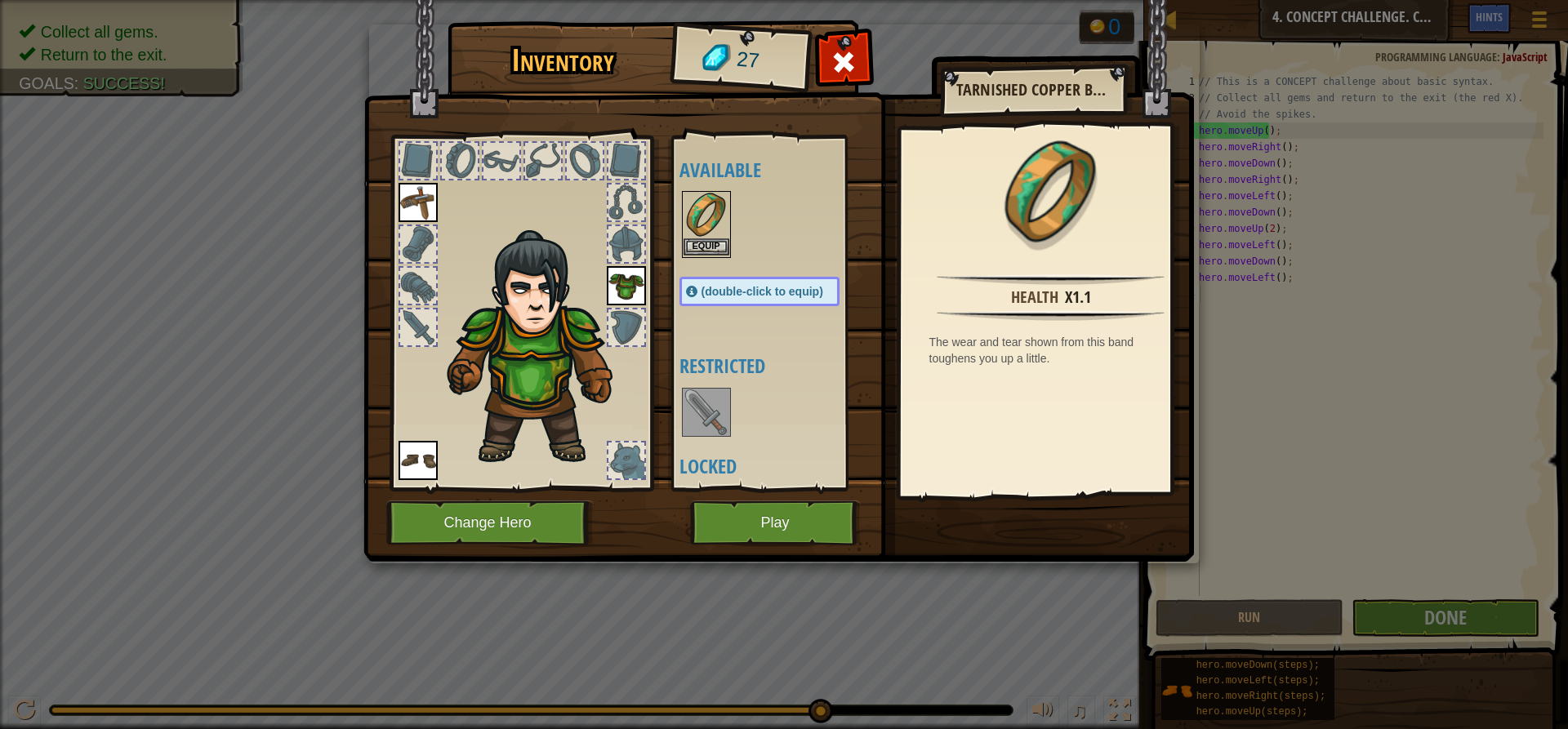
click at [708, 230] on img at bounding box center [705, 215] width 45 height 45
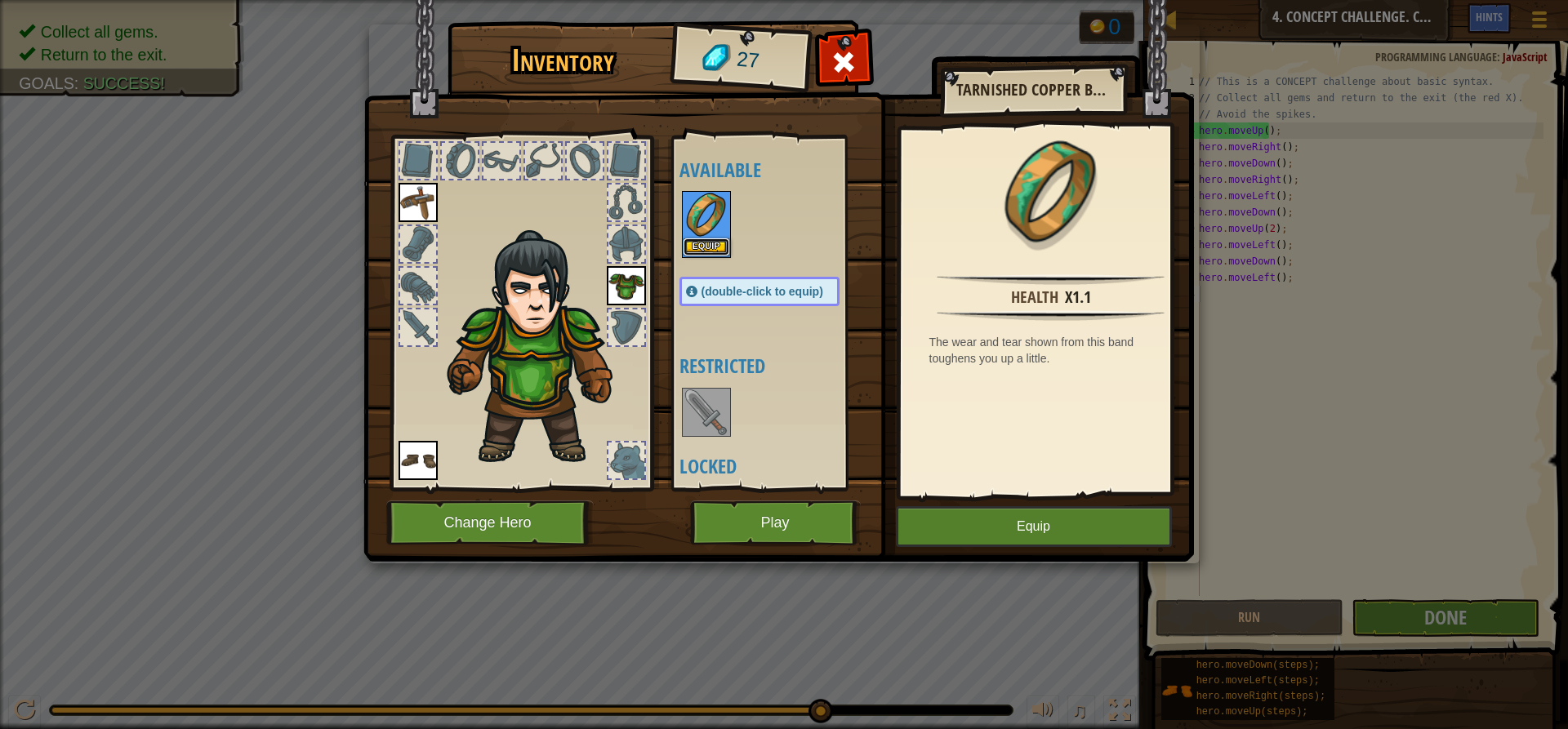
click at [705, 241] on button "Equip" at bounding box center [705, 247] width 45 height 17
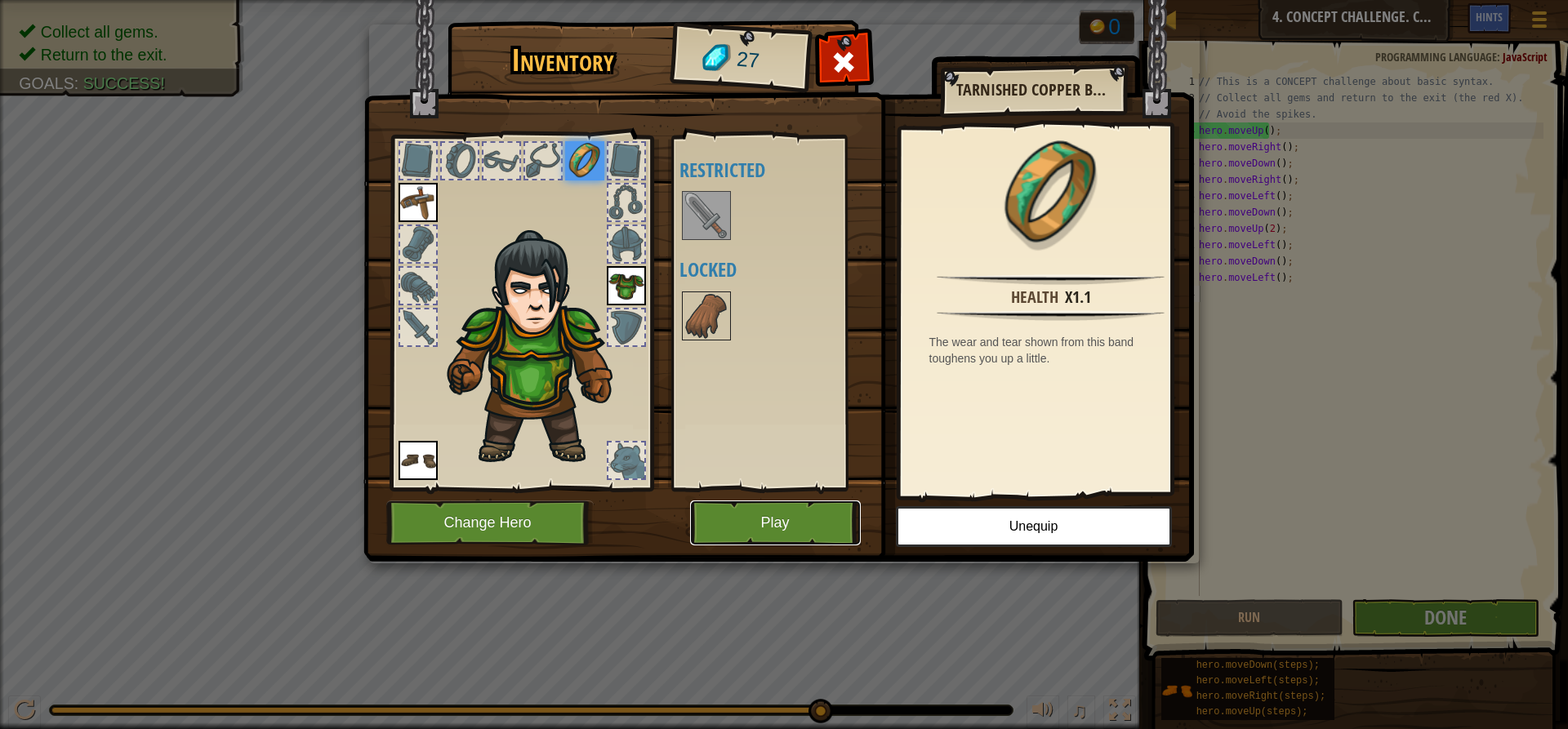
click at [772, 527] on button "Play" at bounding box center [775, 523] width 171 height 45
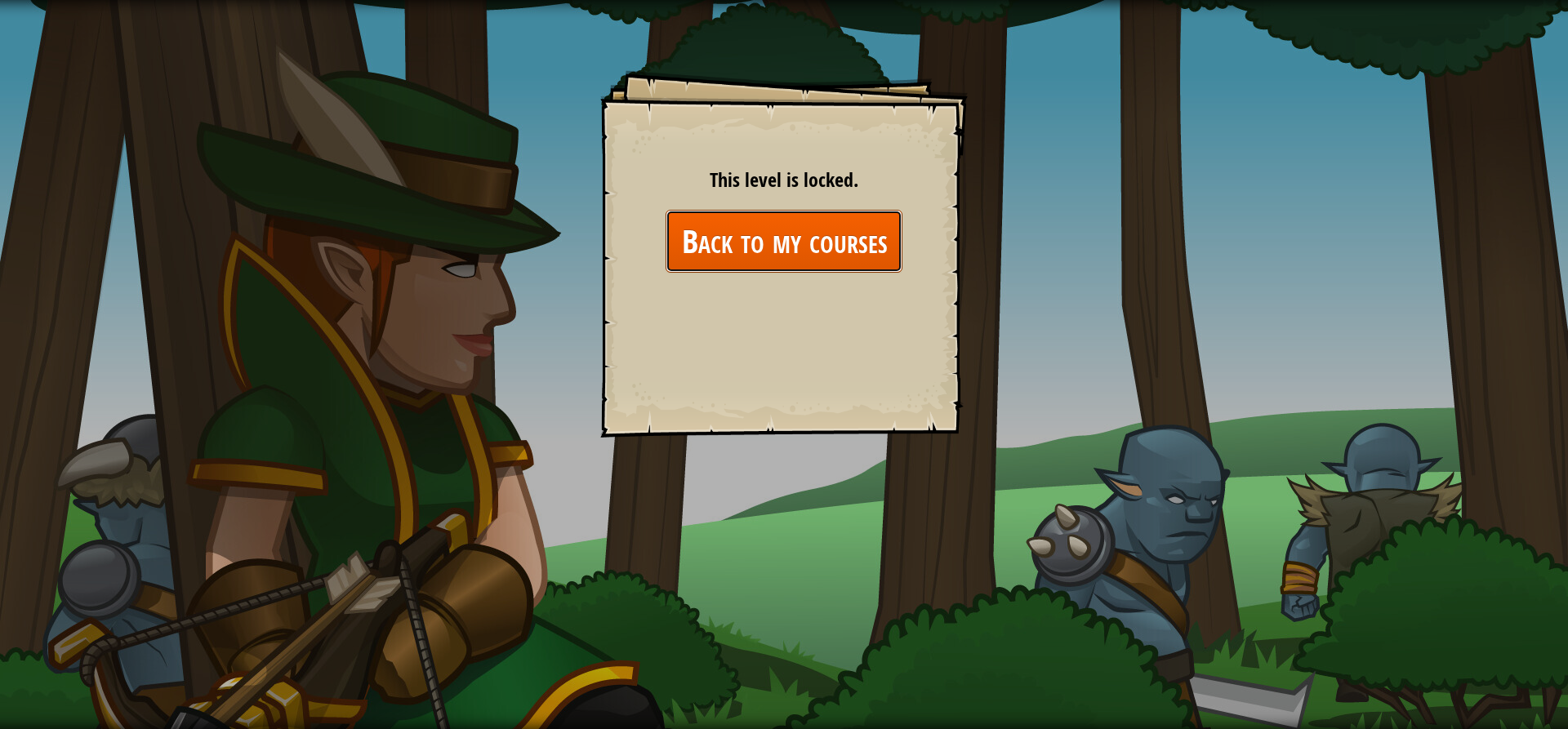
click at [762, 236] on link "Back to my courses" at bounding box center [784, 240] width 236 height 63
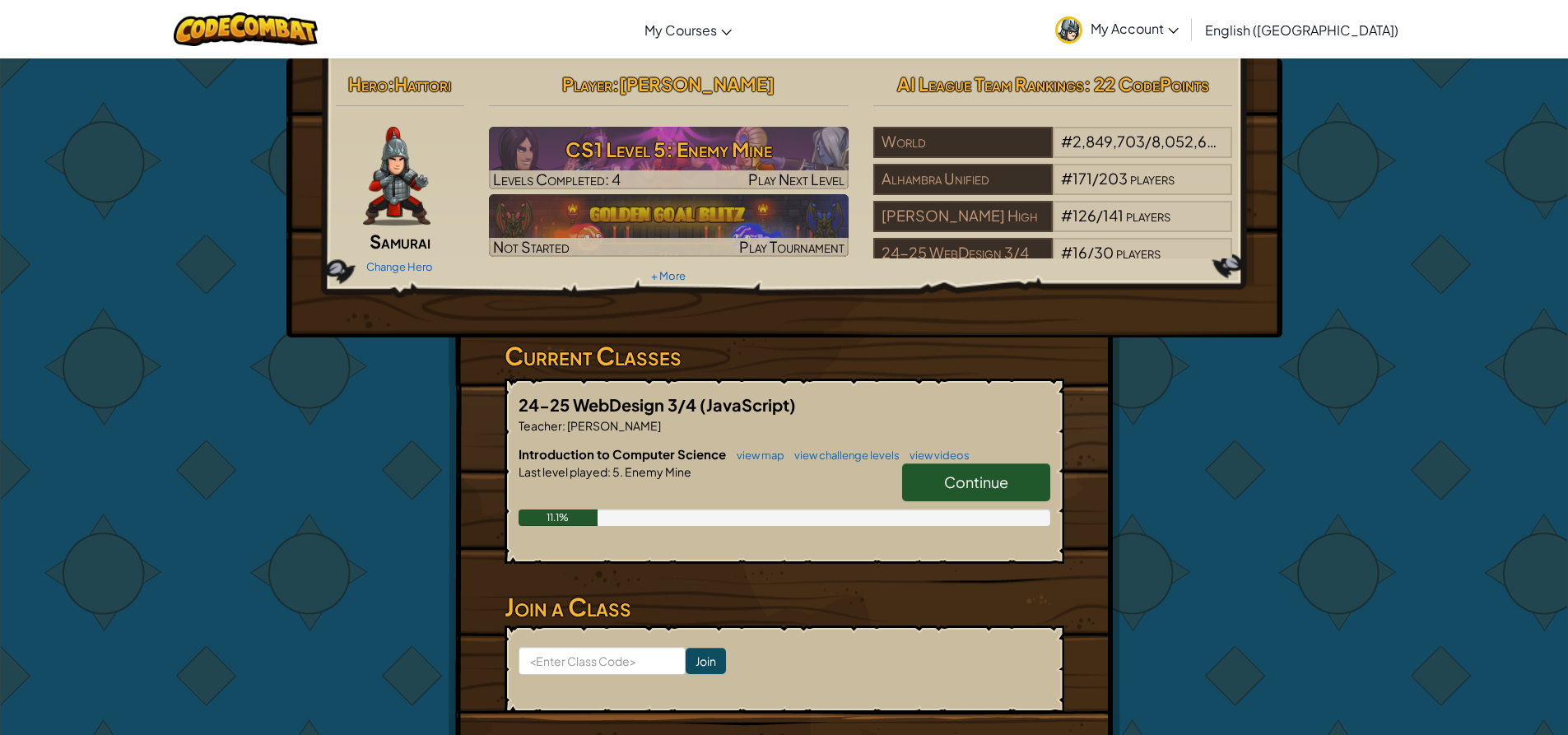
click at [891, 485] on div "Continue" at bounding box center [967, 485] width 164 height 46
click at [913, 485] on link "Continue" at bounding box center [976, 481] width 148 height 38
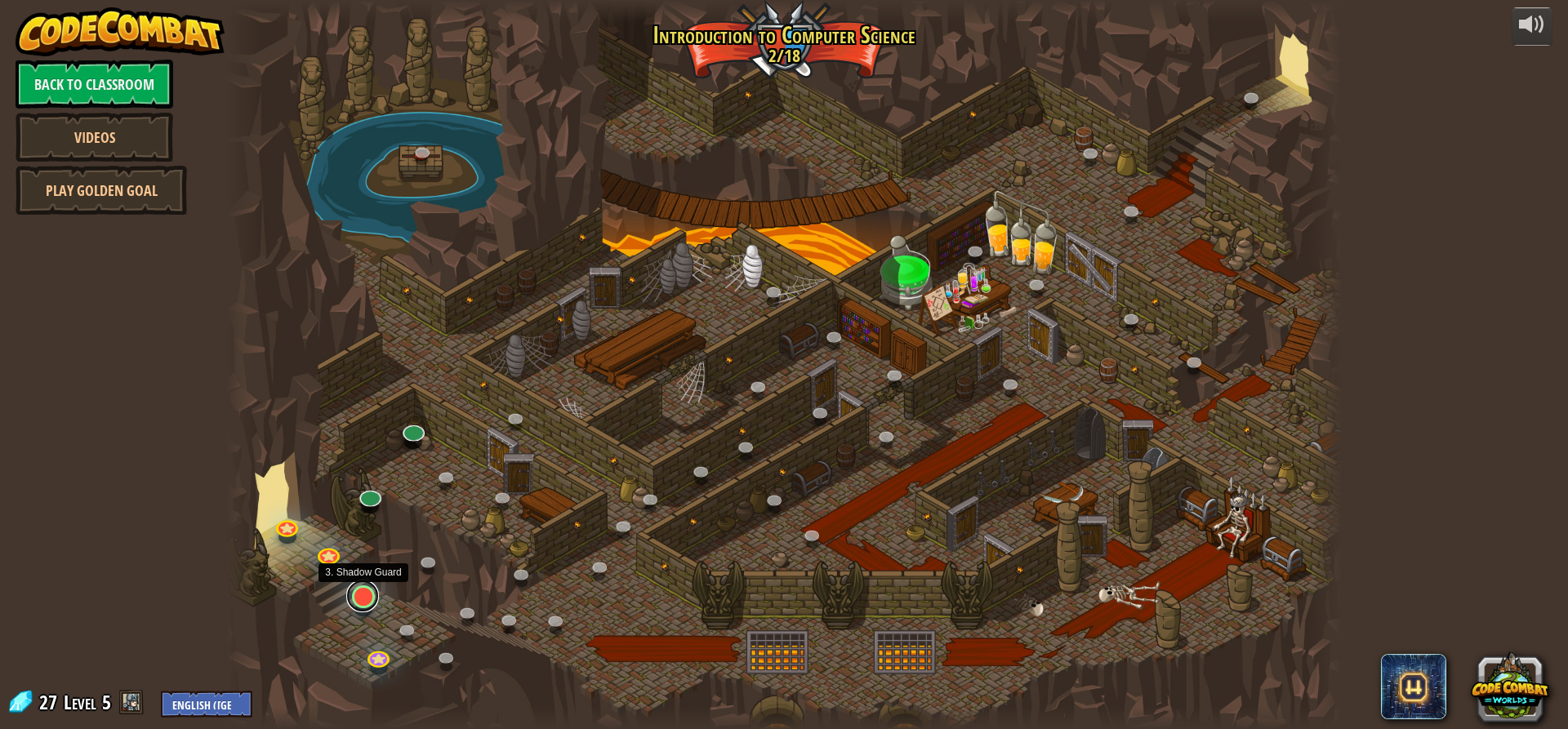
click at [369, 608] on link at bounding box center [363, 596] width 33 height 33
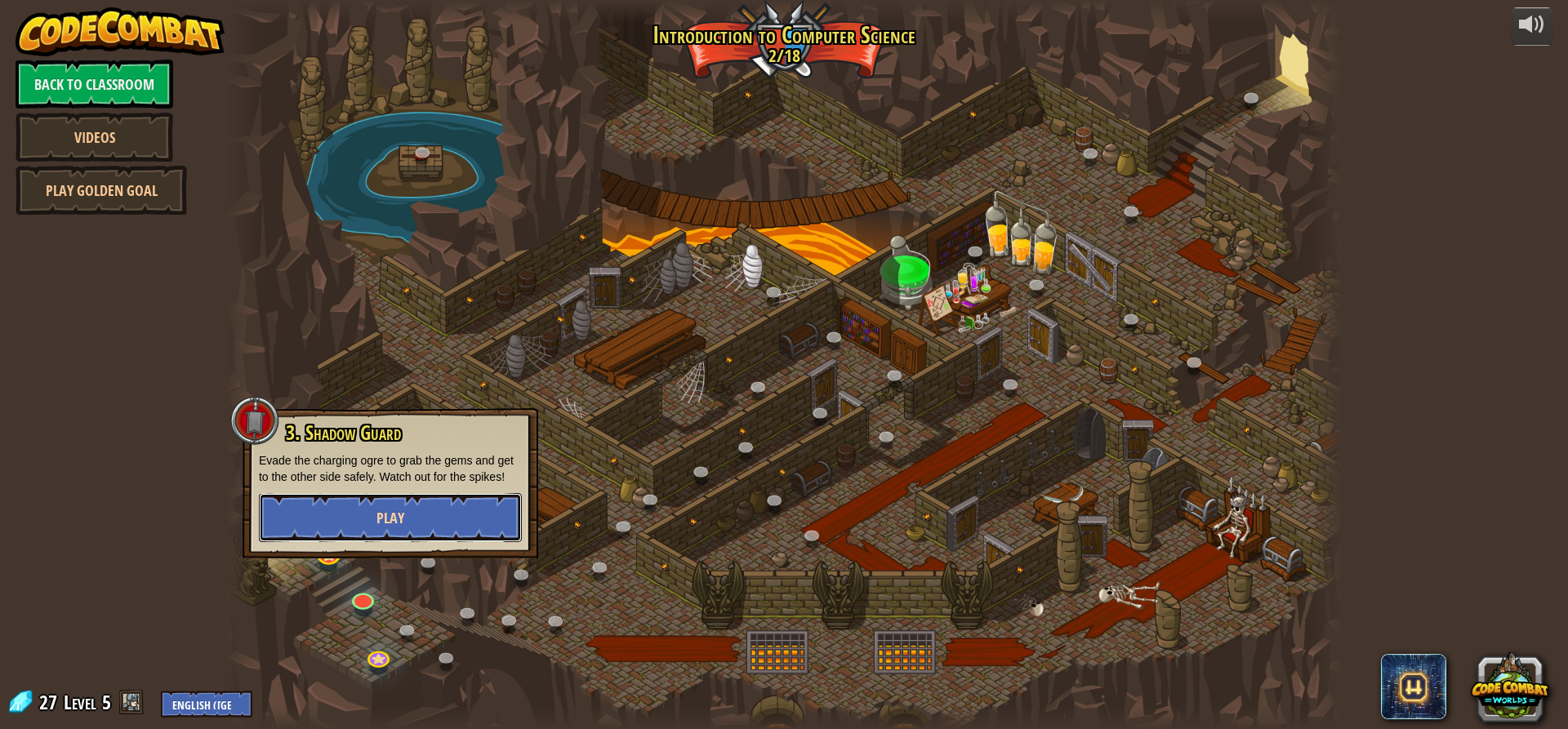
click at [375, 530] on button "Play" at bounding box center [390, 517] width 262 height 49
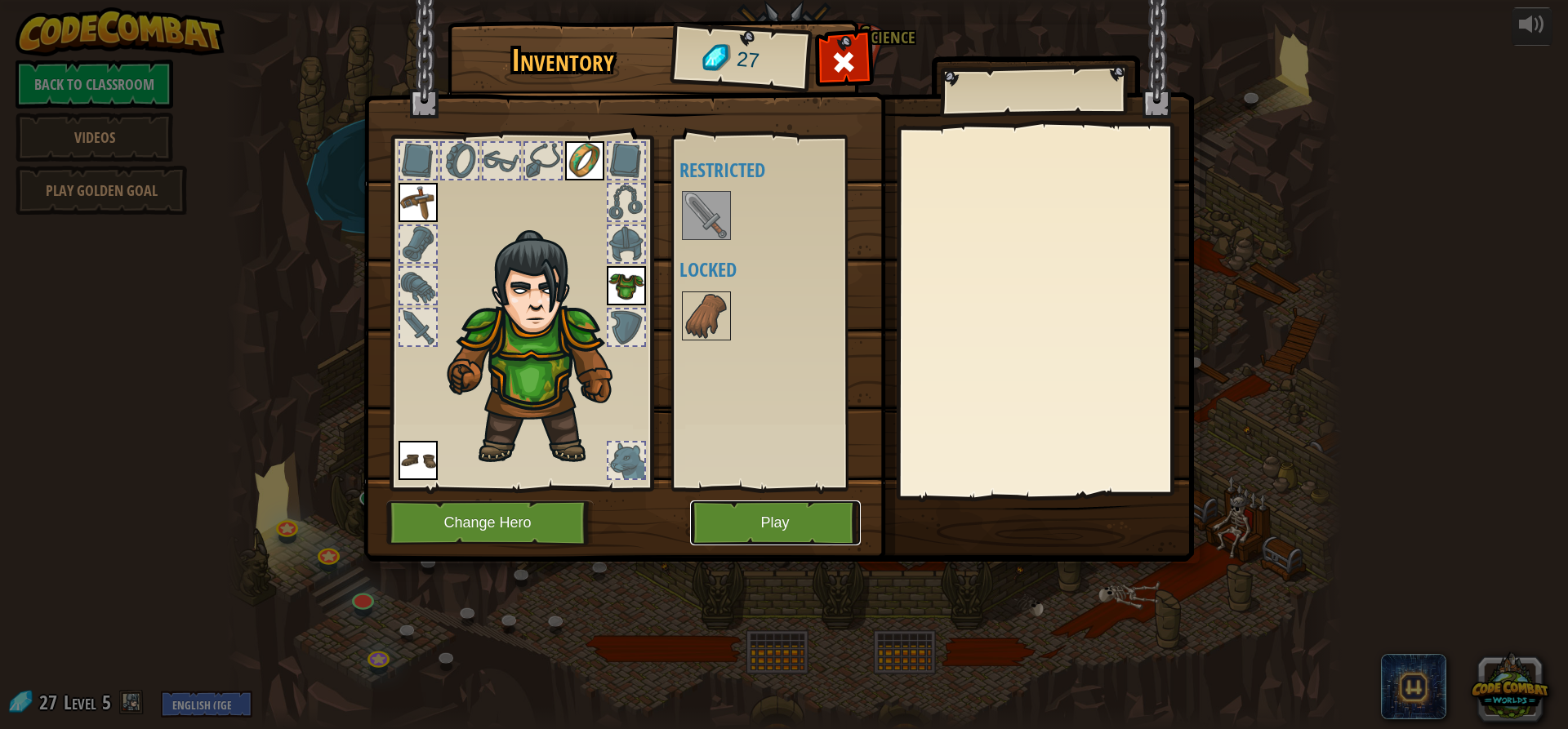
click at [733, 509] on button "Play" at bounding box center [775, 523] width 171 height 45
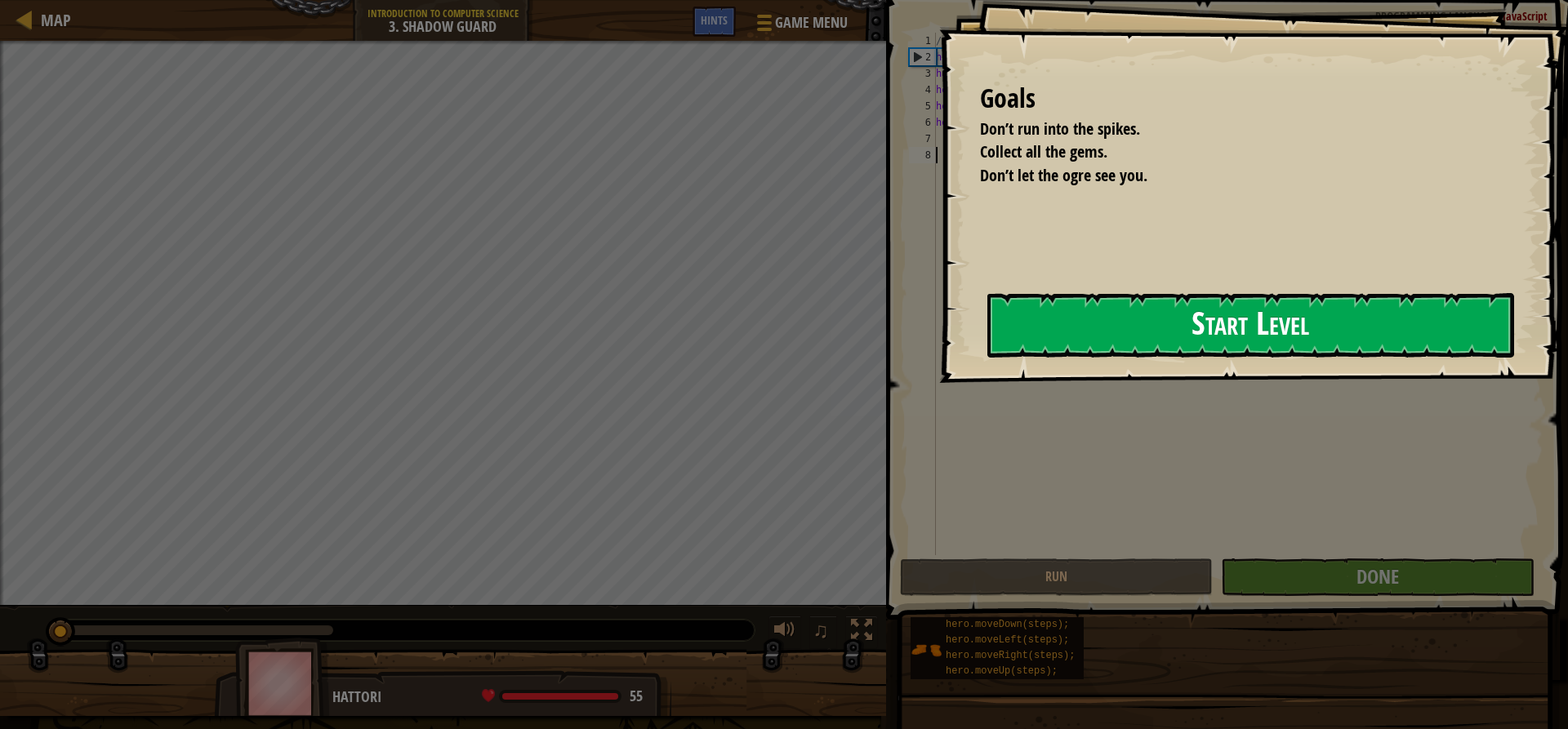
click at [1069, 332] on button "Start Level" at bounding box center [1251, 325] width 527 height 65
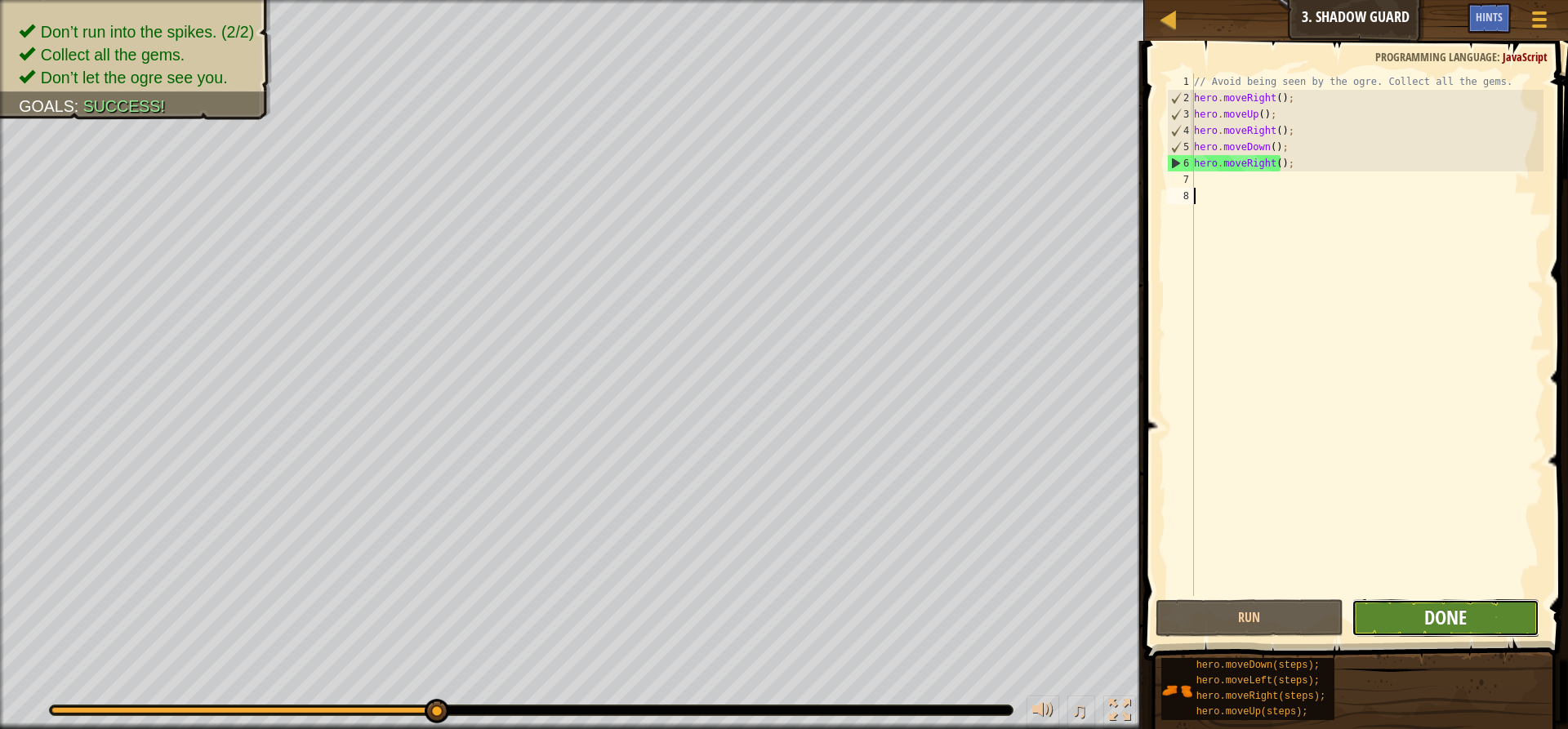
click at [1437, 611] on span "Done" at bounding box center [1445, 616] width 42 height 26
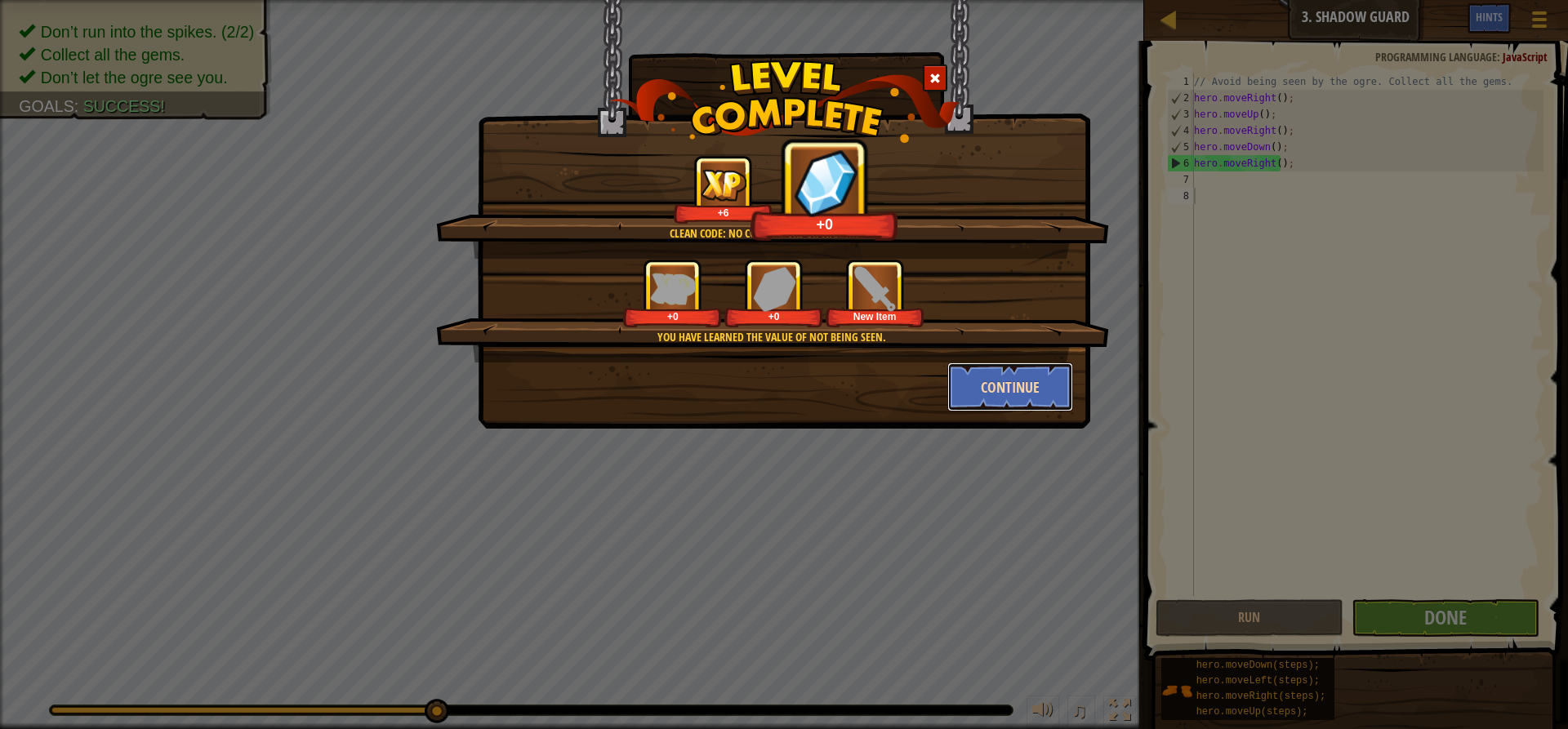
click at [1030, 392] on button "Continue" at bounding box center [1010, 387] width 126 height 49
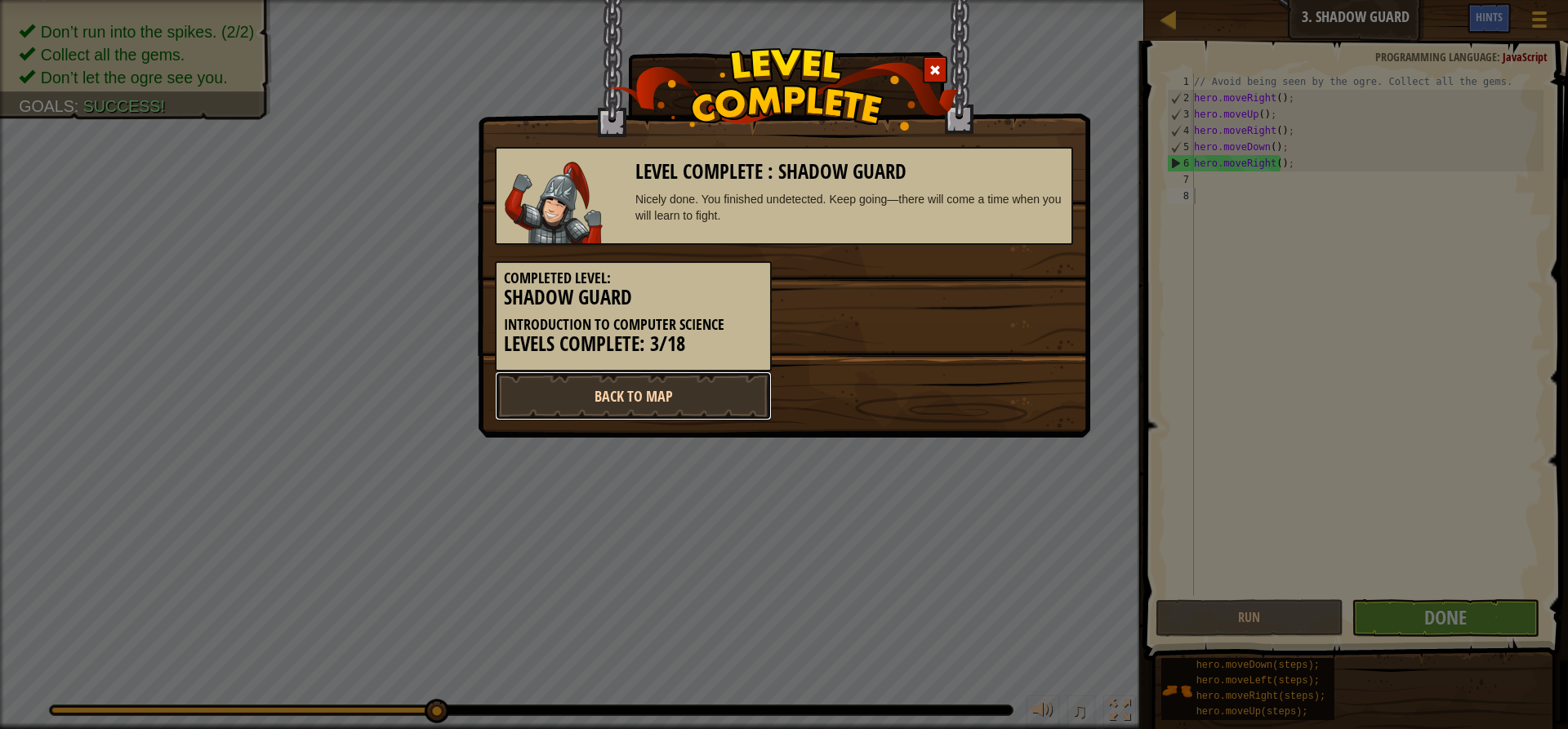
click at [619, 397] on link "Back to Map" at bounding box center [633, 395] width 277 height 49
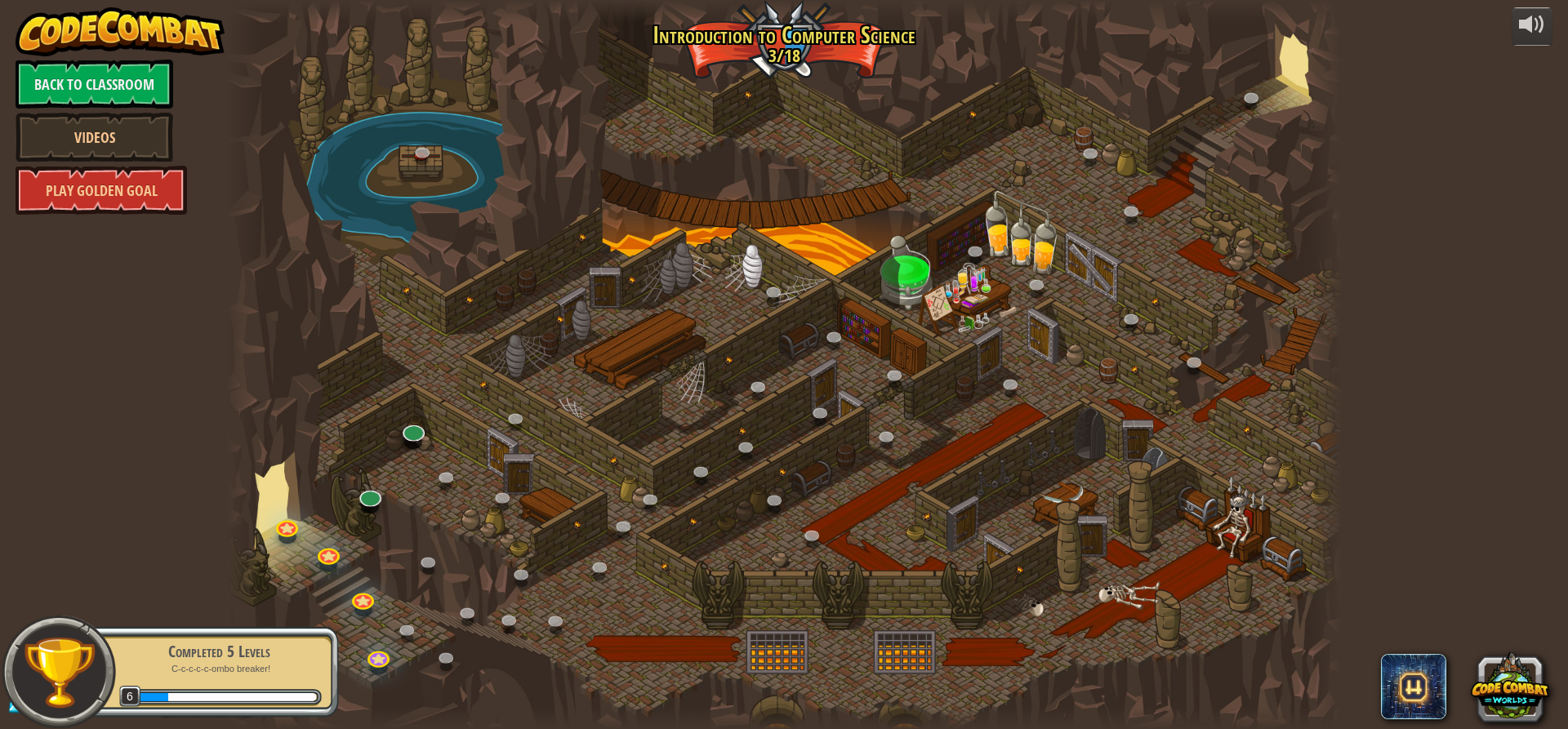
click at [415, 167] on div at bounding box center [784, 364] width 1115 height 729
click at [423, 155] on link at bounding box center [425, 153] width 33 height 33
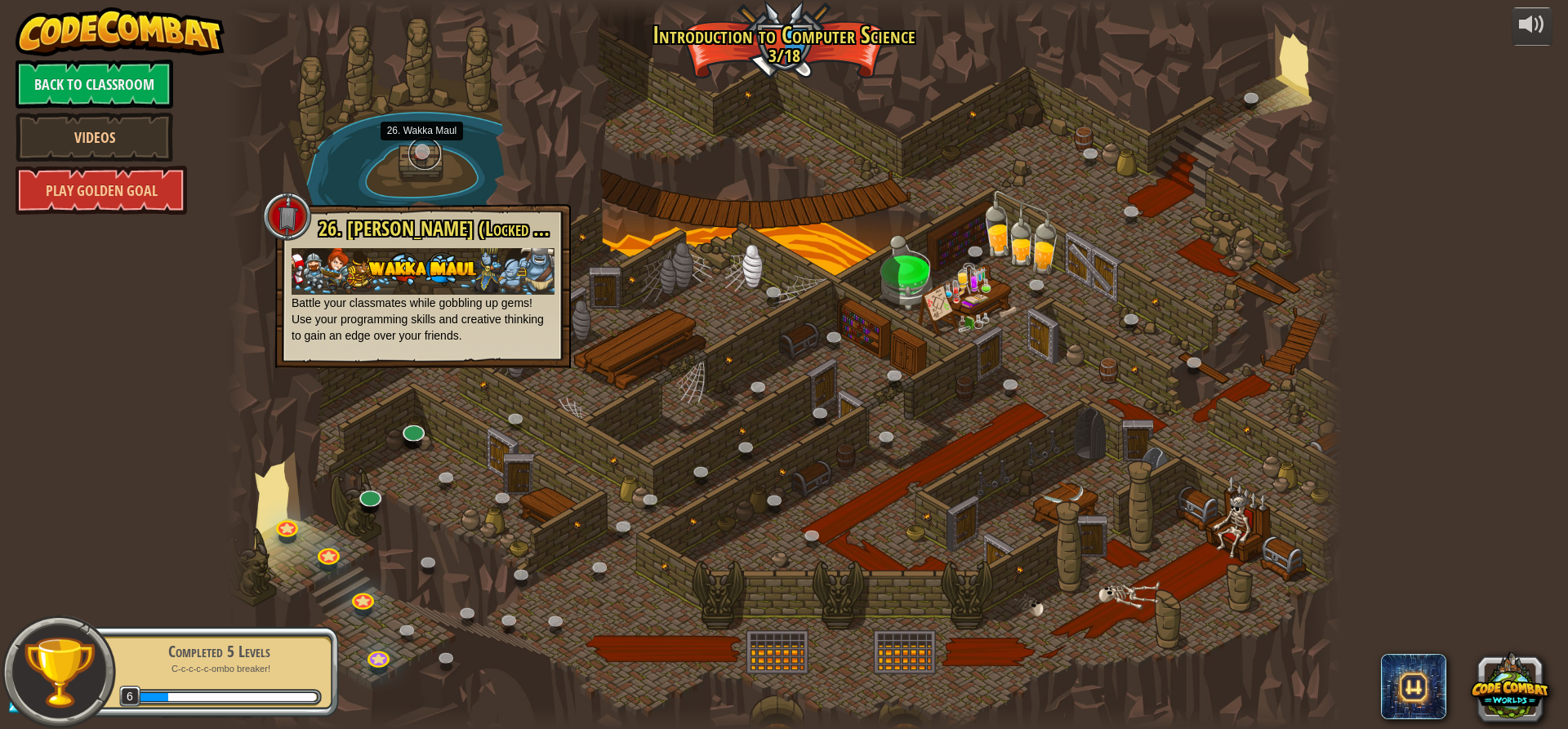
click at [423, 154] on link at bounding box center [425, 153] width 33 height 33
click at [488, 609] on div at bounding box center [784, 364] width 1115 height 729
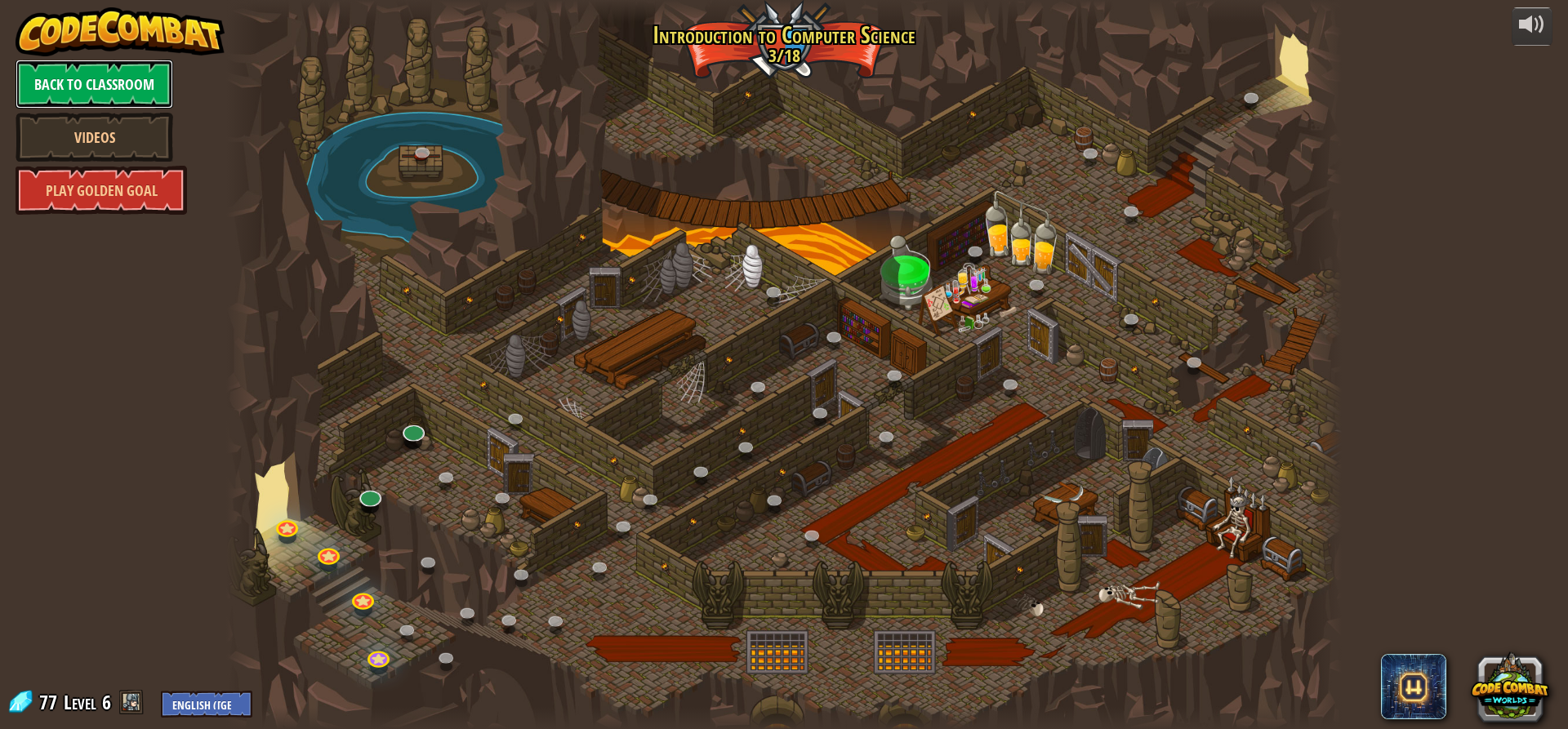
click at [65, 76] on link "Back to Classroom" at bounding box center [94, 84] width 157 height 49
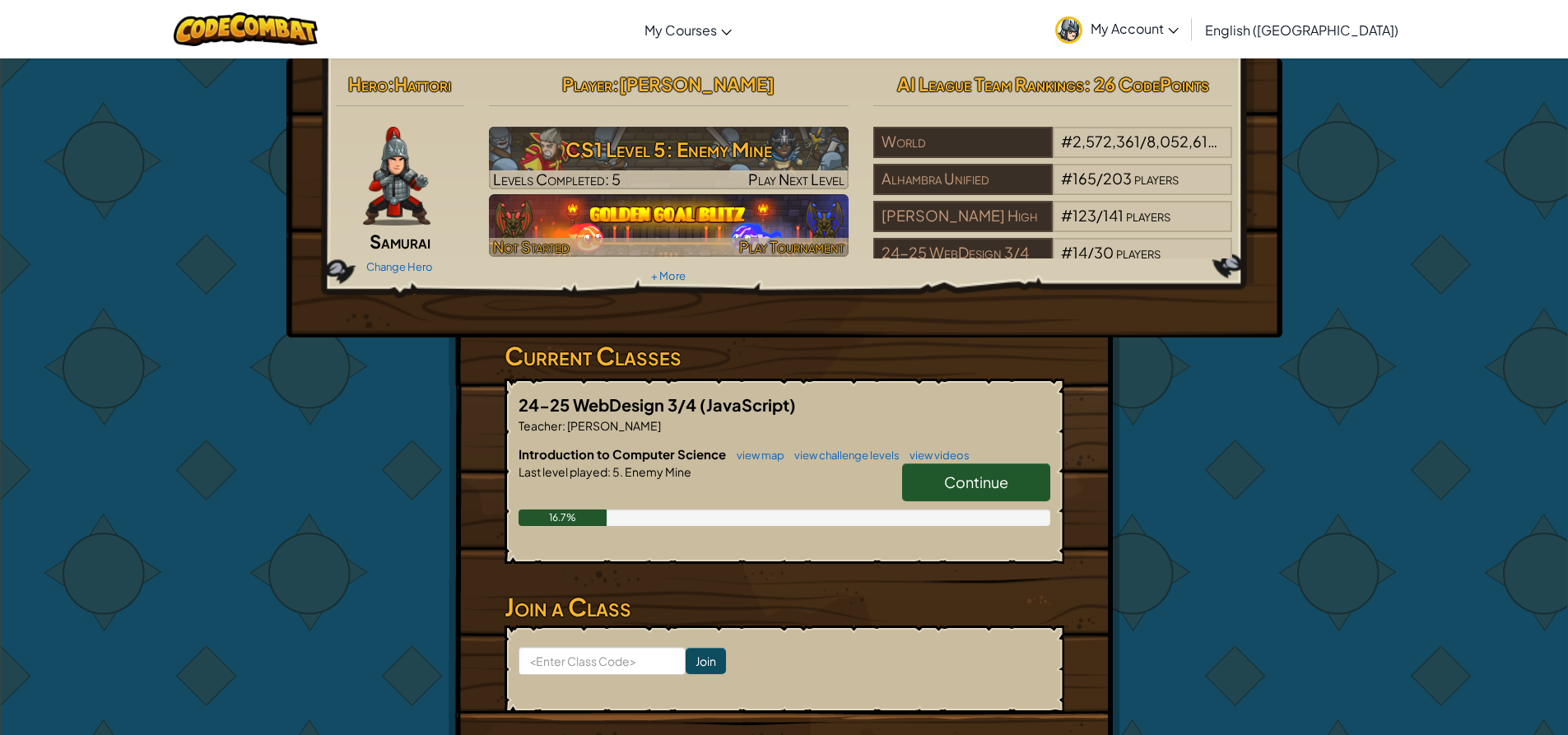
click at [547, 224] on img at bounding box center [669, 226] width 360 height 62
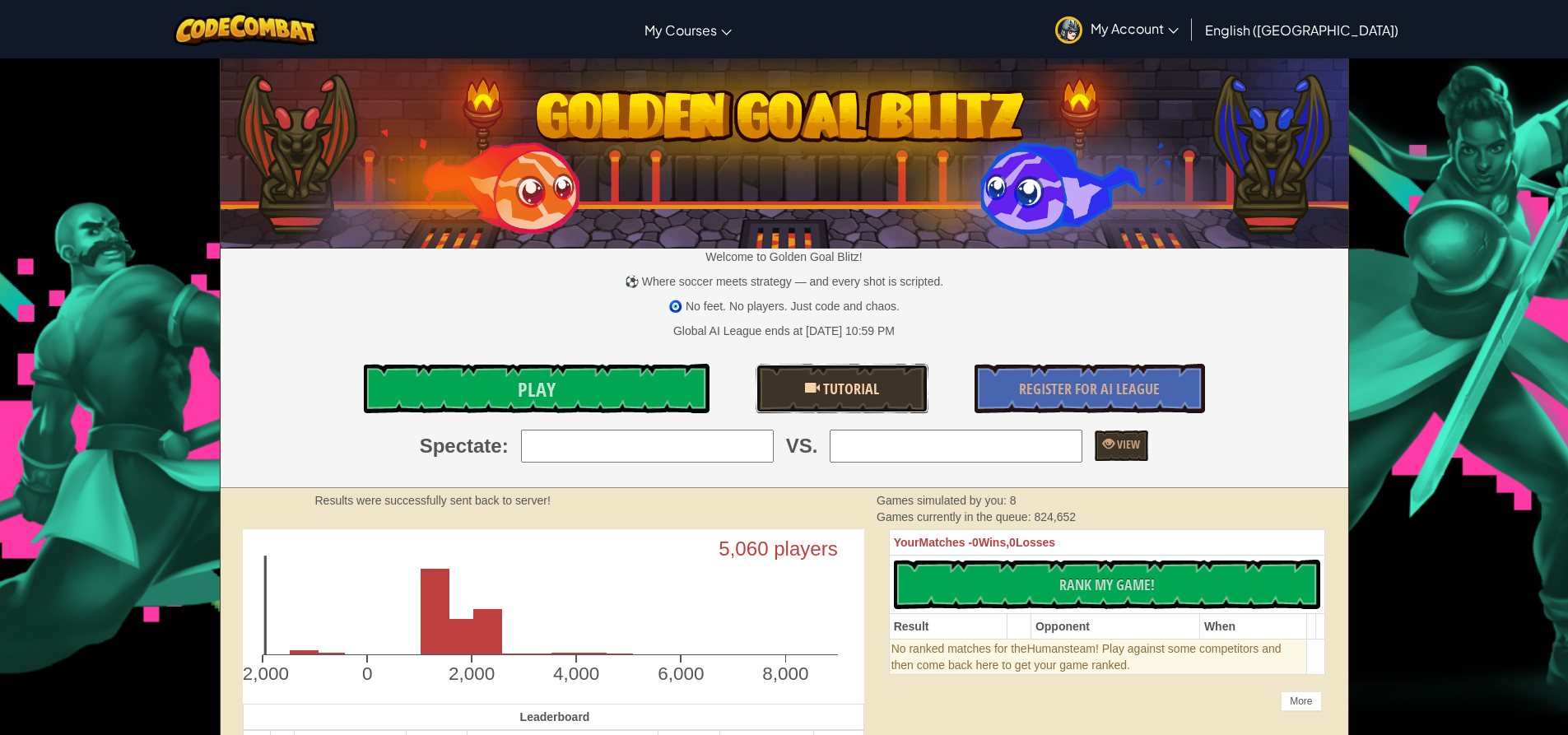
drag, startPoint x: 795, startPoint y: 379, endPoint x: 829, endPoint y: 388, distance: 35.2
click at [829, 388] on span "Tutorial" at bounding box center [849, 388] width 59 height 20
click at [488, 399] on link "Play" at bounding box center [536, 388] width 345 height 50
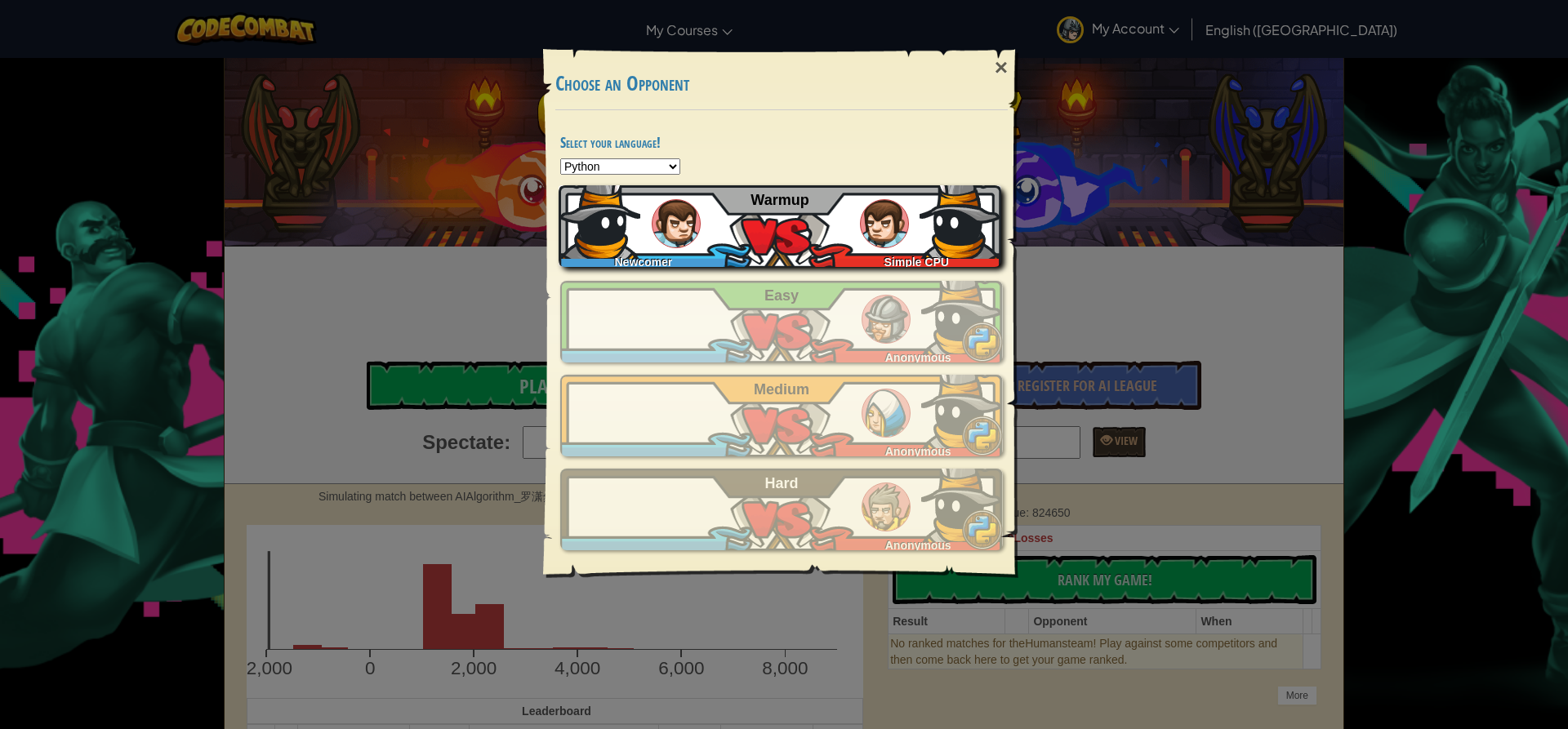
click at [662, 236] on img at bounding box center [675, 223] width 49 height 49
